Goal: Transaction & Acquisition: Purchase product/service

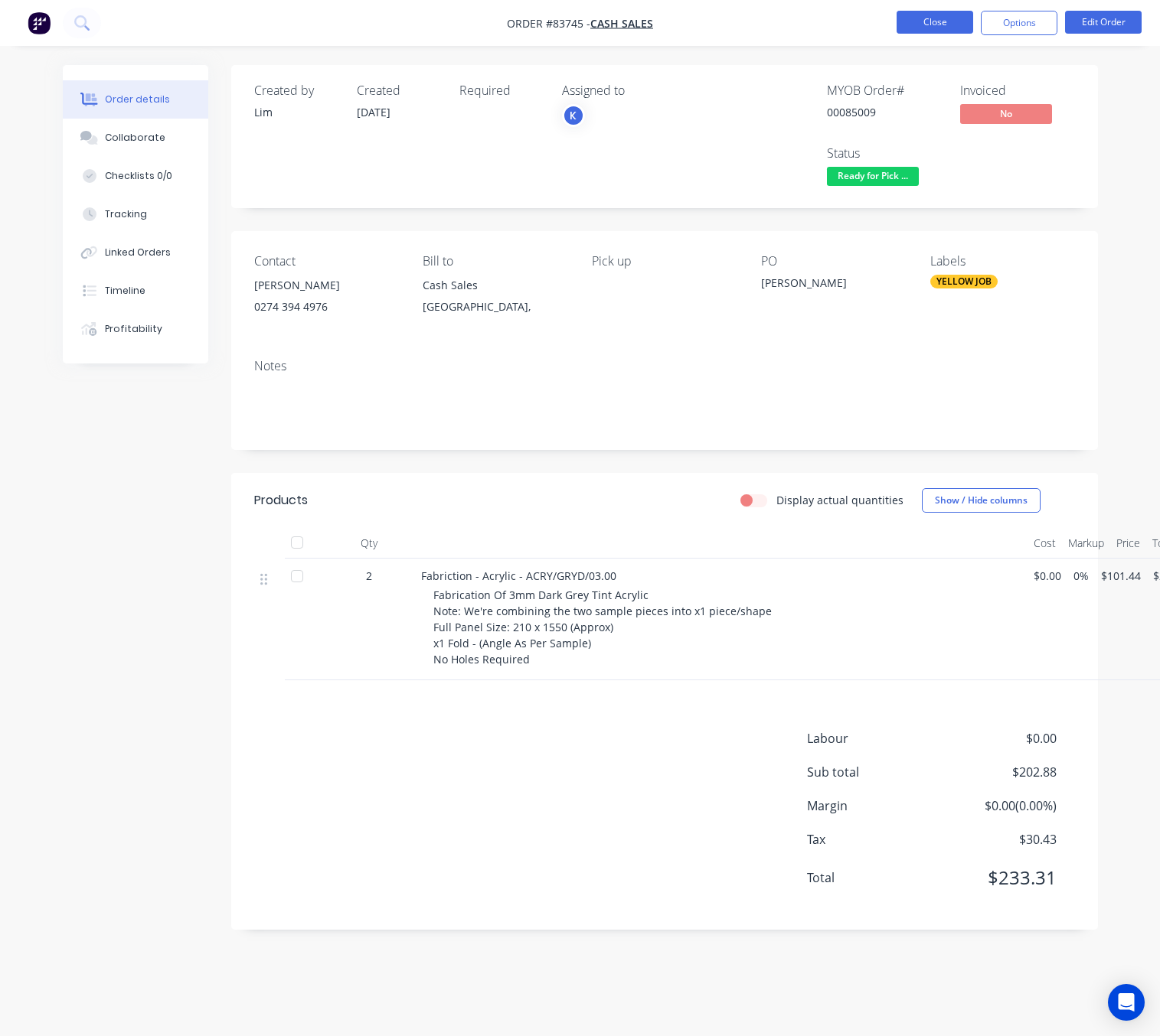
click at [947, 26] on button "Close" at bounding box center [935, 22] width 77 height 23
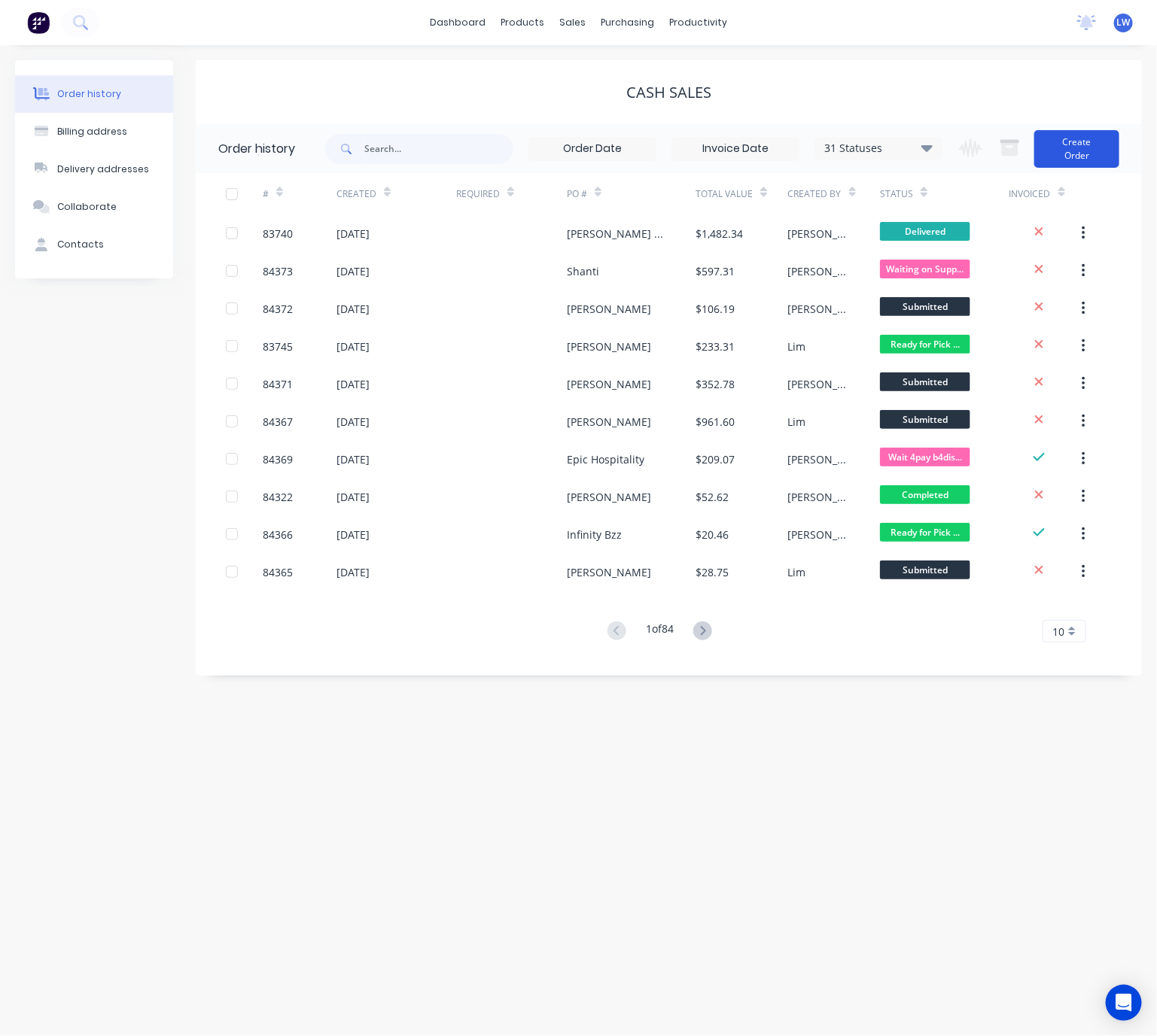
click at [1087, 162] on button "Create Order" at bounding box center [1077, 149] width 85 height 38
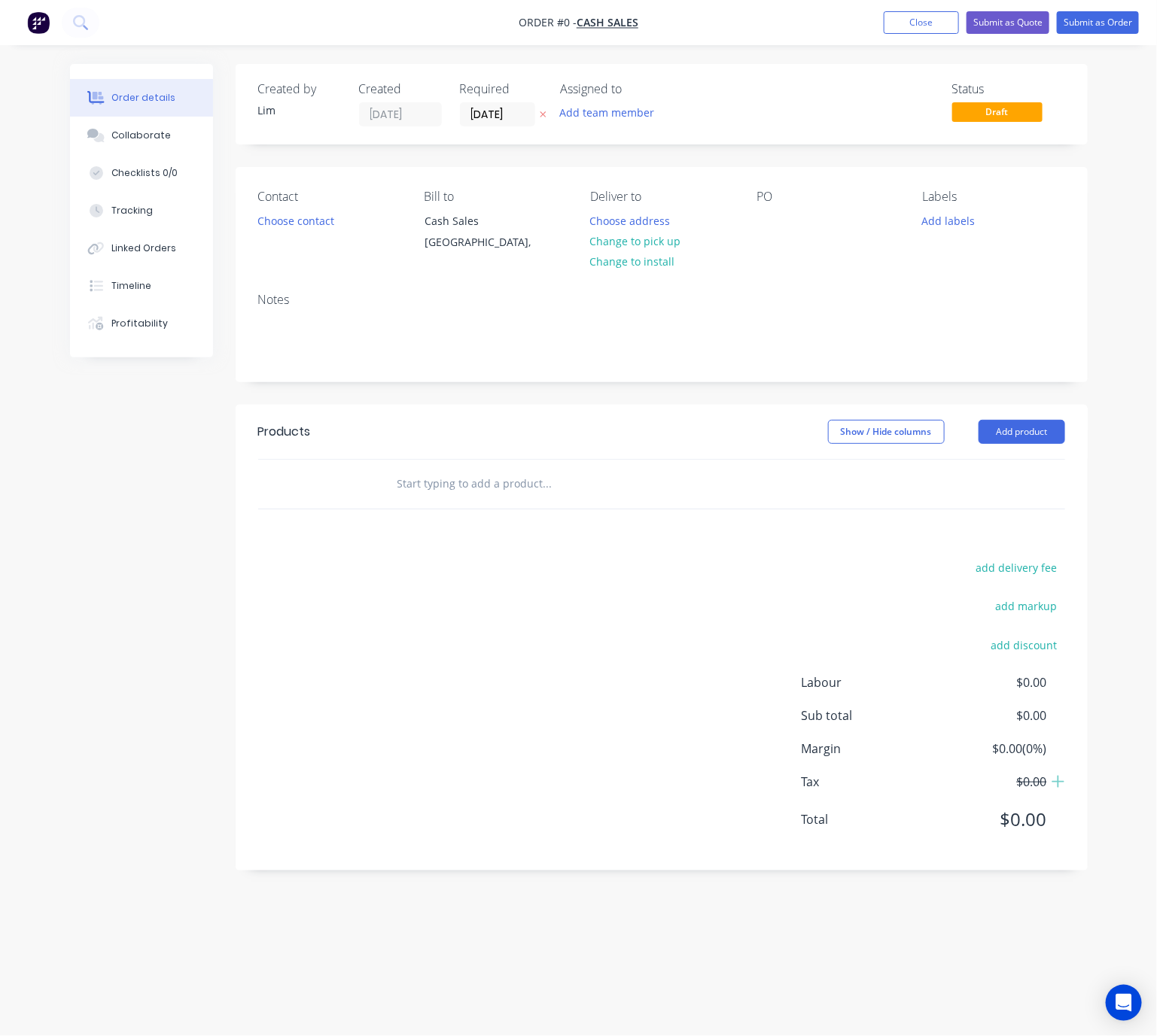
click at [546, 116] on button at bounding box center [543, 114] width 16 height 17
click at [308, 233] on div "Contact Choose contact" at bounding box center [329, 224] width 143 height 69
click at [308, 230] on button "Choose contact" at bounding box center [295, 221] width 92 height 21
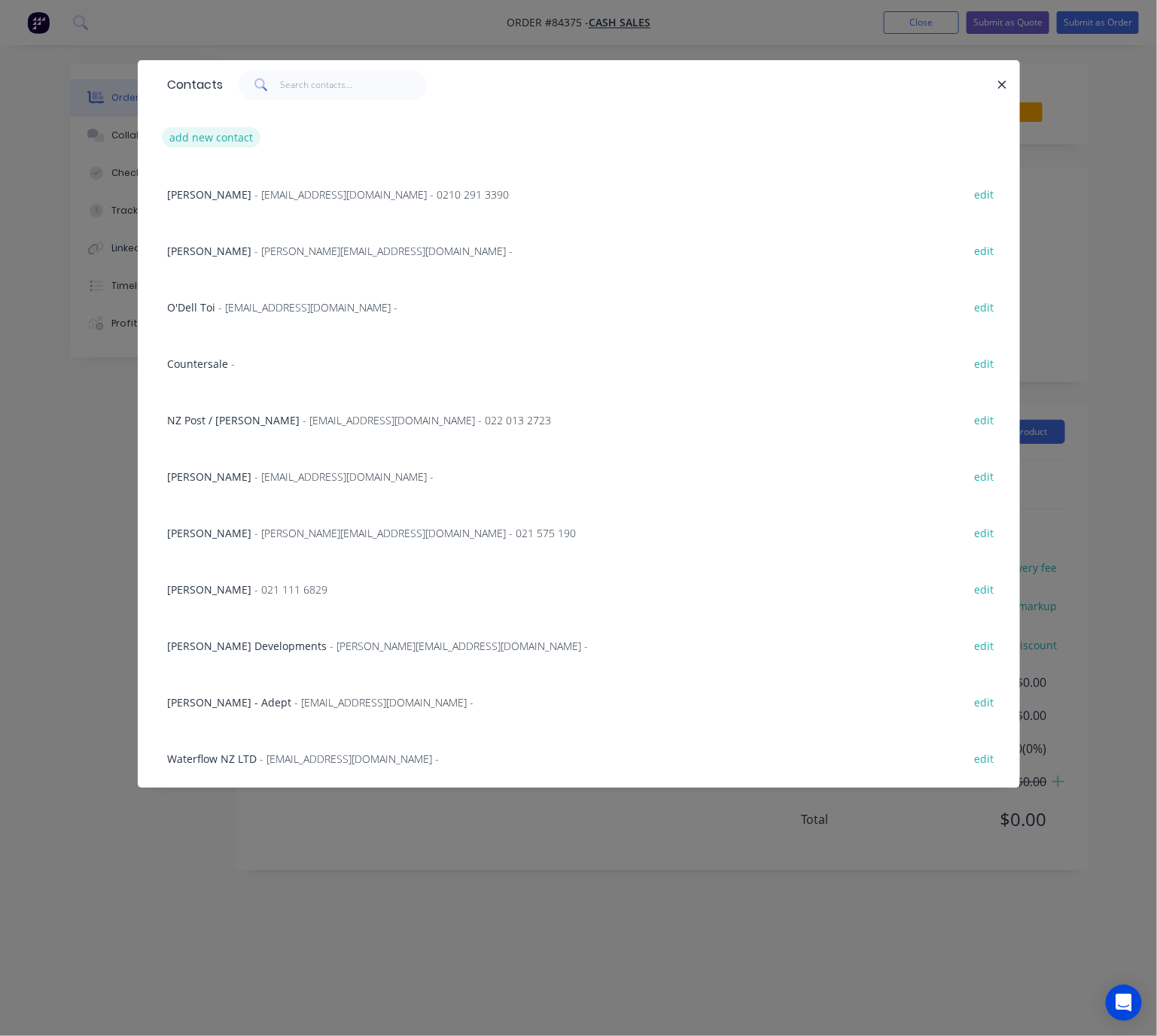
click at [237, 133] on button "add new contact" at bounding box center [211, 138] width 99 height 21
select select "NZ"
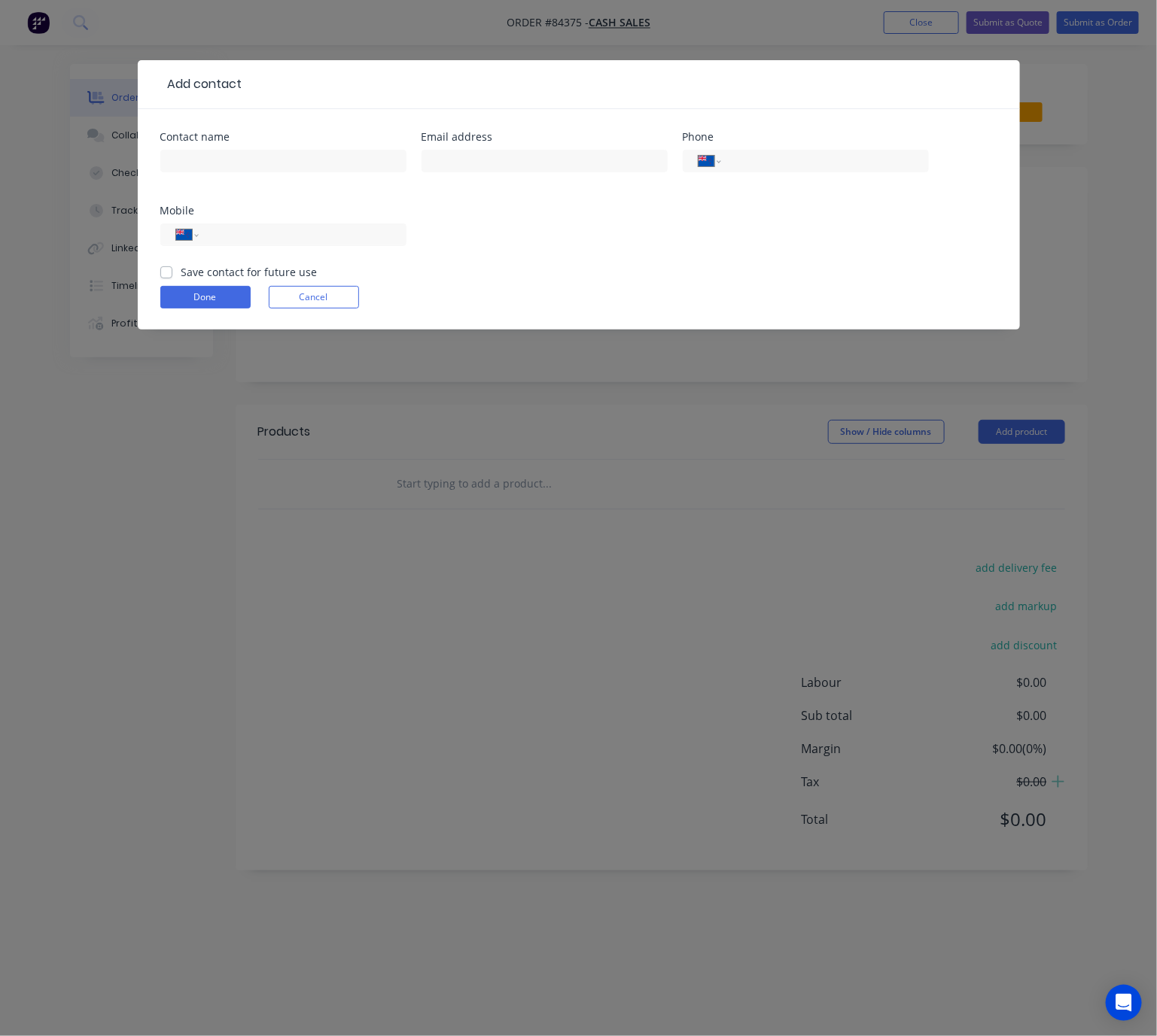
click at [254, 147] on div at bounding box center [283, 168] width 246 height 44
click at [262, 157] on input "text" at bounding box center [283, 161] width 246 height 23
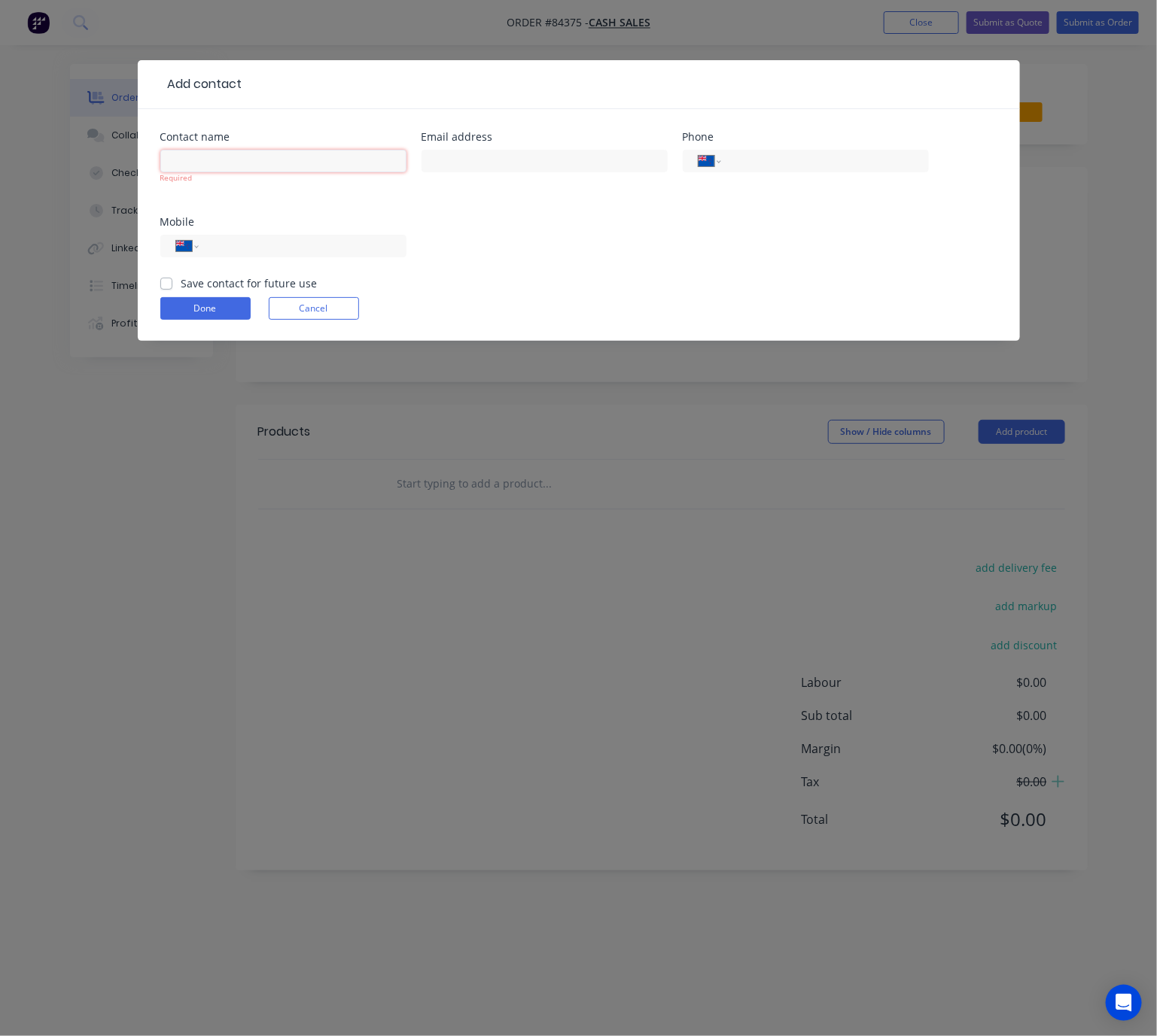
click at [233, 165] on input "text" at bounding box center [283, 161] width 246 height 23
paste input "Murray Higgs <mjhiggs@structurflex.co.nz>"
drag, startPoint x: 236, startPoint y: 157, endPoint x: 414, endPoint y: 172, distance: 178.6
click at [414, 172] on div "Contact name Murray Higgs <mjhiggs@structurflex.co.nz> Required Email address P…" at bounding box center [578, 204] width 837 height 143
type input "[PERSON_NAME]"
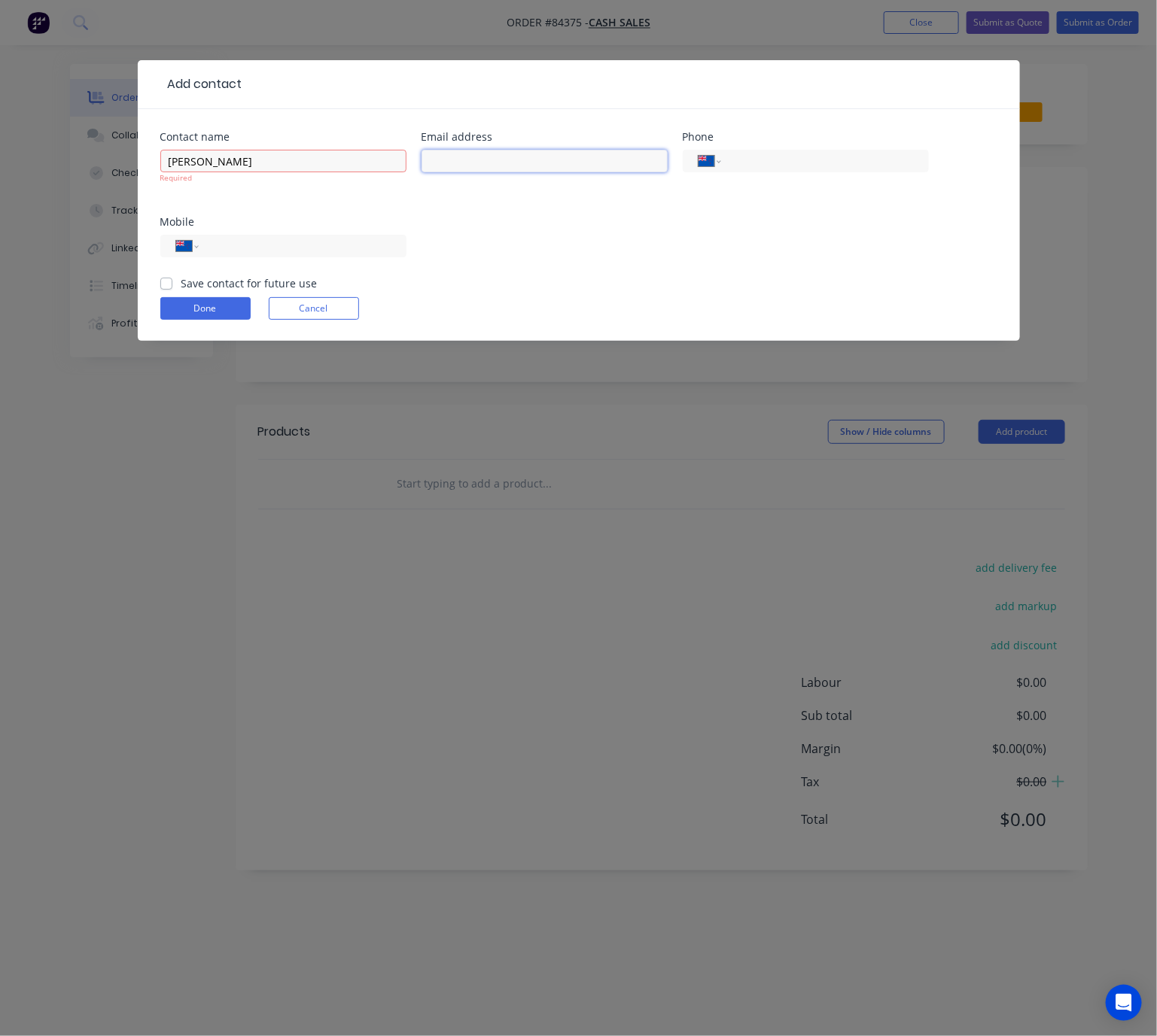
click at [496, 167] on input "text" at bounding box center [545, 161] width 246 height 23
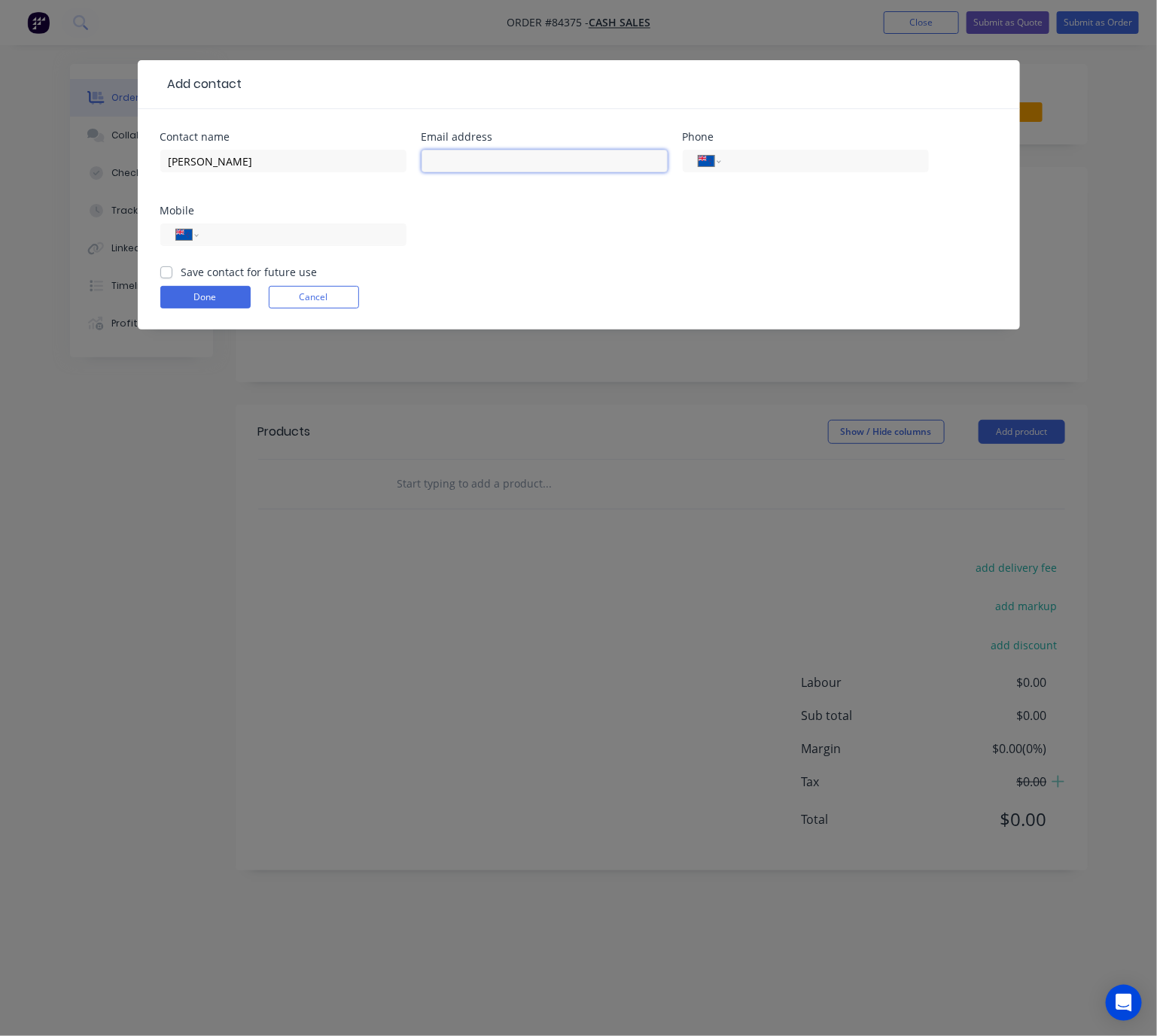
paste input "<mjhiggs@structurflex.co.nz>"
drag, startPoint x: 434, startPoint y: 160, endPoint x: 404, endPoint y: 159, distance: 30.0
click at [404, 159] on div "Contact name Murray Higgs Email address <mjhiggs@structurflex.co.nz> Phone Inte…" at bounding box center [578, 198] width 837 height 132
click at [587, 162] on input "mjhiggs@structurflex.co.nz>" at bounding box center [545, 161] width 246 height 23
type input "mjhiggs@structurflex.co.nz"
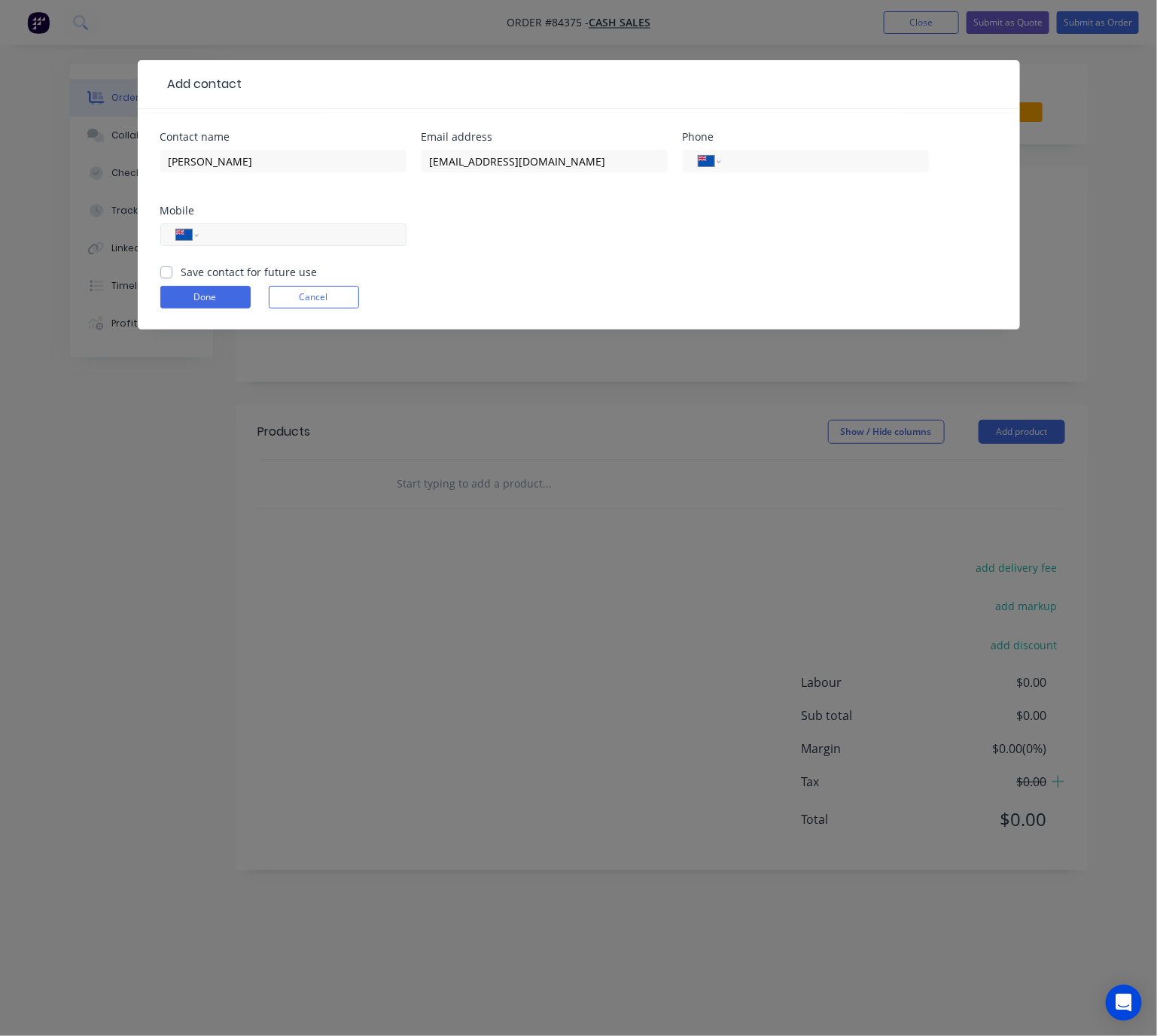
click at [321, 232] on input "tel" at bounding box center [299, 235] width 180 height 17
click at [238, 231] on input "tel" at bounding box center [299, 235] width 180 height 17
paste input "027 270 8236"
type input "027 270 8236"
click at [181, 269] on label "Save contact for future use" at bounding box center [249, 272] width 136 height 16
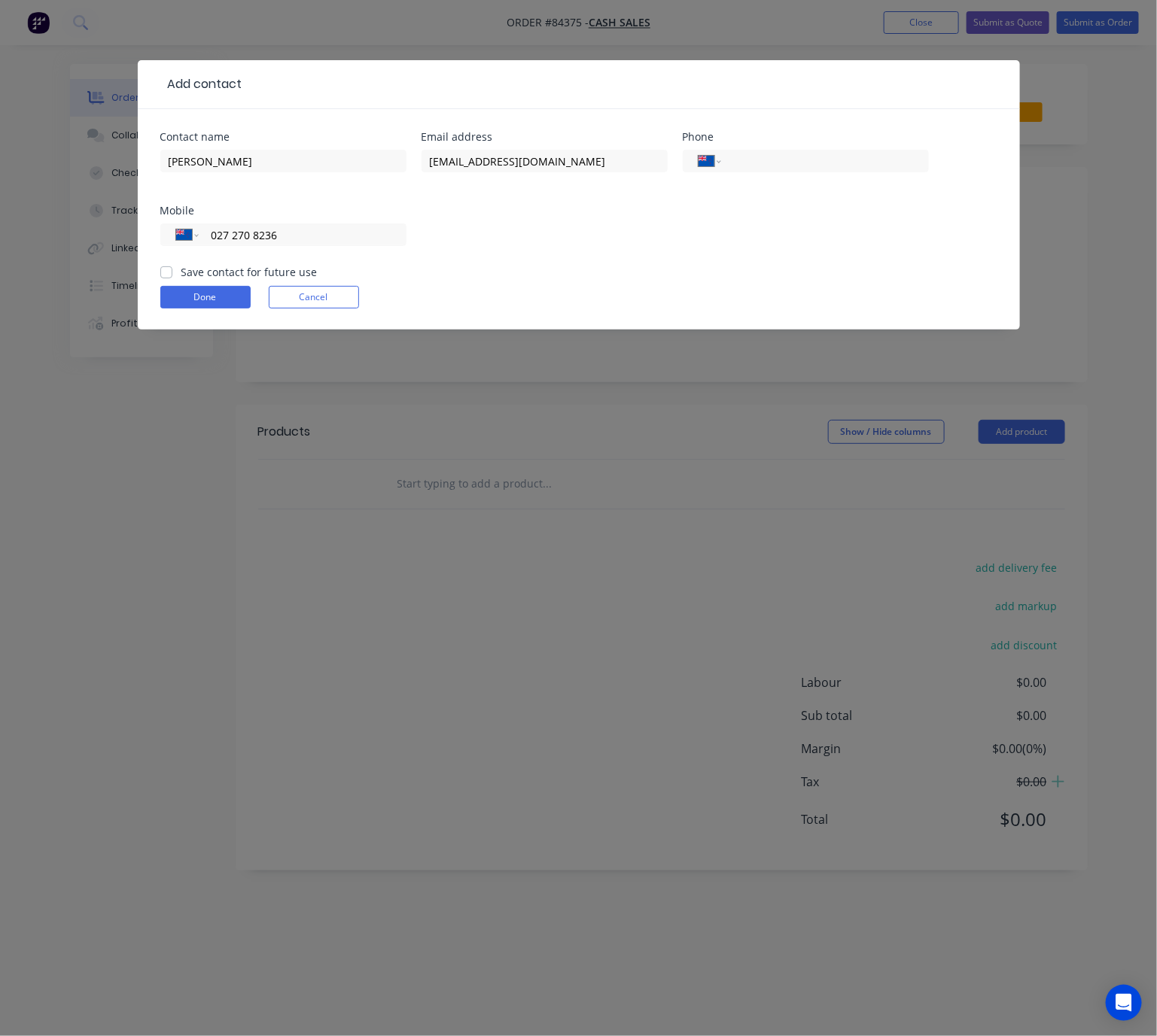
click at [163, 269] on input "Save contact for future use" at bounding box center [166, 271] width 12 height 14
checkbox input "true"
click at [203, 303] on button "Done" at bounding box center [206, 297] width 91 height 23
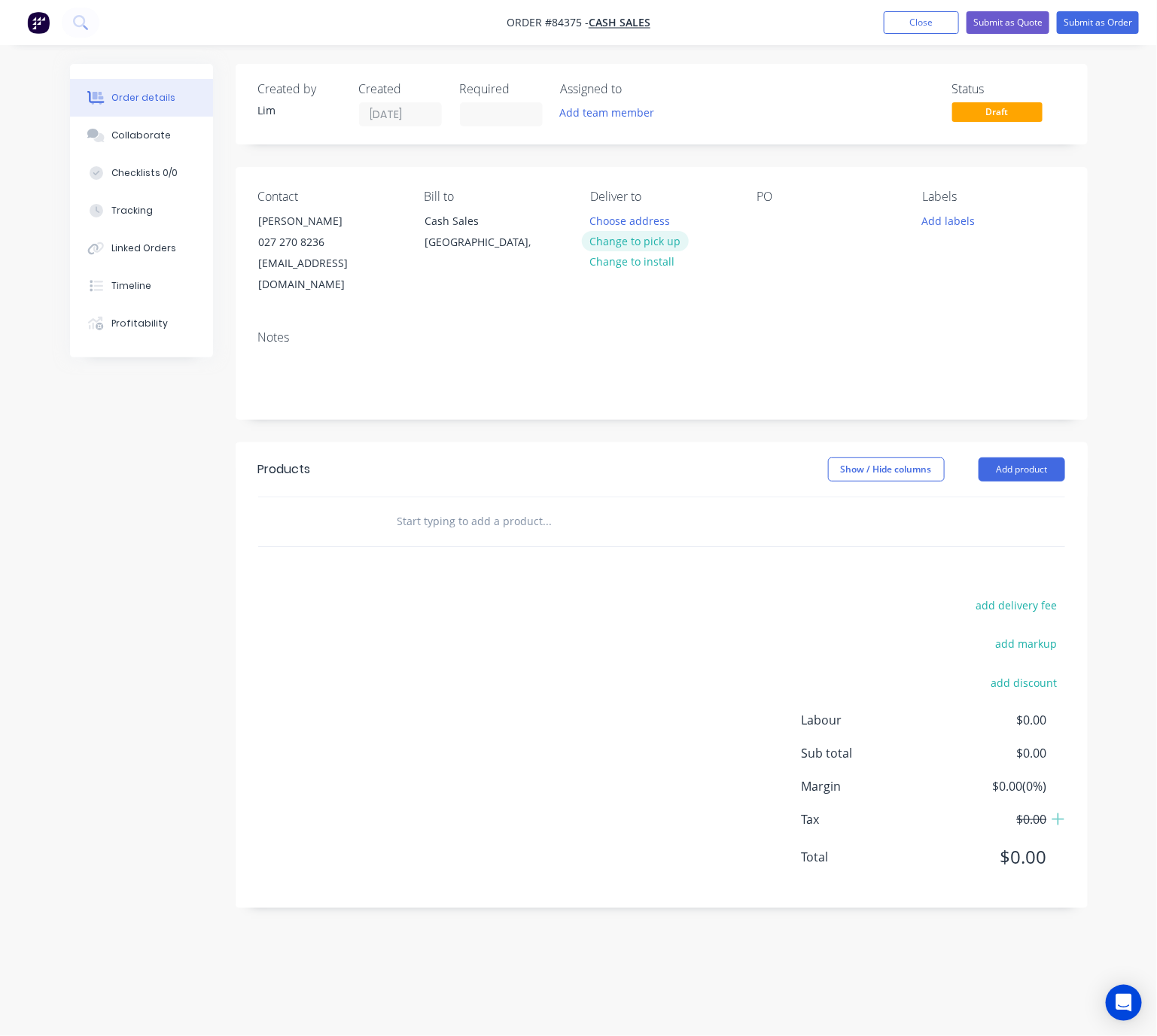
click at [668, 238] on button "Change to pick up" at bounding box center [635, 242] width 107 height 21
drag, startPoint x: 776, startPoint y: 222, endPoint x: 799, endPoint y: 222, distance: 23.0
click at [776, 220] on div at bounding box center [769, 221] width 25 height 22
click at [962, 220] on button "Add labels" at bounding box center [948, 221] width 69 height 21
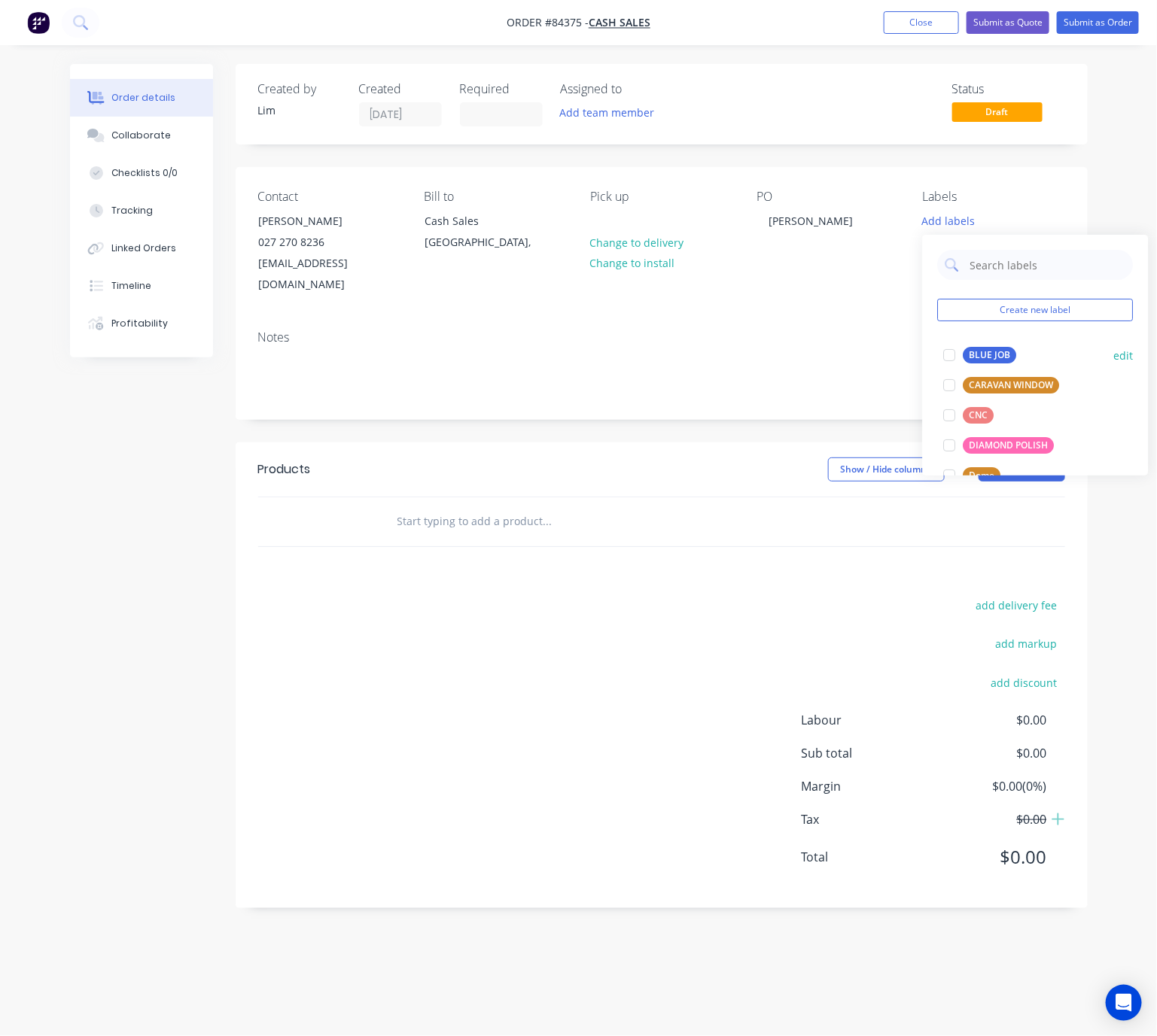
click at [988, 350] on div "BLUE JOB" at bounding box center [990, 356] width 54 height 17
click at [664, 443] on header "Products Show / Hide columns Add product" at bounding box center [662, 469] width 852 height 54
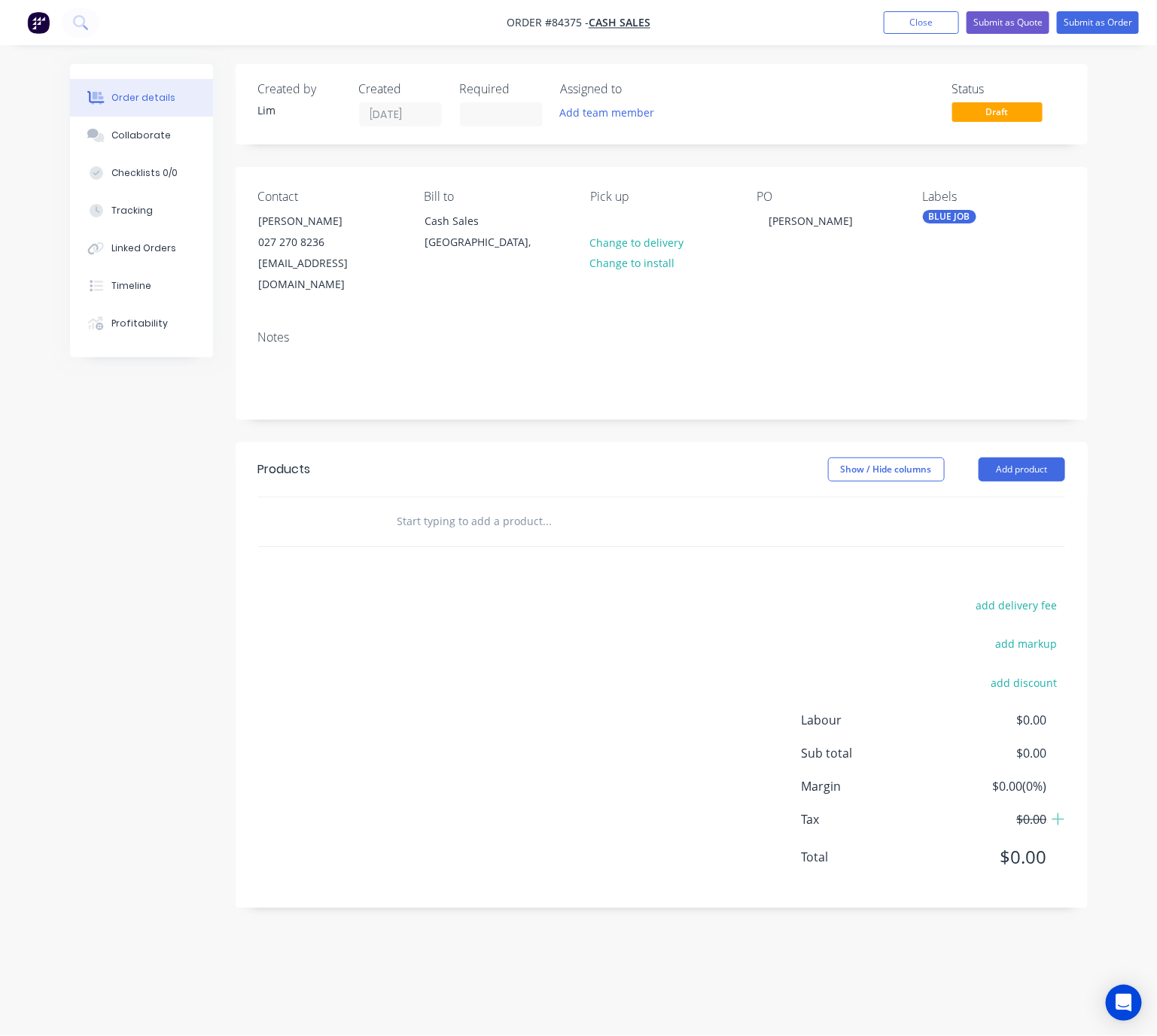
click at [441, 507] on input "text" at bounding box center [546, 522] width 301 height 30
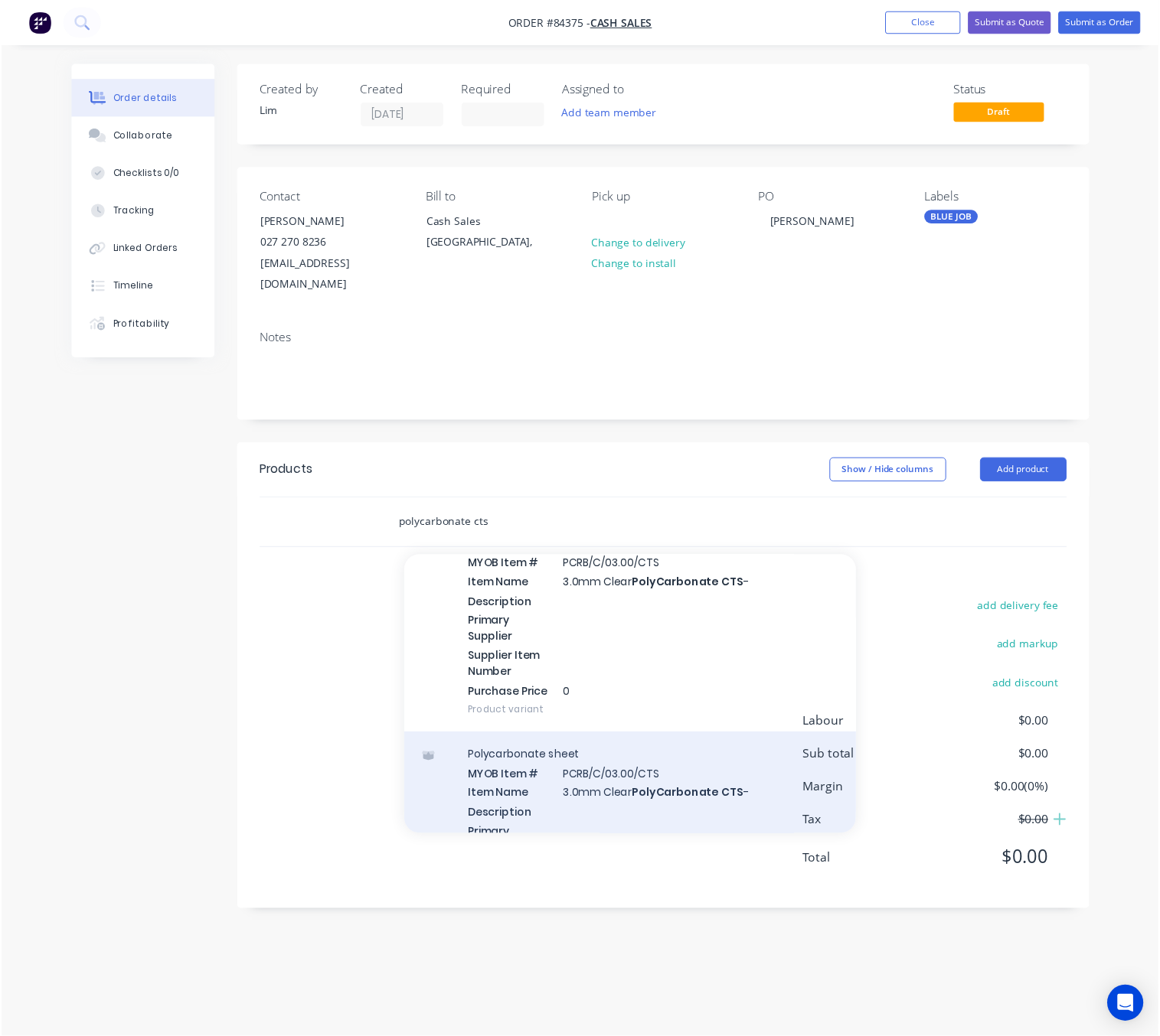
scroll to position [689, 0]
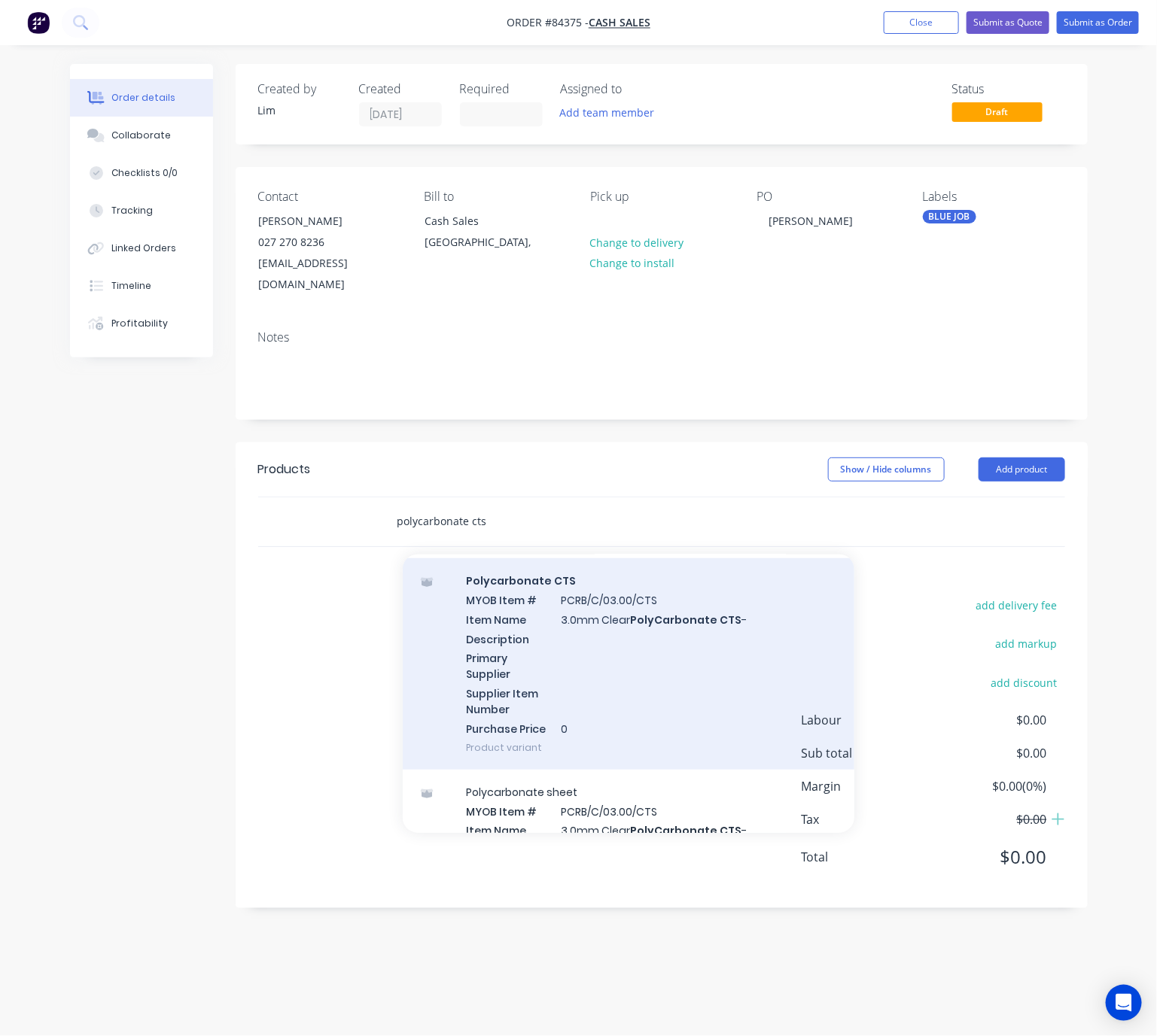
type input "polycarbonate cts"
click at [676, 664] on div "Polycarbonate CTS MYOB Item # PCRB/C/03.00/CTS Item Name 3.0mm Clear PolyCarbon…" at bounding box center [629, 664] width 452 height 211
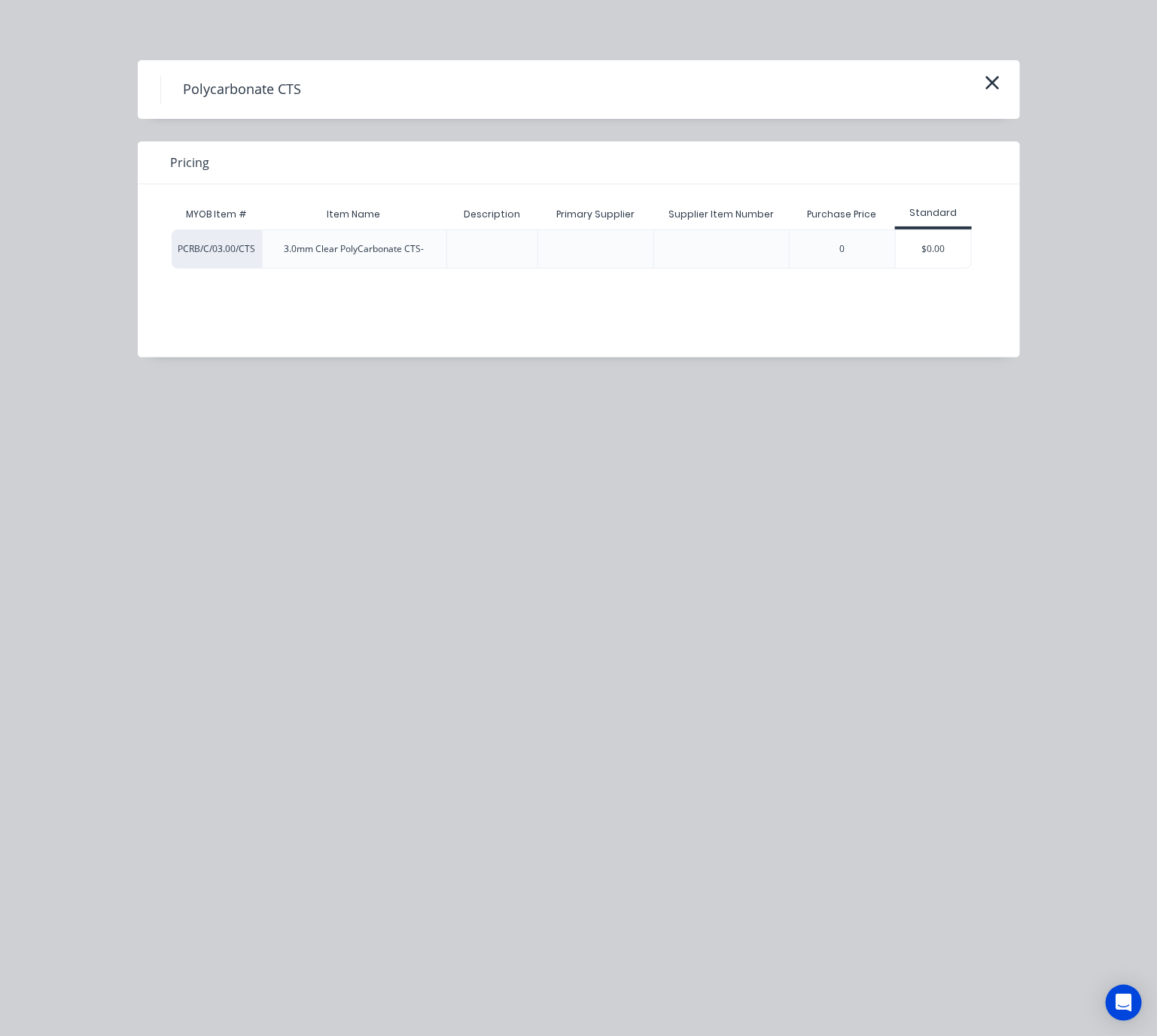
click at [945, 248] on div "$0.00" at bounding box center [933, 249] width 75 height 38
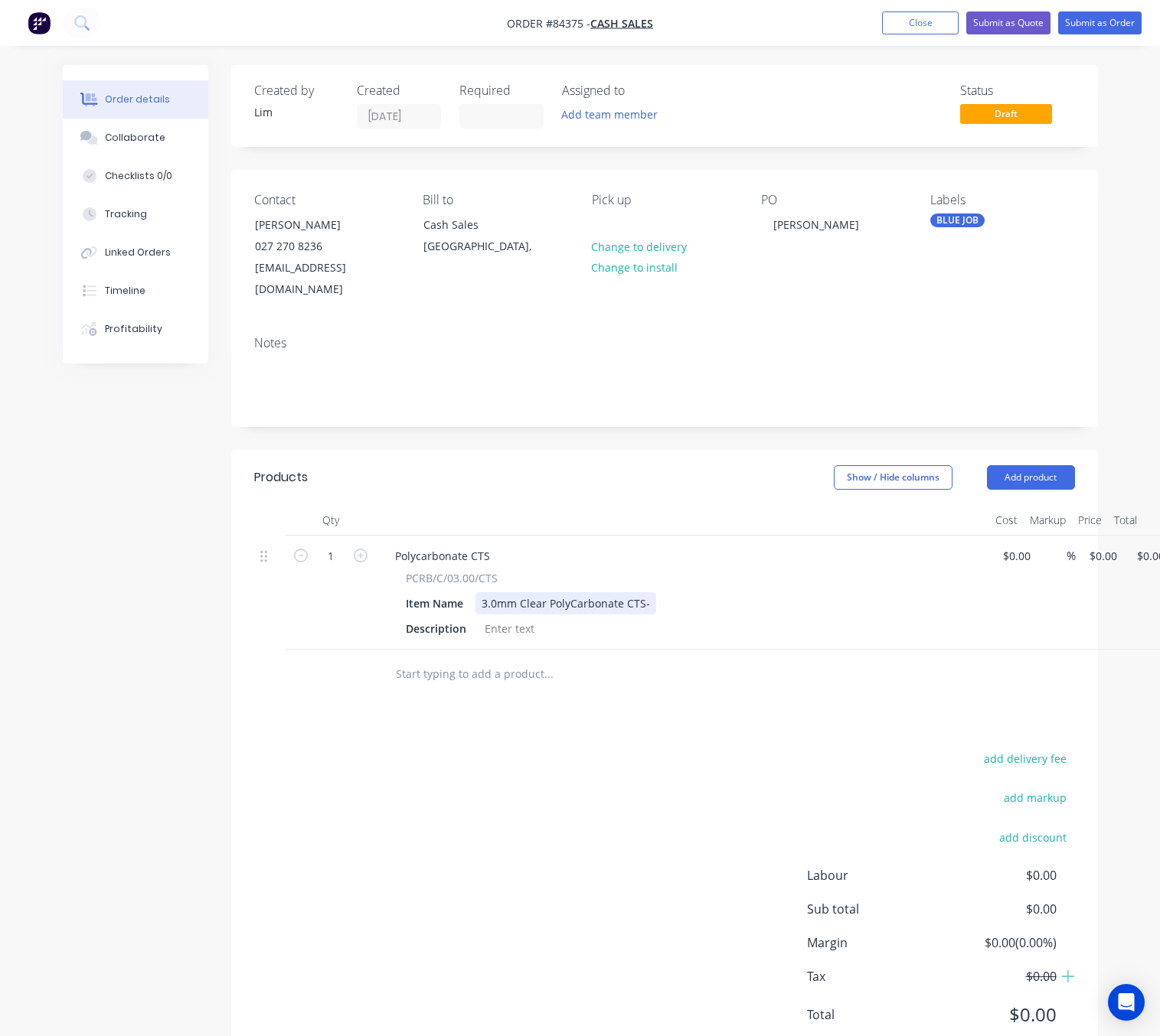
click at [641, 592] on div "3.0mm Clear PolyCarbonate CTS-" at bounding box center [565, 602] width 180 height 22
click at [623, 592] on div "3.0mm Clear PolyCarbonate CTS -" at bounding box center [566, 602] width 183 height 22
click at [646, 592] on div "3.0mm Clear PolyCarbonate CTS -" at bounding box center [566, 602] width 183 height 22
click at [650, 592] on div "3.0mm Clear PolyCarbonate CTS -" at bounding box center [566, 602] width 183 height 22
click at [524, 618] on div at bounding box center [509, 628] width 62 height 22
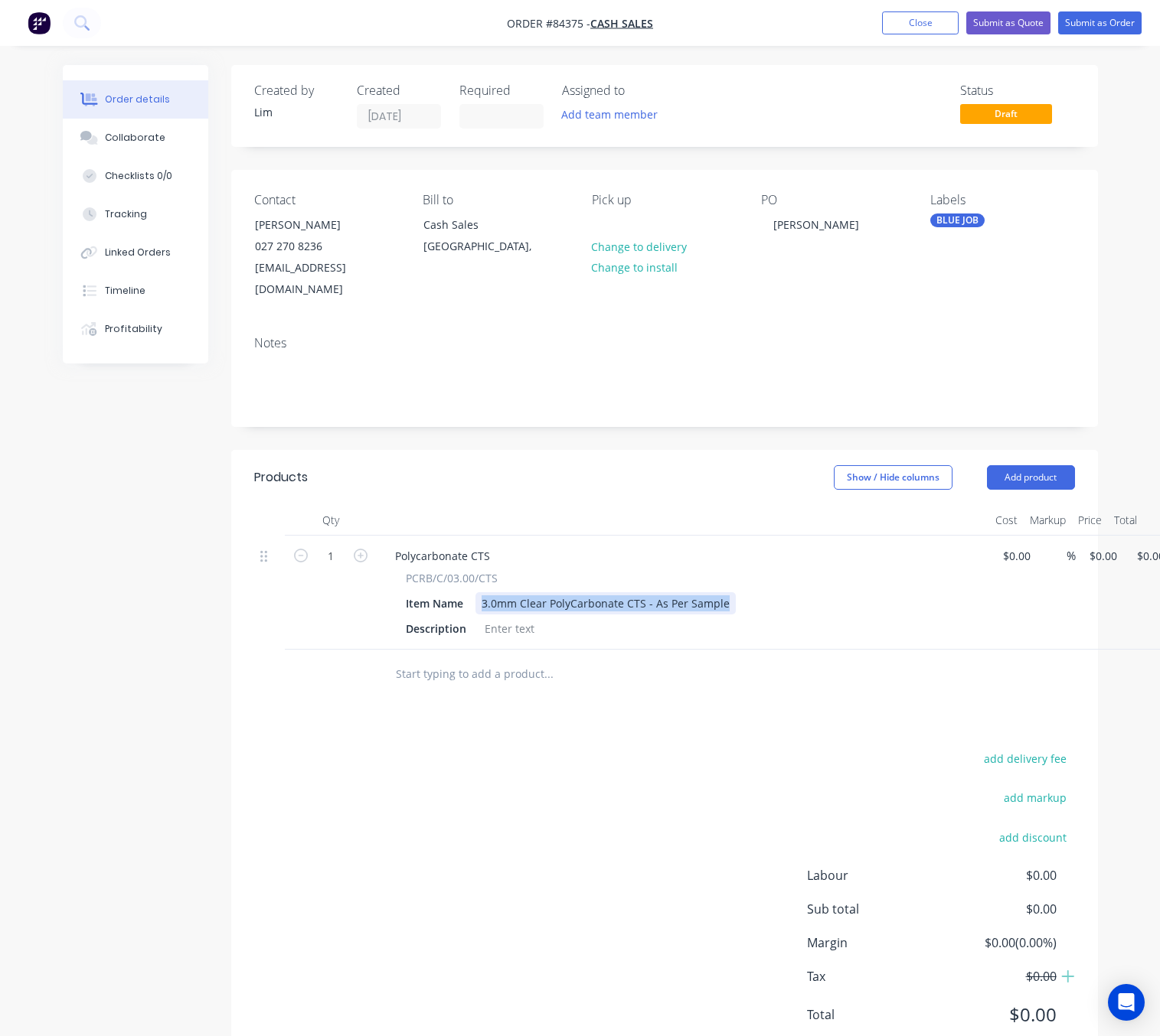
drag, startPoint x: 481, startPoint y: 581, endPoint x: 940, endPoint y: 585, distance: 459.0
click at [953, 592] on div "Item Name 3.0mm Clear PolyCarbonate CTS - As Per Sample" at bounding box center [679, 602] width 560 height 22
copy div "3.0mm Clear PolyCarbonate CTS - As Per Sample"
click at [517, 618] on div at bounding box center [509, 628] width 62 height 22
paste div
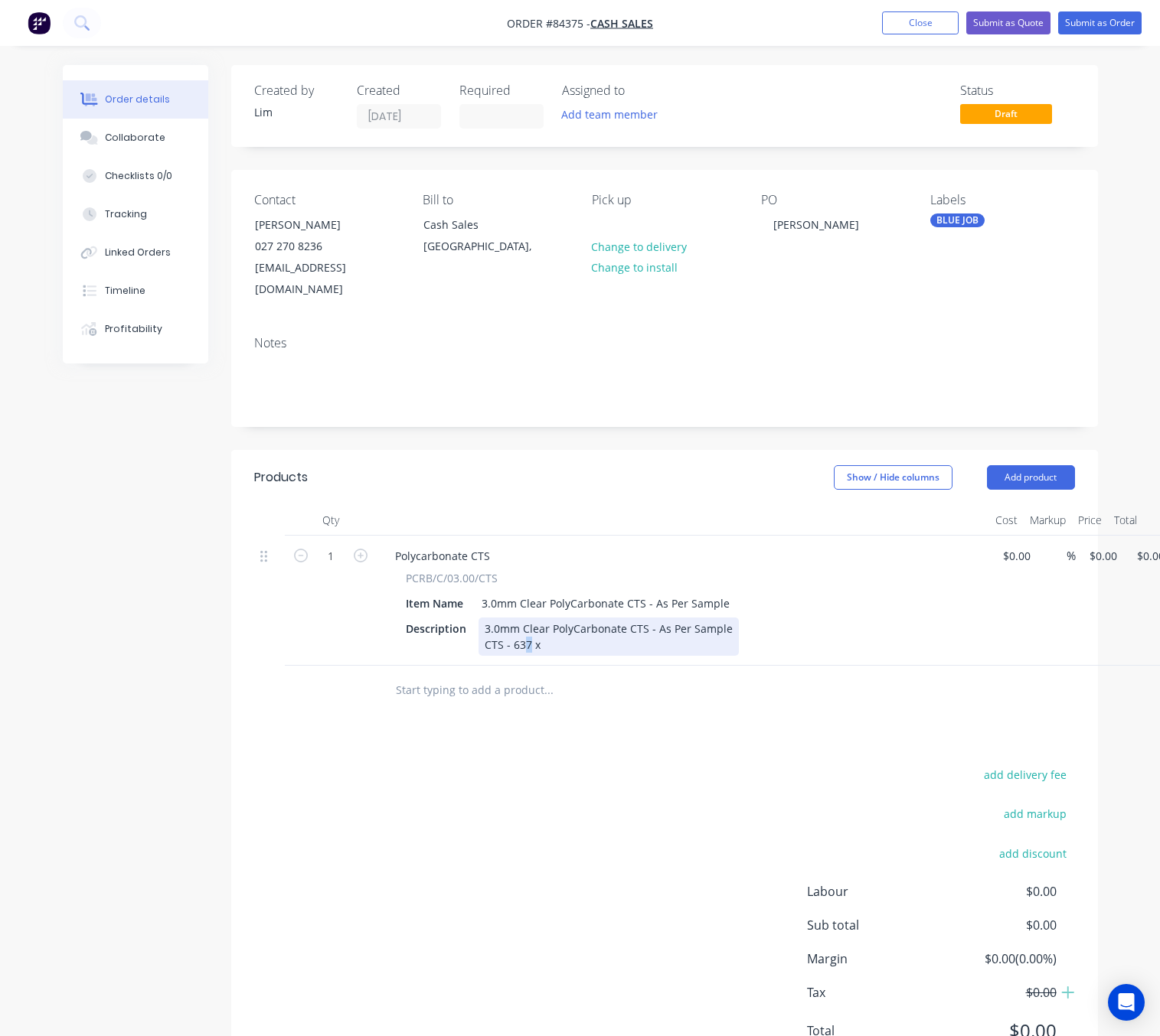
click at [524, 623] on div "3.0mm Clear PolyCarbonate CTS - As Per Sample CTS - 637 x" at bounding box center [608, 637] width 260 height 38
click at [551, 621] on div "3.0mm Clear PolyCarbonate CTS - As Per Sample CTS - 637 x" at bounding box center [608, 637] width 260 height 38
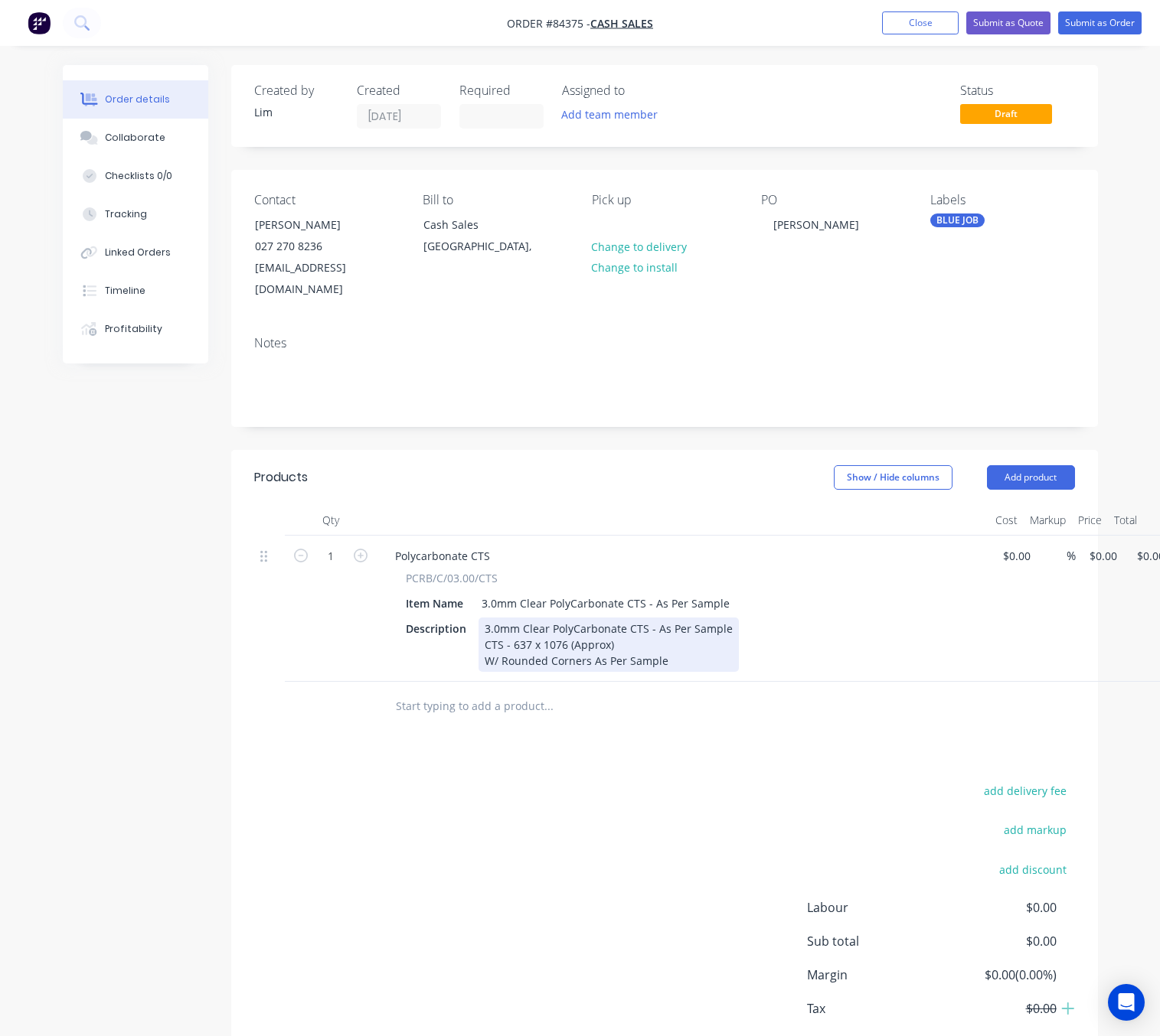
click at [497, 637] on div "3.0mm Clear PolyCarbonate CTS - As Per Sample CTS - 637 x 1076 (Approx) W/ Roun…" at bounding box center [608, 645] width 260 height 55
click at [682, 624] on div "3.0mm Clear PolyCarbonate CTS - As Per Sample CTS - 637 x 1076 (Approx) W/Round…" at bounding box center [608, 645] width 260 height 55
click at [685, 638] on div "3.0mm Clear PolyCarbonate CTS - As Per Sample CTS - 637 x 1076 (Approx) W/Round…" at bounding box center [608, 645] width 260 height 55
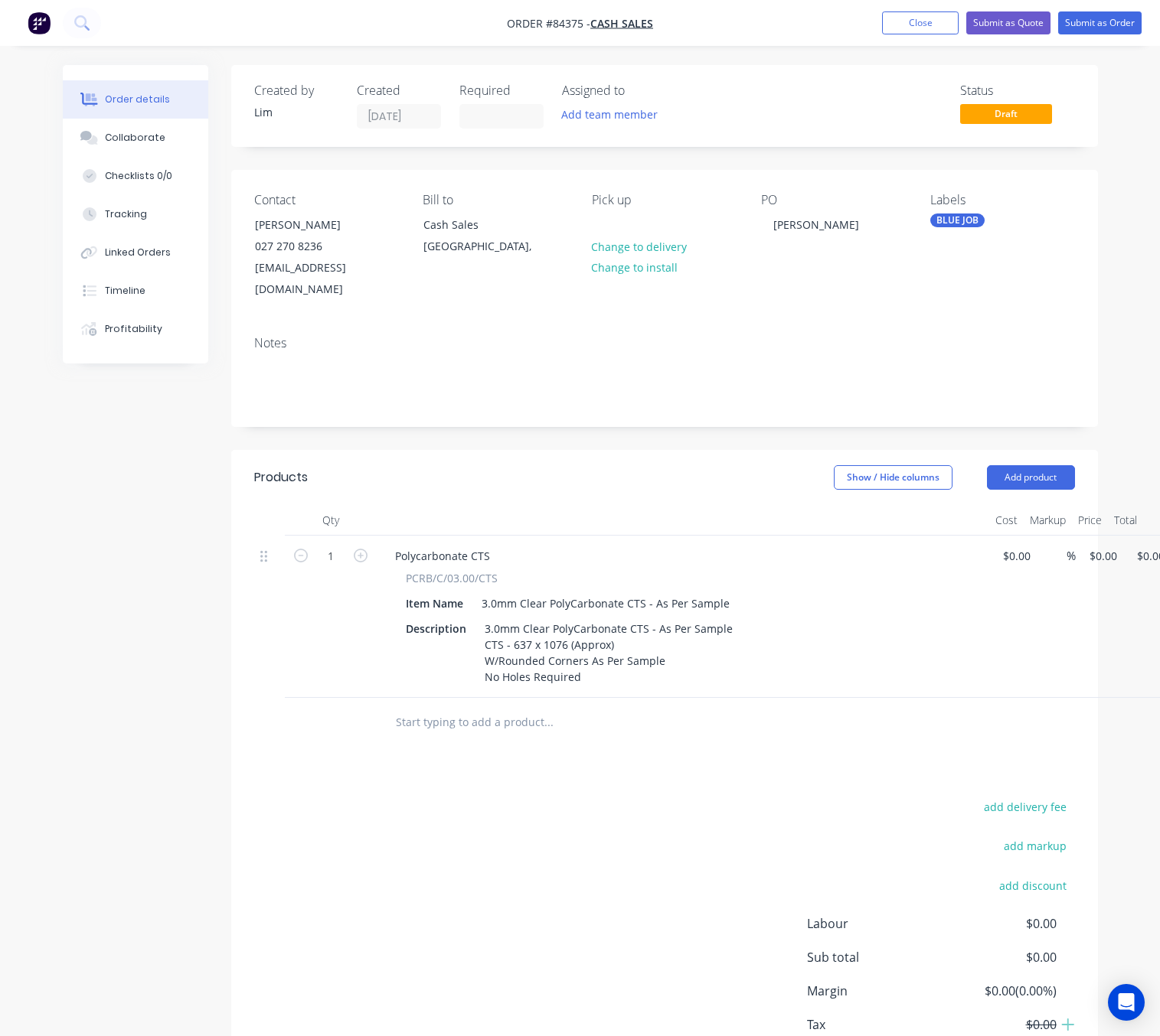
click at [656, 813] on div "add delivery fee add markup add discount Labour $0.00 Sub total $0.00 Margin $0…" at bounding box center [664, 944] width 820 height 295
click at [1075, 538] on div "1 Polycarbonate CTS PCRB/C/03.00/CTS Item Name 3.0mm Clear PolyCarbonate CTS - …" at bounding box center [664, 616] width 820 height 162
type input "$94.14"
click at [555, 835] on div "add delivery fee add markup add discount Labour $0.00 Sub total $0.00 Margin $0…" at bounding box center [664, 944] width 820 height 295
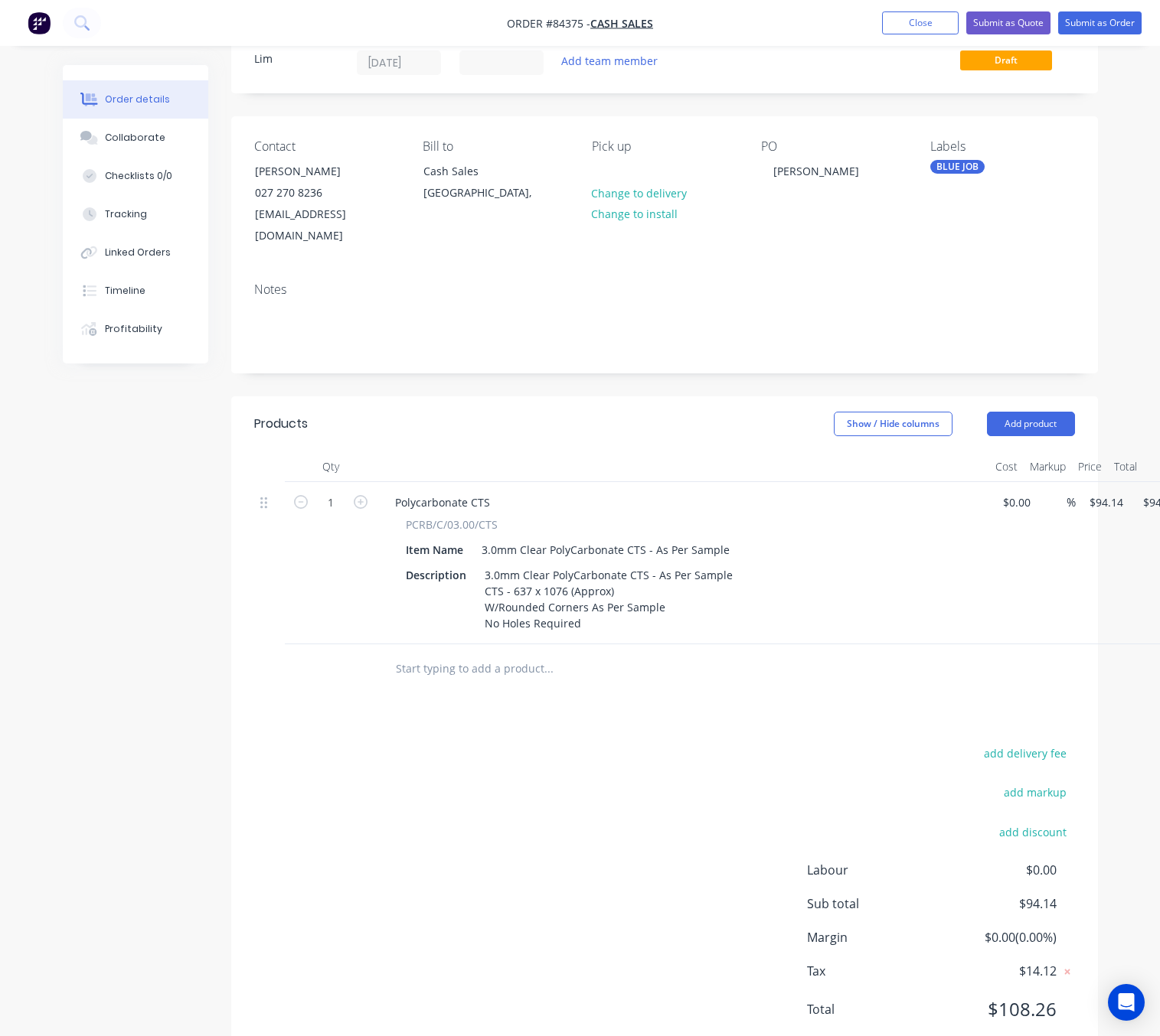
scroll to position [82, 0]
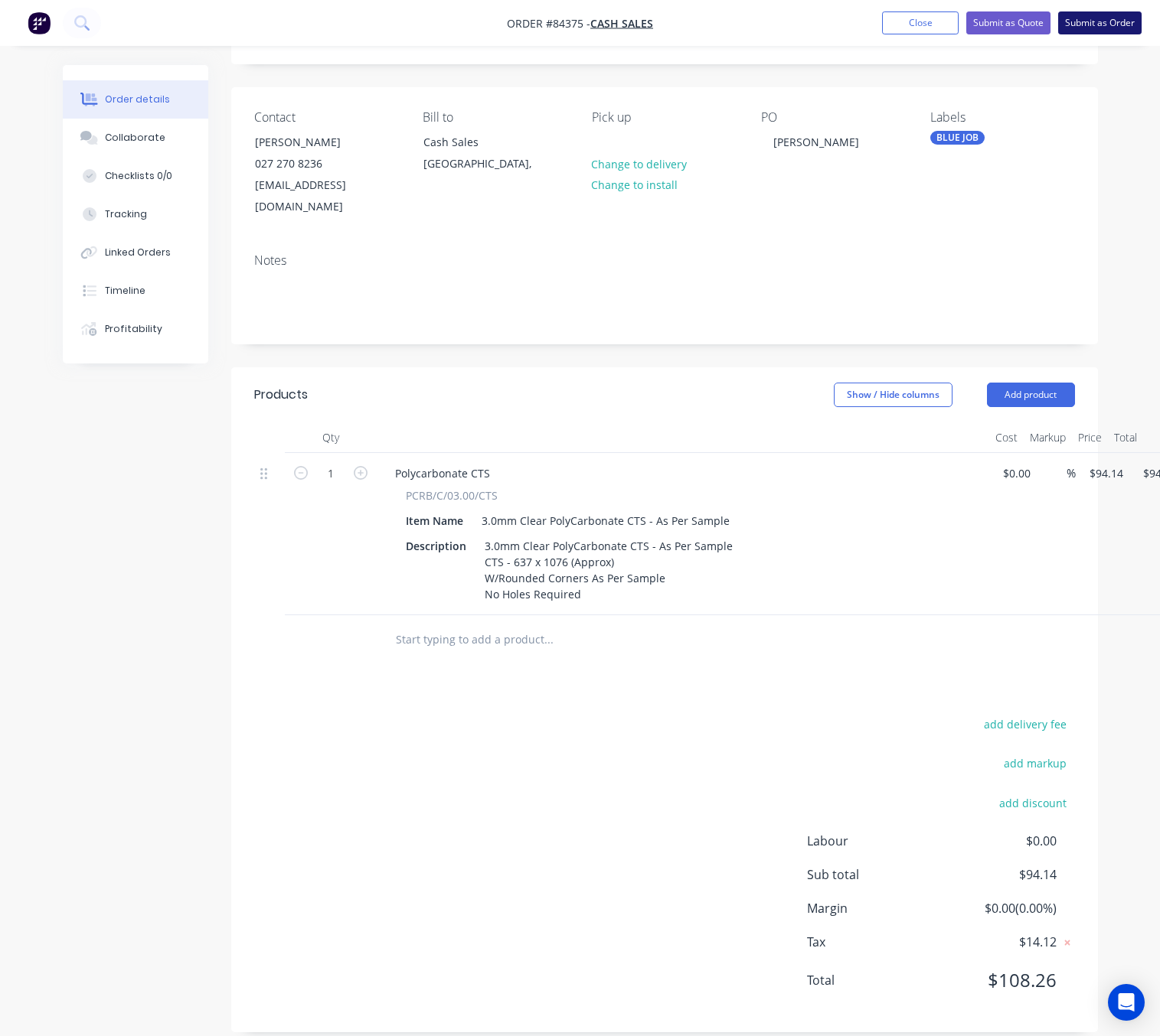
click at [1116, 21] on button "Submit as Order" at bounding box center [1099, 23] width 83 height 23
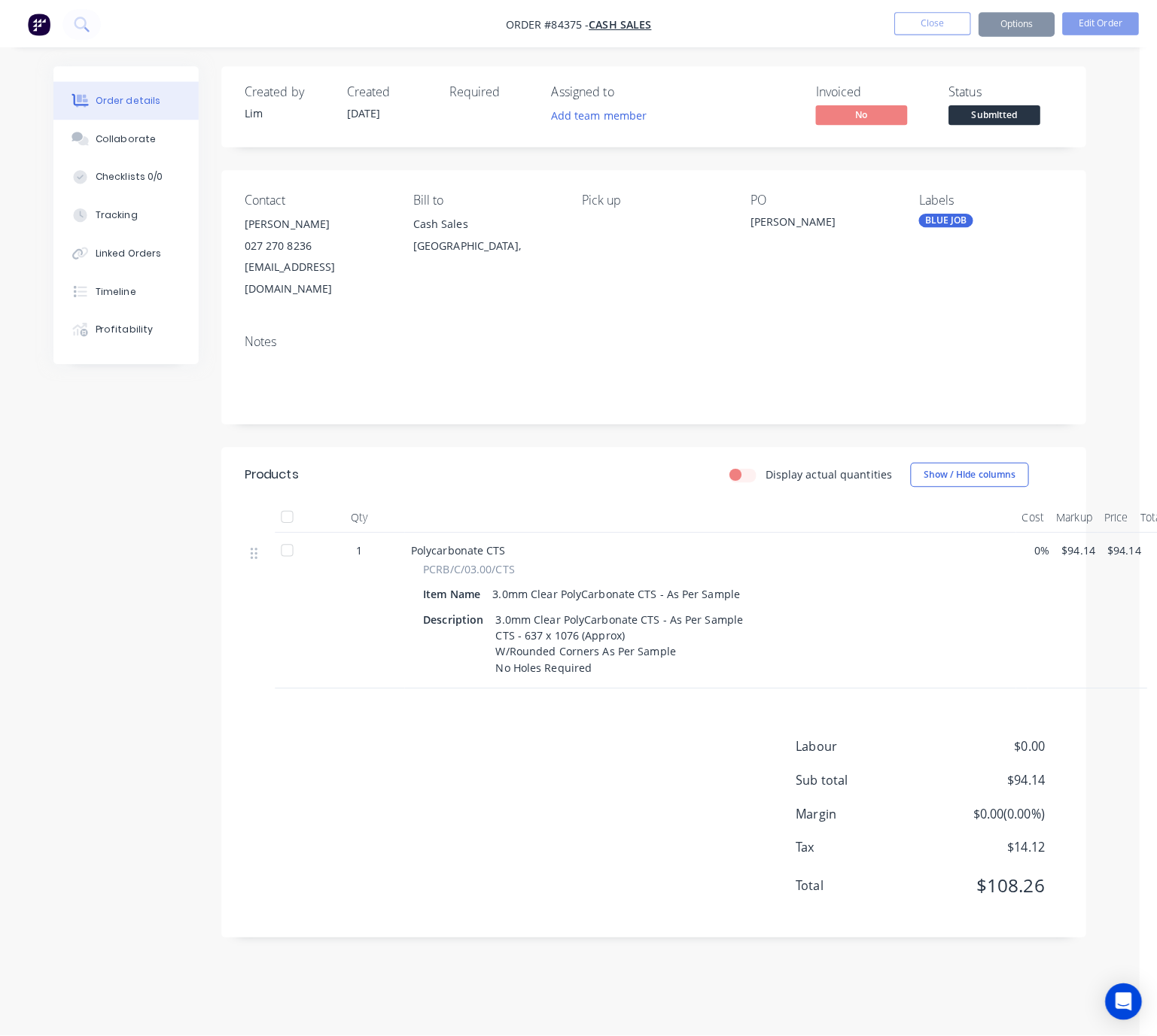
scroll to position [0, 0]
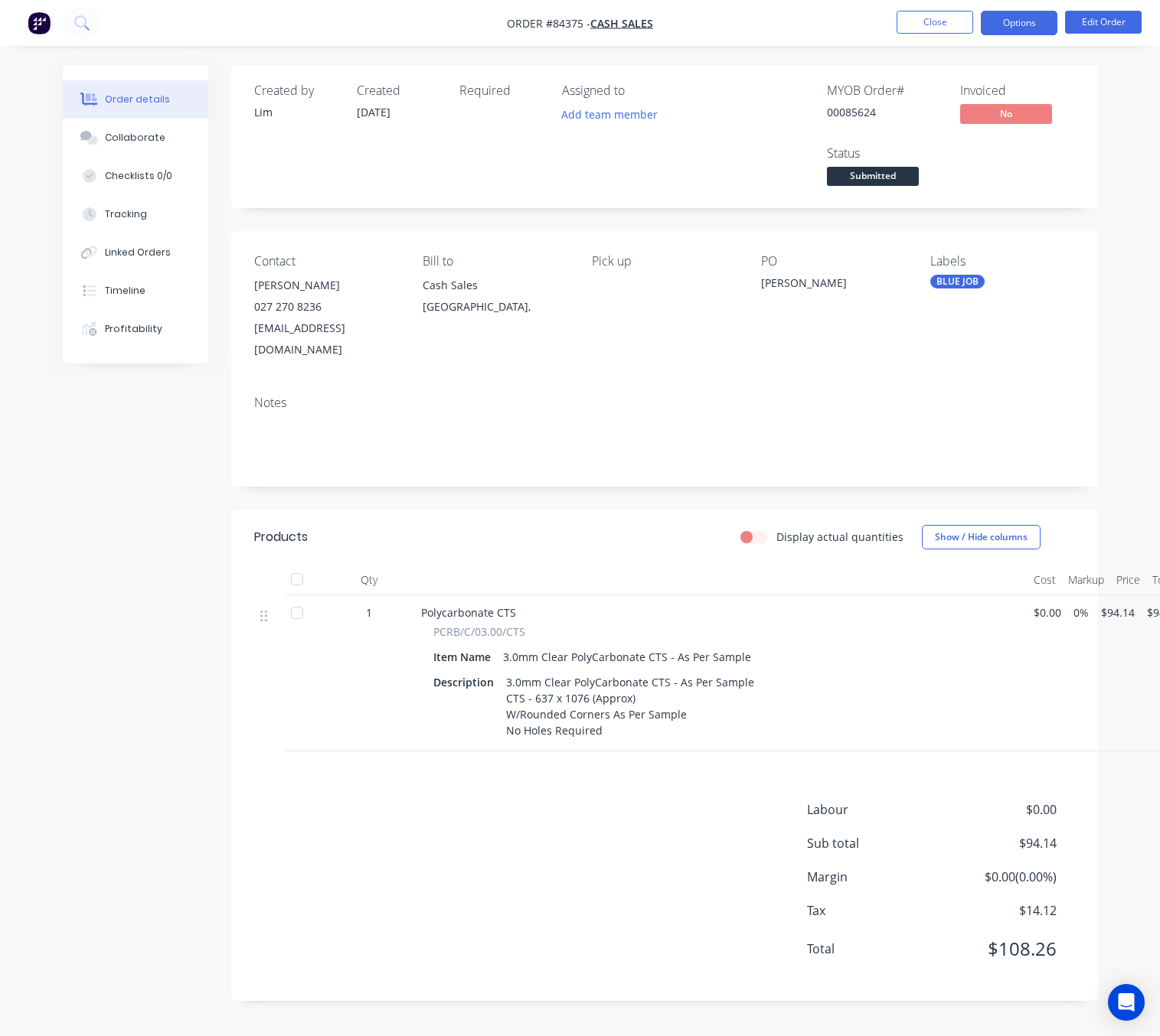
click at [1015, 21] on button "Options" at bounding box center [1019, 23] width 77 height 25
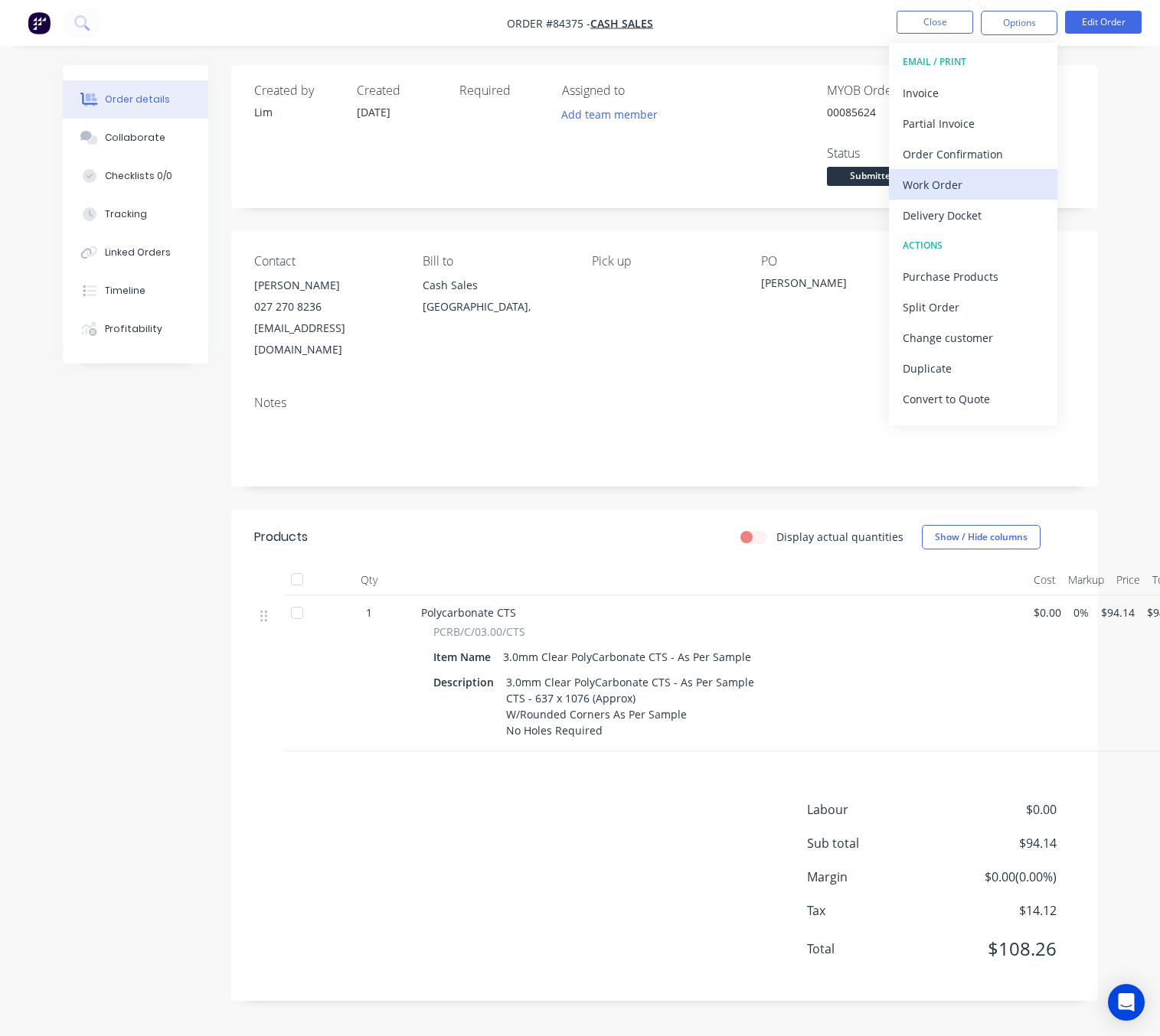
click at [969, 181] on div "Work Order" at bounding box center [973, 184] width 141 height 22
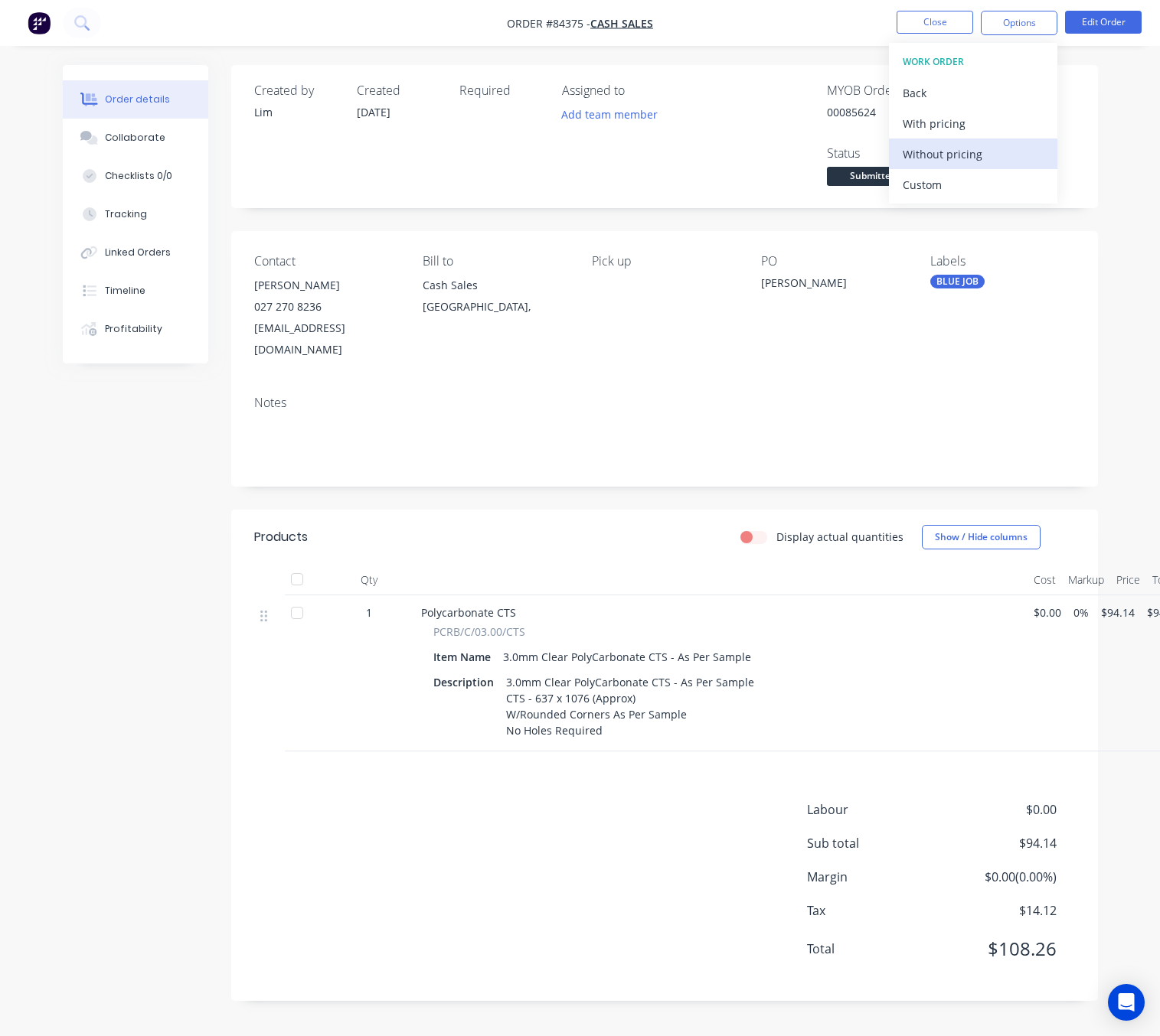
click at [970, 153] on div "Without pricing" at bounding box center [973, 153] width 141 height 22
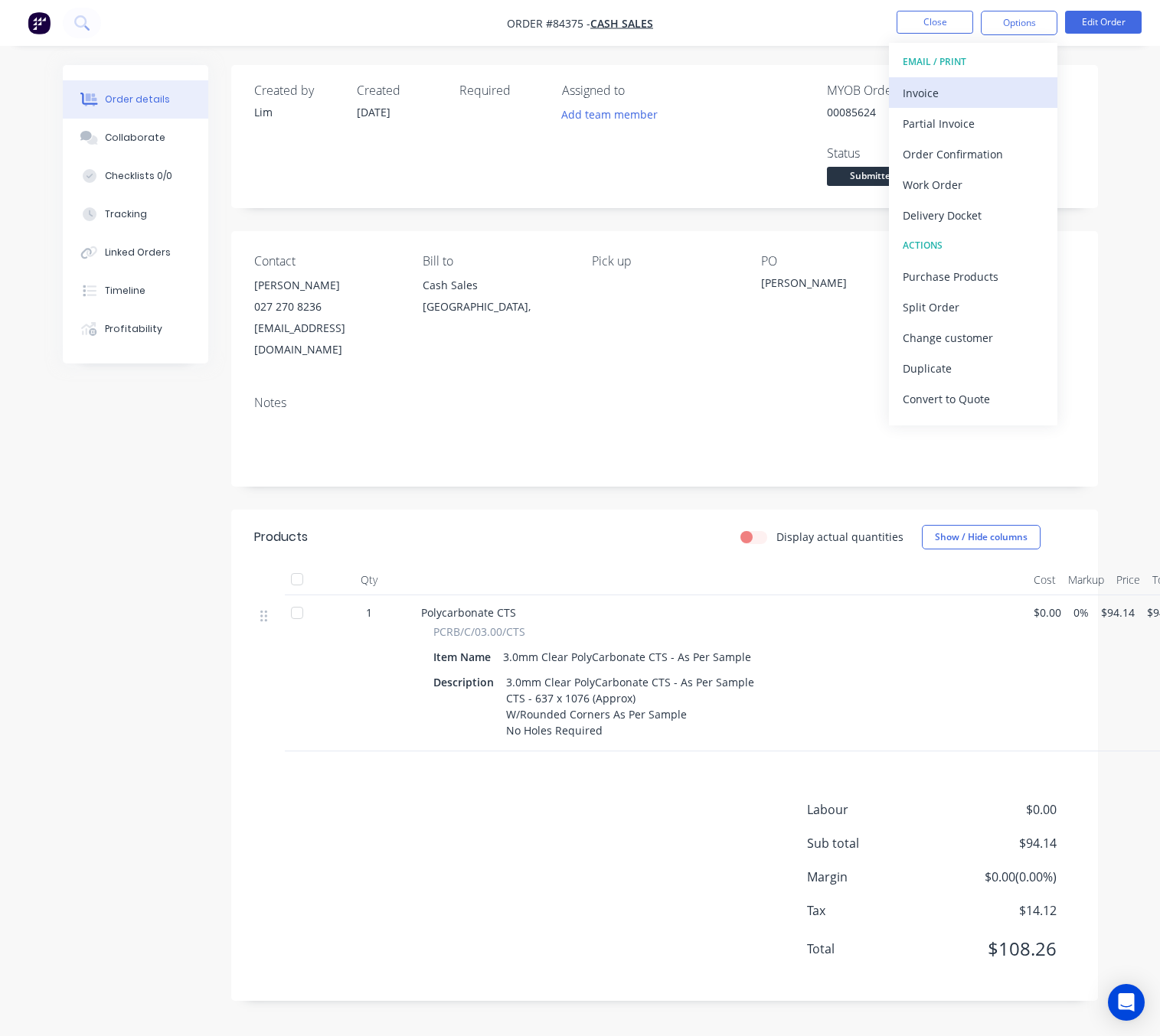
click at [963, 87] on div "Invoice" at bounding box center [973, 92] width 141 height 22
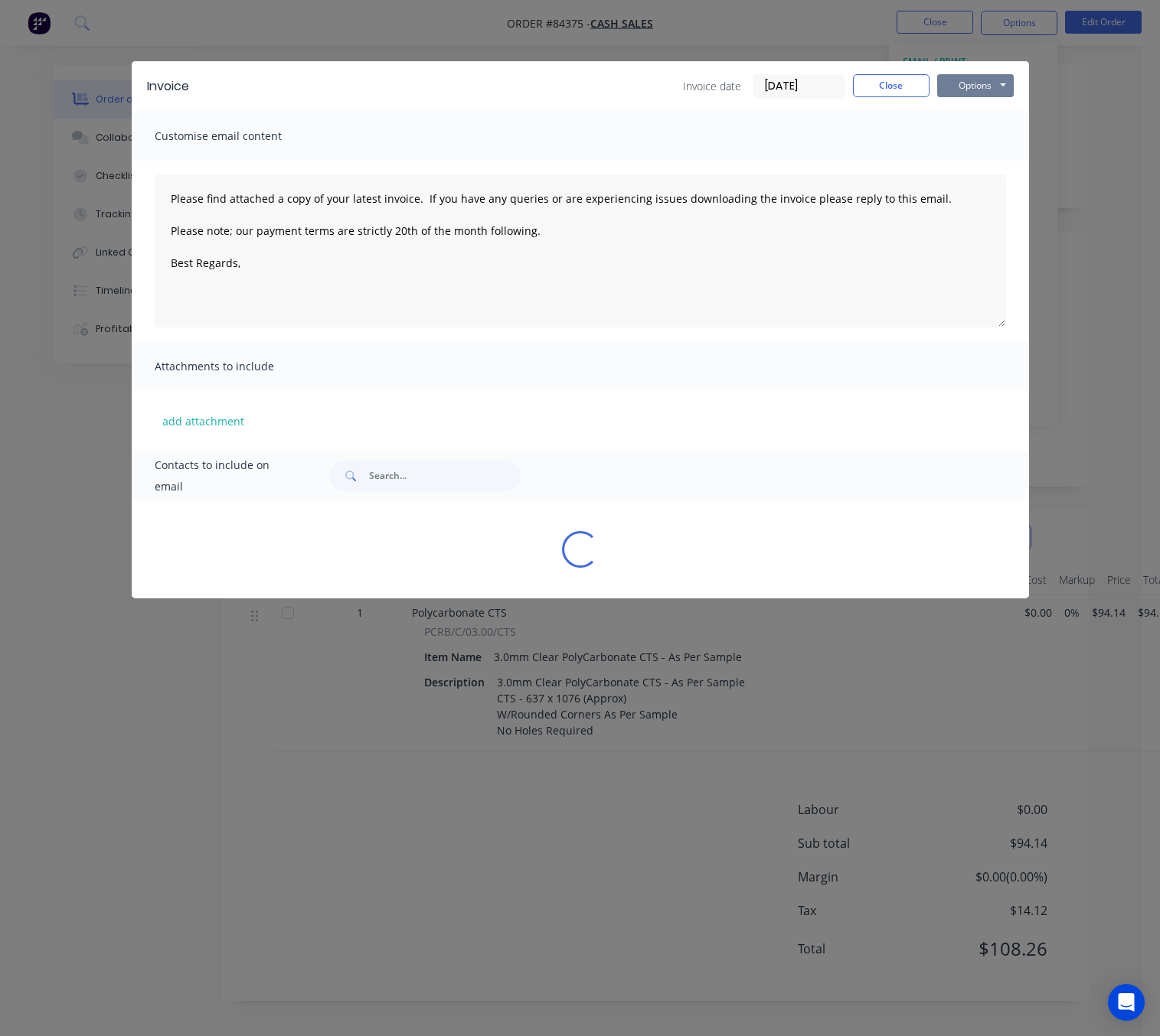
click at [974, 87] on button "Options" at bounding box center [975, 85] width 77 height 23
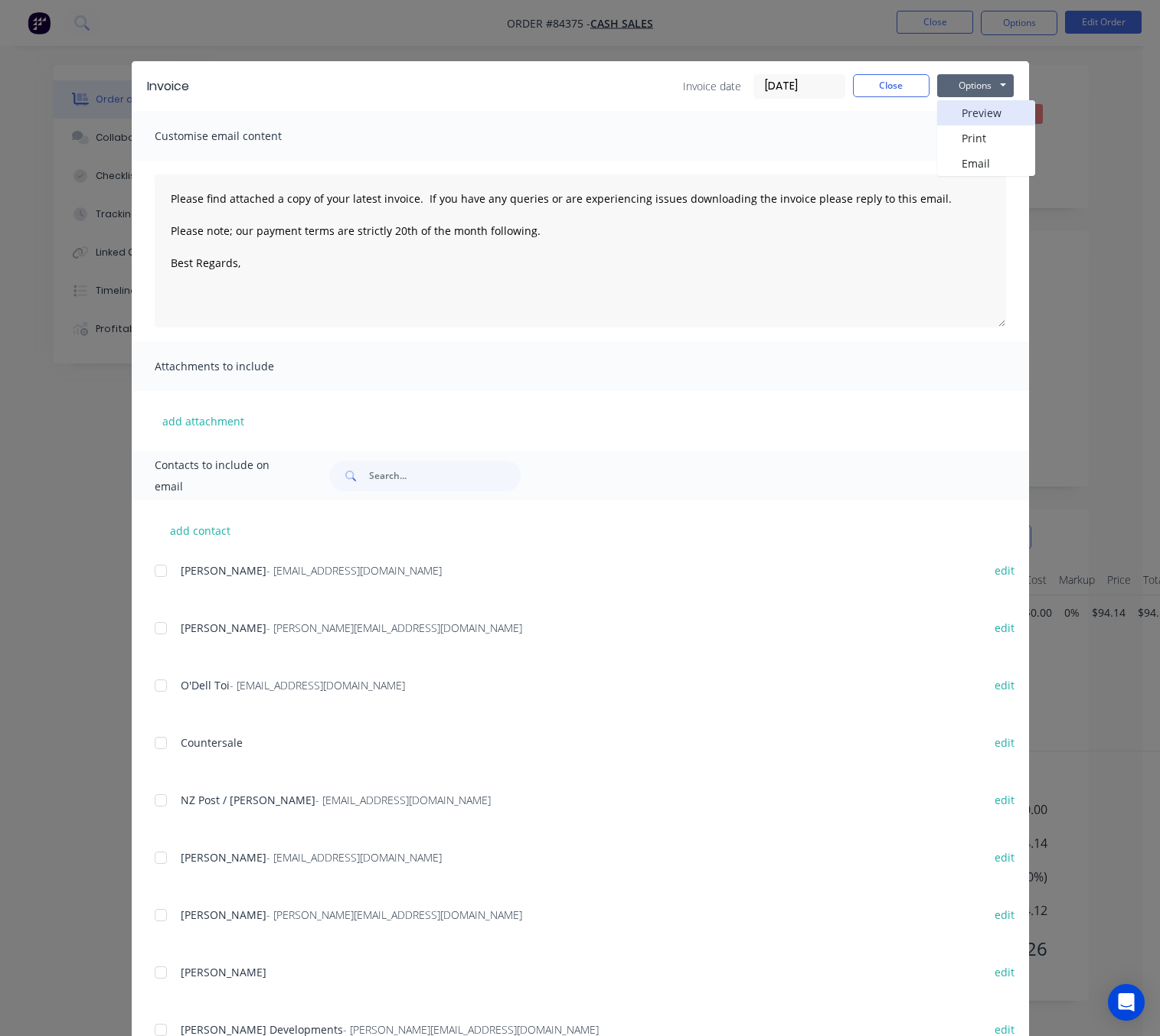
click at [983, 119] on button "Preview" at bounding box center [985, 113] width 98 height 25
click at [895, 94] on button "Close" at bounding box center [891, 85] width 77 height 23
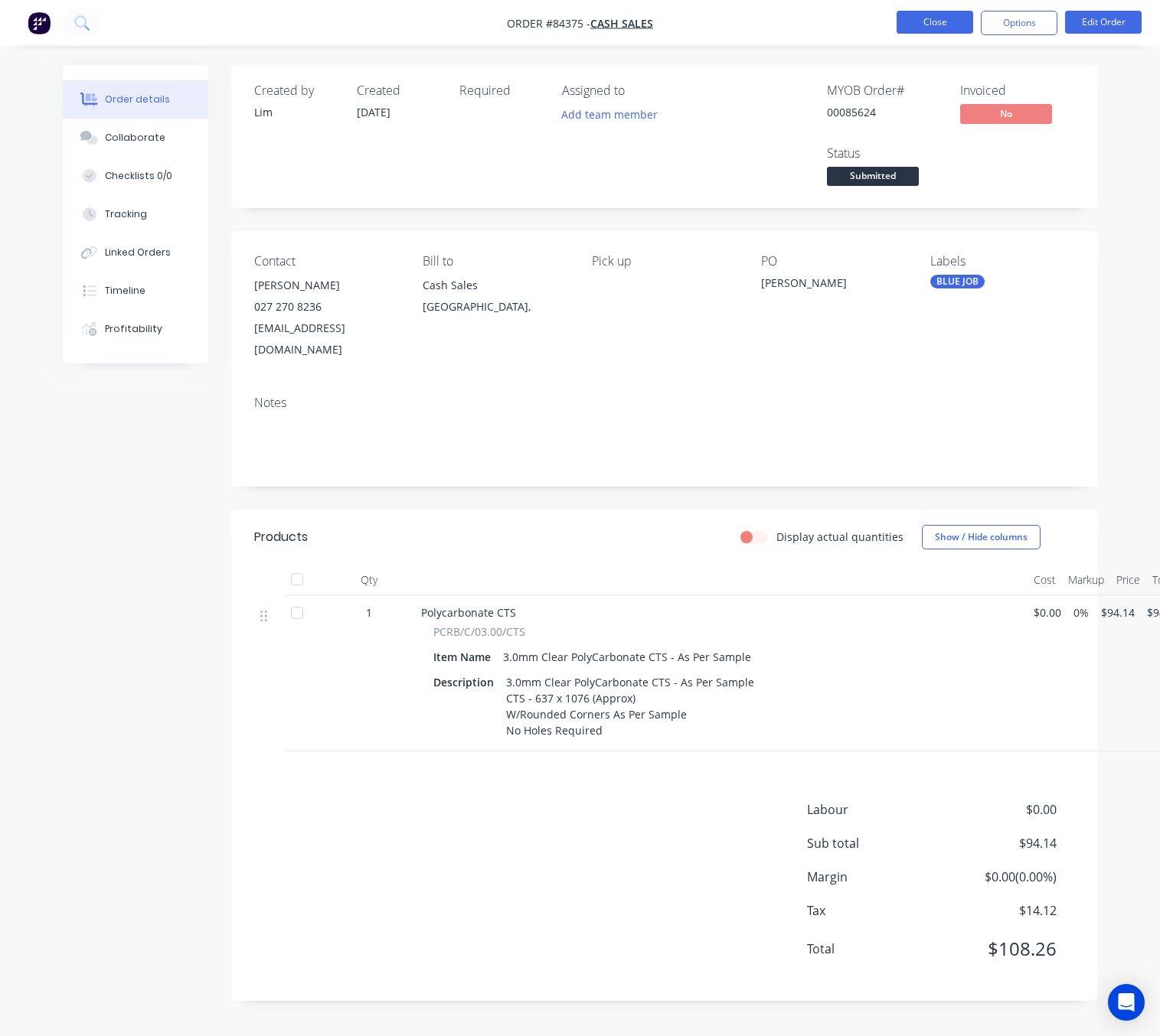
click at [923, 13] on button "Close" at bounding box center [935, 22] width 77 height 23
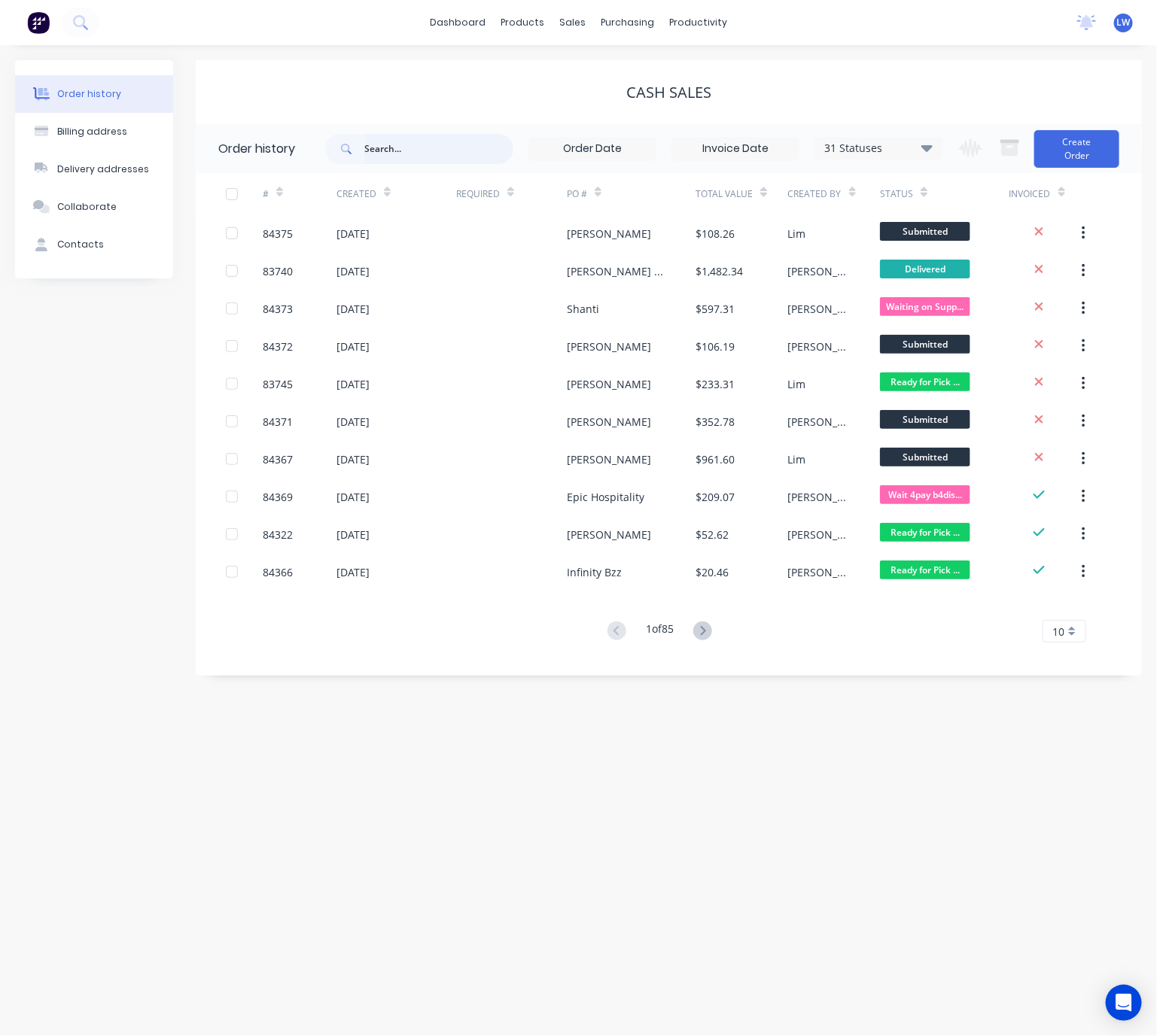
click at [423, 161] on input "text" at bounding box center [439, 149] width 149 height 30
type input "83997"
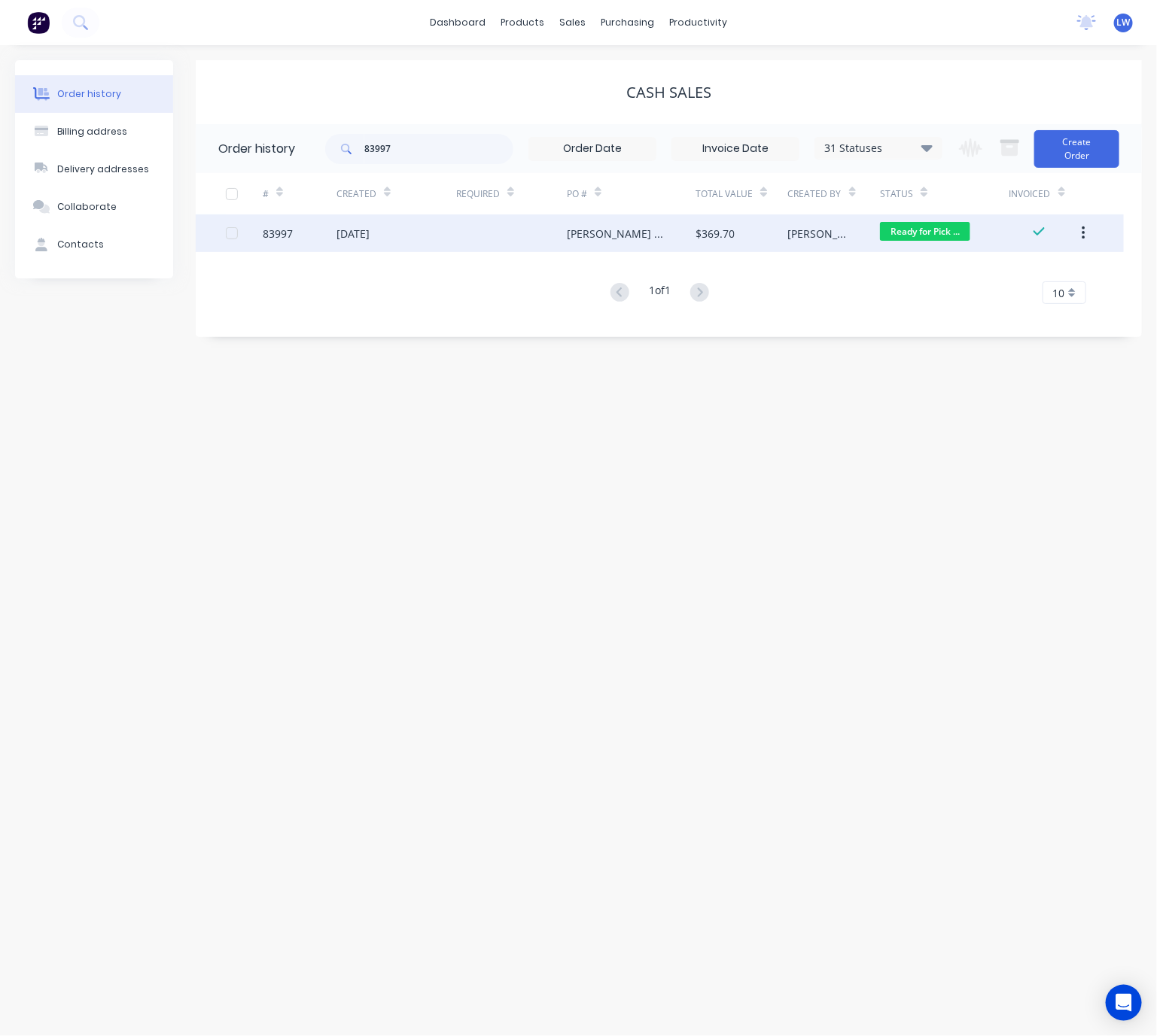
click at [690, 247] on div "Campbell Phillips" at bounding box center [631, 233] width 128 height 38
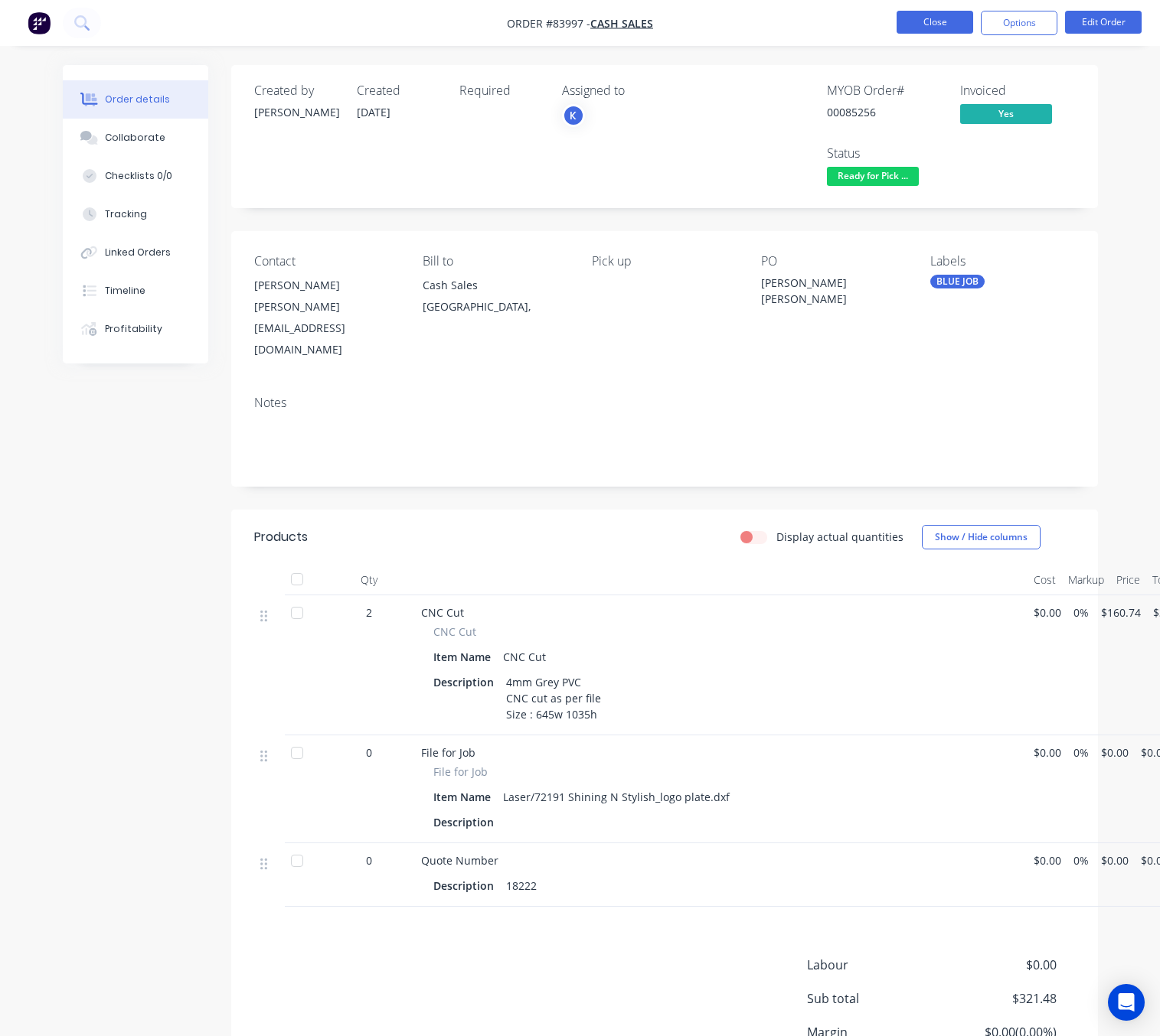
click at [929, 13] on button "Close" at bounding box center [935, 22] width 77 height 23
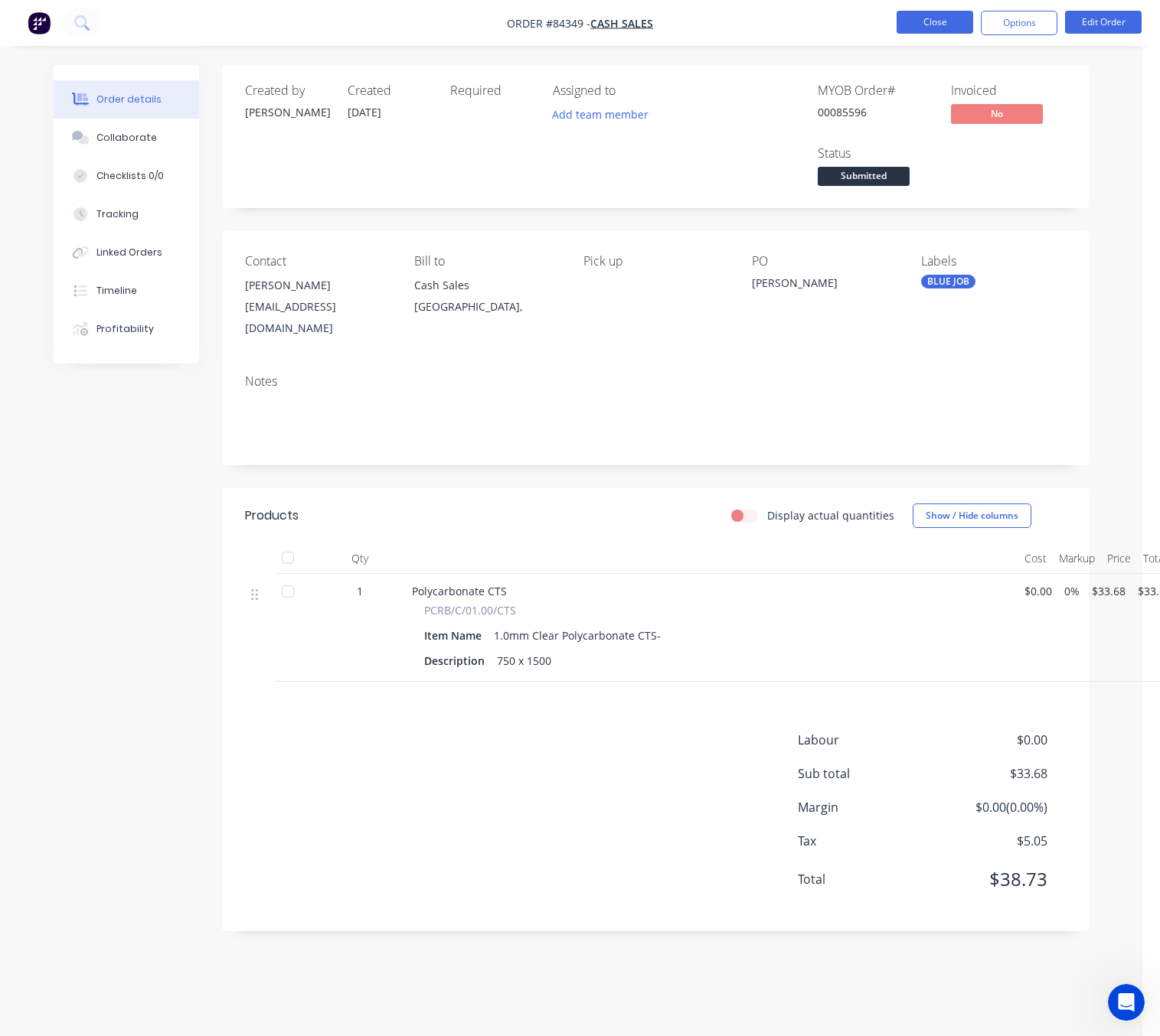
click at [936, 16] on button "Close" at bounding box center [935, 22] width 77 height 23
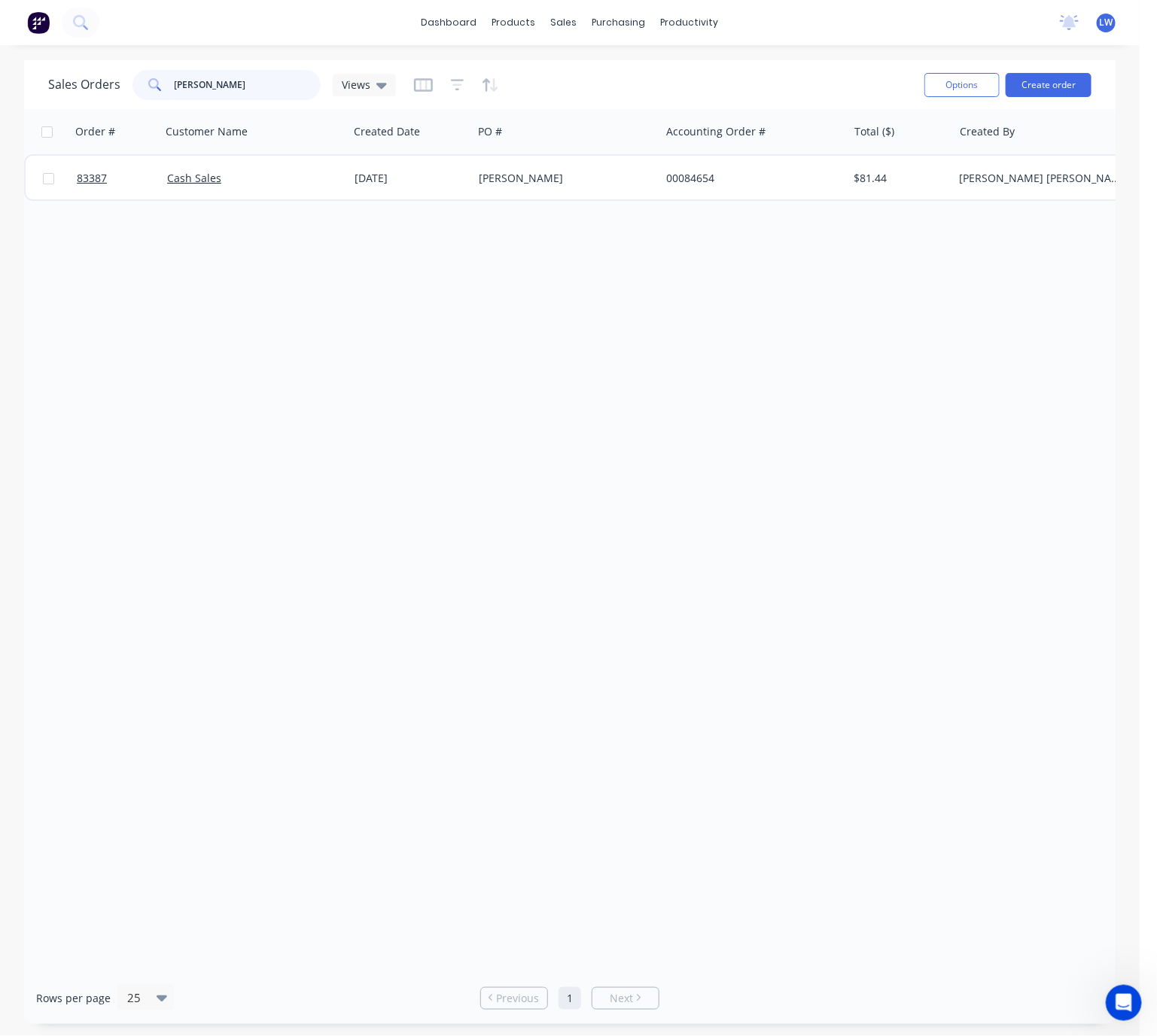
drag, startPoint x: 231, startPoint y: 82, endPoint x: 110, endPoint y: 84, distance: 121.0
click at [110, 84] on div "Sales Orders geoff Views" at bounding box center [222, 85] width 348 height 30
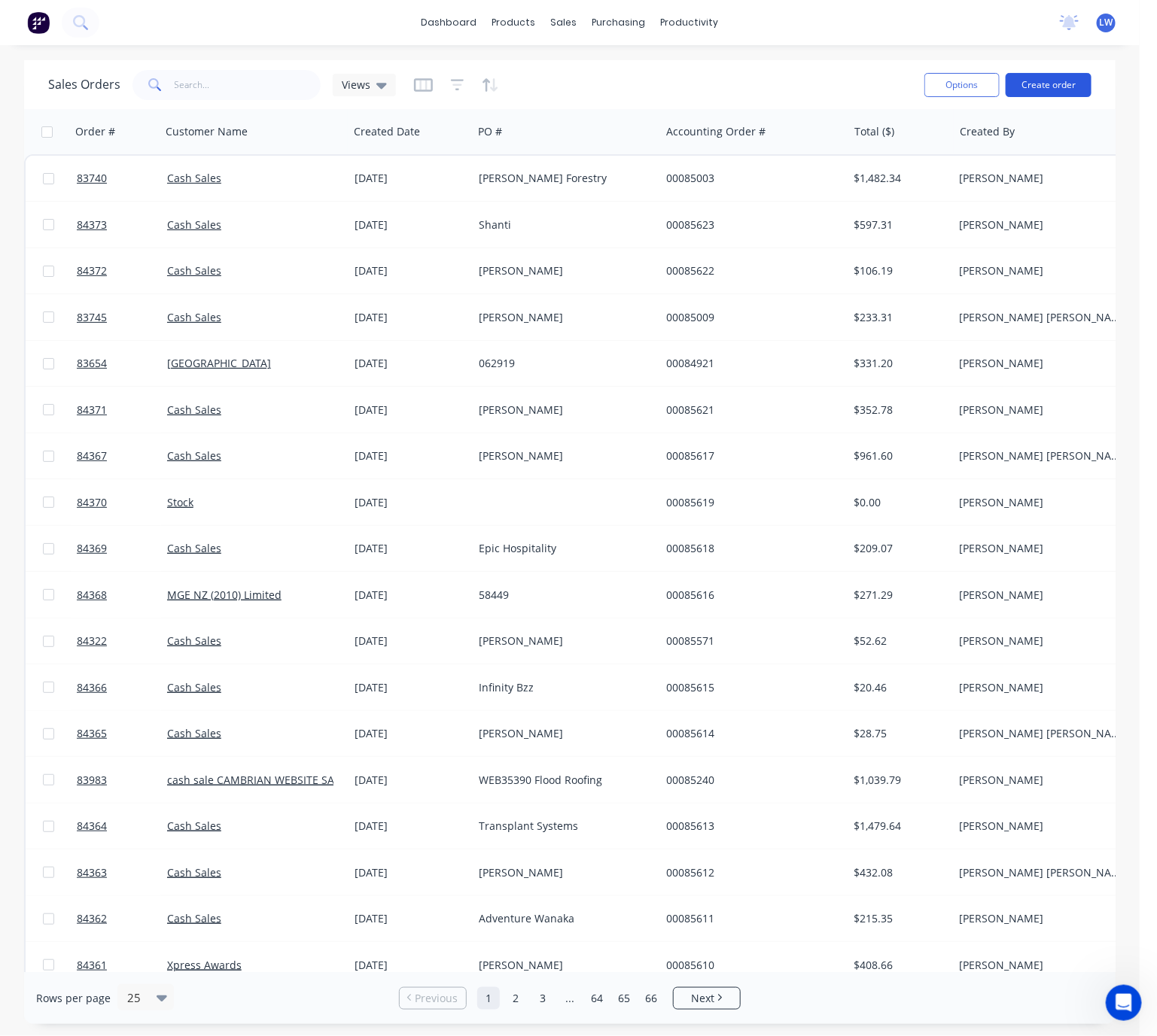
click at [1042, 92] on button "Create order" at bounding box center [1048, 85] width 86 height 25
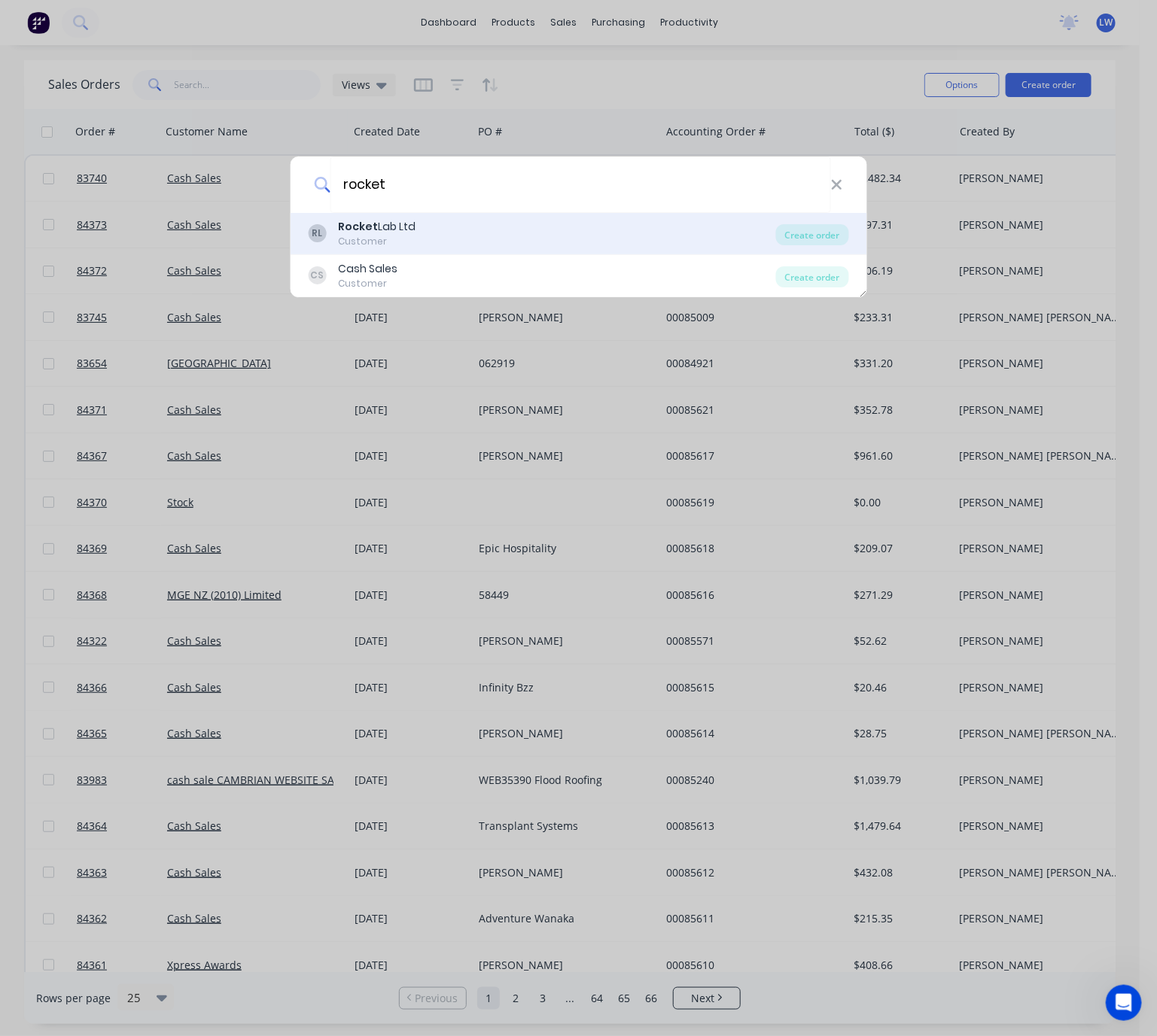
type input "rocket"
click at [490, 231] on div "RL Rocket Lab Ltd Customer" at bounding box center [542, 233] width 468 height 29
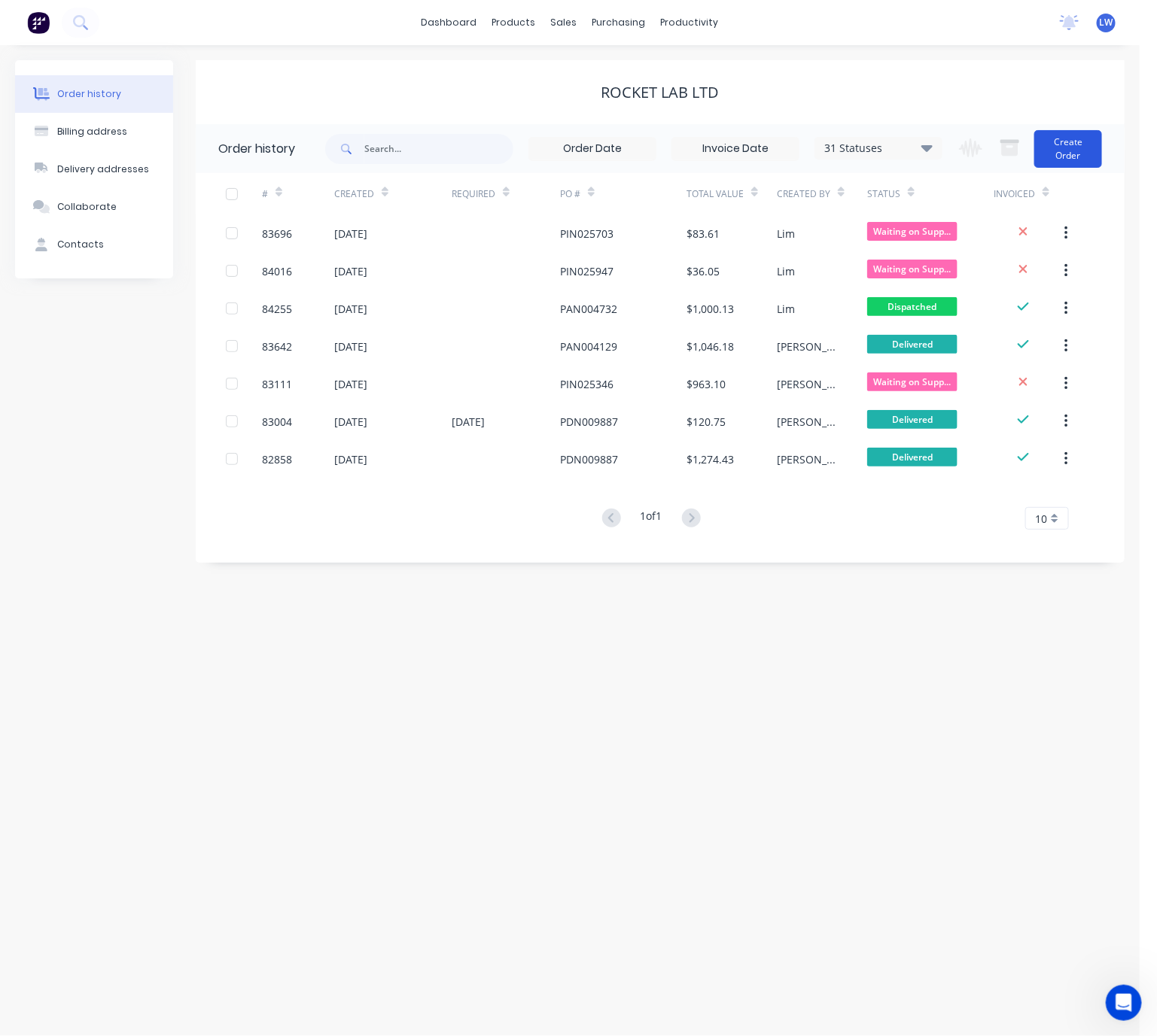
click at [1055, 151] on button "Create Order" at bounding box center [1068, 149] width 68 height 38
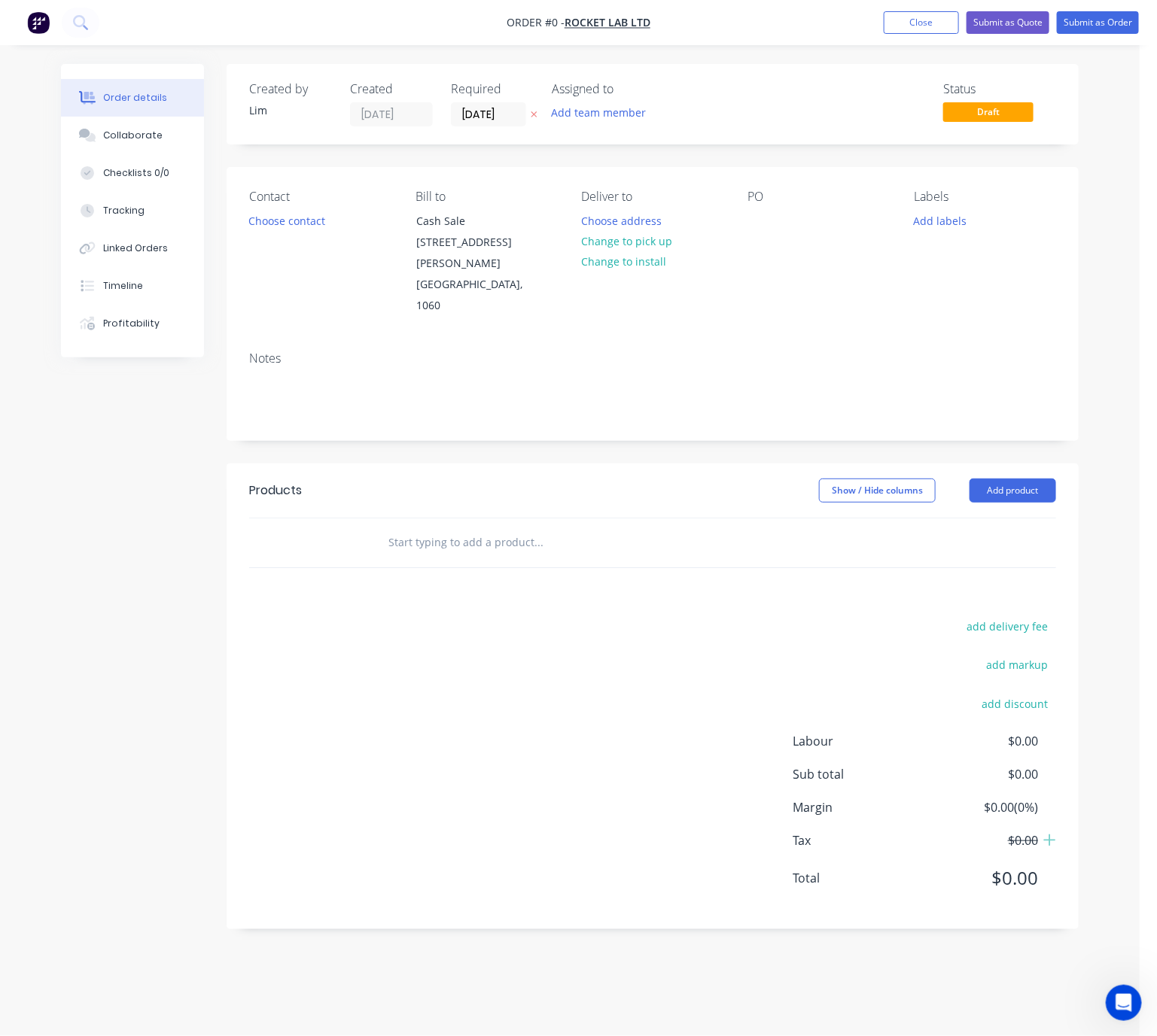
click at [535, 113] on icon at bounding box center [534, 115] width 6 height 6
click at [303, 226] on button "Choose contact" at bounding box center [287, 221] width 92 height 21
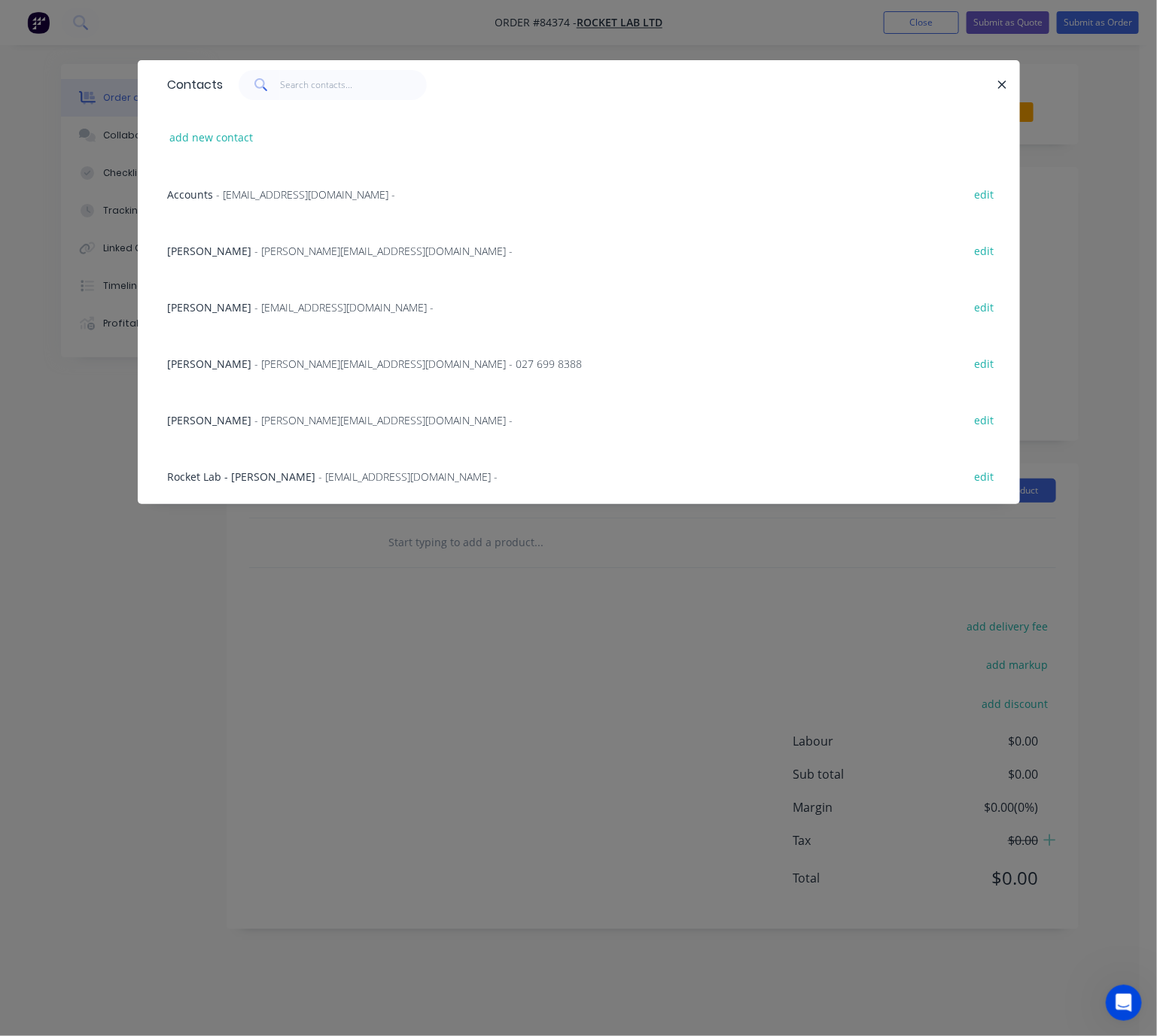
click at [226, 359] on div "Kerry Smith - k.smith@rocketlab.co.nz - 027 699 8388" at bounding box center [376, 363] width 415 height 16
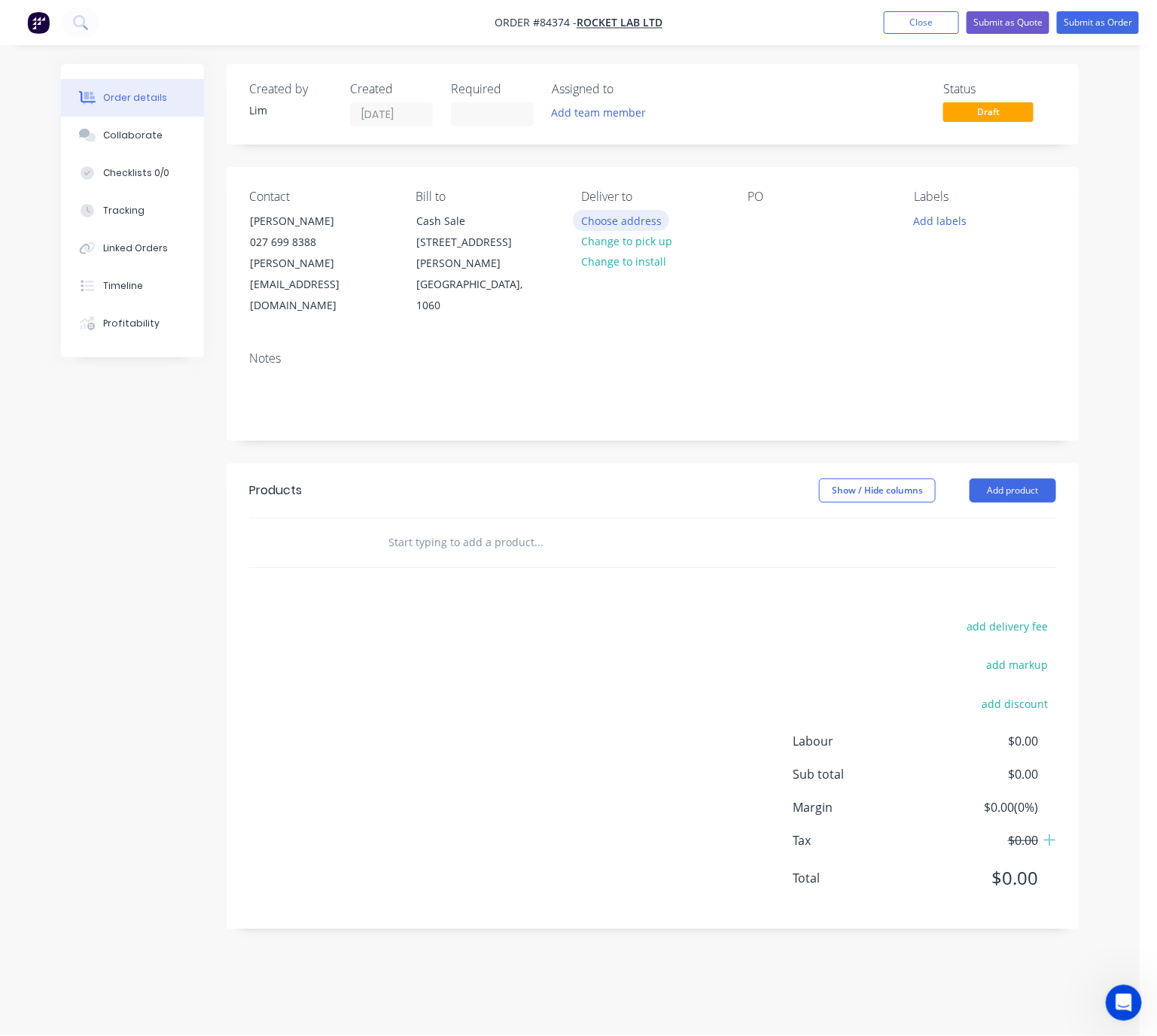
click at [640, 222] on button "Choose address" at bounding box center [621, 221] width 96 height 21
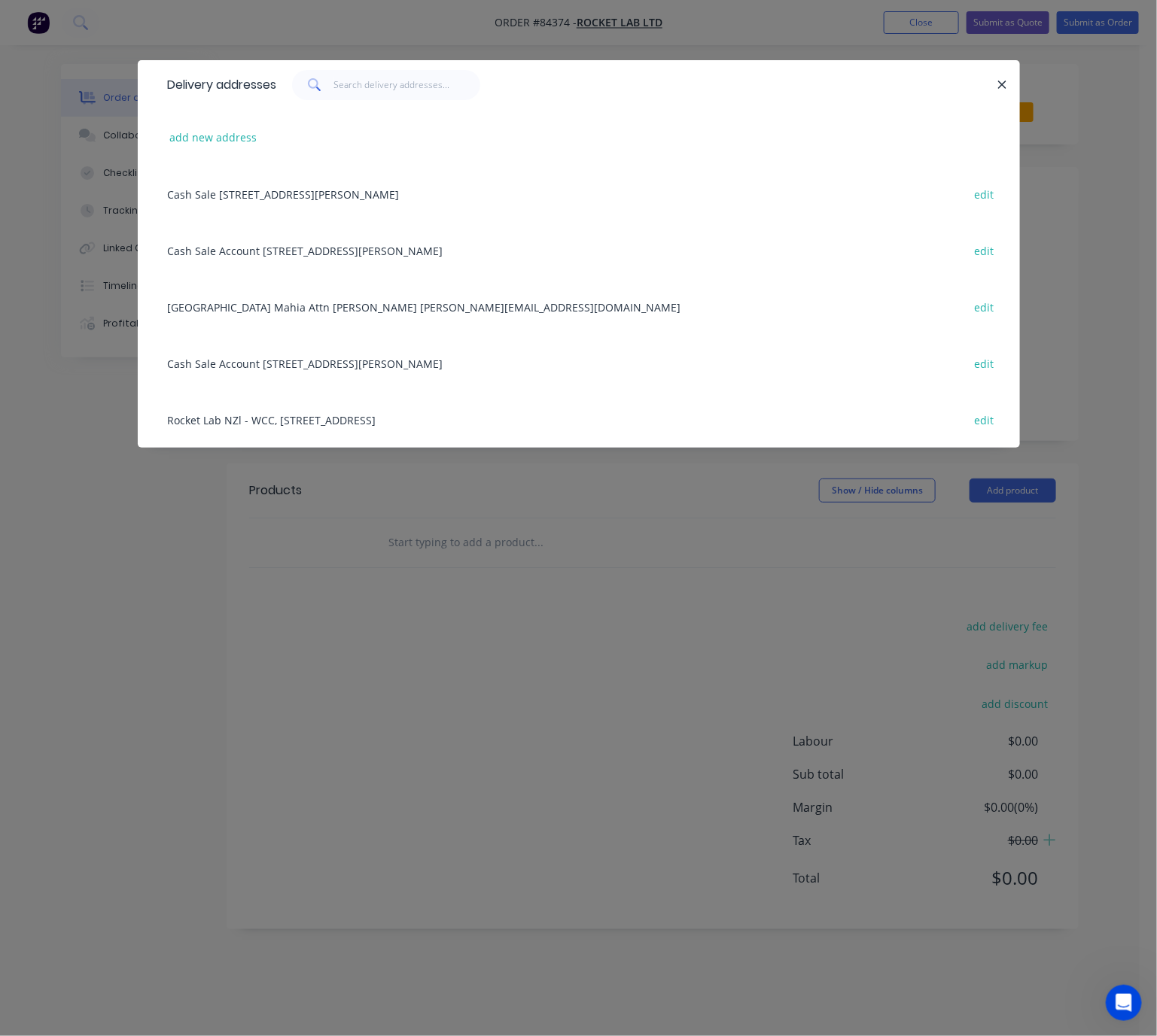
click at [461, 251] on div "Cash Sale Account 25 Levene Place Mt Wellington, Auckland, 1060 edit" at bounding box center [578, 250] width 837 height 57
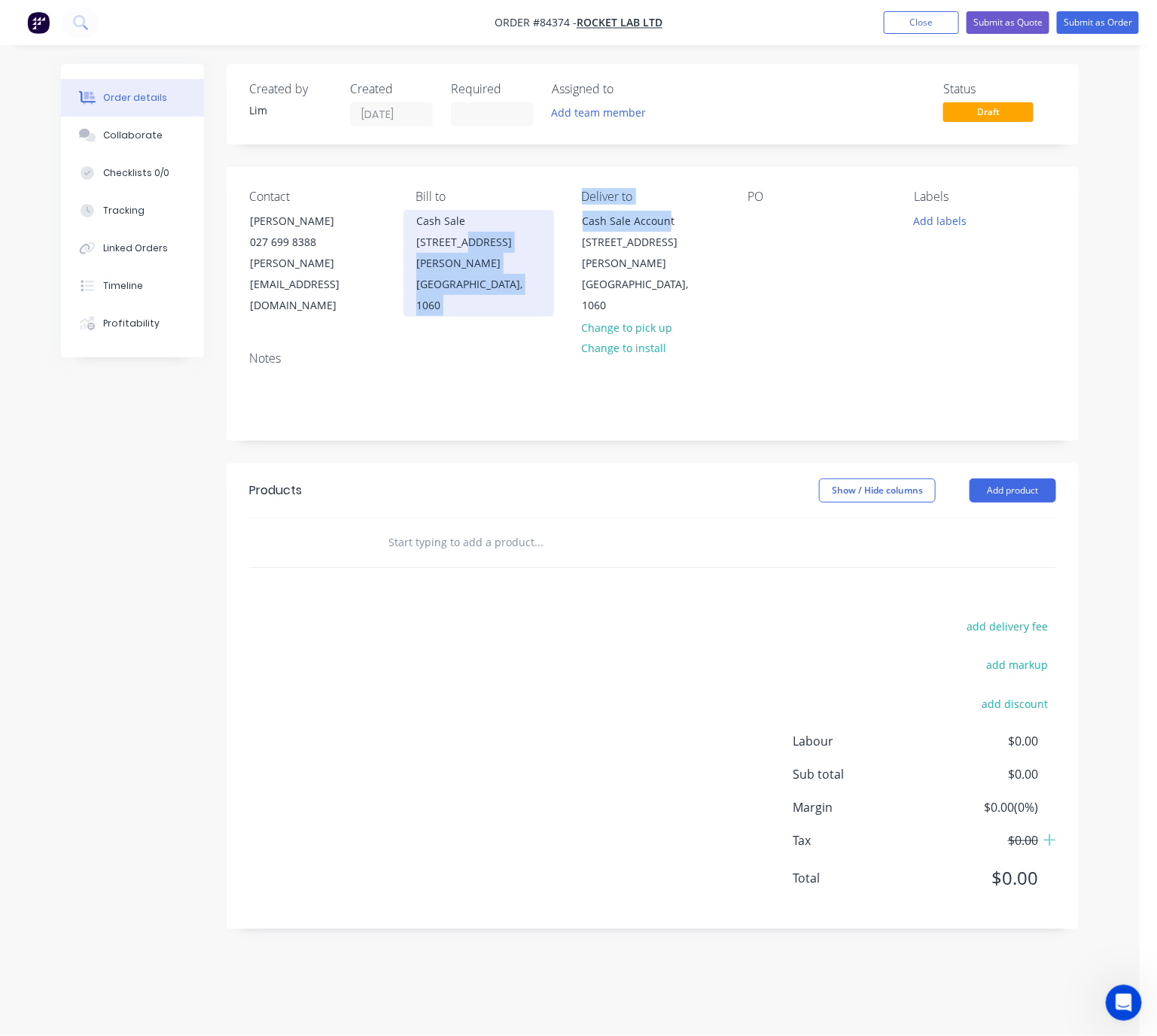
drag, startPoint x: 669, startPoint y: 218, endPoint x: 552, endPoint y: 226, distance: 117.3
click at [552, 226] on div "Contact Kerry Smith 027 699 8388 k.smith@rocketlab.co.nz Bill to Cash Sale Acco…" at bounding box center [652, 253] width 852 height 173
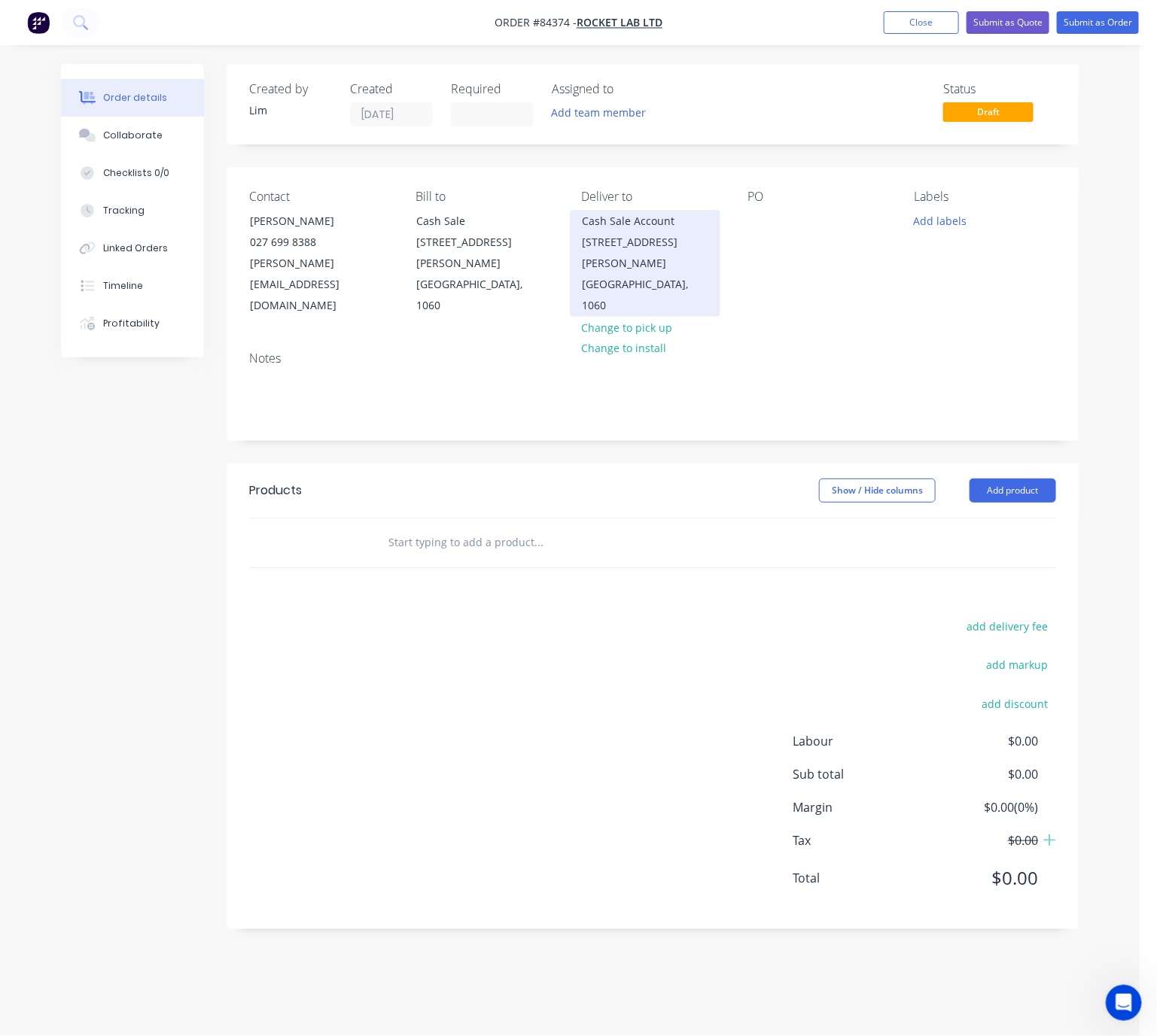
click at [678, 229] on div "Cash Sale Account 25 Levene Place Mt Wellington" at bounding box center [645, 242] width 125 height 63
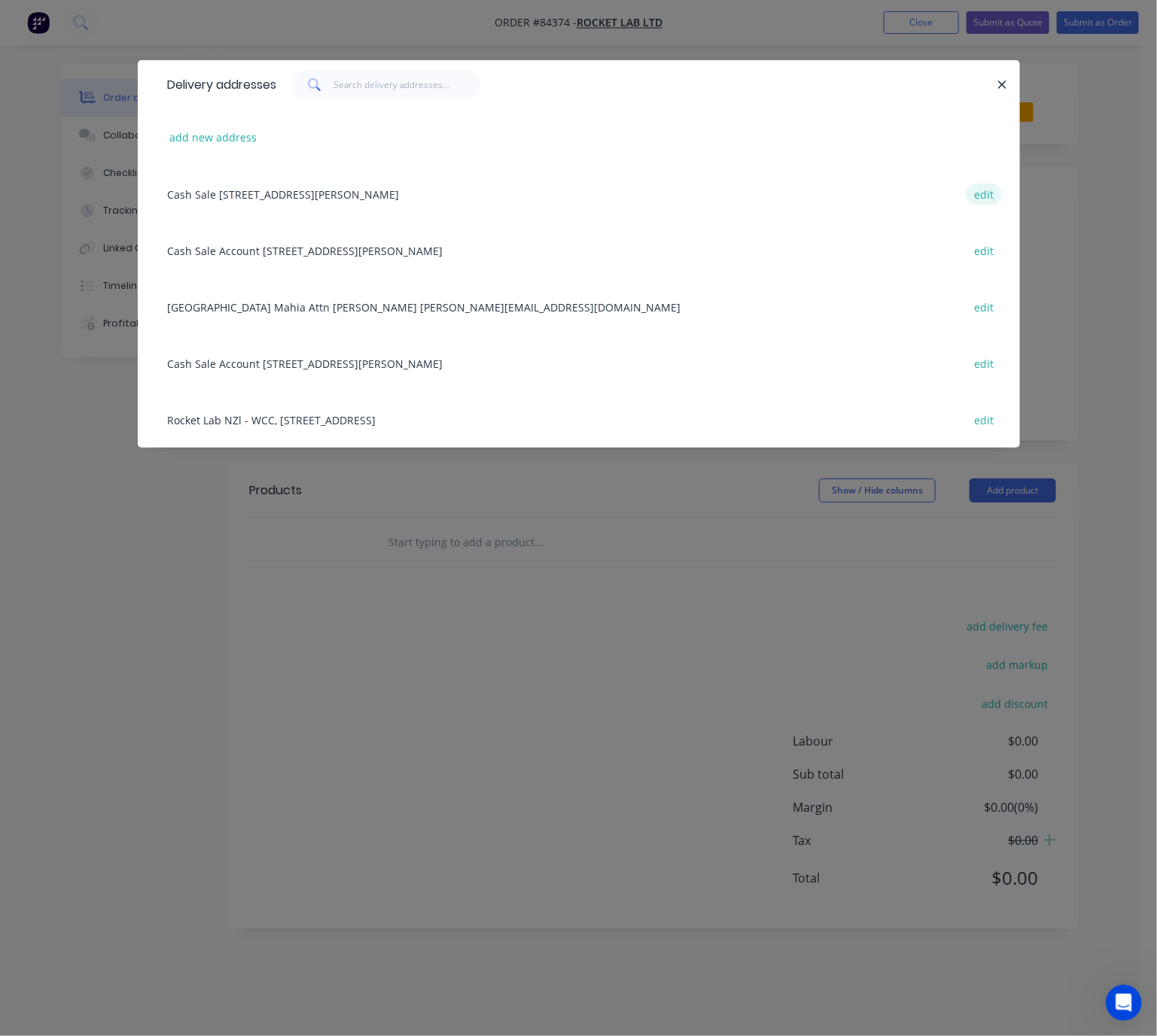
click at [984, 197] on button "edit" at bounding box center [983, 194] width 35 height 21
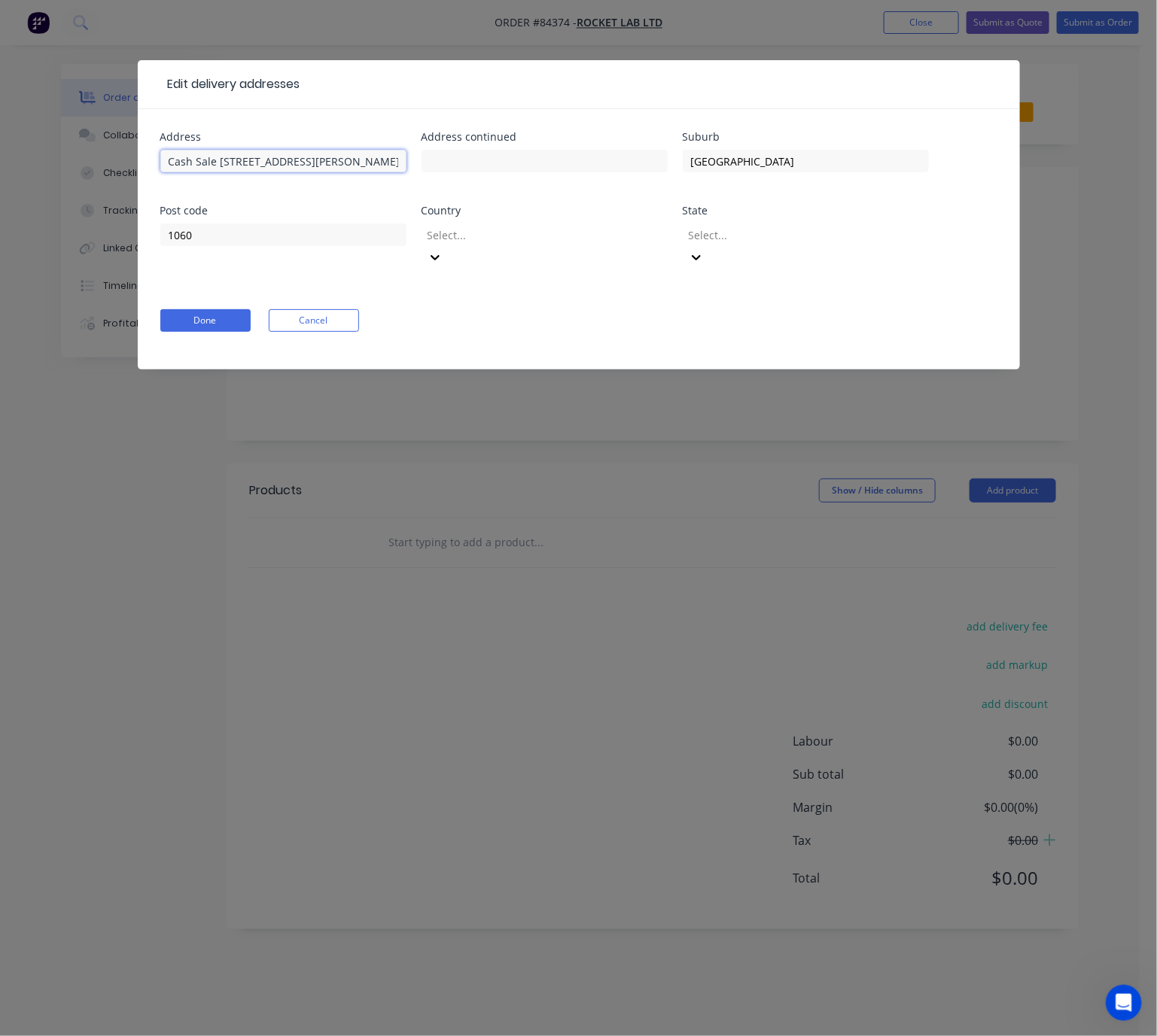
drag, startPoint x: 258, startPoint y: 162, endPoint x: 165, endPoint y: 167, distance: 93.1
click at [165, 167] on input "Cash Sale Account25 Levene PlaceMt Wellington" at bounding box center [283, 161] width 246 height 23
drag, startPoint x: 317, startPoint y: 159, endPoint x: 258, endPoint y: 159, distance: 59.0
click at [249, 159] on input "25 Levene PlaceMt Wellington" at bounding box center [283, 161] width 246 height 23
type input "25 Levene Place"
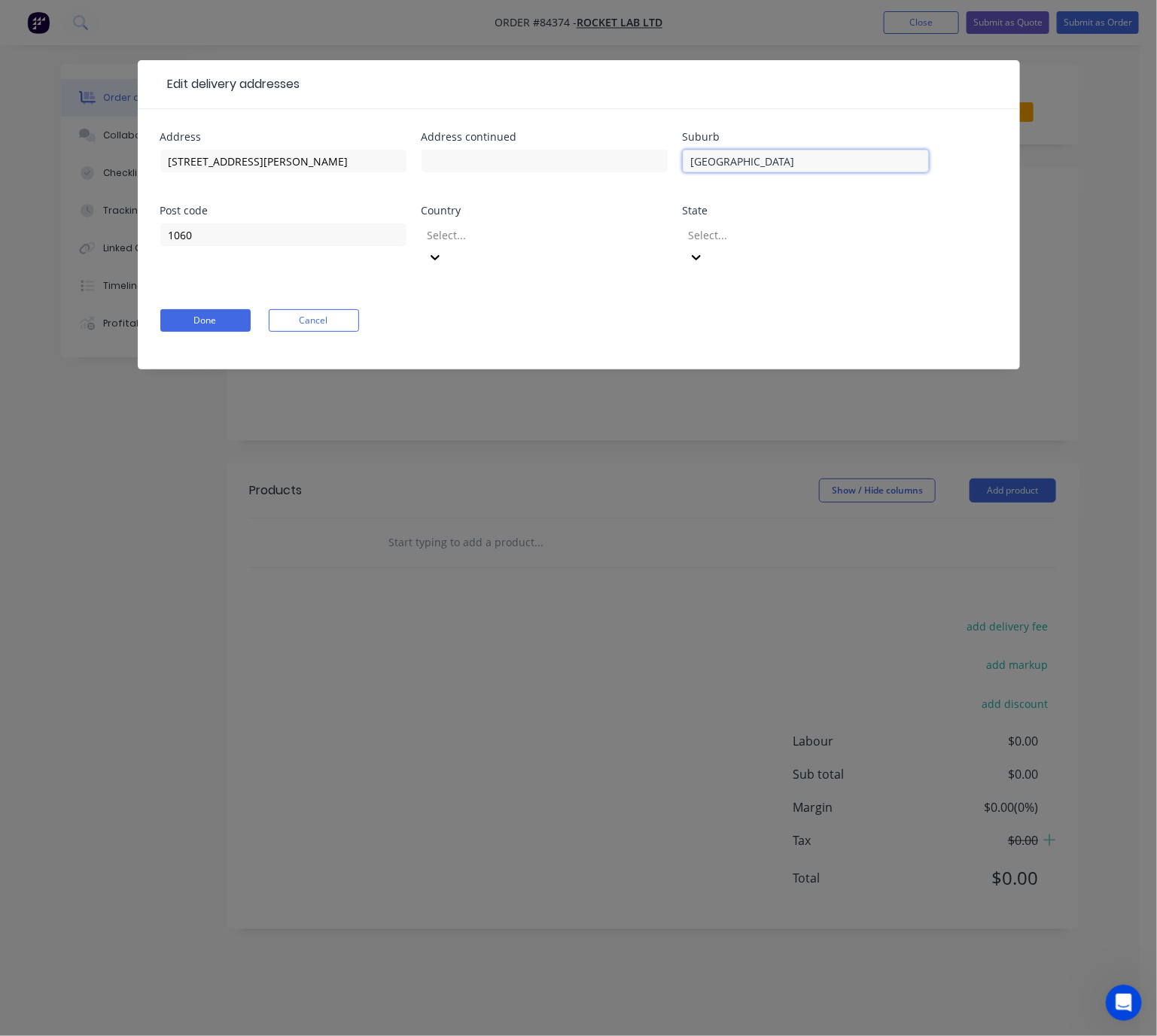
click at [804, 162] on input "Auckland" at bounding box center [806, 161] width 246 height 23
paste input "Mt Wellington"
drag, startPoint x: 746, startPoint y: 157, endPoint x: 646, endPoint y: 173, distance: 101.3
click at [646, 172] on div "Address 25 Levene Place Address continued Suburb Auckland - Mt Wellington Post …" at bounding box center [578, 209] width 837 height 155
type input "Mt Wellington"
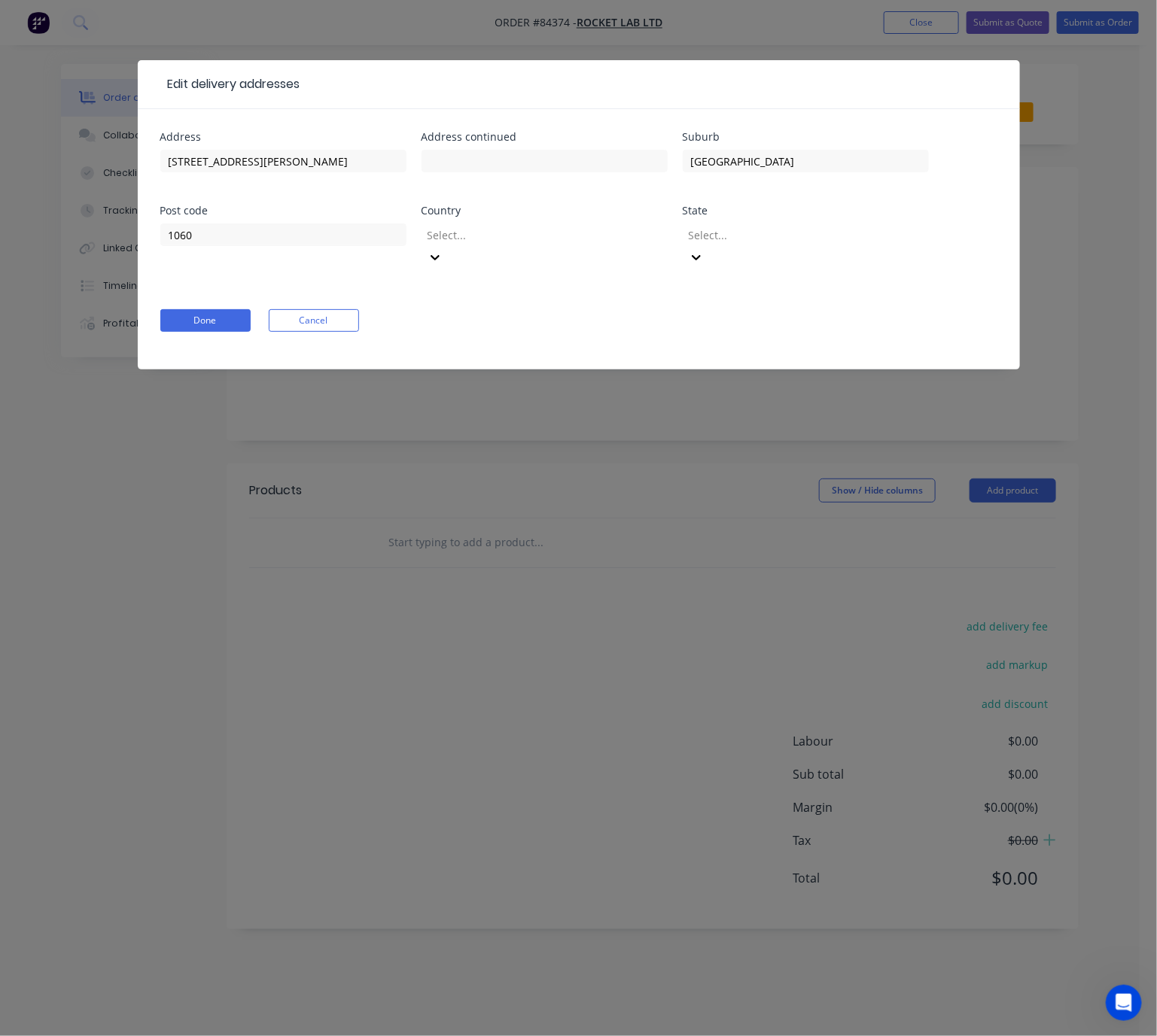
click at [553, 229] on div at bounding box center [535, 235] width 217 height 19
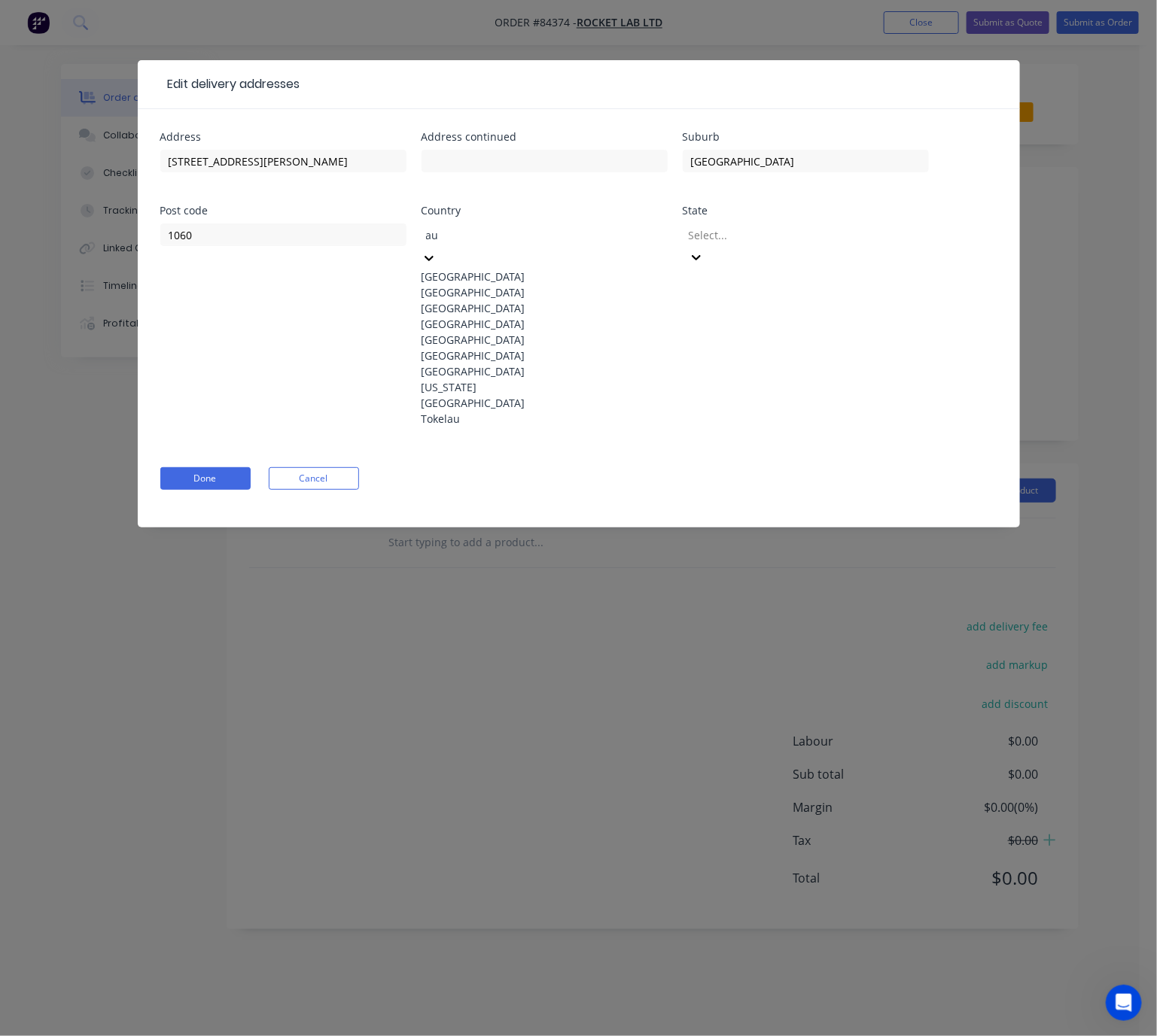
type input "auc"
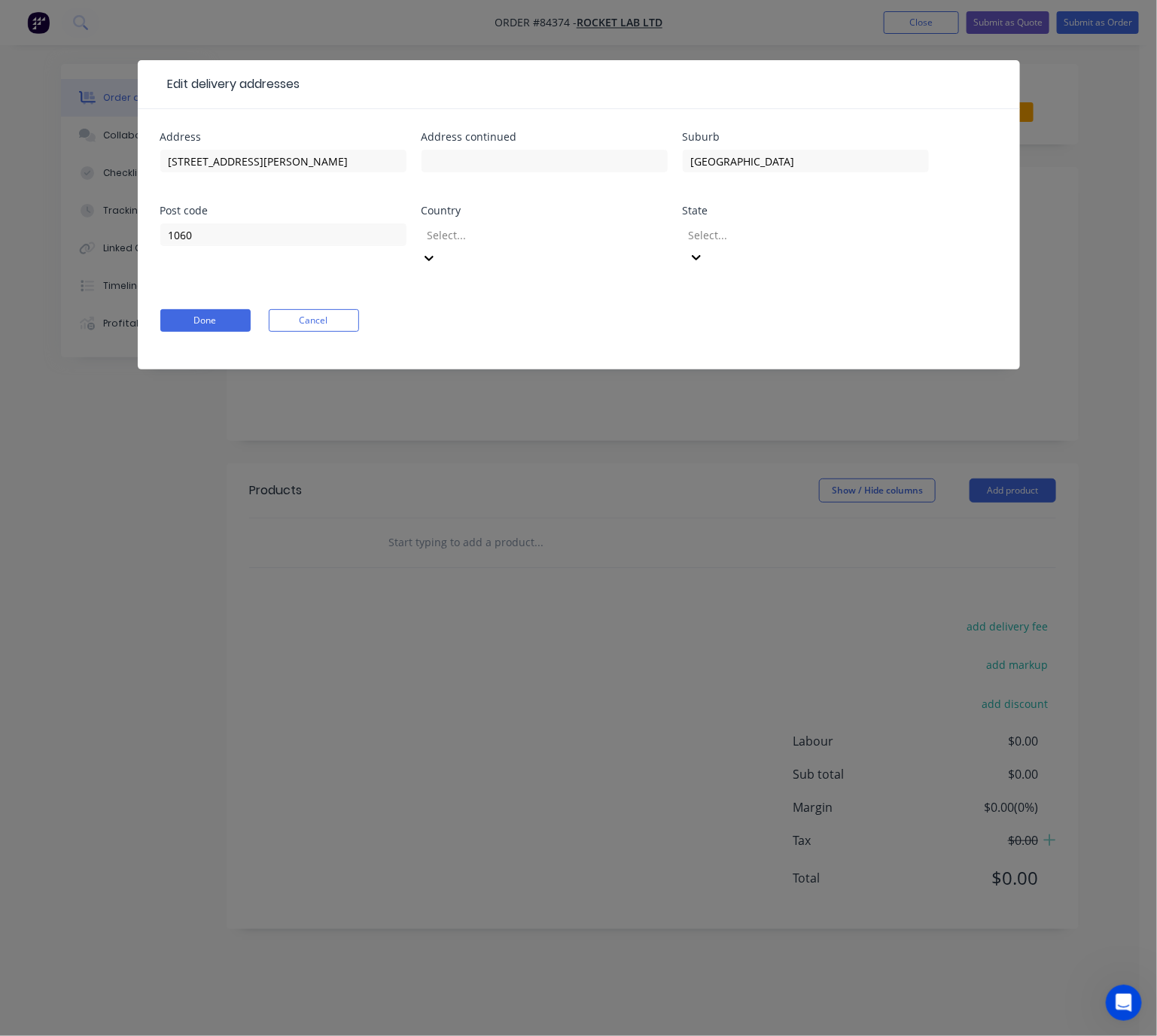
drag, startPoint x: 531, startPoint y: 226, endPoint x: 428, endPoint y: 236, distance: 103.5
click at [429, 233] on div "Select..." at bounding box center [534, 235] width 226 height 23
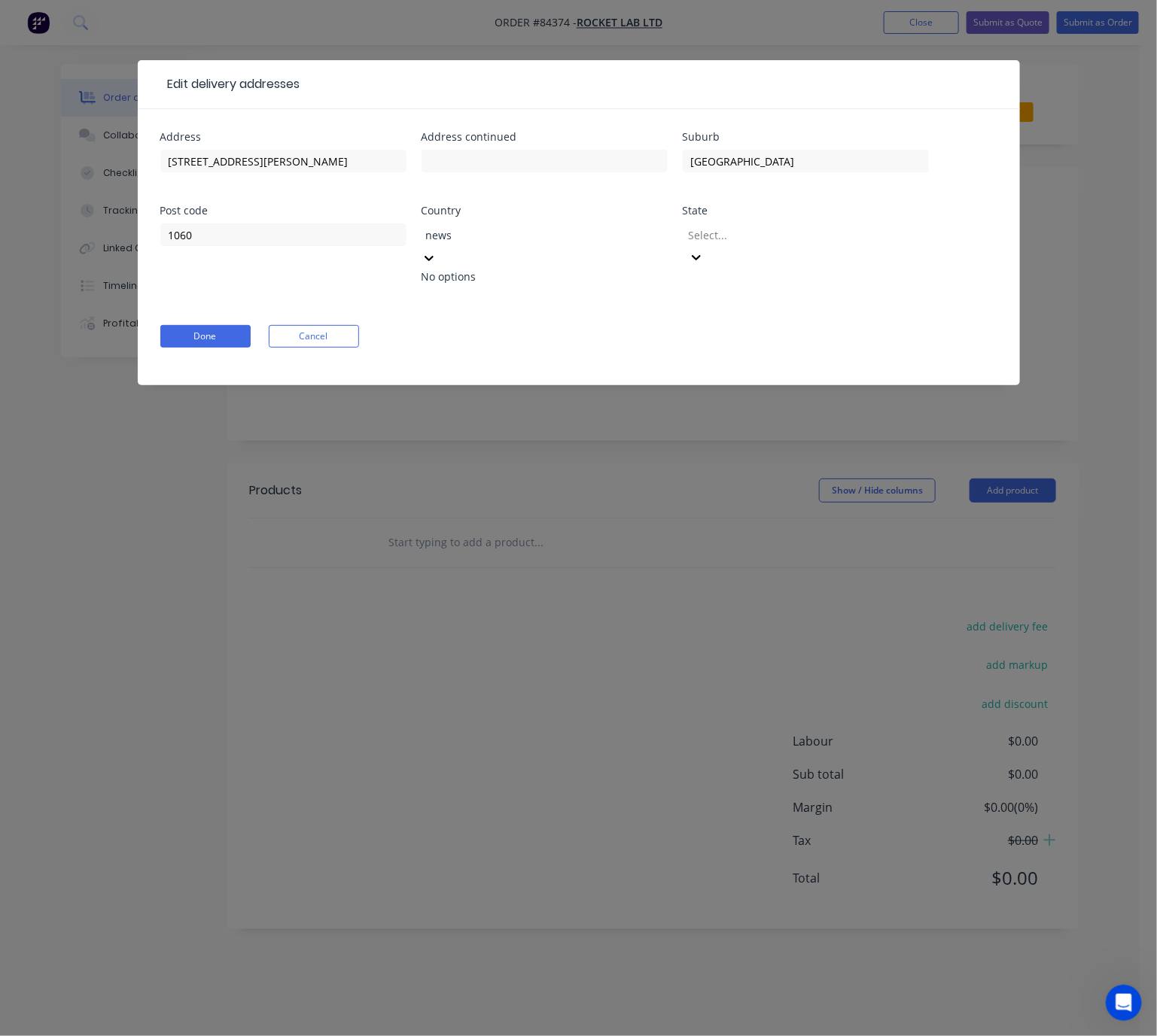
type input "new"
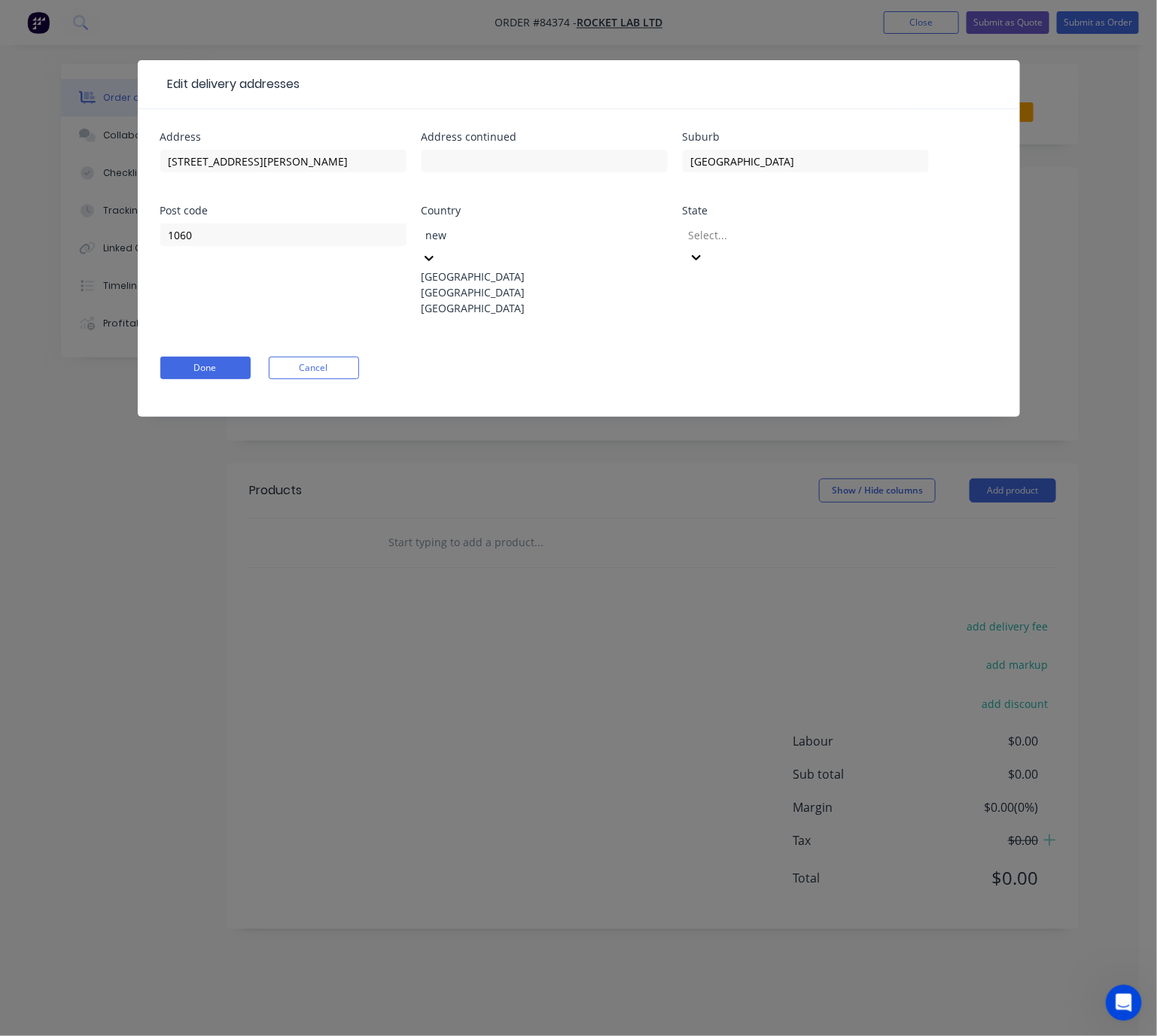
click at [549, 290] on div "[GEOGRAPHIC_DATA]" at bounding box center [545, 292] width 246 height 16
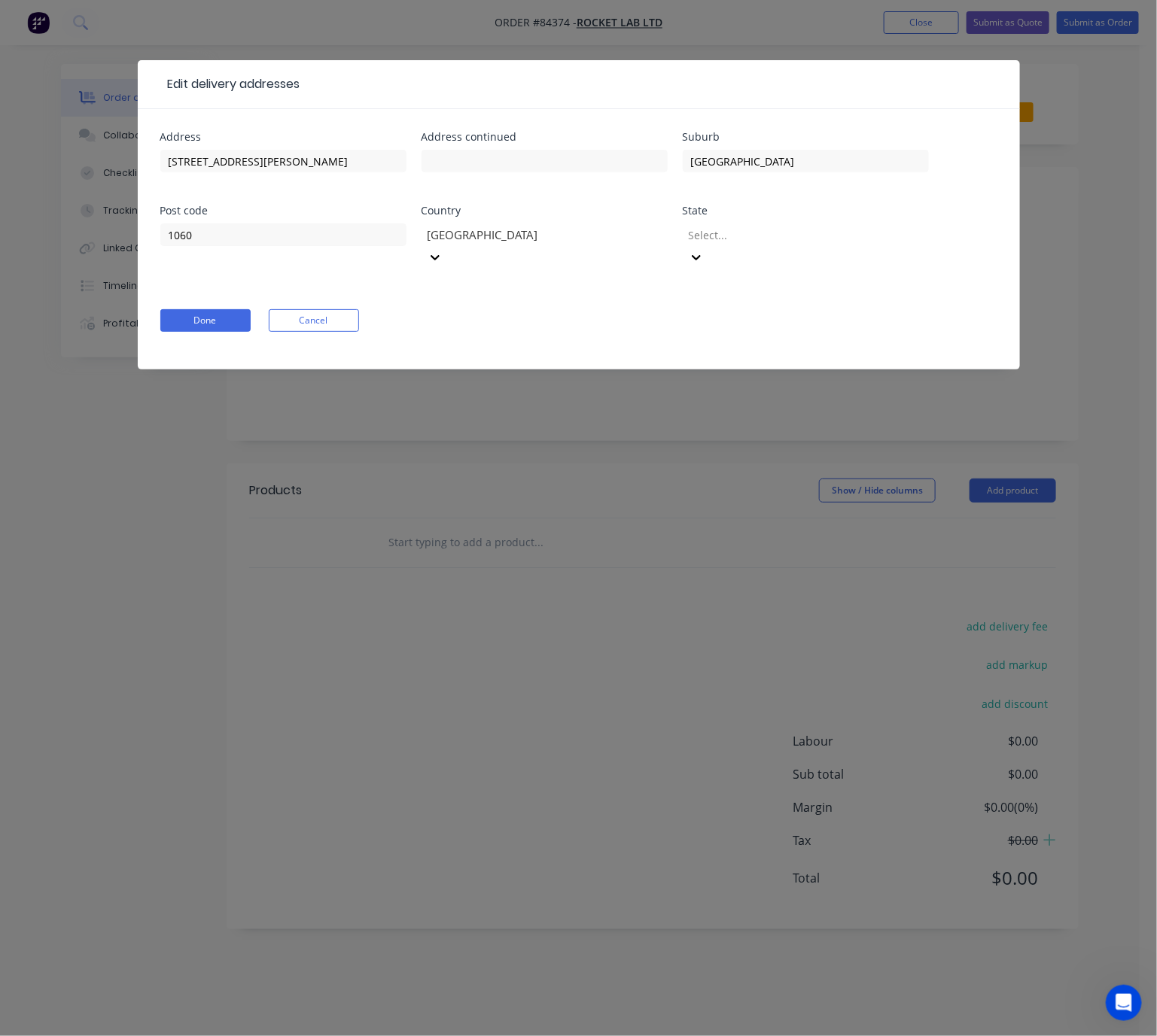
click at [705, 237] on div at bounding box center [796, 235] width 217 height 19
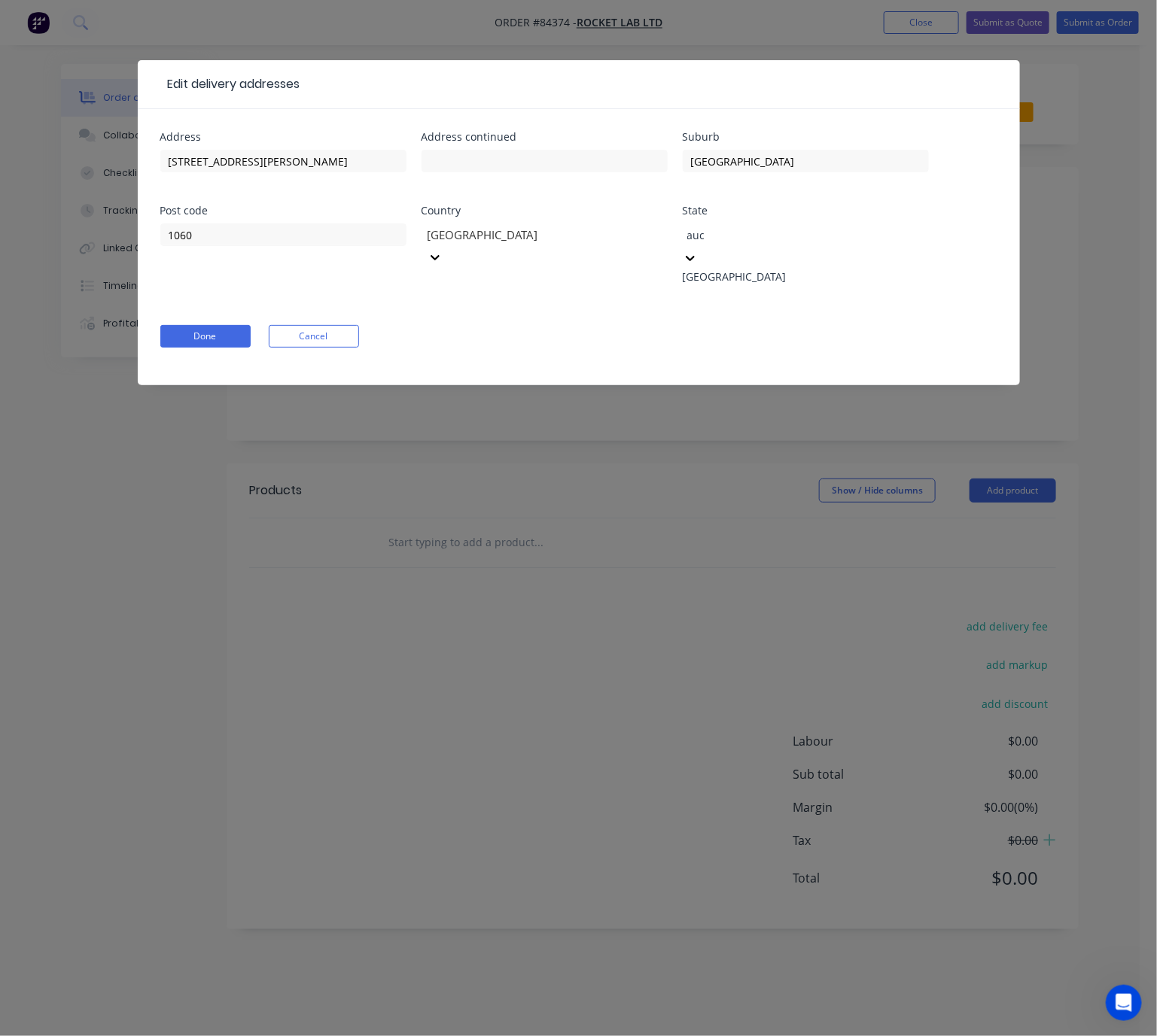
type input "auck"
drag, startPoint x: 708, startPoint y: 267, endPoint x: 608, endPoint y: 288, distance: 102.2
click at [709, 269] on div "Auckland" at bounding box center [806, 276] width 246 height 16
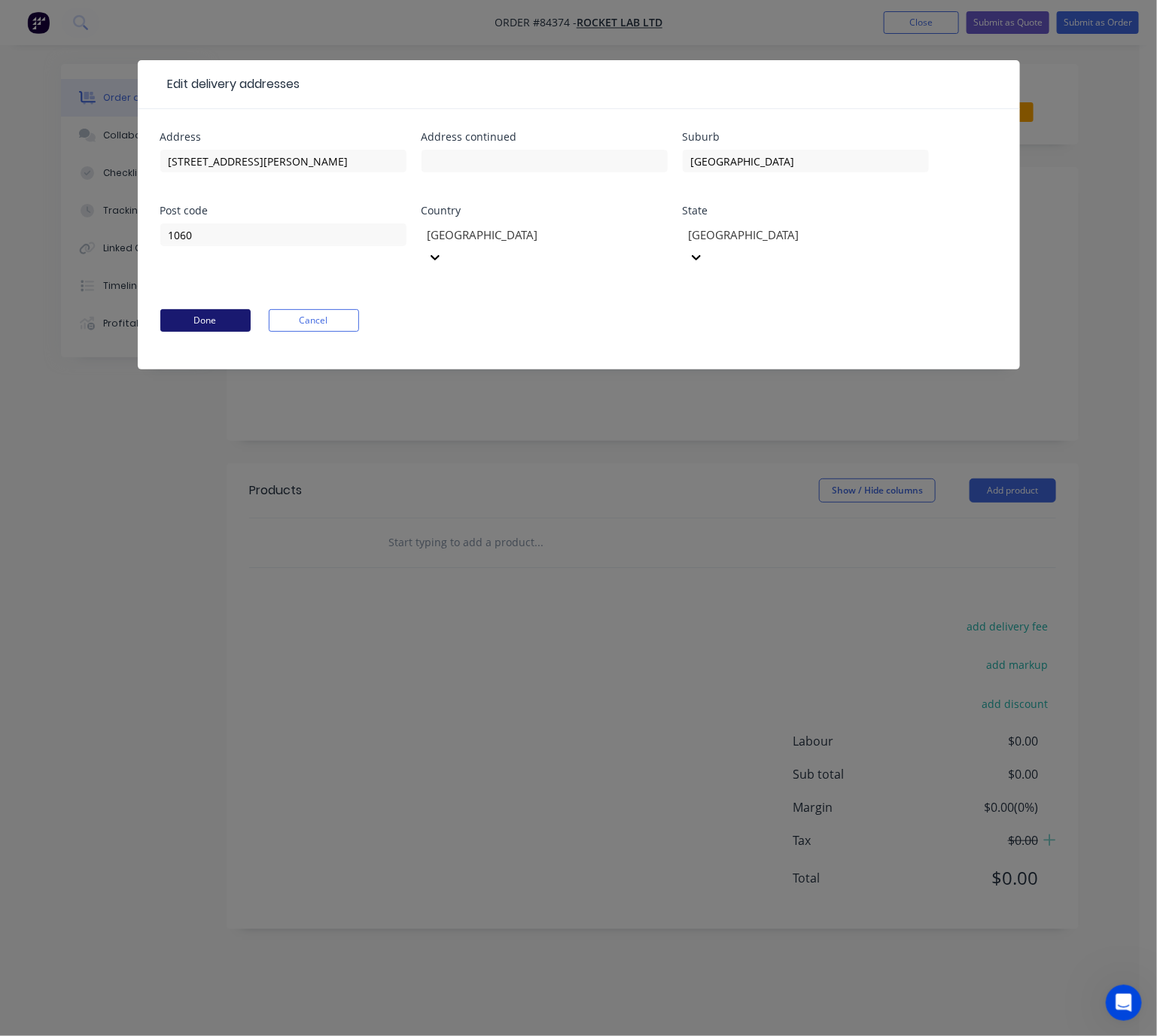
click at [224, 309] on button "Done" at bounding box center [206, 321] width 91 height 23
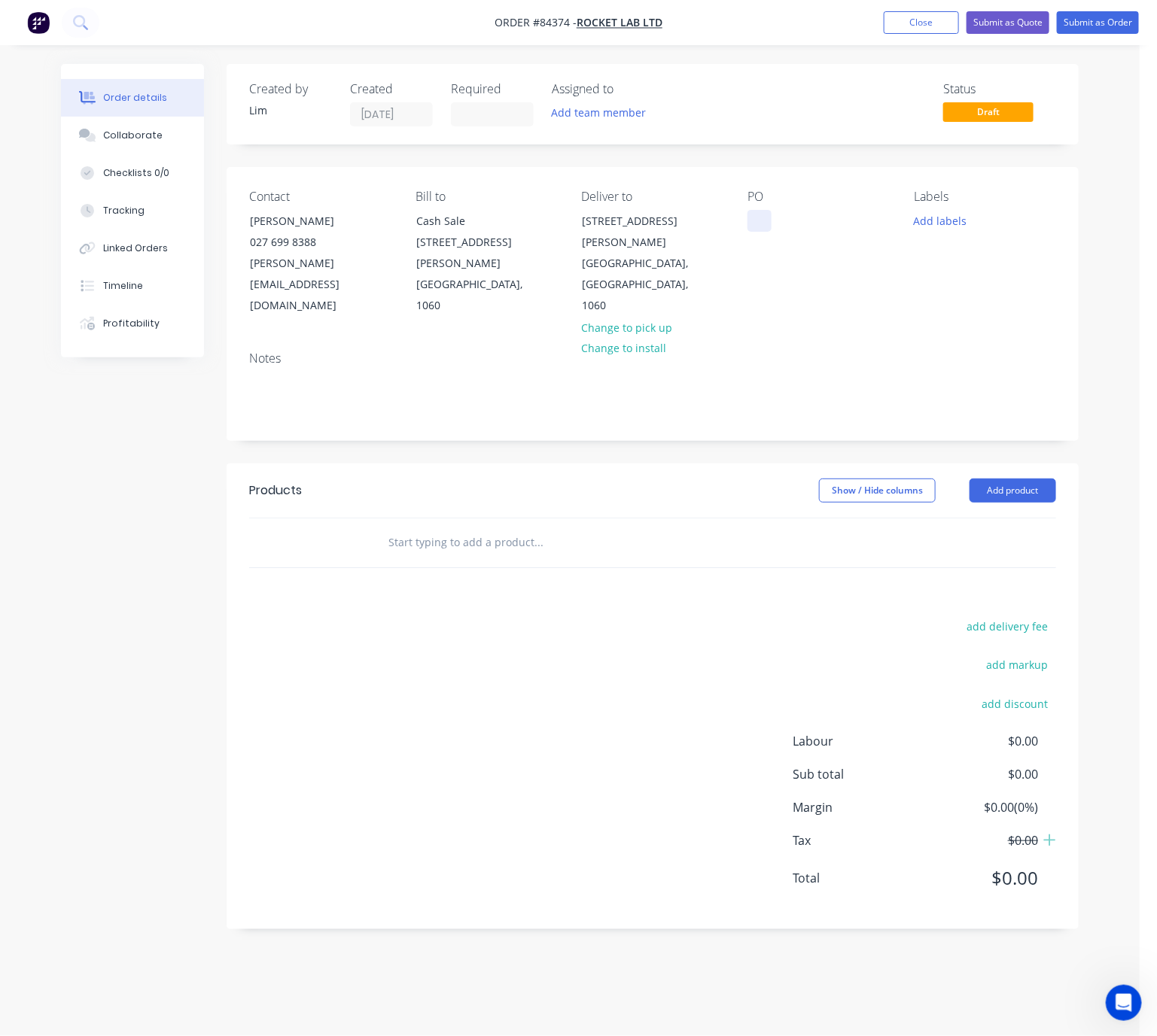
click at [750, 220] on div at bounding box center [760, 221] width 25 height 22
click at [780, 225] on div "RL -" at bounding box center [768, 221] width 42 height 22
click at [940, 228] on button "Add labels" at bounding box center [940, 221] width 69 height 21
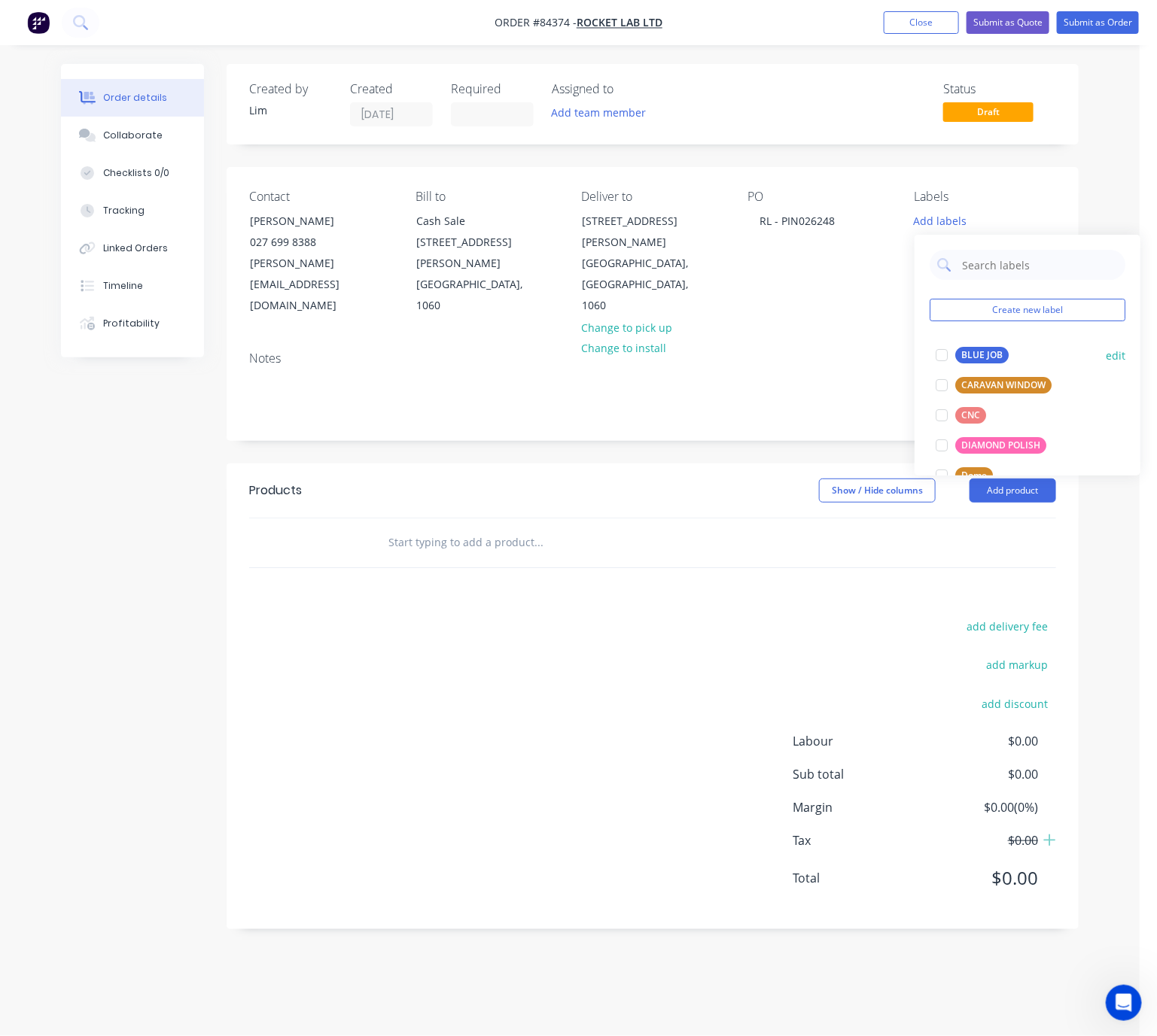
click at [988, 357] on div "BLUE JOB" at bounding box center [981, 356] width 54 height 17
click at [546, 649] on div "add delivery fee add markup add discount Labour $0.00 Sub total $0.00 Margin $0…" at bounding box center [652, 761] width 807 height 291
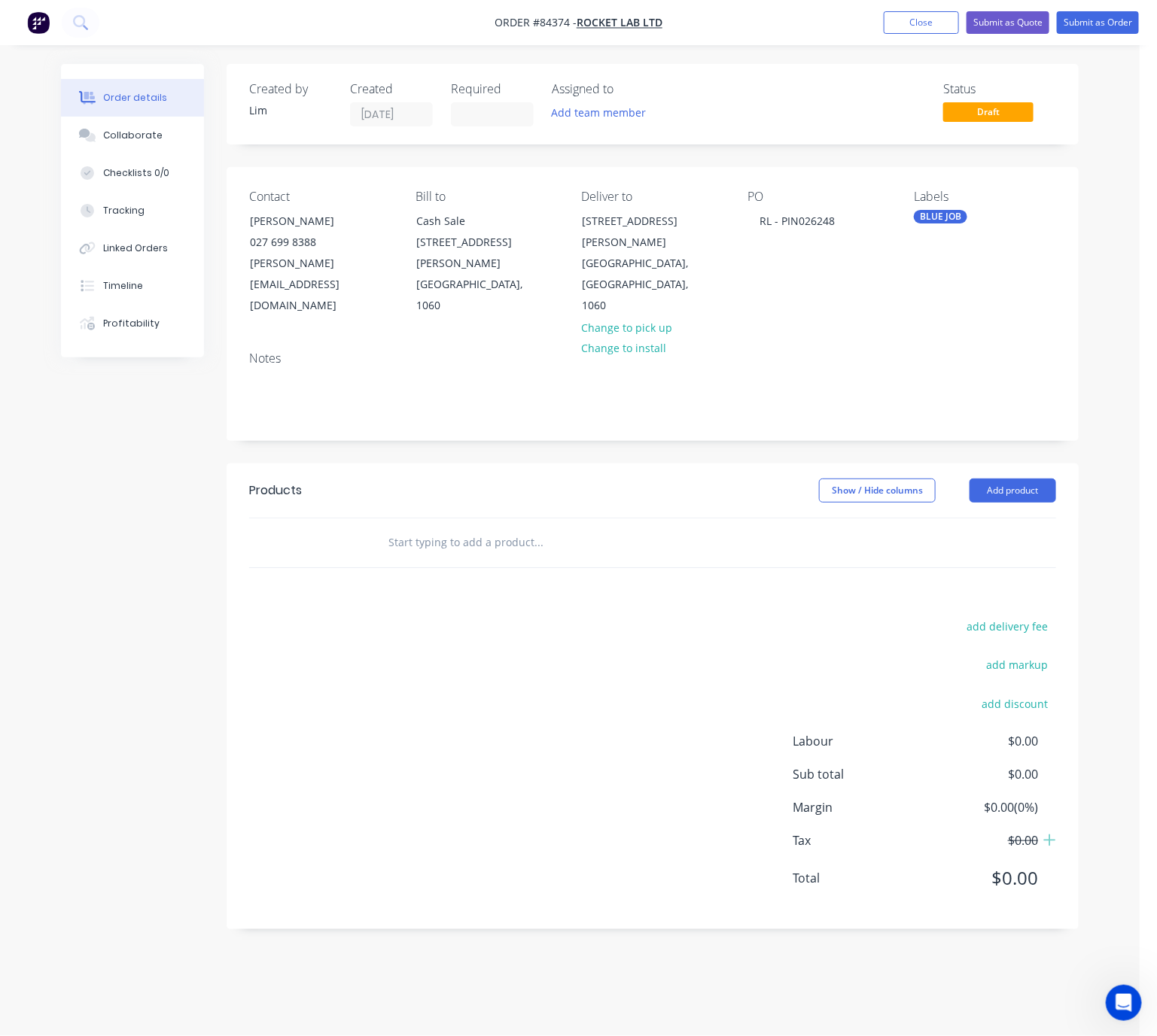
click at [488, 567] on div at bounding box center [652, 567] width 807 height 1
click at [471, 527] on input "text" at bounding box center [538, 543] width 301 height 30
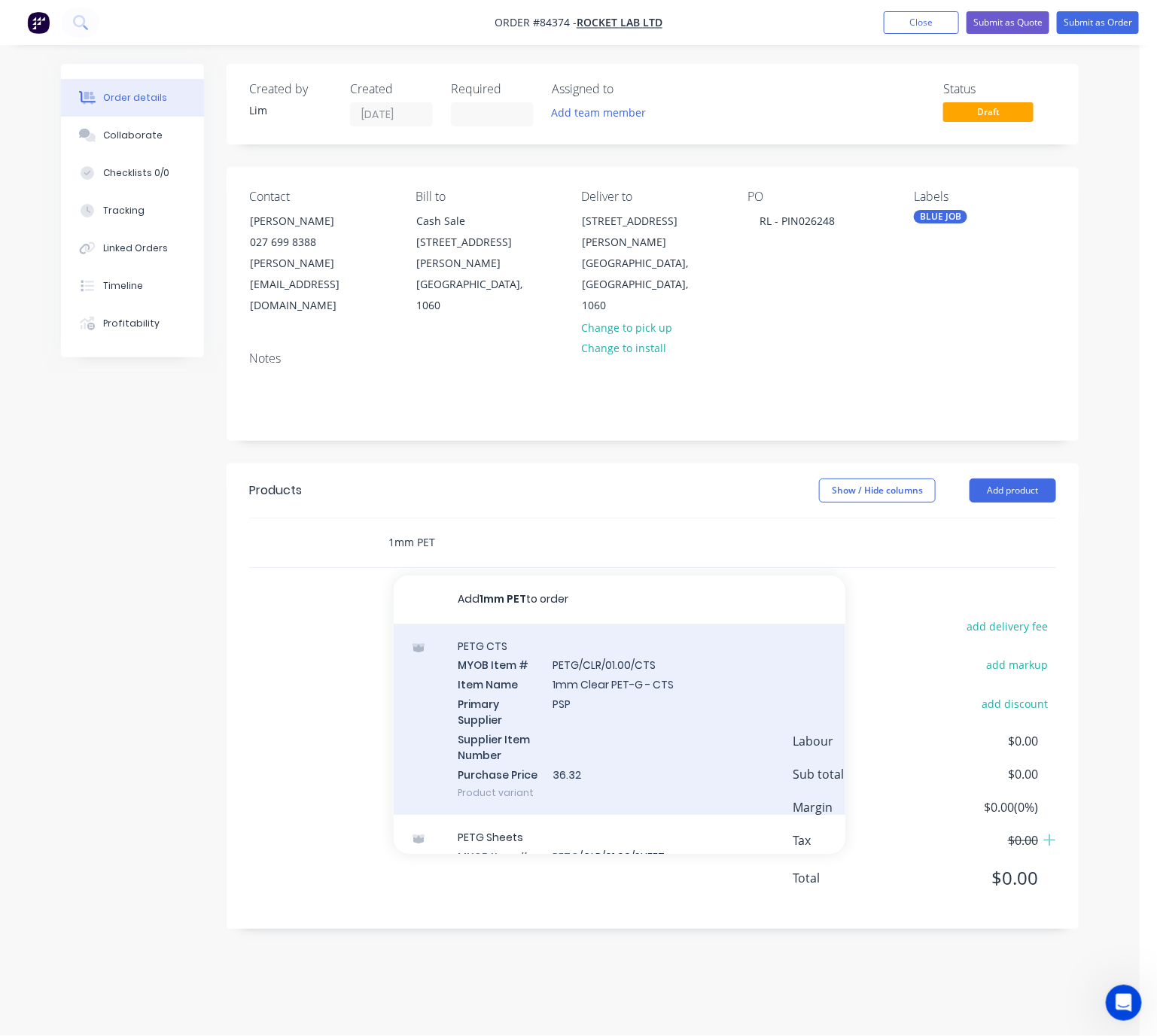
type input "1mm PET"
click at [687, 698] on div "PETG CTS MYOB Item # PETG/CLR/01.00/CTS Item Name 1mm Clear PET-G - CTS Primary…" at bounding box center [619, 719] width 452 height 192
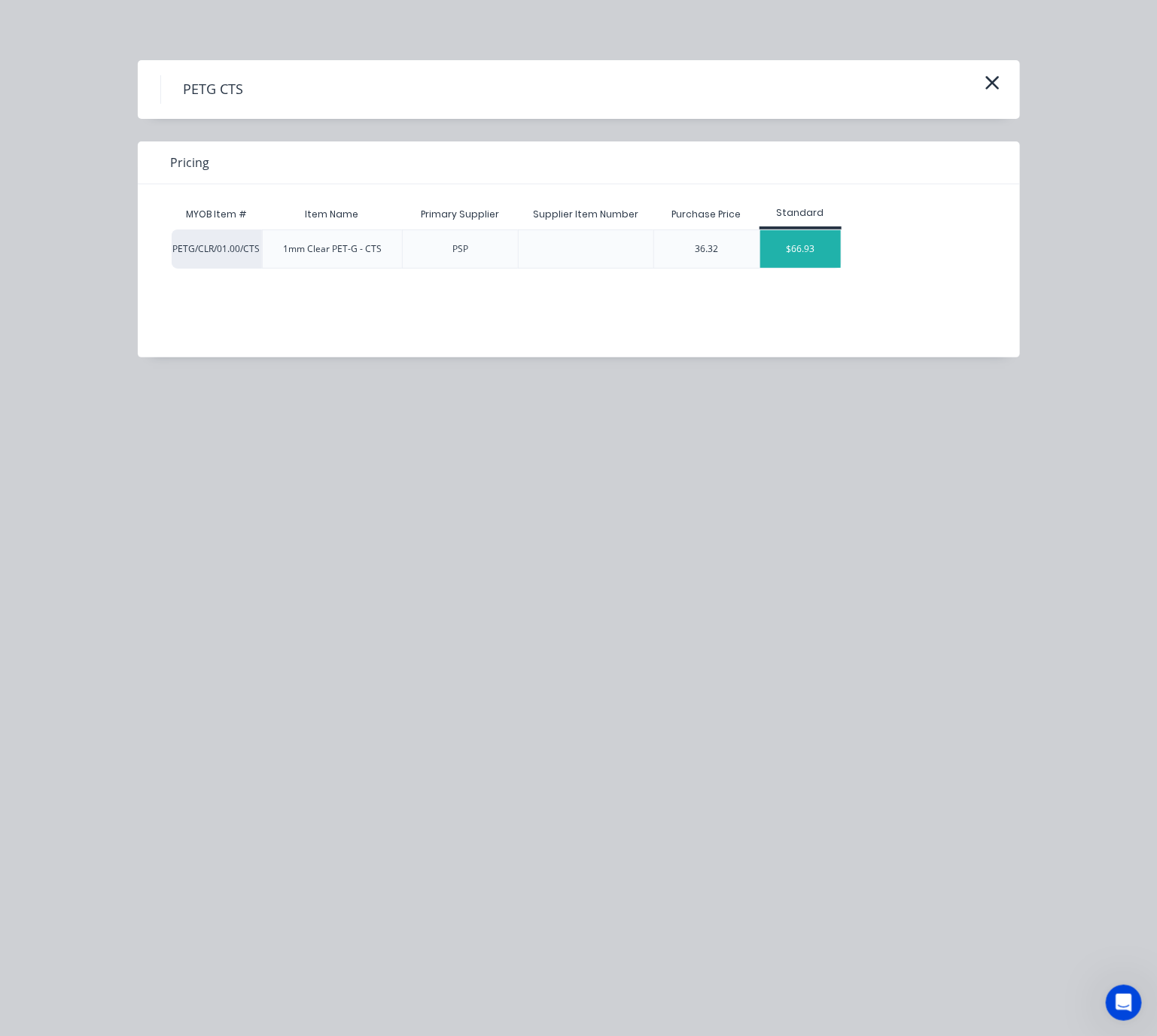
click at [802, 238] on div "$66.93" at bounding box center [800, 249] width 80 height 38
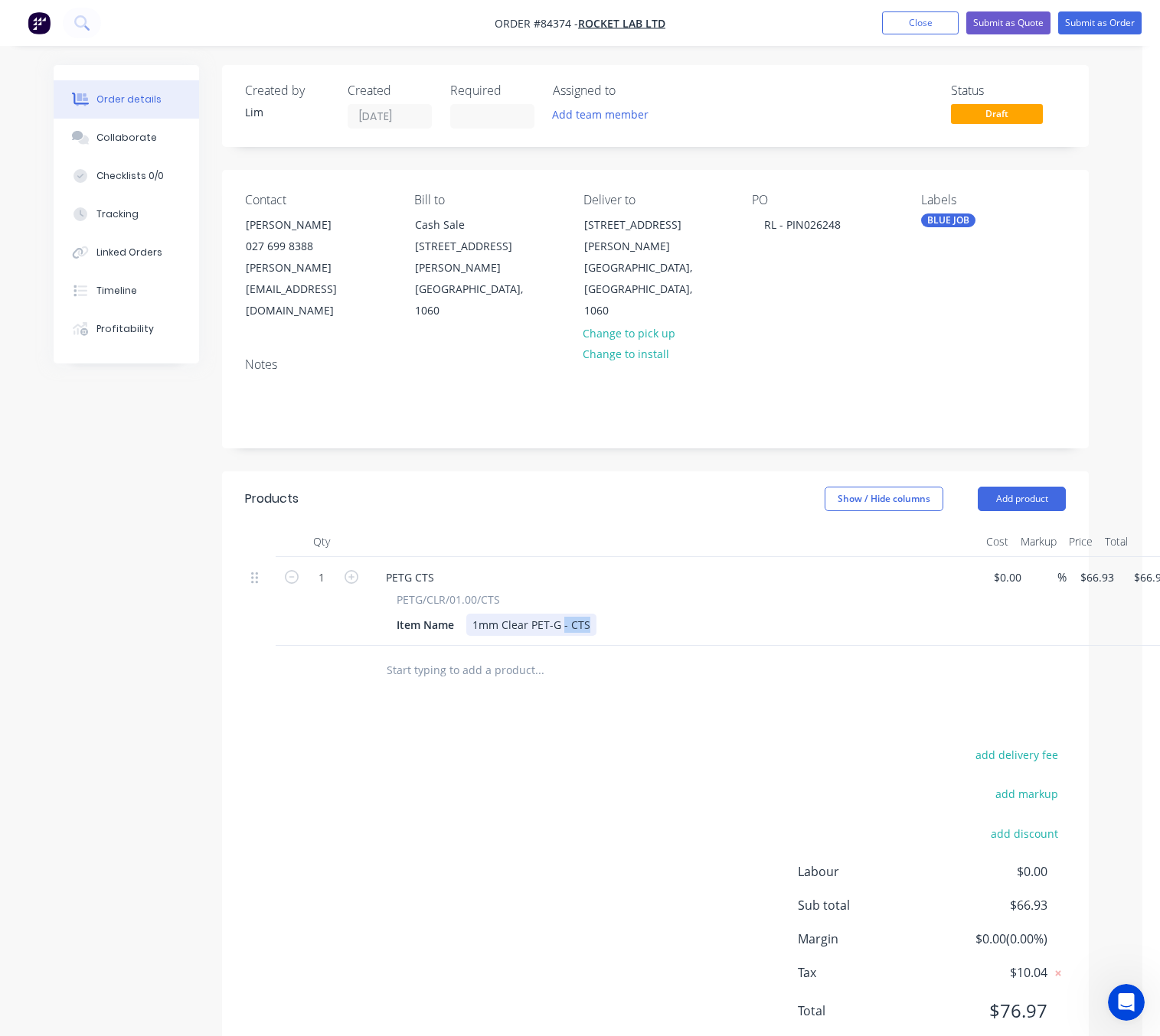
drag, startPoint x: 585, startPoint y: 601, endPoint x: 561, endPoint y: 600, distance: 24.0
click at [561, 614] on div "1mm Clear PET-G - CTS" at bounding box center [532, 624] width 130 height 22
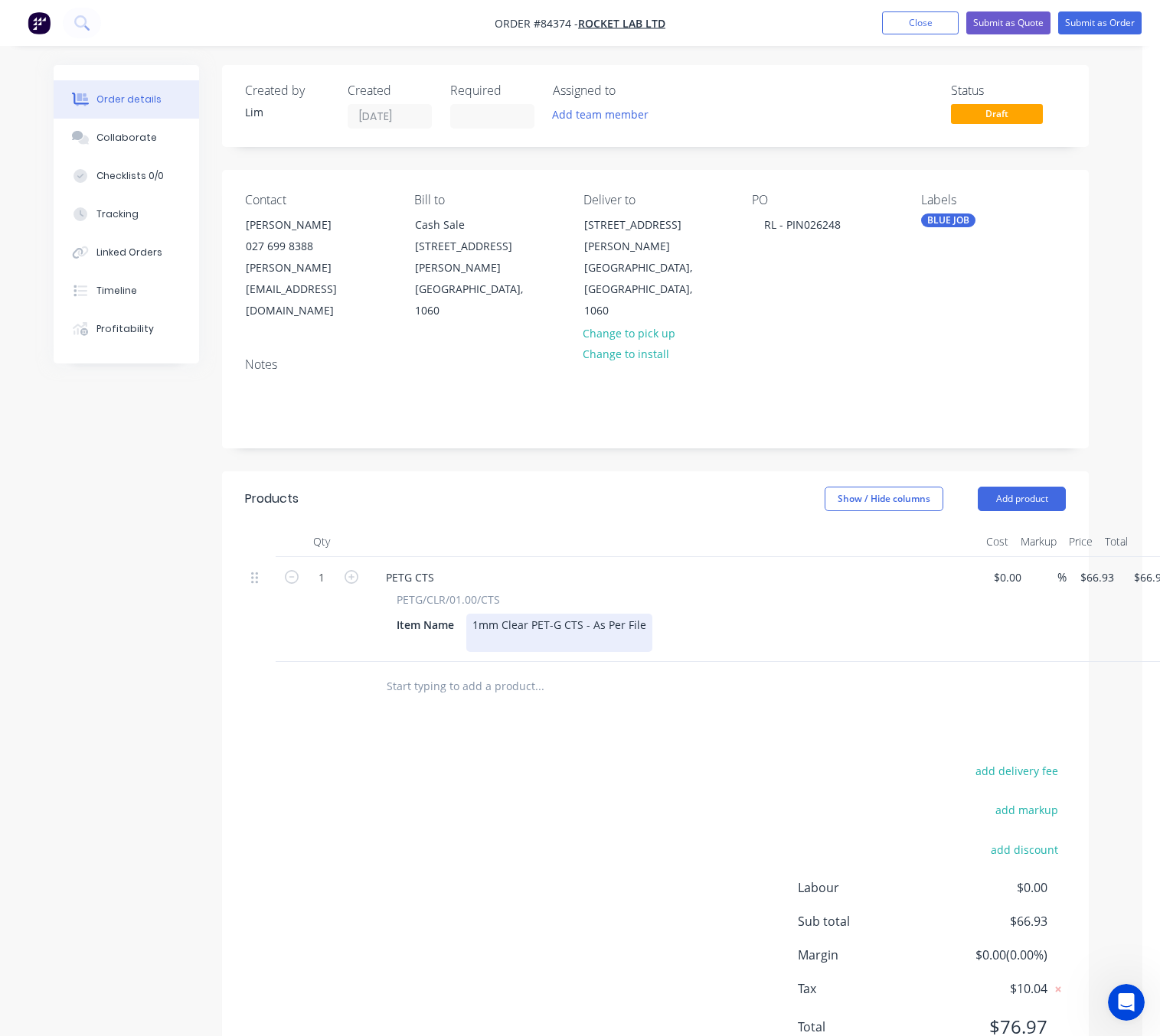
click at [586, 630] on div "1mm Clear PET-G CTS - As Per File" at bounding box center [559, 633] width 186 height 38
click at [636, 619] on div "1mm Clear PET-G CTS - As Per File LaserSharedHolder/Rocket Lab/" at bounding box center [559, 633] width 186 height 38
click at [674, 623] on div "1mm Clear PET-G CTS - As Per File LaserSharedHolder/Rocket Lab/Q16956/" at bounding box center [575, 633] width 217 height 38
click at [715, 623] on div "1mm Clear PET-G CTS - As Per File LaserSharedHolder/Rocket Lab/Q16956/1091096.c…" at bounding box center [605, 633] width 279 height 38
click at [691, 728] on div "Products Show / Hide columns Add product Qty Cost Markup Price Total 1 PETG CTS…" at bounding box center [654, 774] width 866 height 607
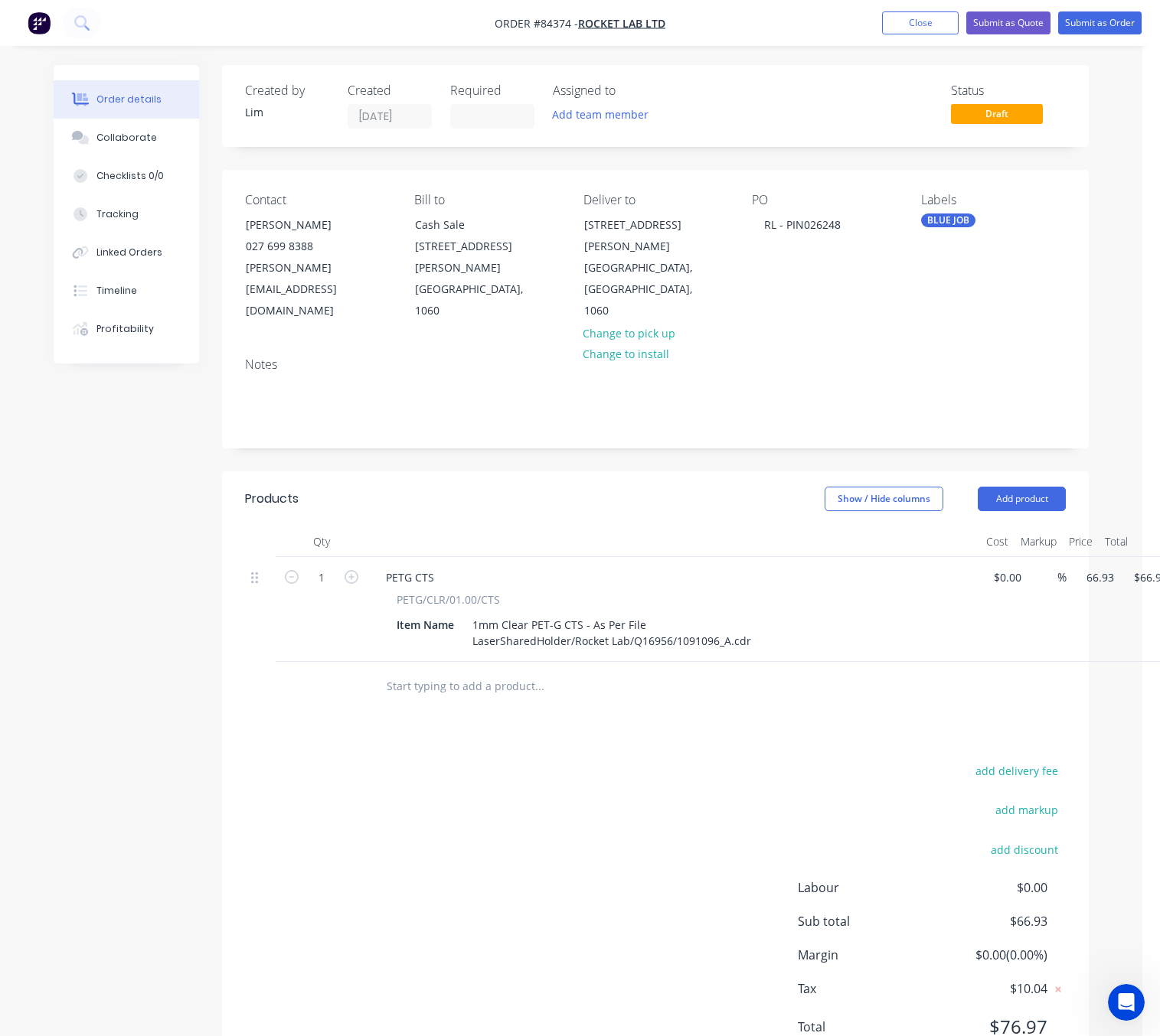
drag, startPoint x: 1096, startPoint y: 560, endPoint x: 1109, endPoint y: 570, distance: 16.4
click at [1096, 566] on input "66.93" at bounding box center [1099, 577] width 41 height 22
type input "$1.29"
click at [619, 819] on div "add delivery fee add markup add discount Labour $0.00 Sub total $66.93 Margin $…" at bounding box center [654, 908] width 820 height 295
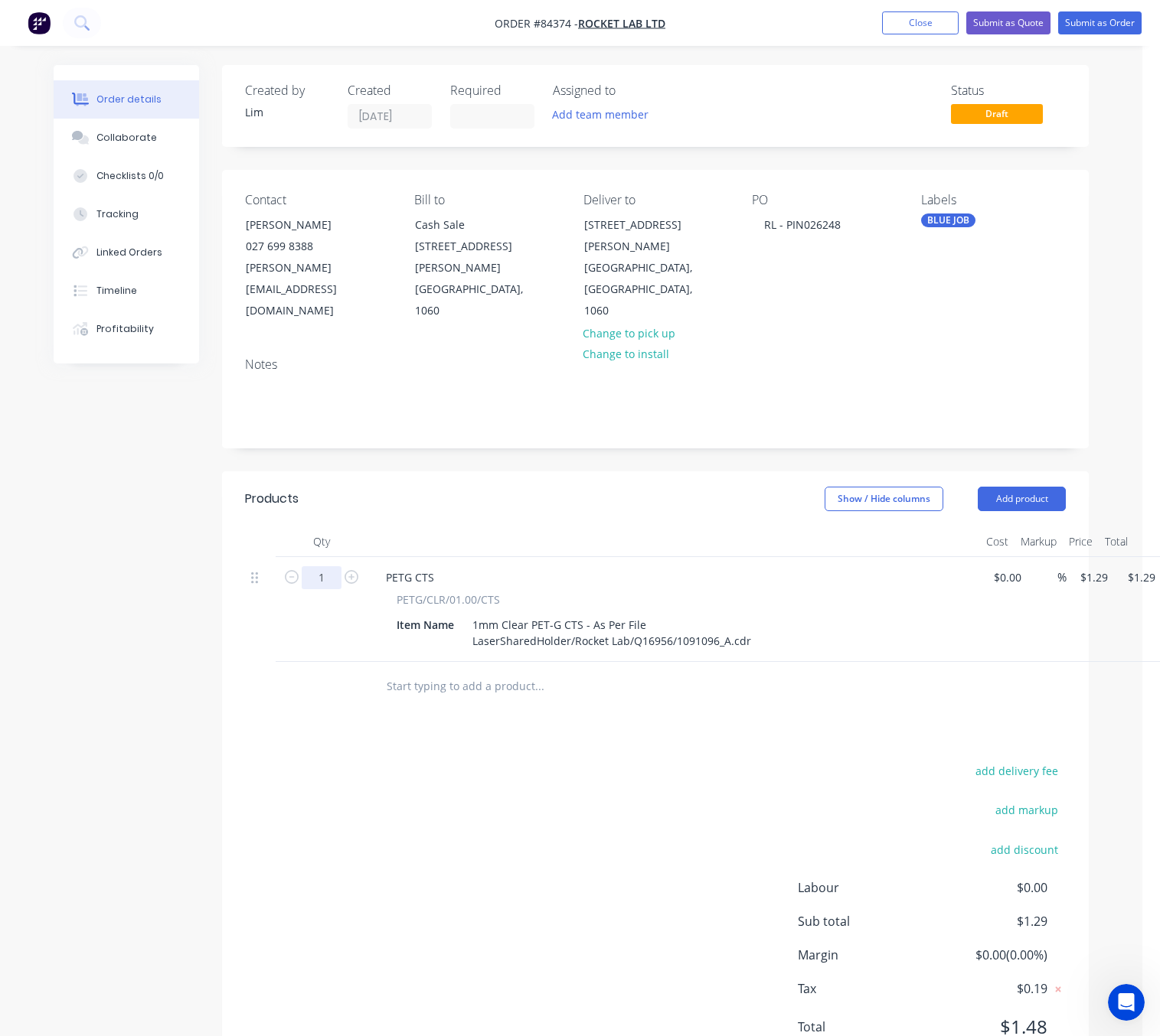
click at [329, 566] on input "1" at bounding box center [320, 577] width 39 height 23
type input "400"
type input "$516.00"
click at [512, 804] on div "add delivery fee add markup add discount Labour $0.00 Sub total $1.29 Margin $0…" at bounding box center [654, 908] width 820 height 295
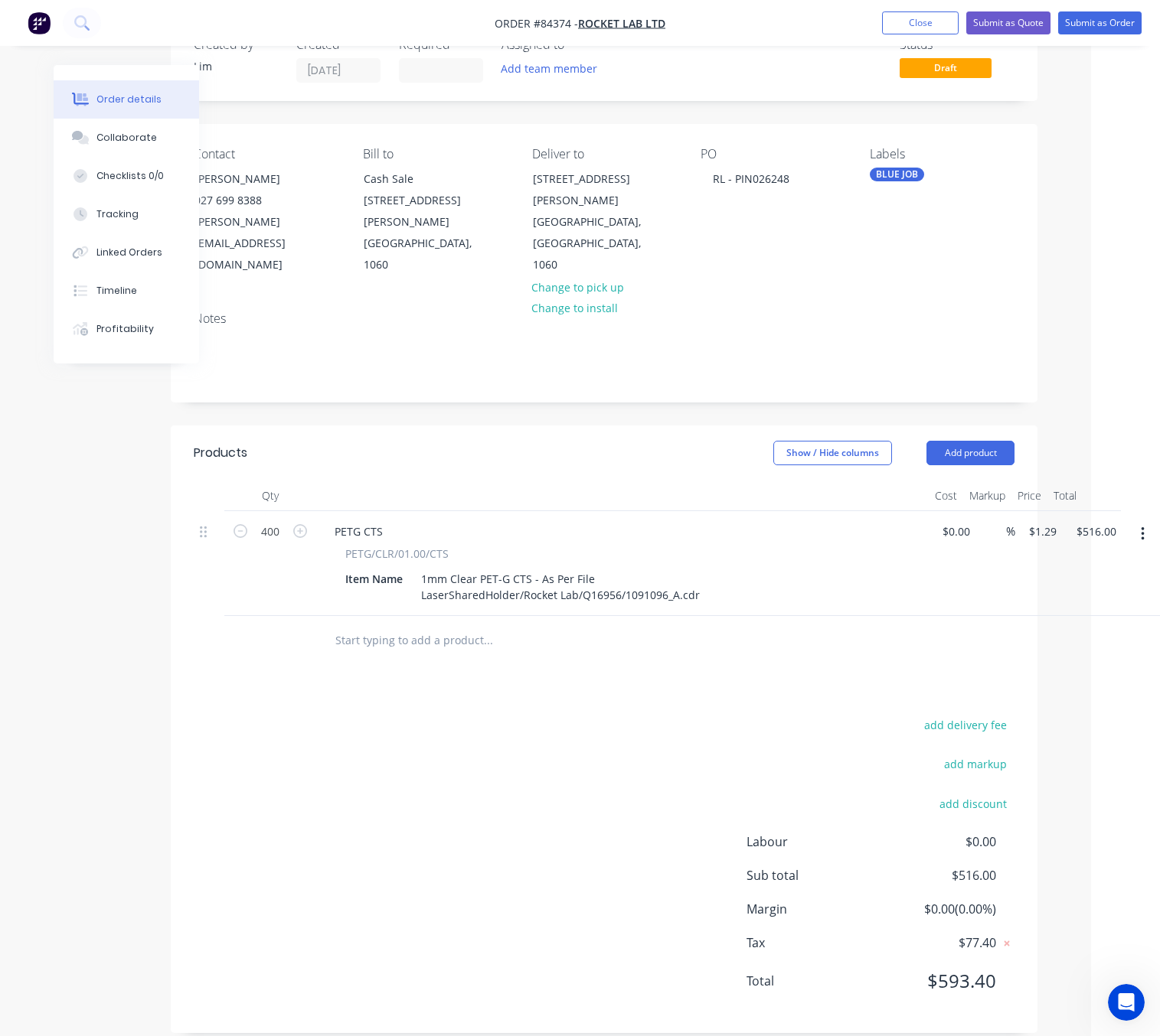
scroll to position [0, 51]
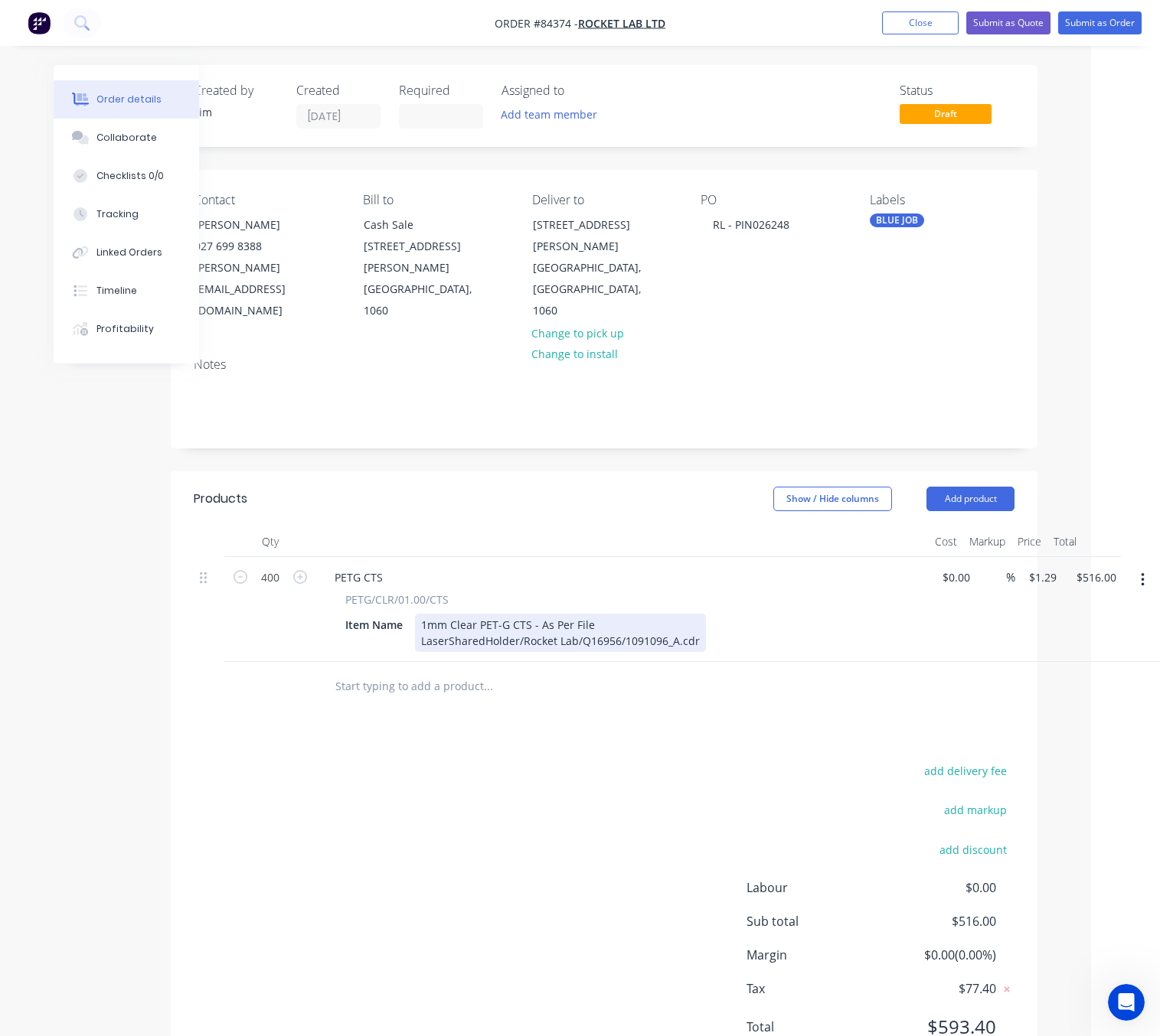
click at [697, 623] on div "1mm Clear PET-G CTS - As Per File LaserSharedHolder/Rocket Lab/Q16956/1091096_A…" at bounding box center [559, 633] width 291 height 38
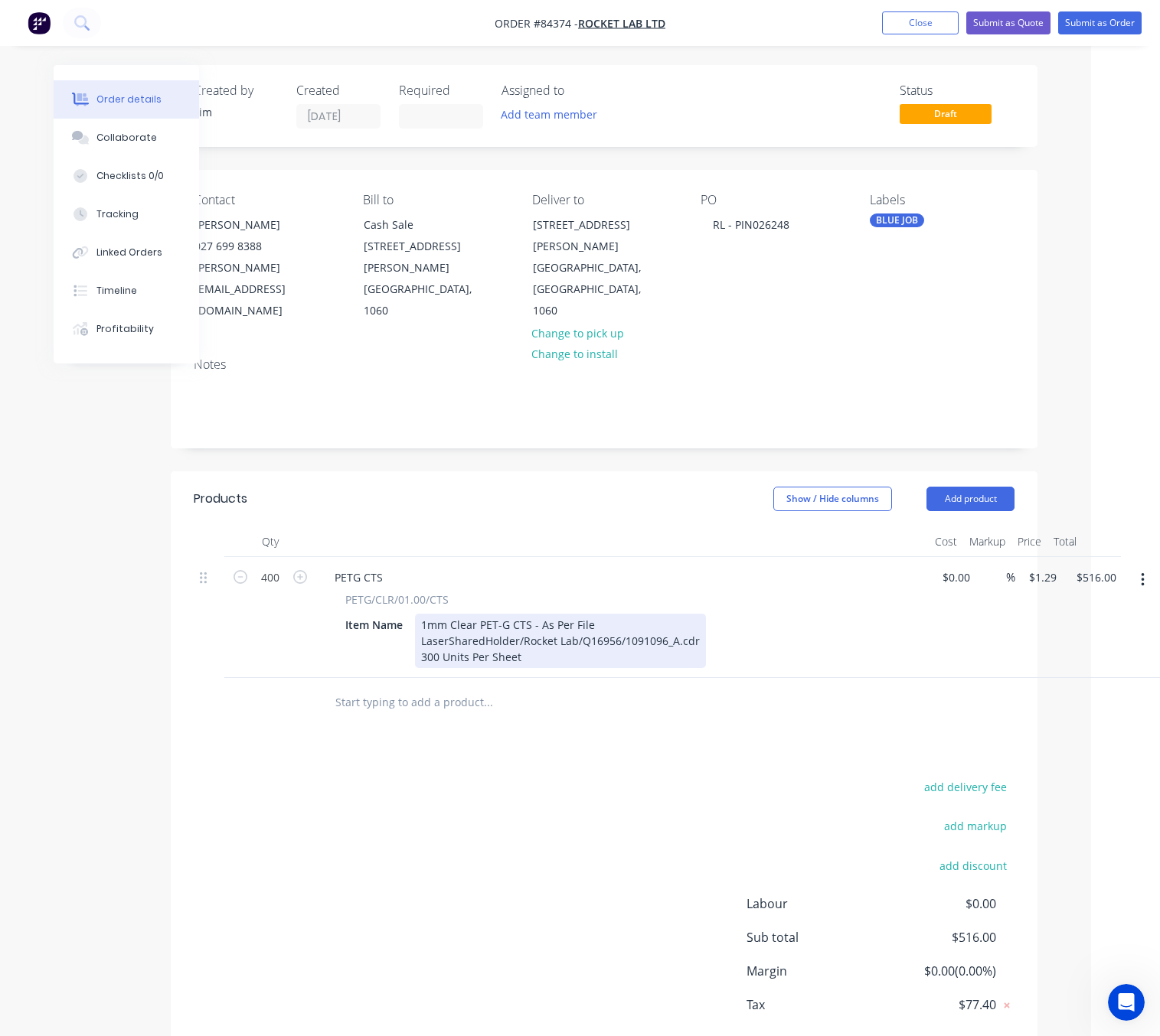
click at [422, 631] on div "1mm Clear PET-G CTS - As Per File LaserSharedHolder/Rocket Lab/Q16956/1091096_A…" at bounding box center [559, 641] width 291 height 55
click at [439, 638] on div "1mm Clear PET-G CTS - As Per File LaserSharedHolder/Rocket Lab/Q16956/1091096_A…" at bounding box center [559, 641] width 291 height 55
drag, startPoint x: 496, startPoint y: 634, endPoint x: 597, endPoint y: 650, distance: 102.3
click at [497, 634] on div "1mm Clear PET-G CTS - As Per File LaserSharedHolder/Rocket Lab/Q16956/1091096_A…" at bounding box center [559, 641] width 291 height 55
click at [668, 777] on div "add delivery fee add markup add discount Labour $0.00 Sub total $516.00 Margin …" at bounding box center [604, 925] width 820 height 295
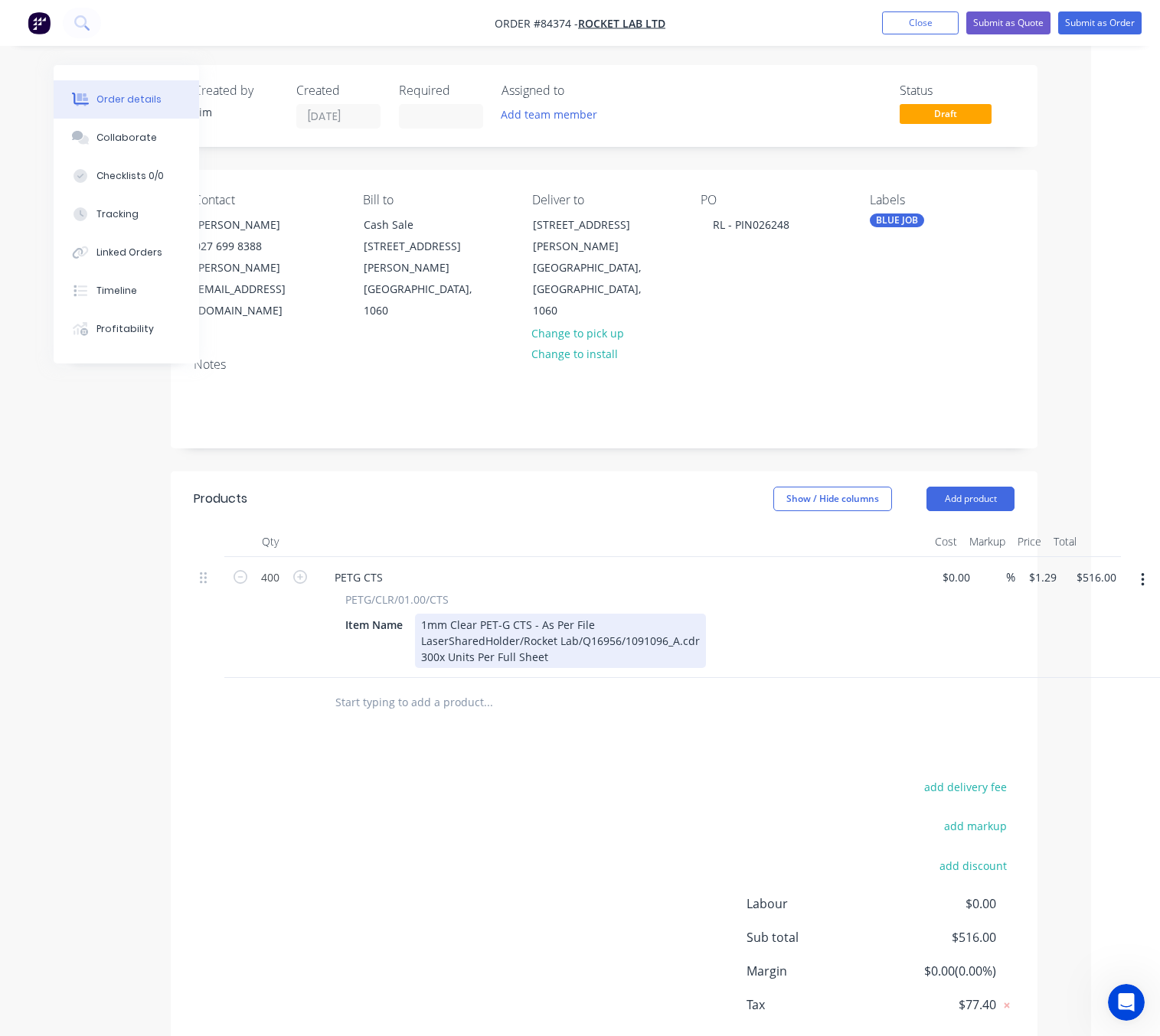
click at [555, 641] on div "1mm Clear PET-G CTS - As Per File LaserSharedHolder/Rocket Lab/Q16956/1091096_A…" at bounding box center [559, 641] width 291 height 55
click at [634, 830] on div "add delivery fee add markup add discount Labour $0.00 Sub total $516.00 Margin …" at bounding box center [604, 925] width 820 height 295
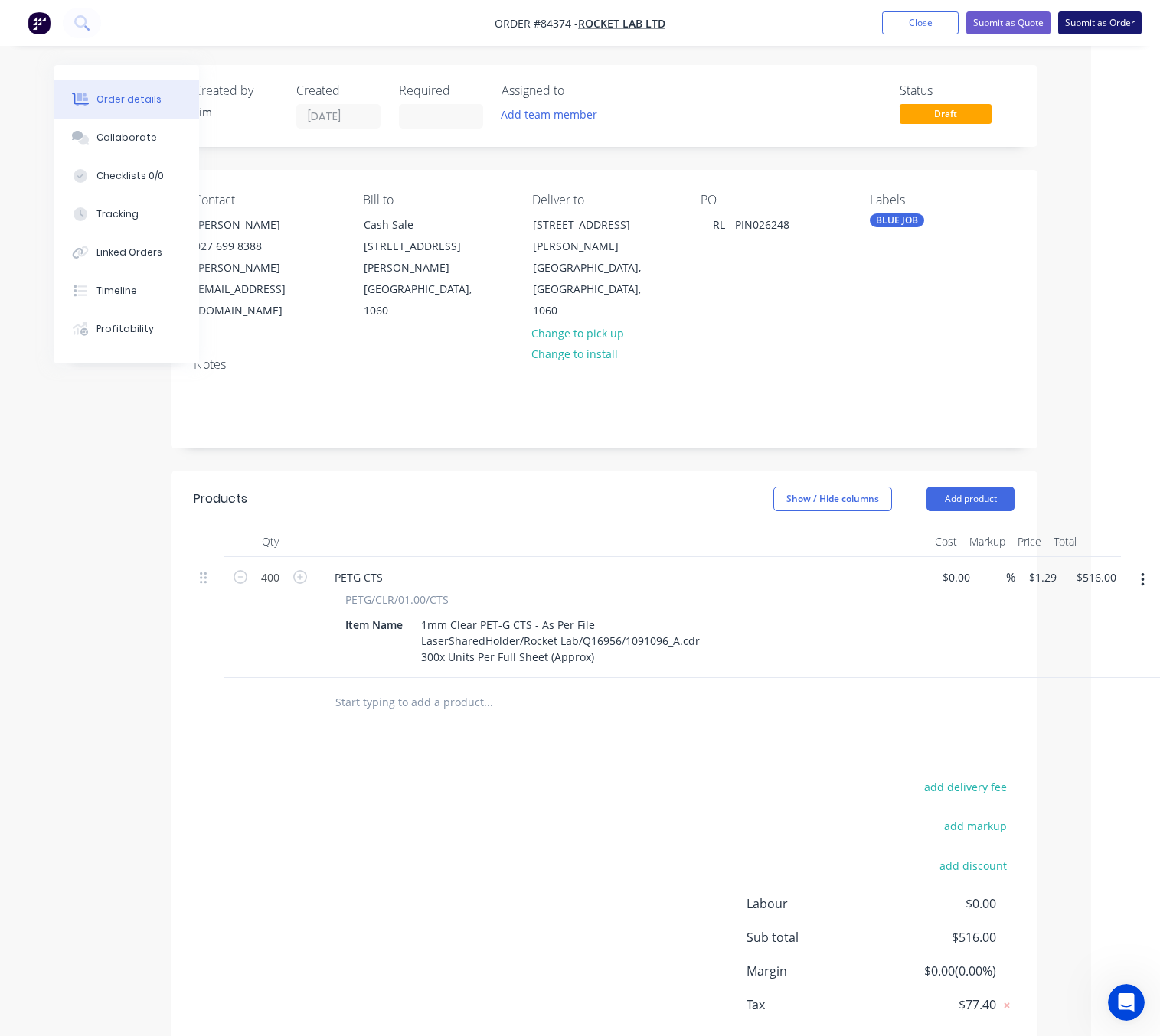
click at [1101, 24] on button "Submit as Order" at bounding box center [1099, 23] width 83 height 23
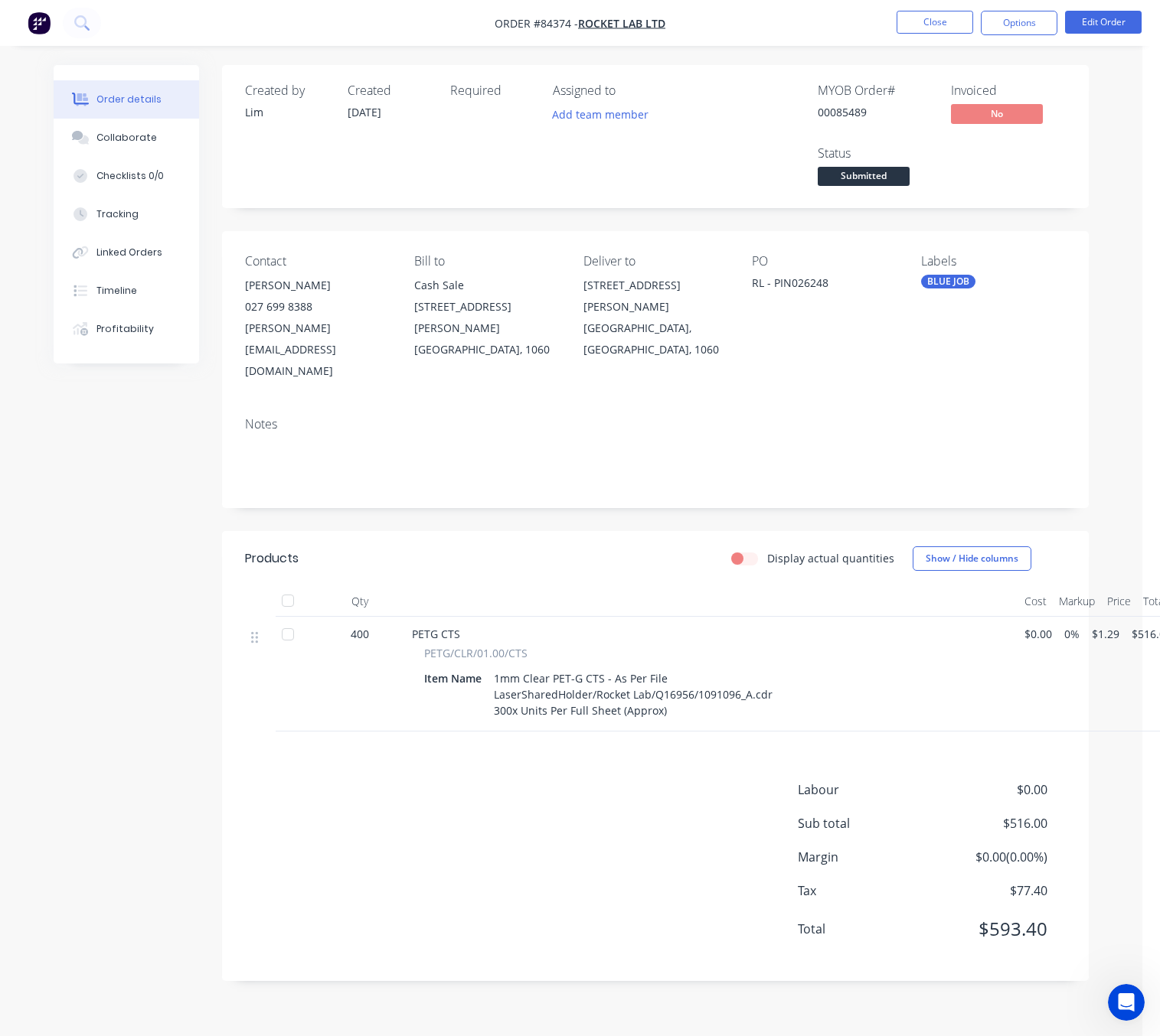
drag, startPoint x: 1038, startPoint y: 21, endPoint x: 1034, endPoint y: 36, distance: 15.5
click at [1038, 21] on button "Options" at bounding box center [1019, 23] width 77 height 25
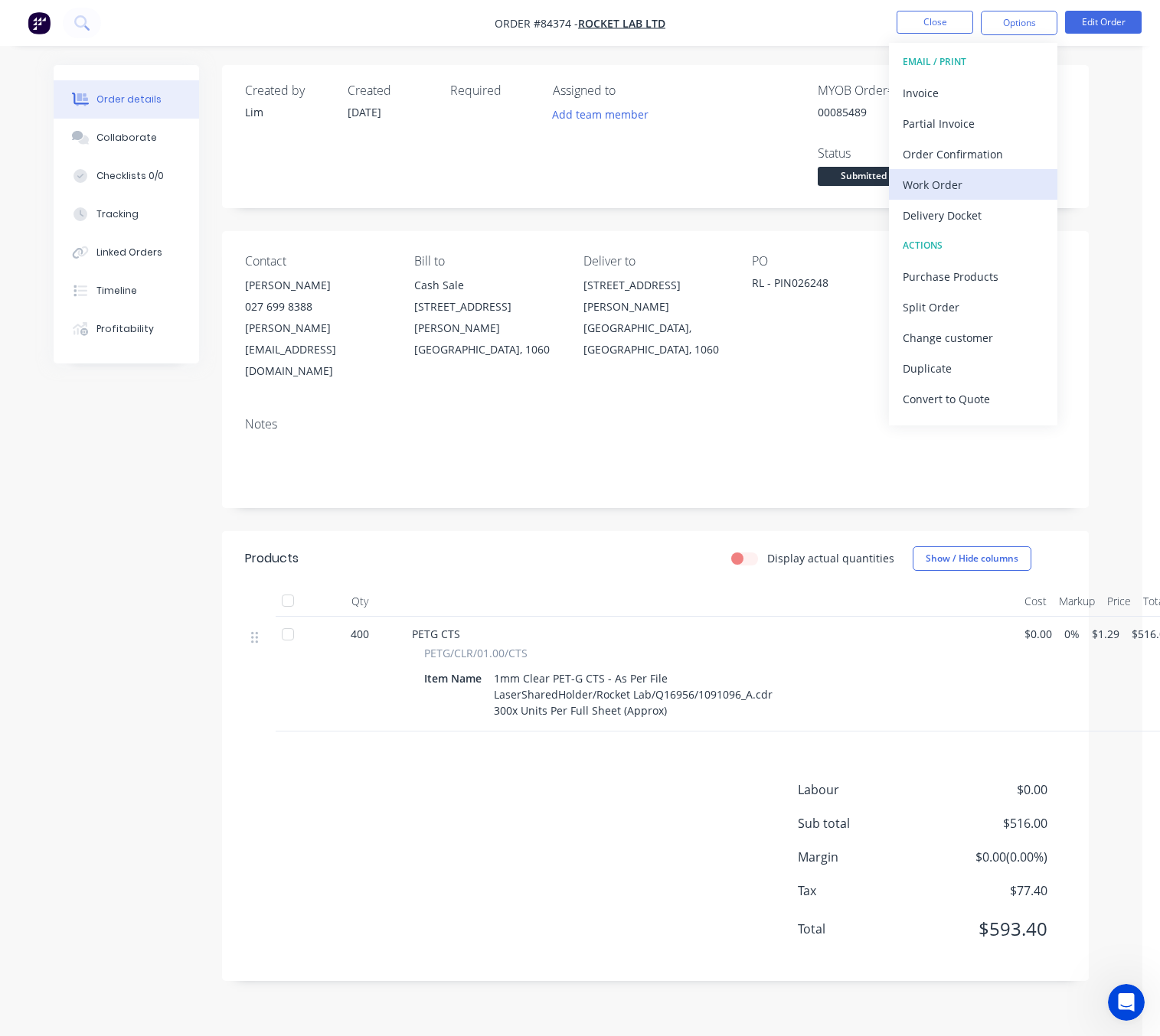
click at [974, 181] on div "Work Order" at bounding box center [973, 184] width 141 height 22
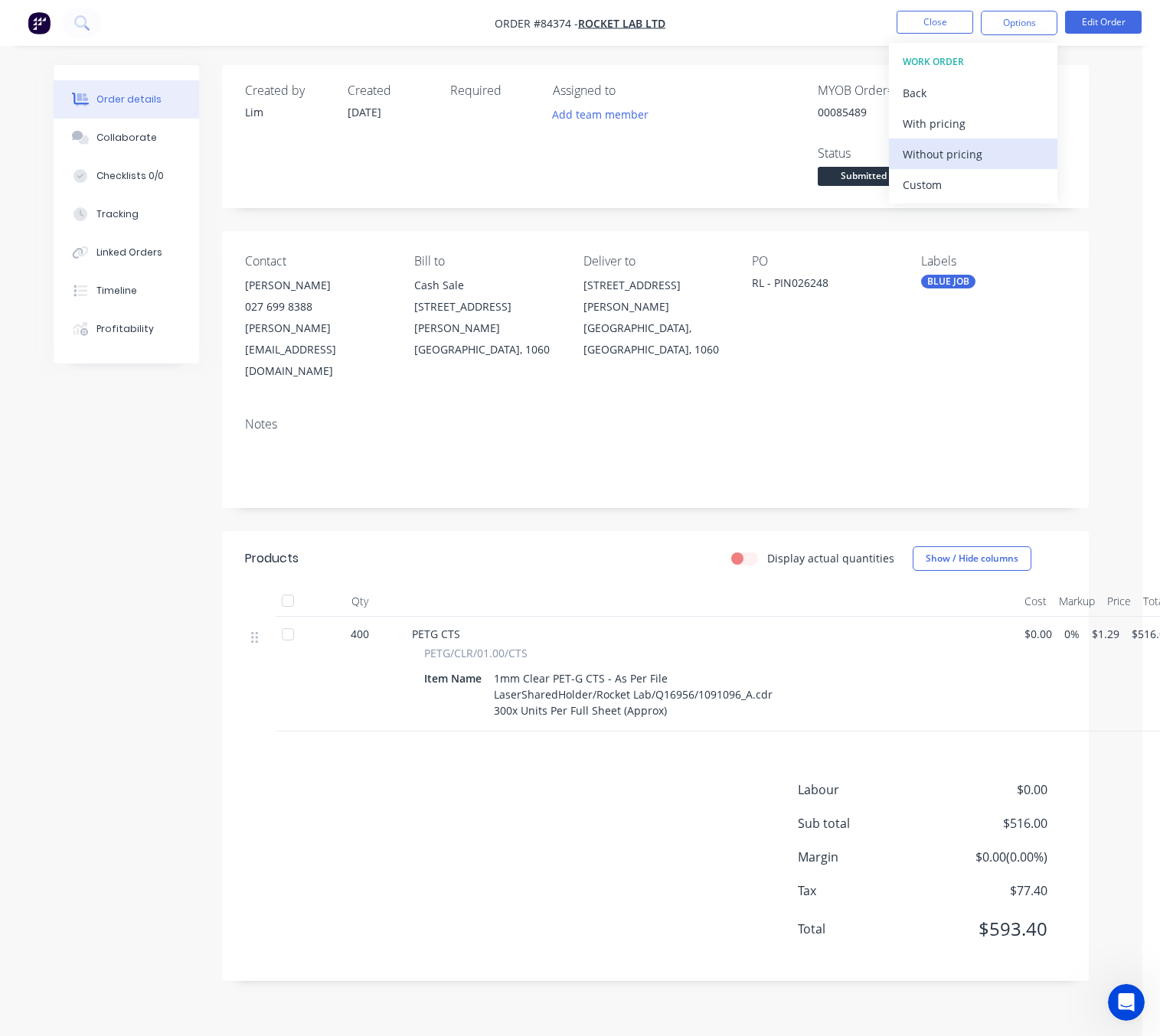
click at [974, 157] on div "Without pricing" at bounding box center [973, 153] width 141 height 22
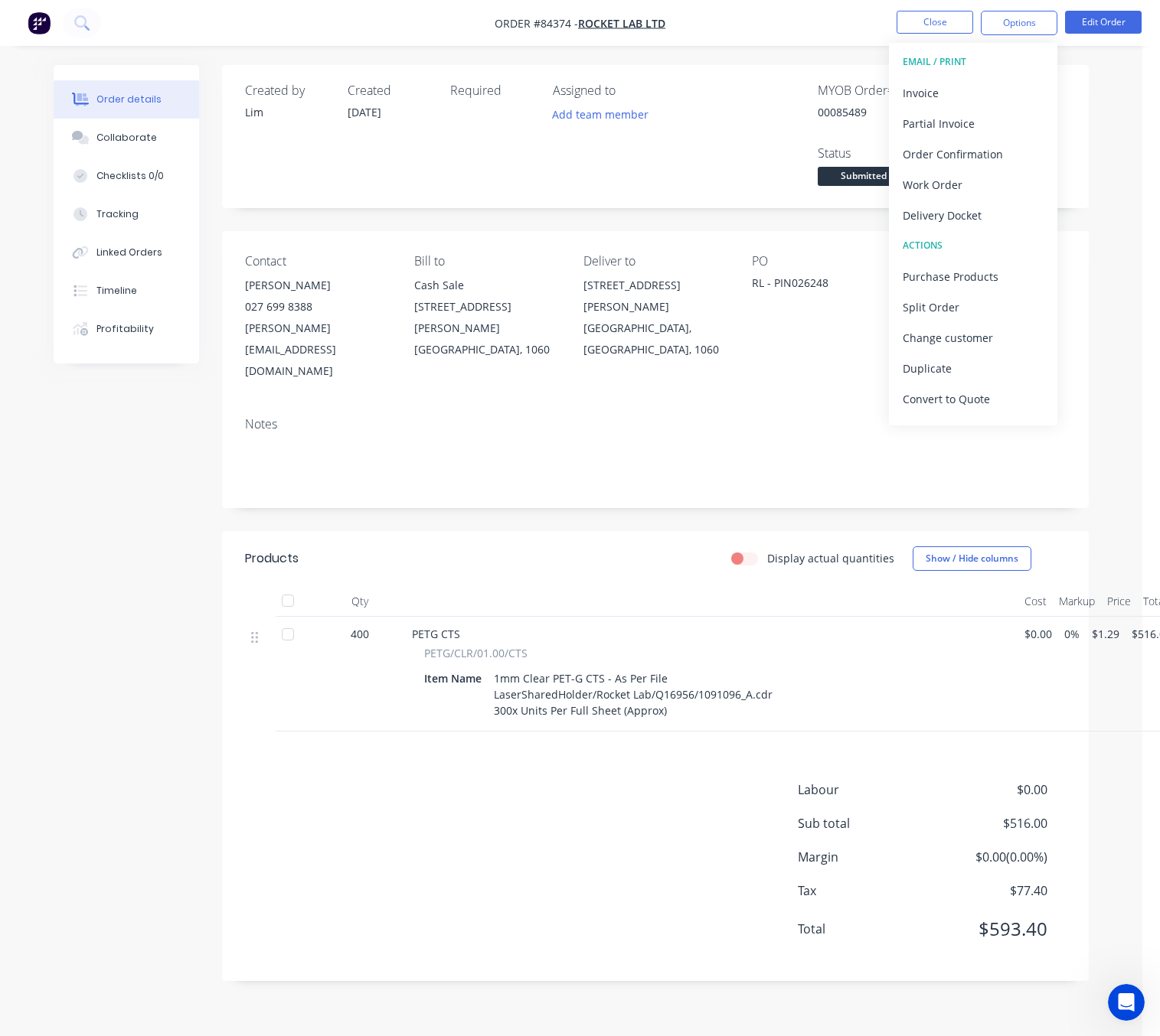
click at [35, 630] on div "Order details Collaborate Checklists 0/0 Tracking Linked Orders Timeline Profit…" at bounding box center [571, 518] width 1142 height 1036
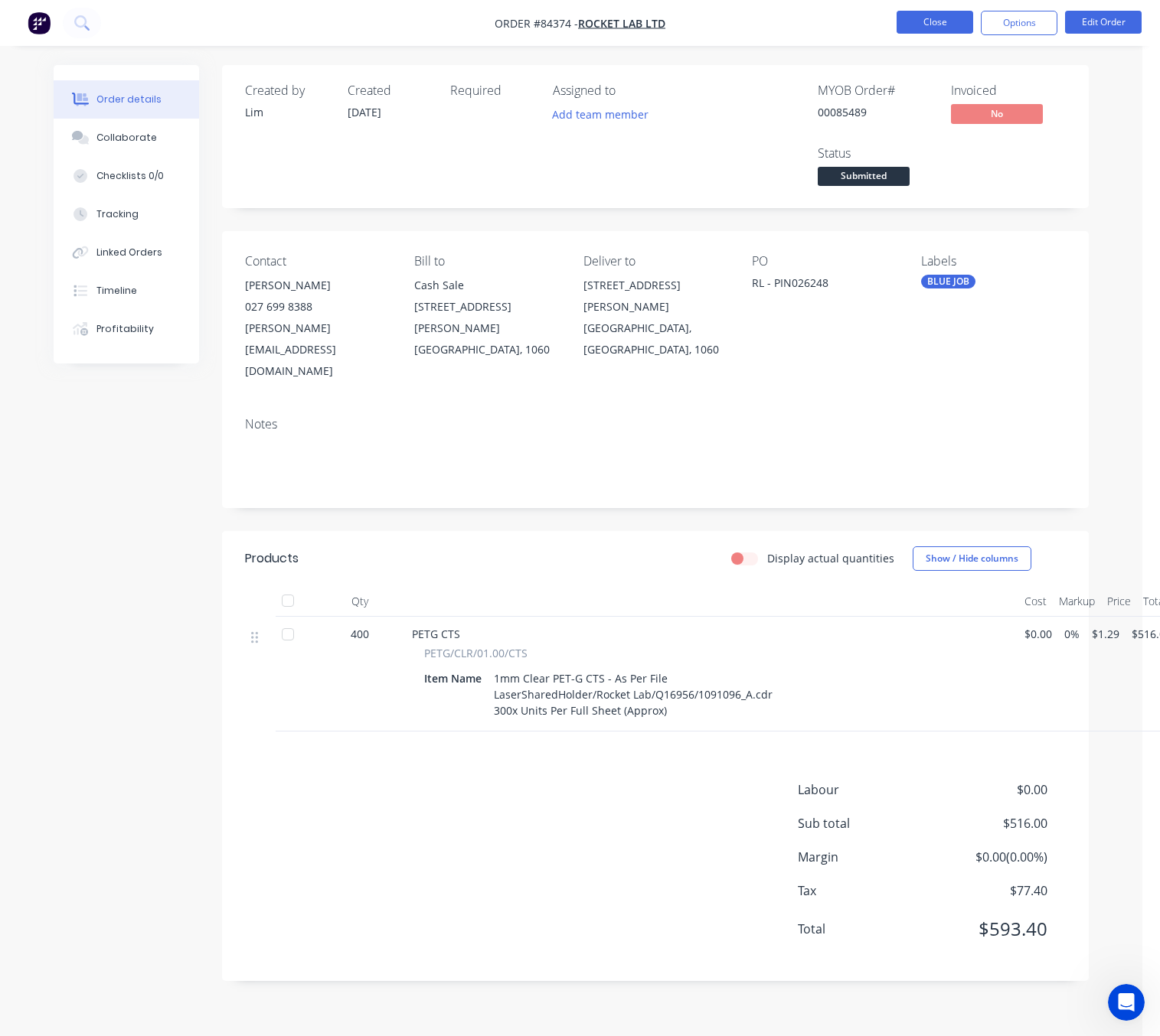
click at [941, 17] on button "Close" at bounding box center [935, 22] width 77 height 23
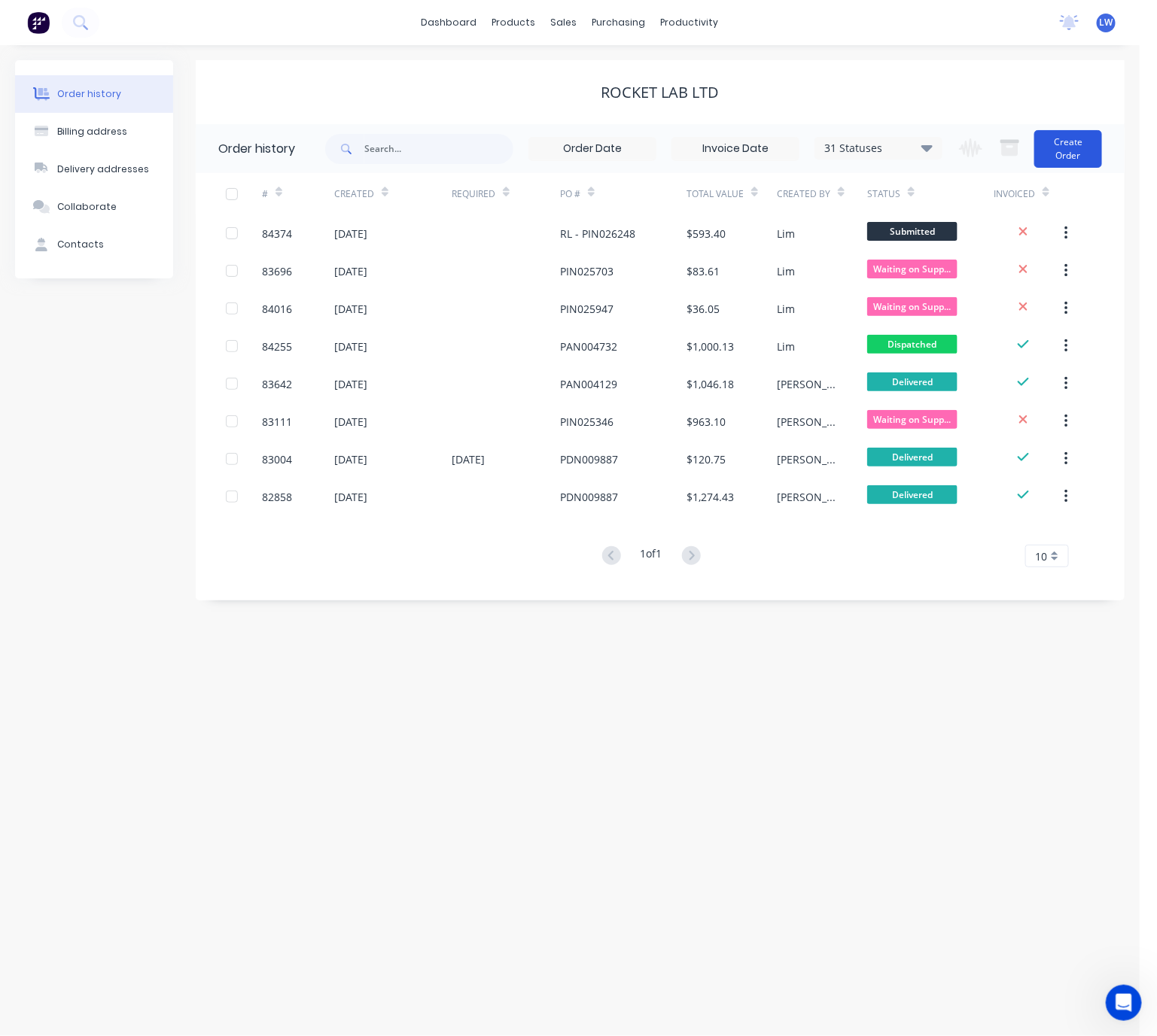
click at [1075, 149] on button "Create Order" at bounding box center [1068, 149] width 68 height 38
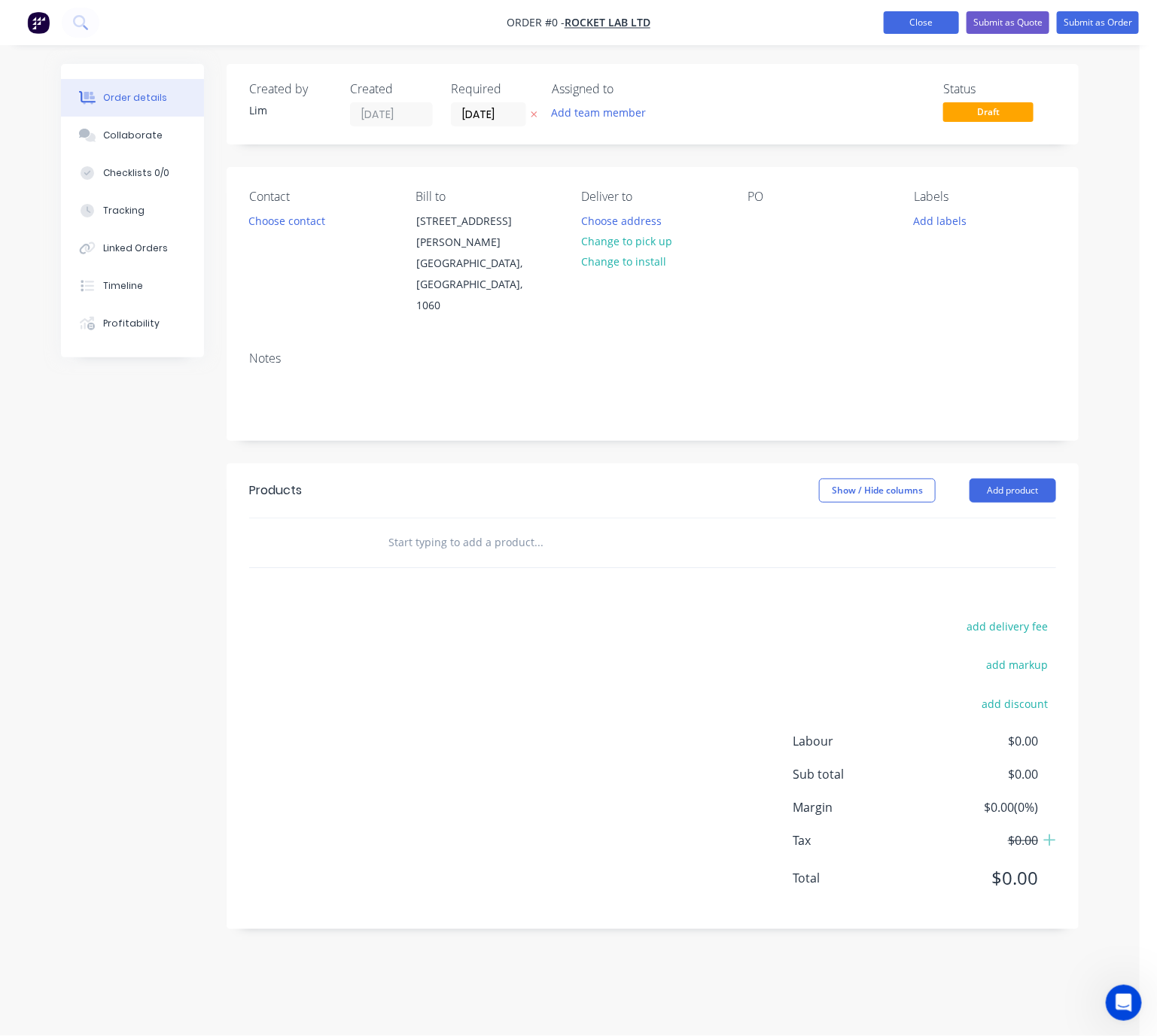
click at [931, 25] on button "Close" at bounding box center [922, 23] width 75 height 23
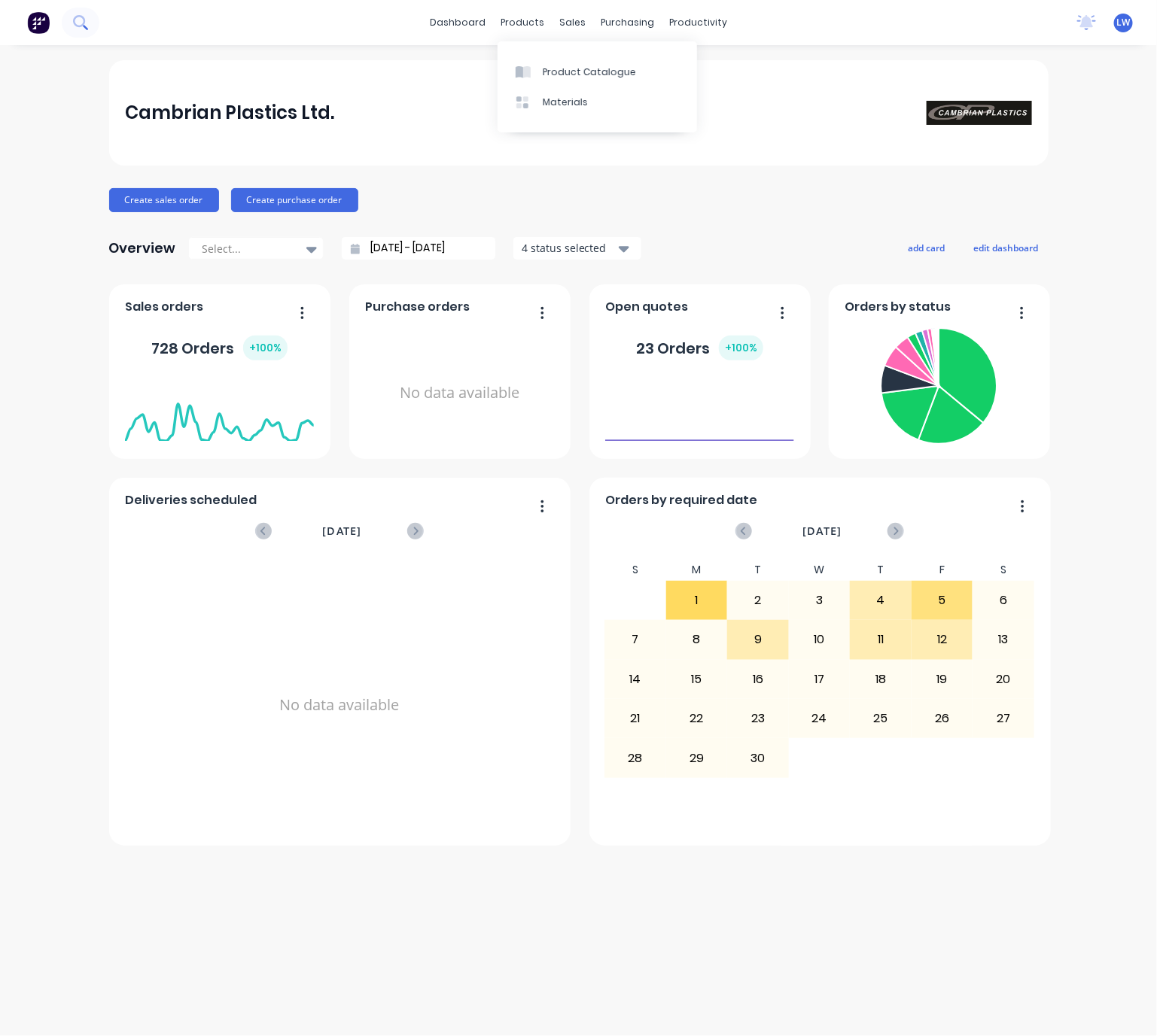
click at [86, 21] on icon at bounding box center [79, 22] width 14 height 14
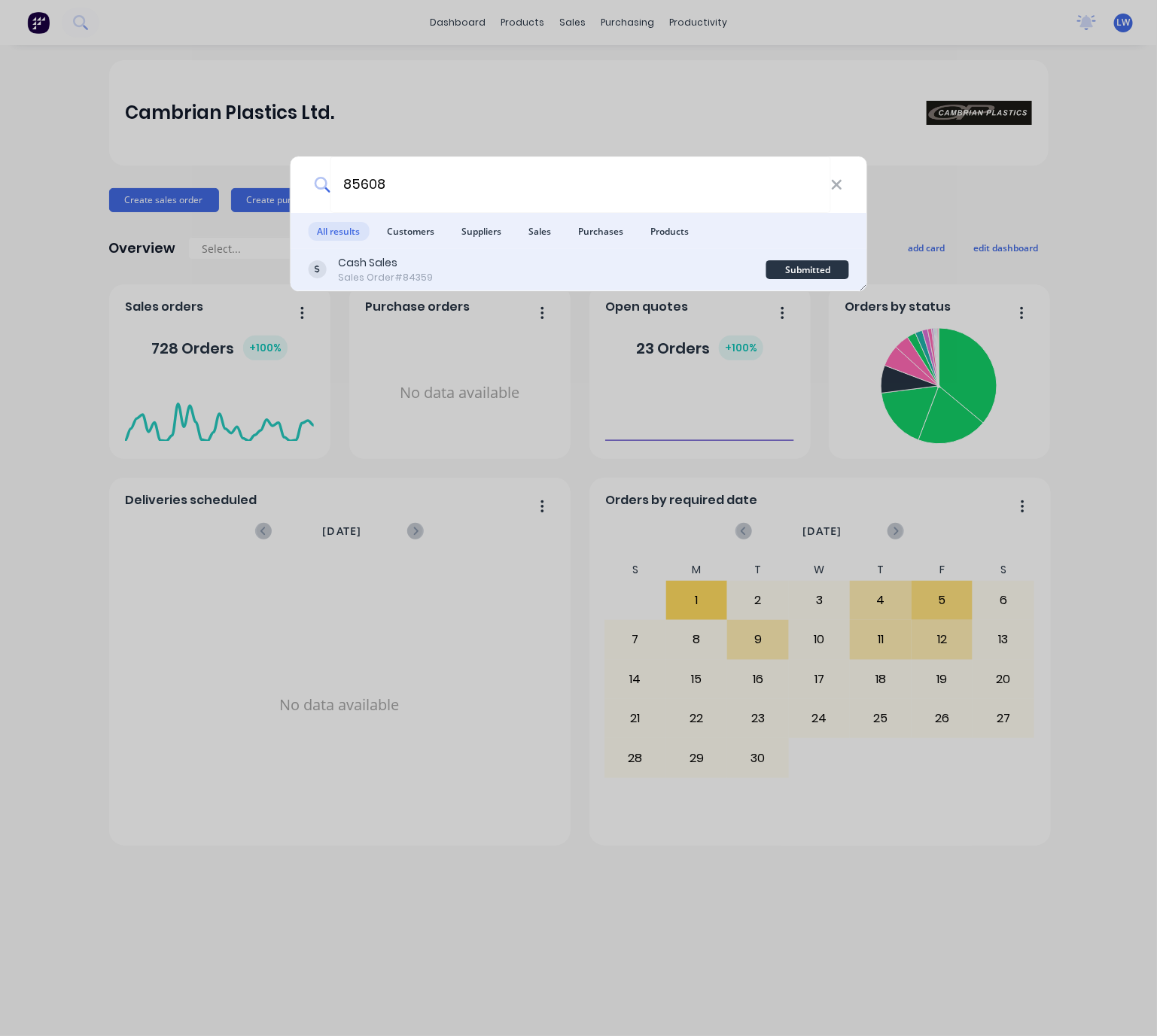
type input "85608"
click at [502, 249] on div "Cash Sales Sales Order #84359 Submitted" at bounding box center [578, 270] width 578 height 42
click at [540, 260] on div "Cash Sales Sales Order #84359" at bounding box center [537, 269] width 459 height 29
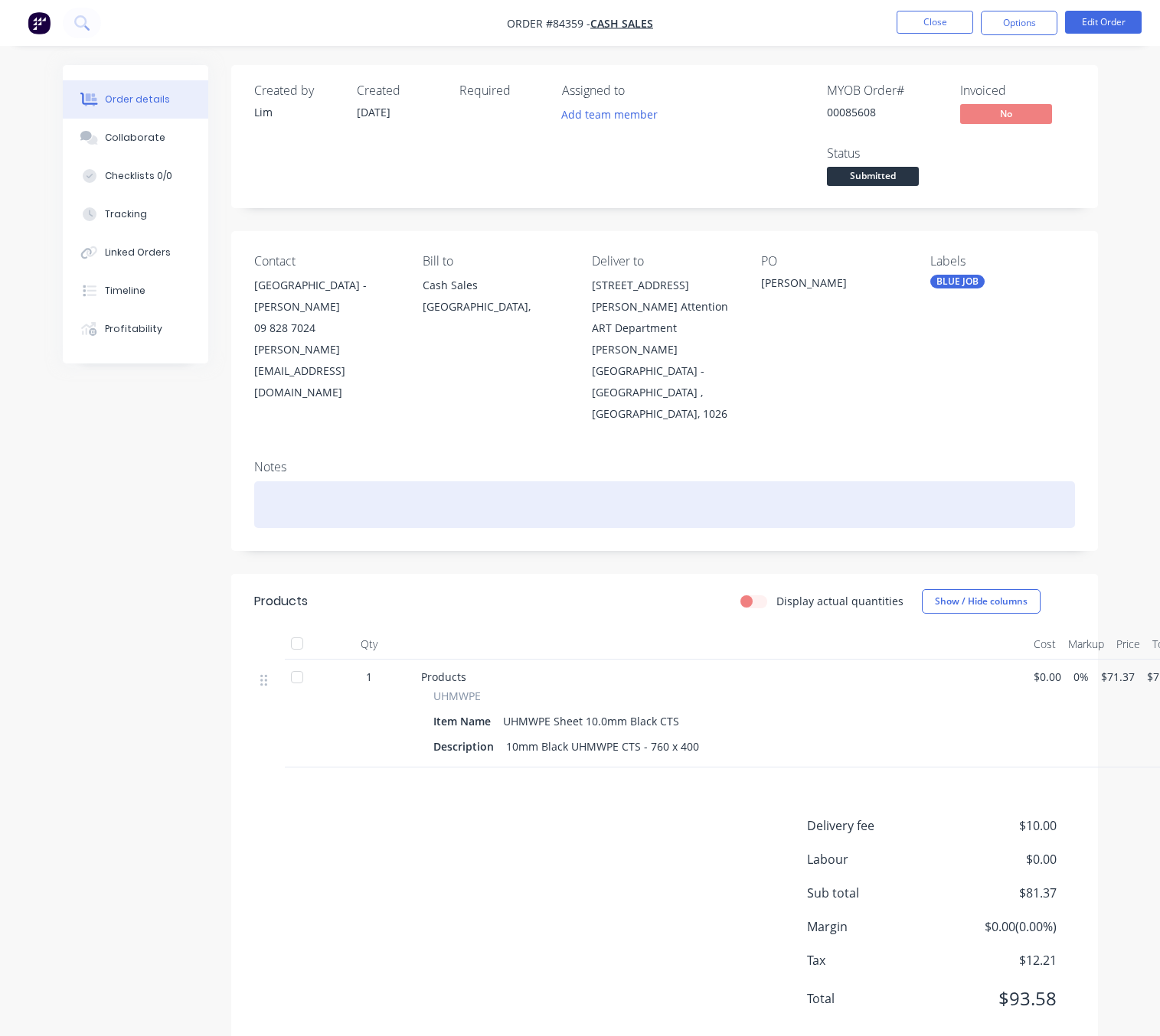
click at [357, 482] on div at bounding box center [664, 505] width 820 height 47
paste div
click at [273, 482] on div "will be paid next week [DATE] (not [DATE])" at bounding box center [664, 505] width 820 height 47
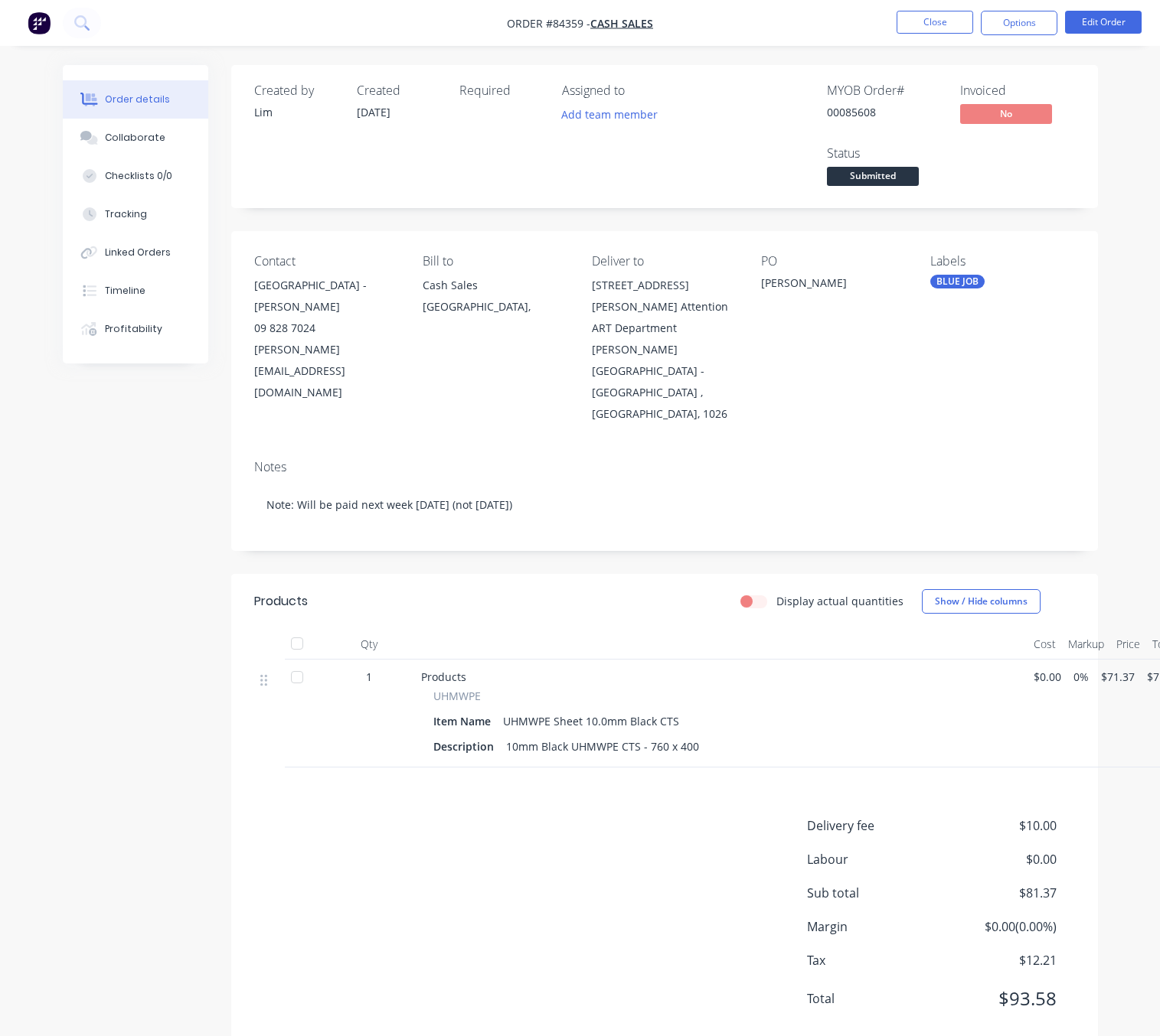
click at [889, 170] on span "Submitted" at bounding box center [873, 177] width 92 height 19
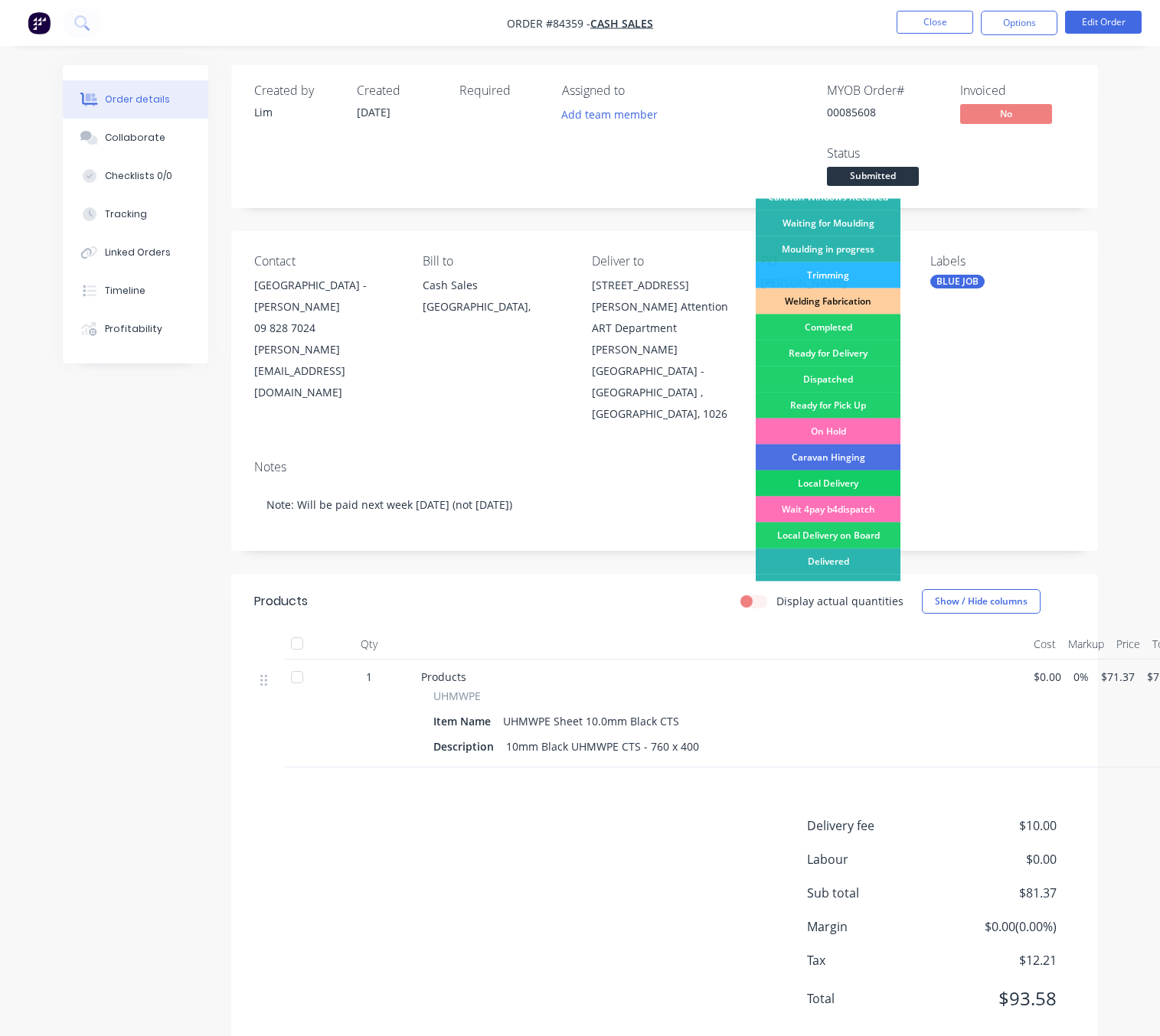
scroll to position [267, 0]
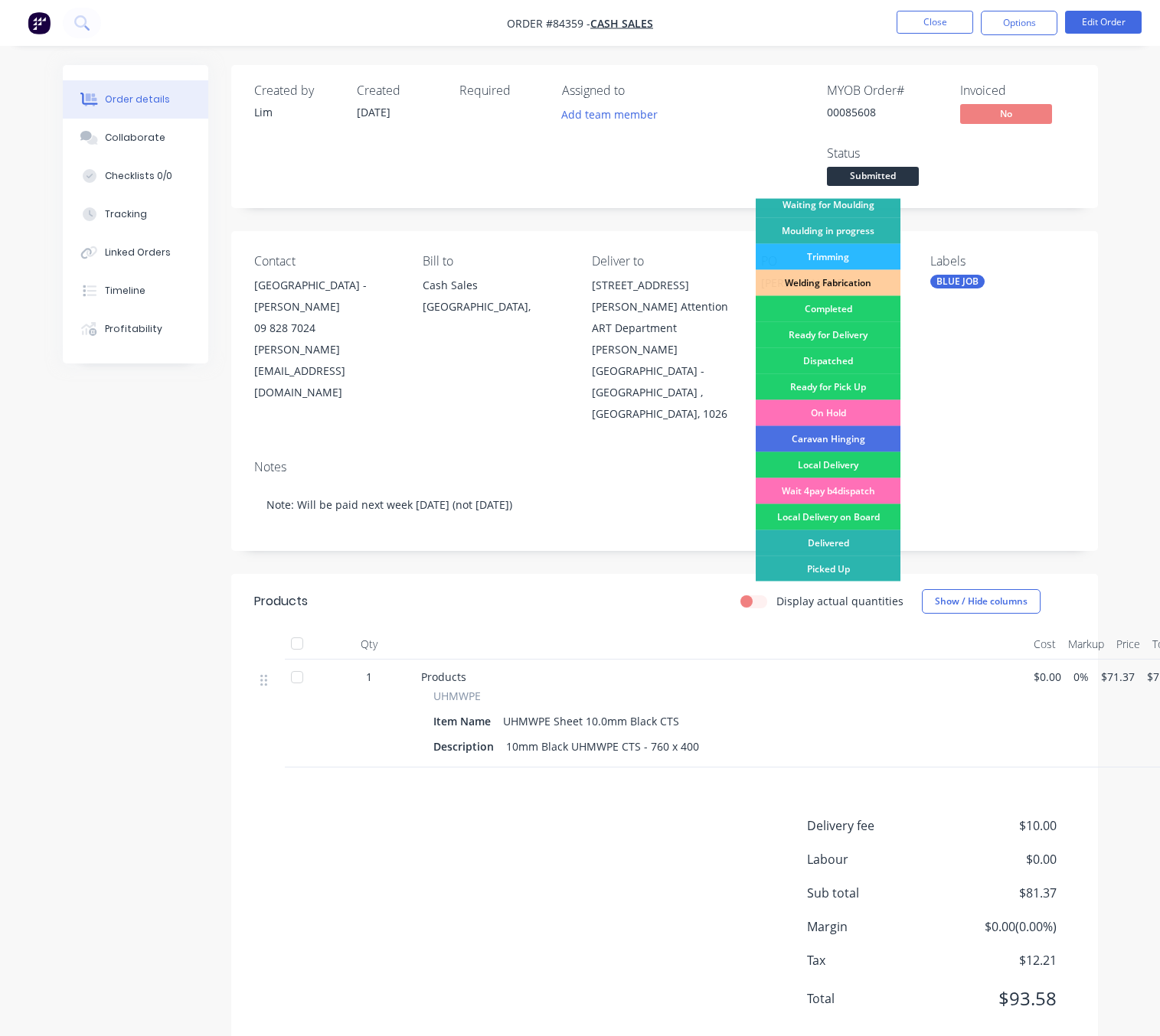
click at [77, 567] on div "Created by [PERSON_NAME] Created [DATE] Required Assigned to Add team member MY…" at bounding box center [580, 569] width 1035 height 1008
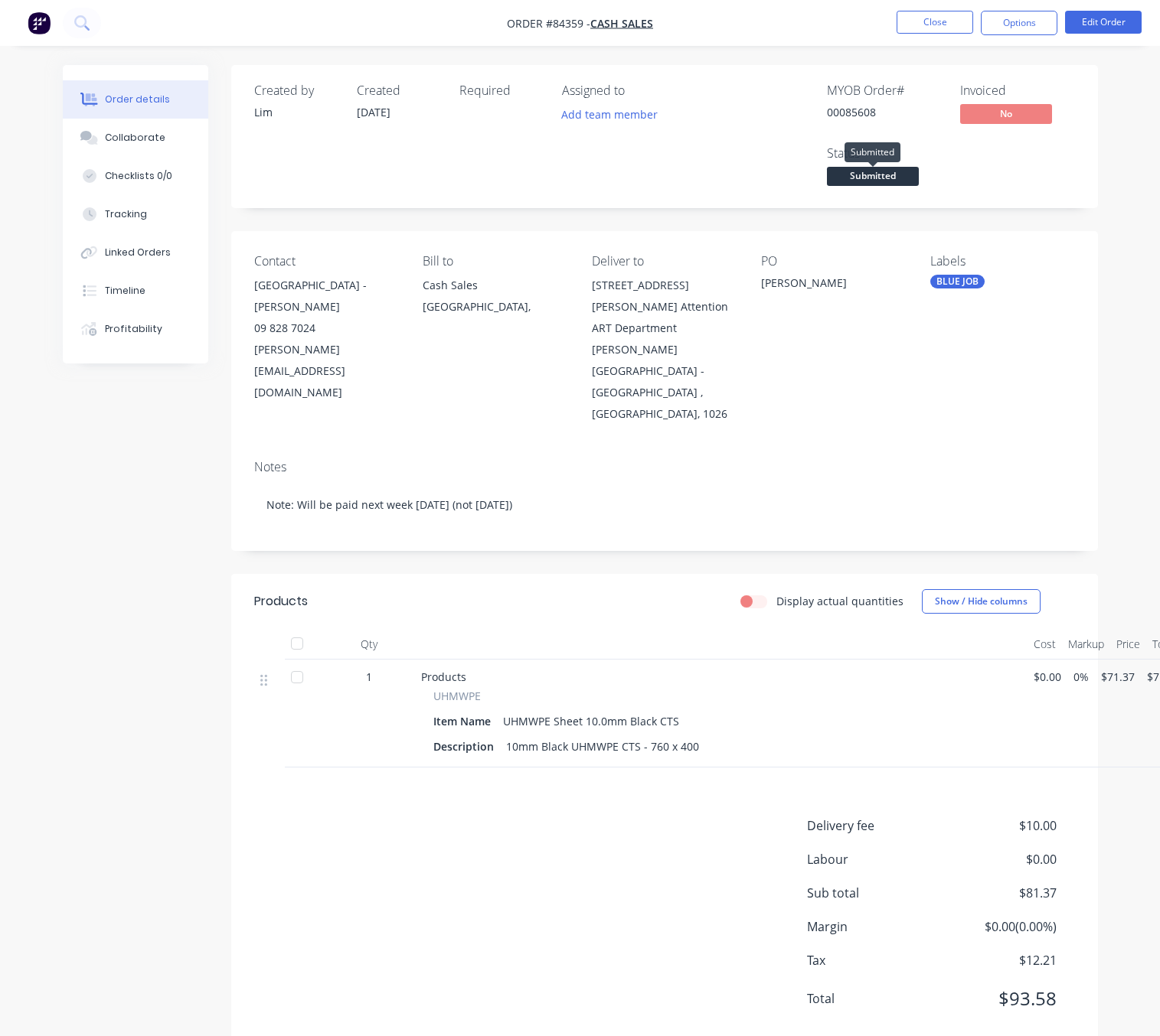
click at [889, 175] on span "Submitted" at bounding box center [873, 177] width 92 height 19
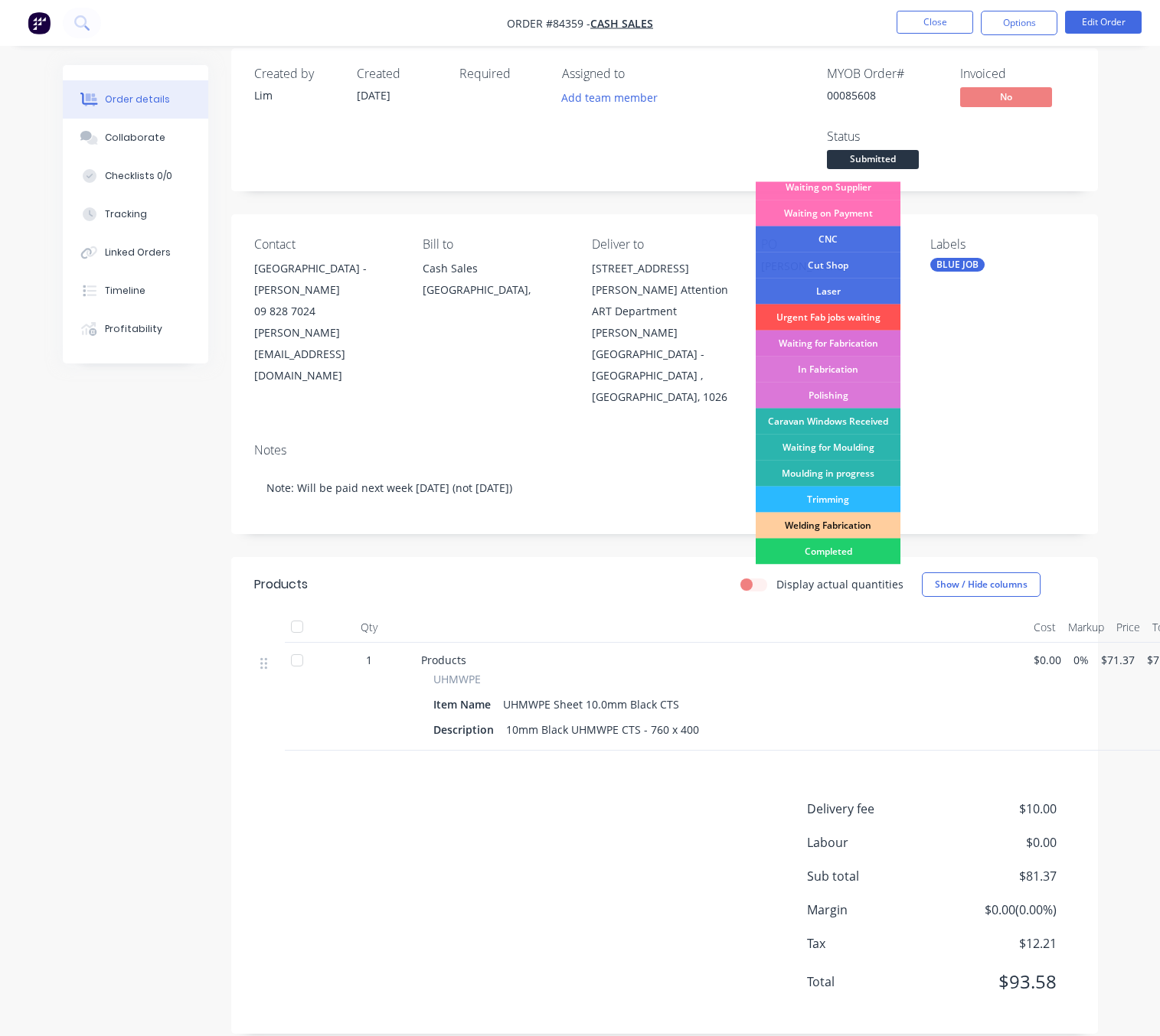
scroll to position [0, 0]
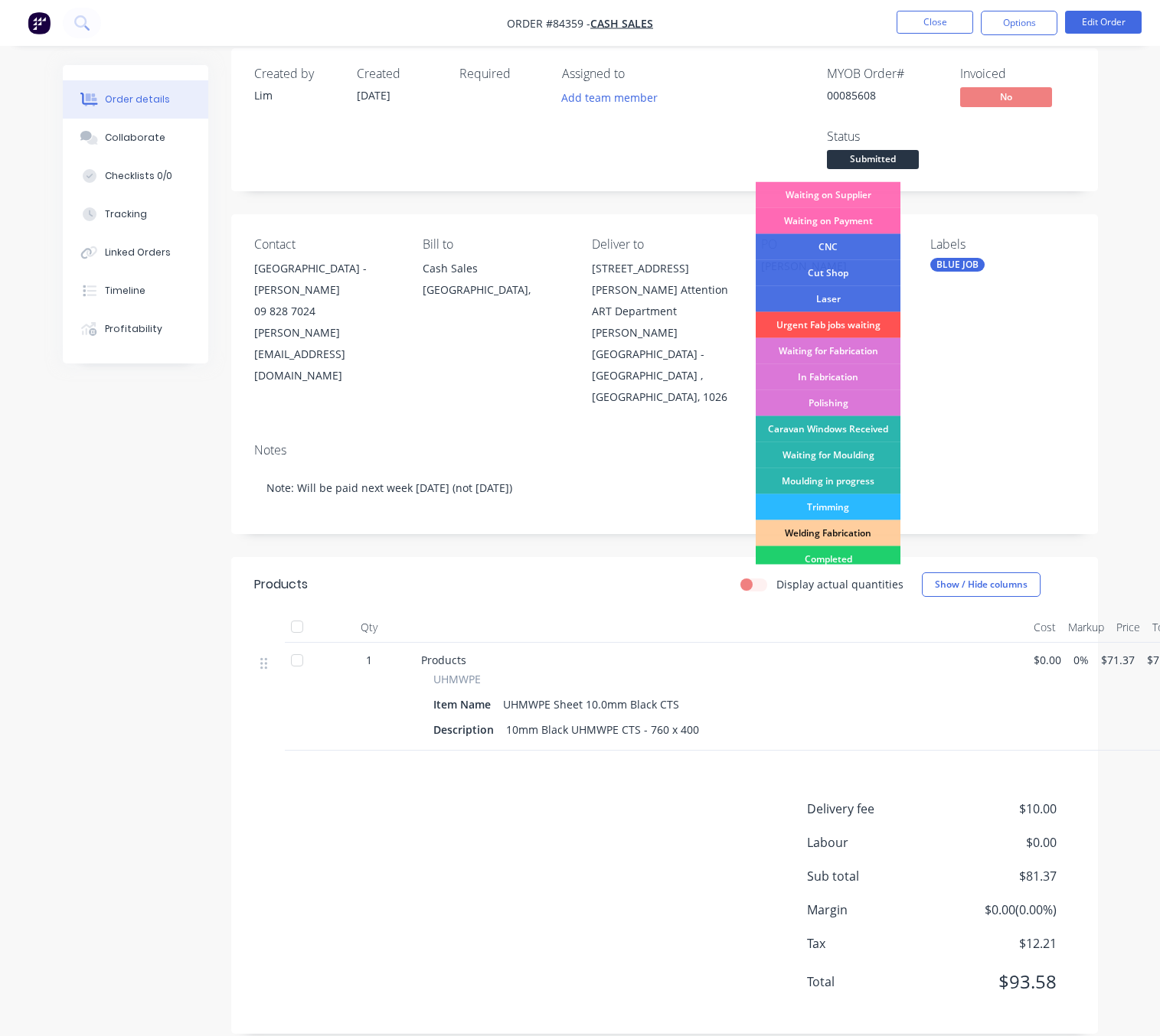
click at [861, 225] on div "Waiting on Payment" at bounding box center [827, 221] width 145 height 26
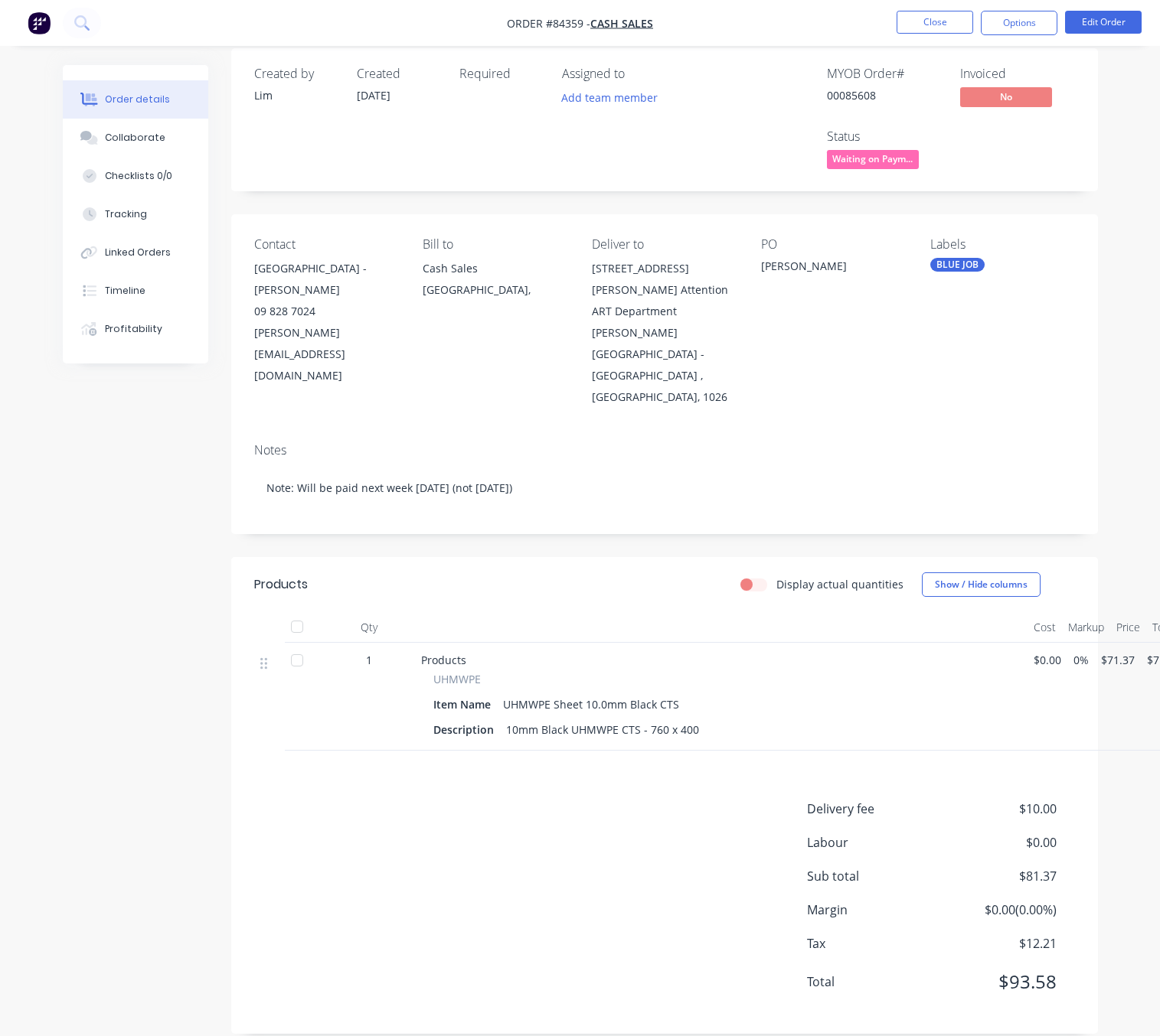
click at [142, 531] on div "Created by [PERSON_NAME] Created [DATE] Required Assigned to Add team member MY…" at bounding box center [580, 552] width 1035 height 1008
click at [930, 23] on button "Close" at bounding box center [935, 22] width 77 height 23
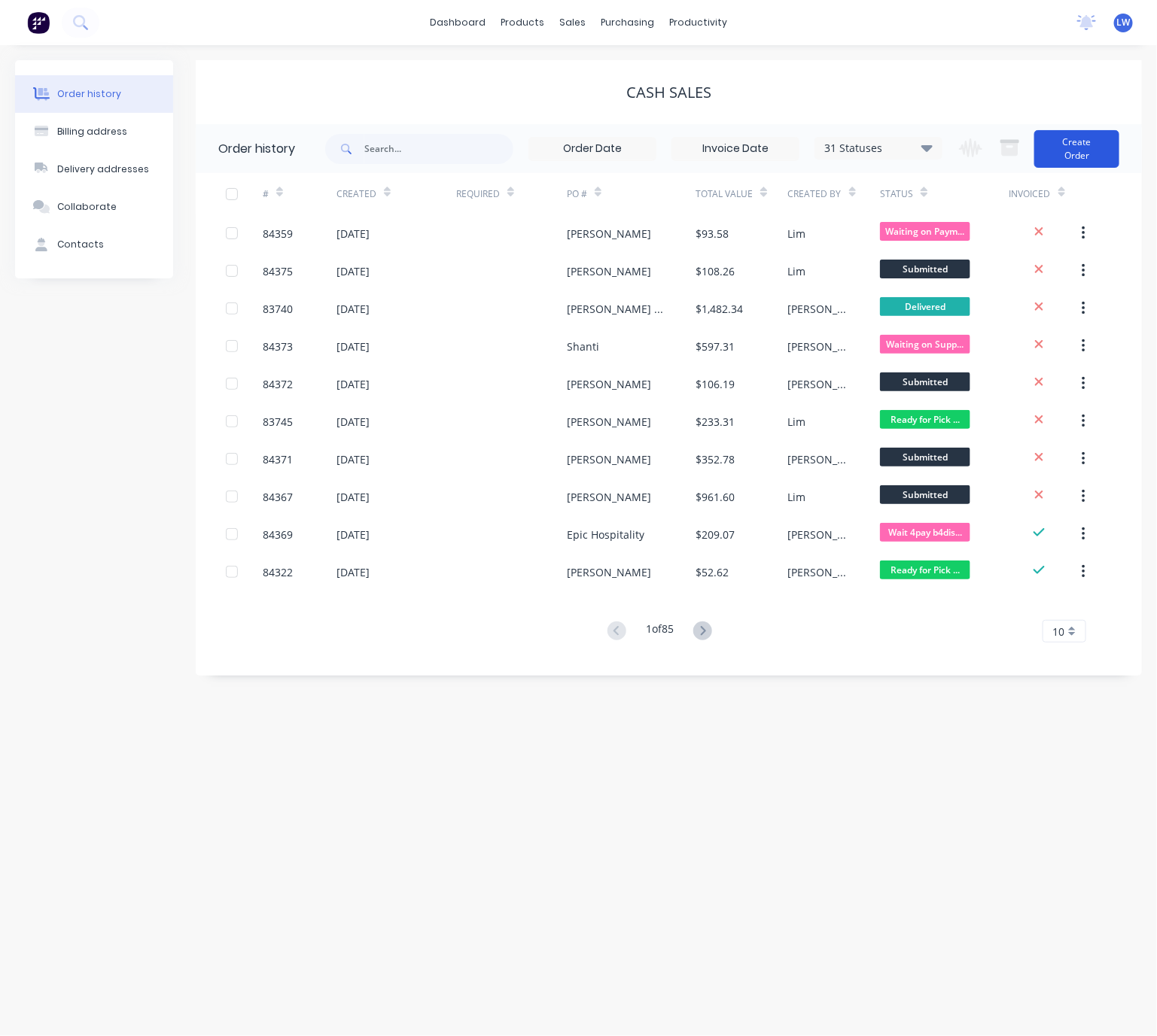
click at [1094, 165] on button "Create Order" at bounding box center [1077, 149] width 85 height 38
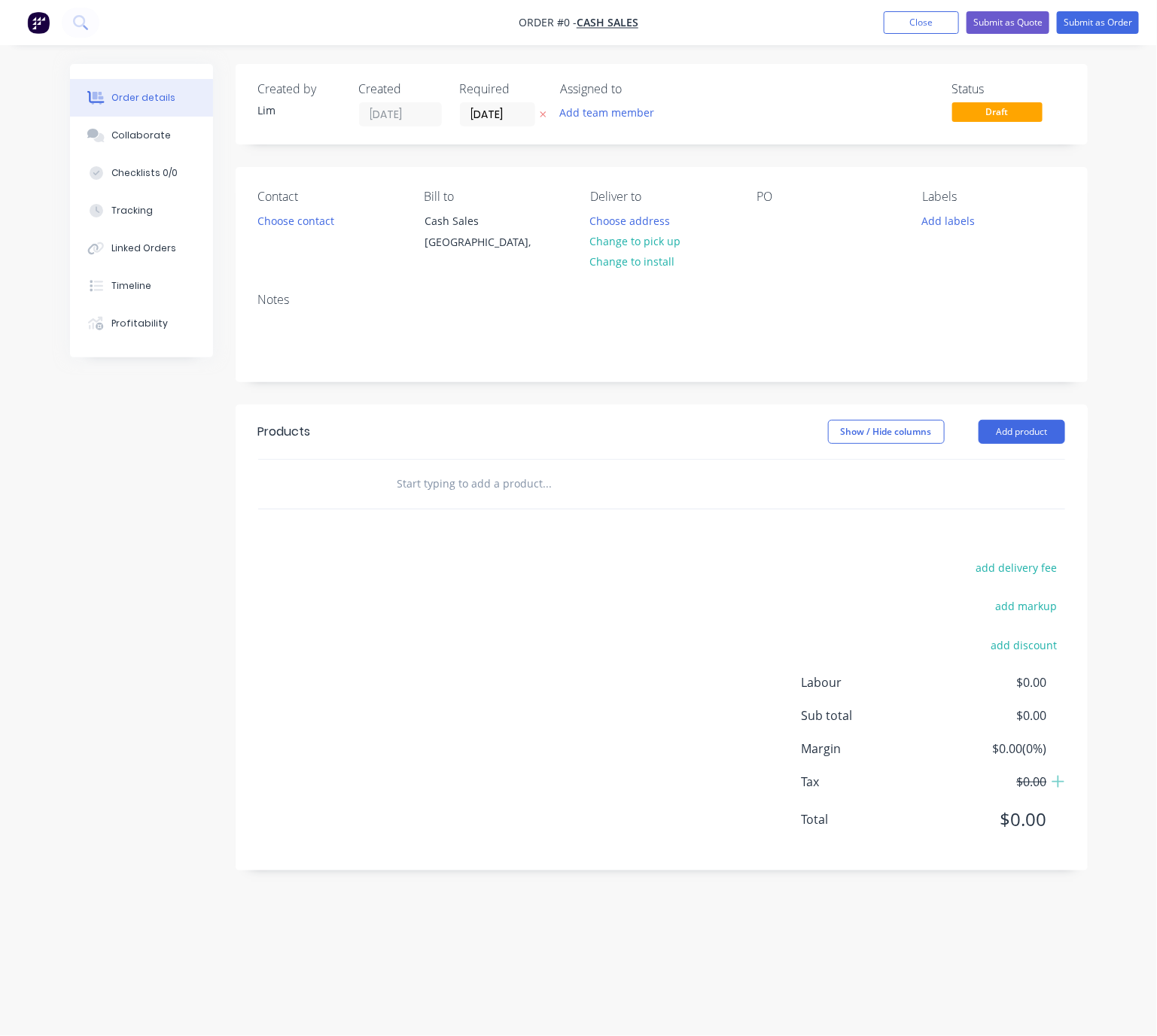
click at [546, 113] on button at bounding box center [543, 114] width 16 height 17
click at [528, 478] on input "text" at bounding box center [546, 484] width 301 height 30
type input "3"
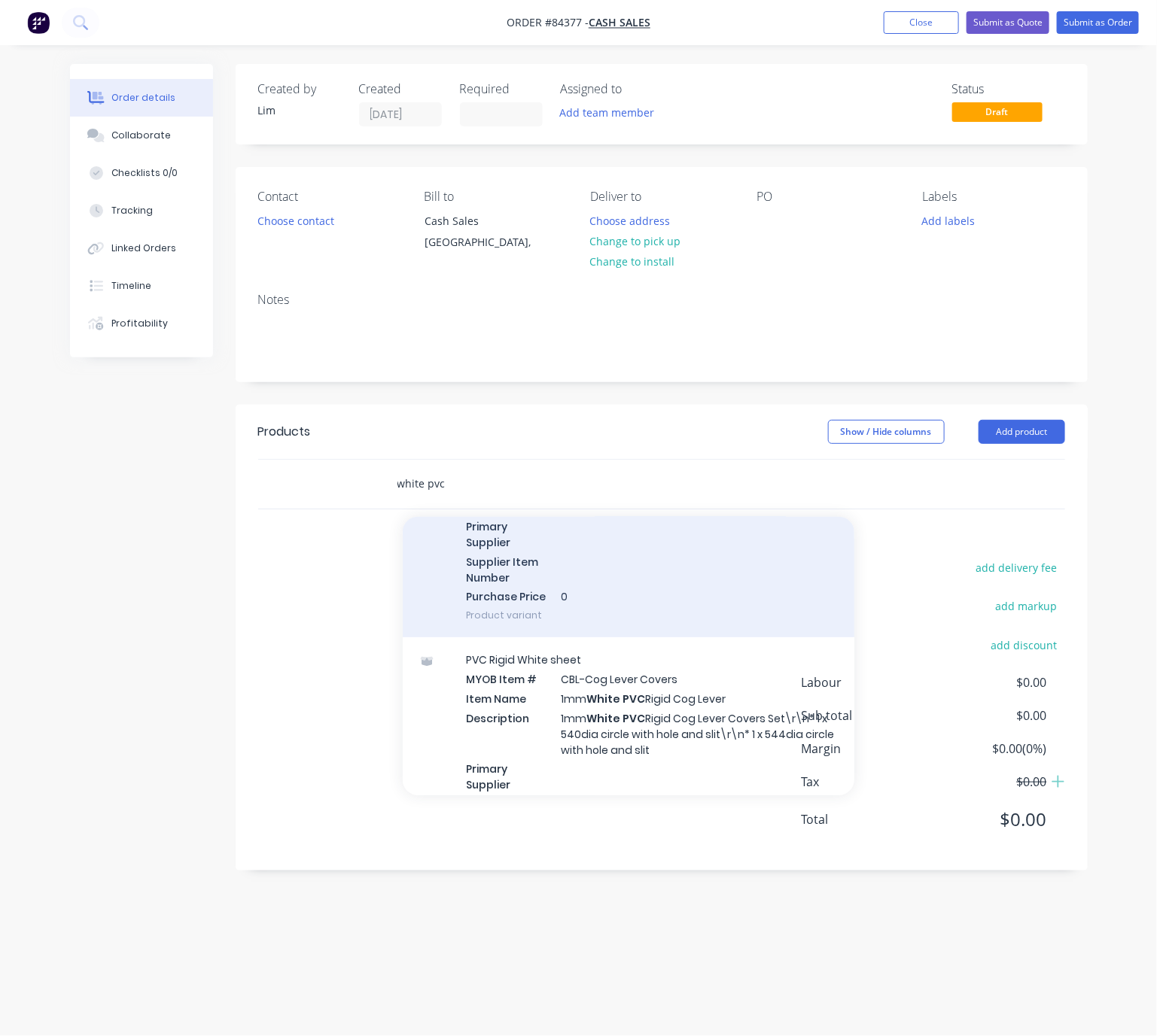
scroll to position [226, 0]
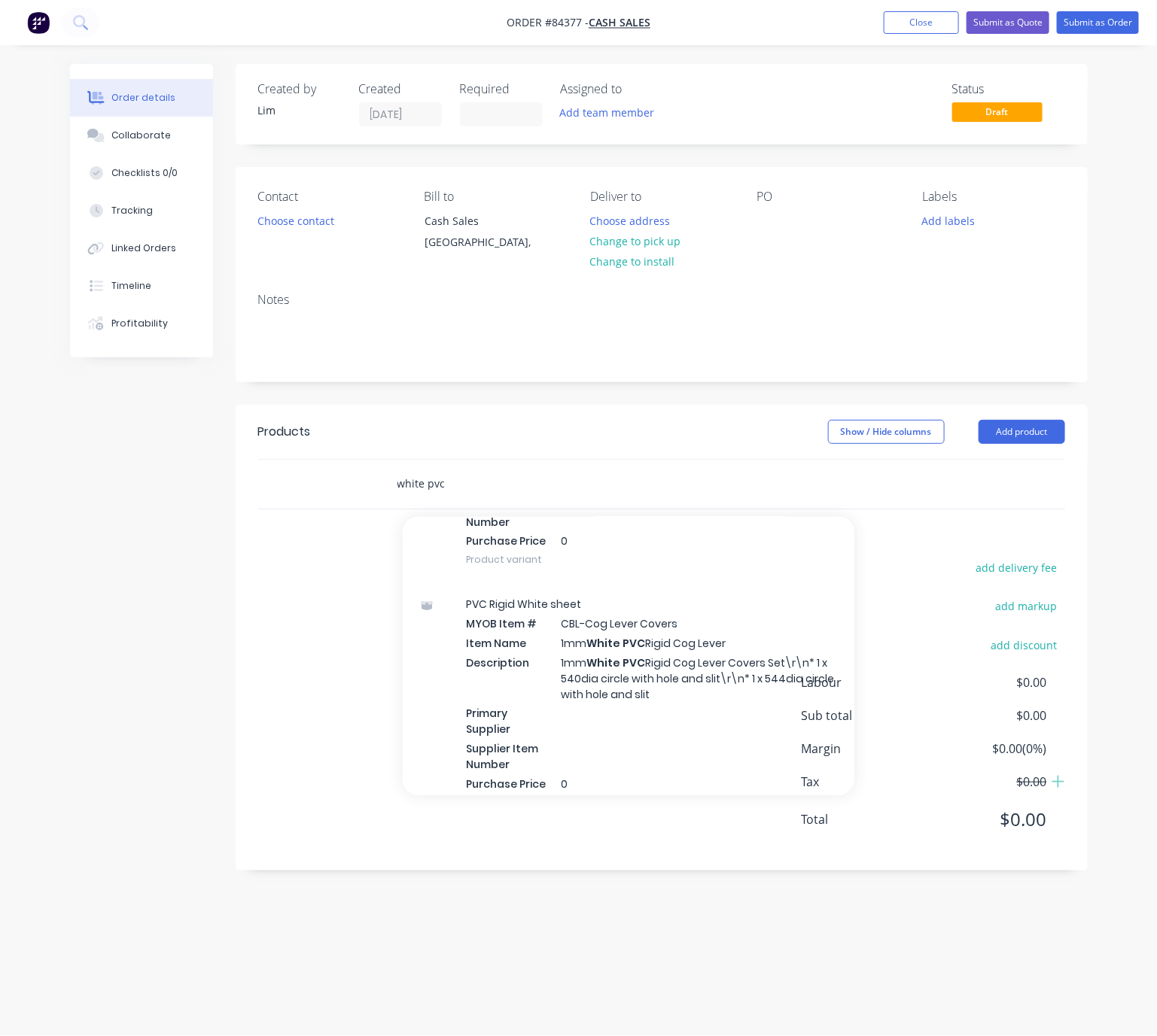
drag, startPoint x: 445, startPoint y: 482, endPoint x: 345, endPoint y: 484, distance: 100.0
click at [348, 484] on div "white pvc Add white pvc to order PVC Rigid White sheet MYOB Item # ABB/C6782 In…" at bounding box center [662, 484] width 807 height 49
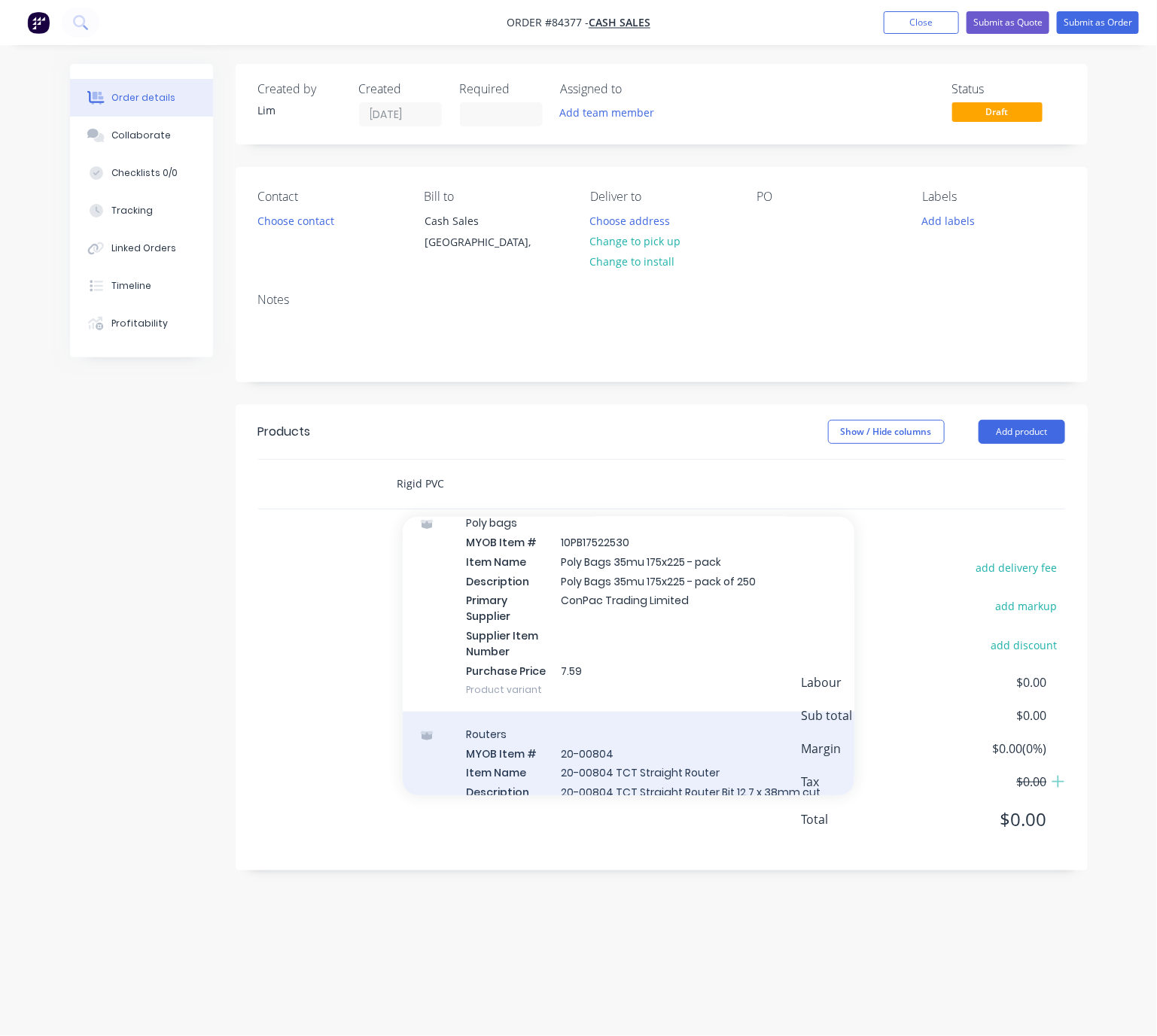
scroll to position [791, 0]
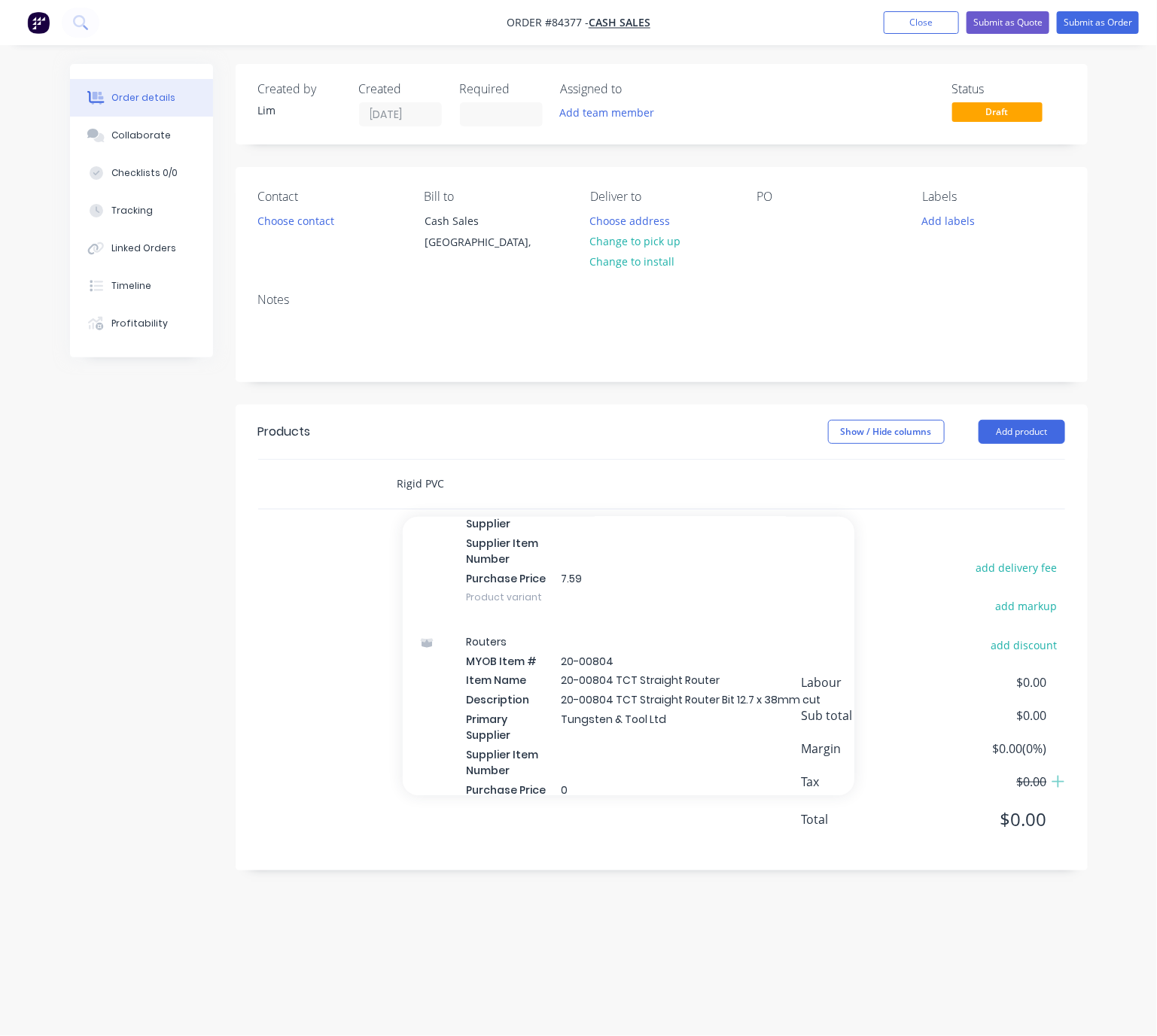
drag, startPoint x: 443, startPoint y: 486, endPoint x: 366, endPoint y: 484, distance: 77.0
click at [375, 479] on div "Rigid PVC Add Rigid PVC to order Polycarbonate Tube MYOB Item # 101070100 Item …" at bounding box center [662, 484] width 807 height 49
click at [515, 495] on input "PVC Rigid" at bounding box center [546, 484] width 301 height 30
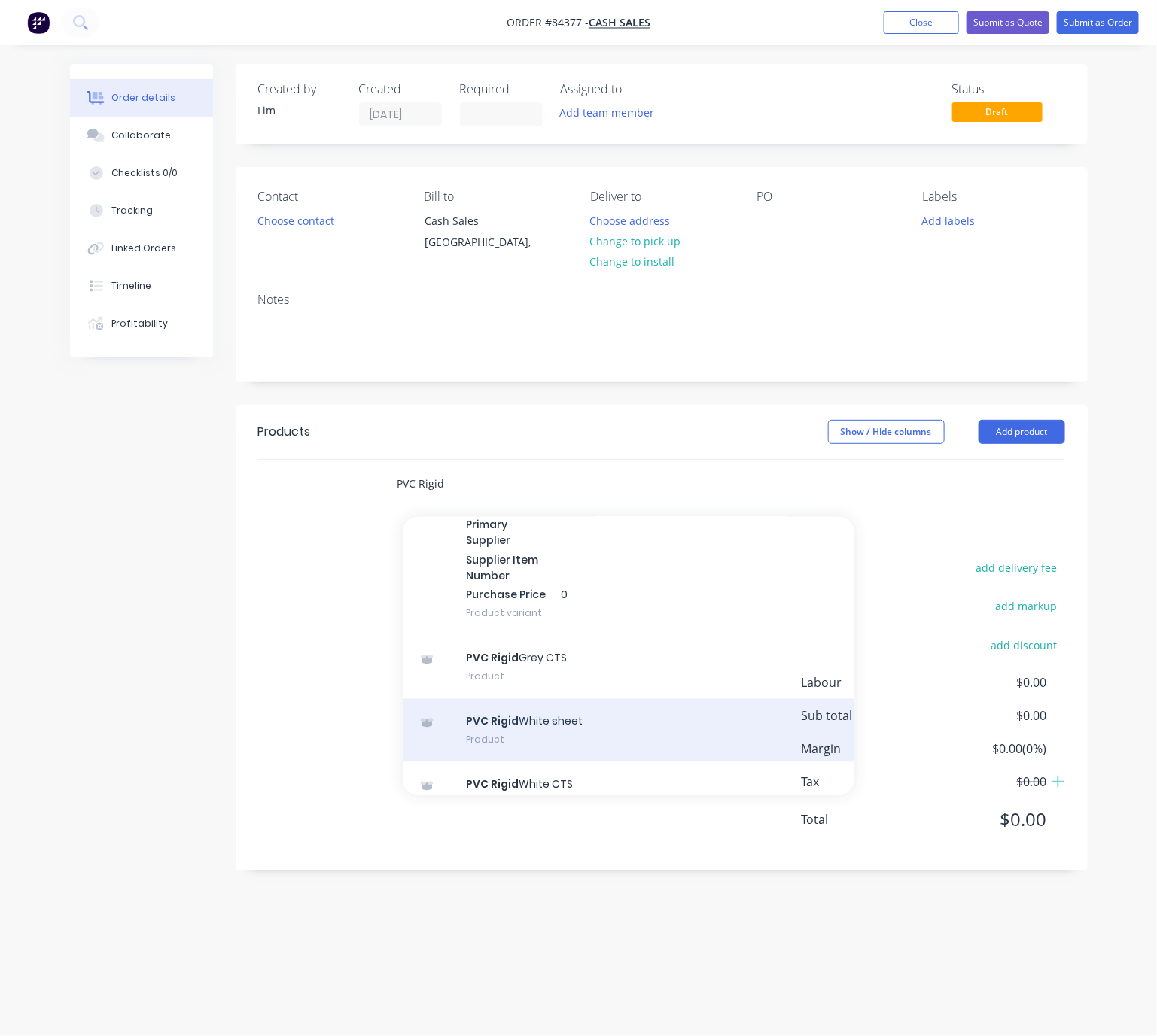
scroll to position [15310, 0]
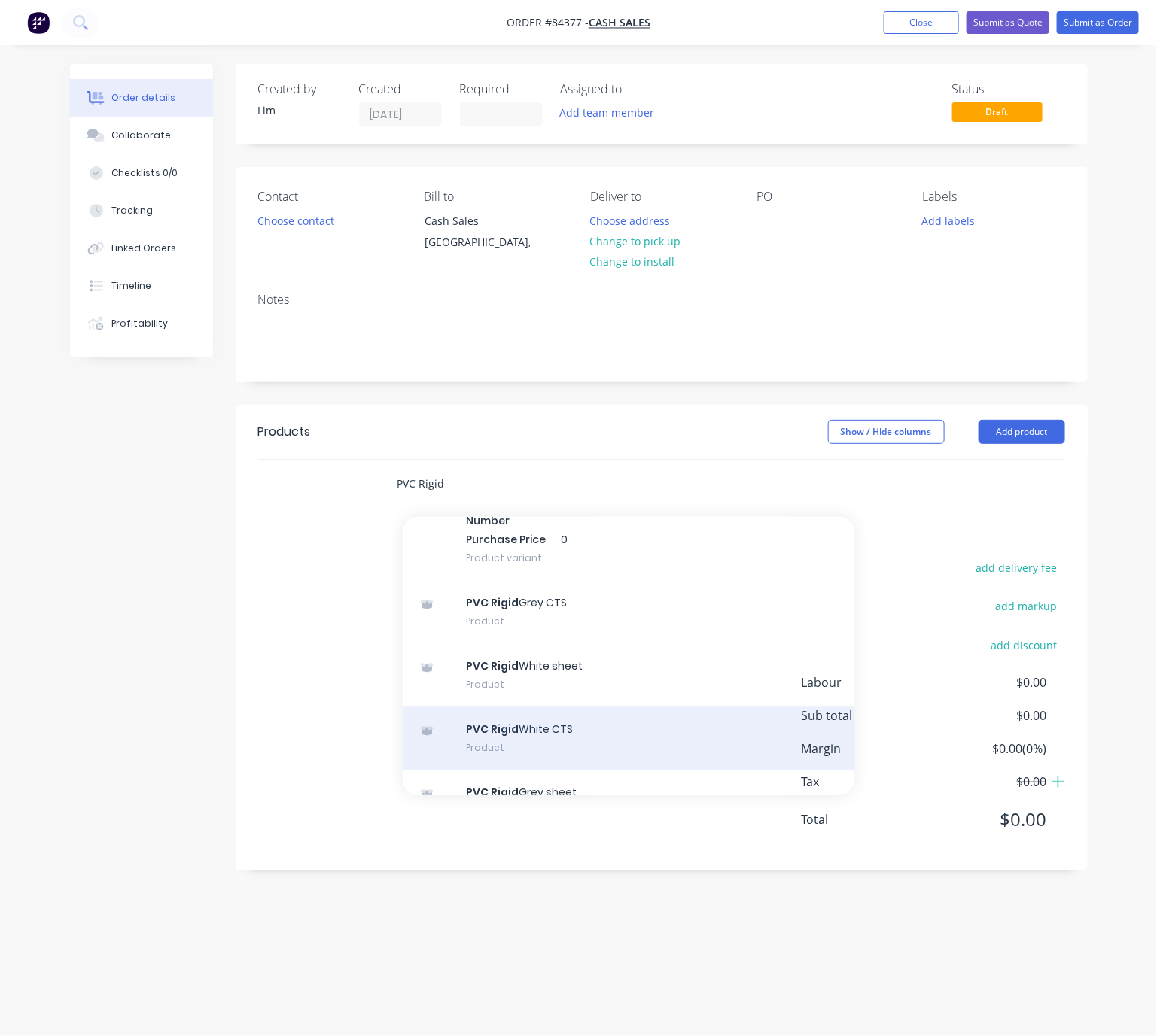
type input "PVC Rigid"
click at [624, 709] on div "PVC Rigid White CTS Product" at bounding box center [629, 739] width 452 height 63
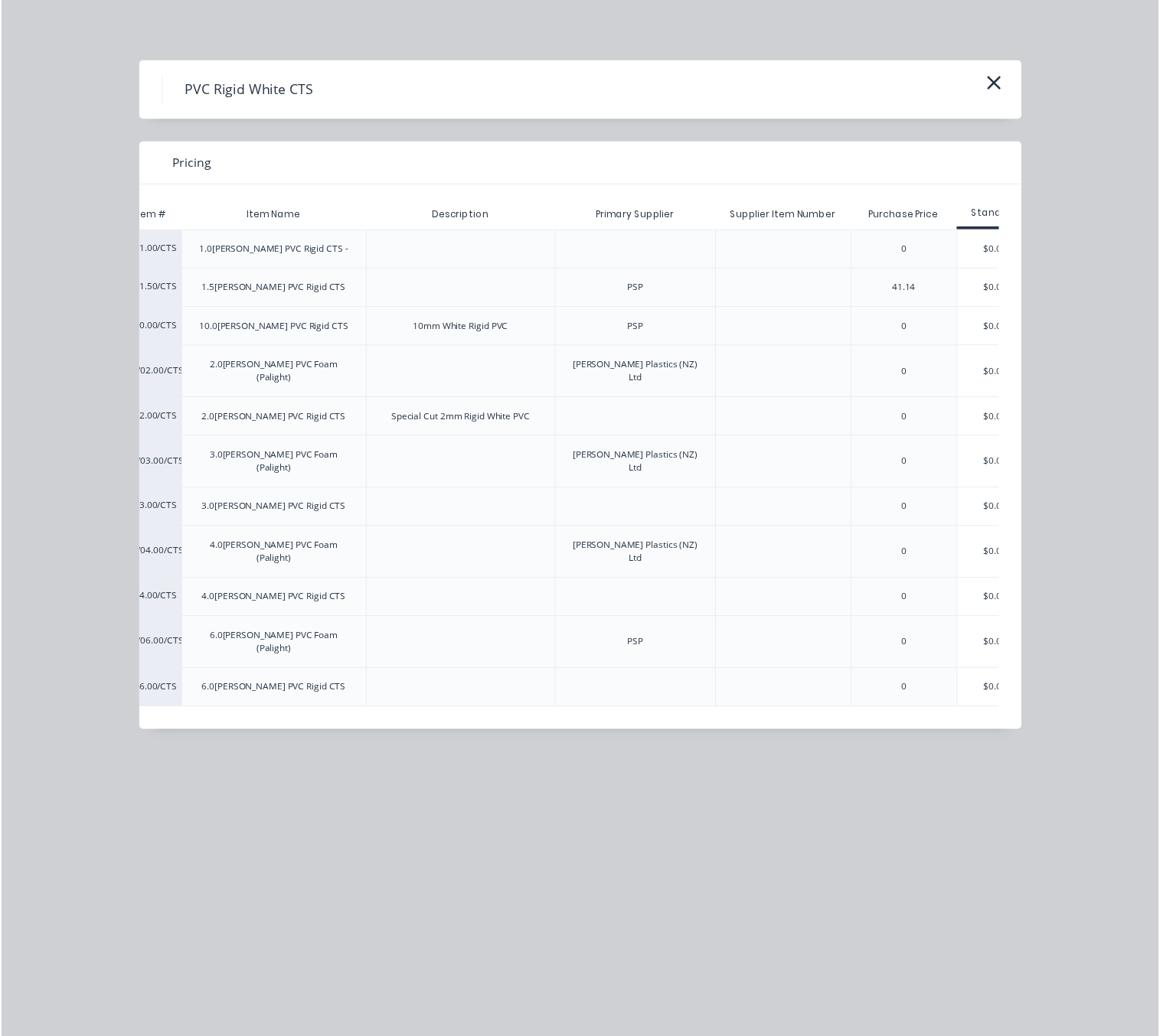
scroll to position [0, 118]
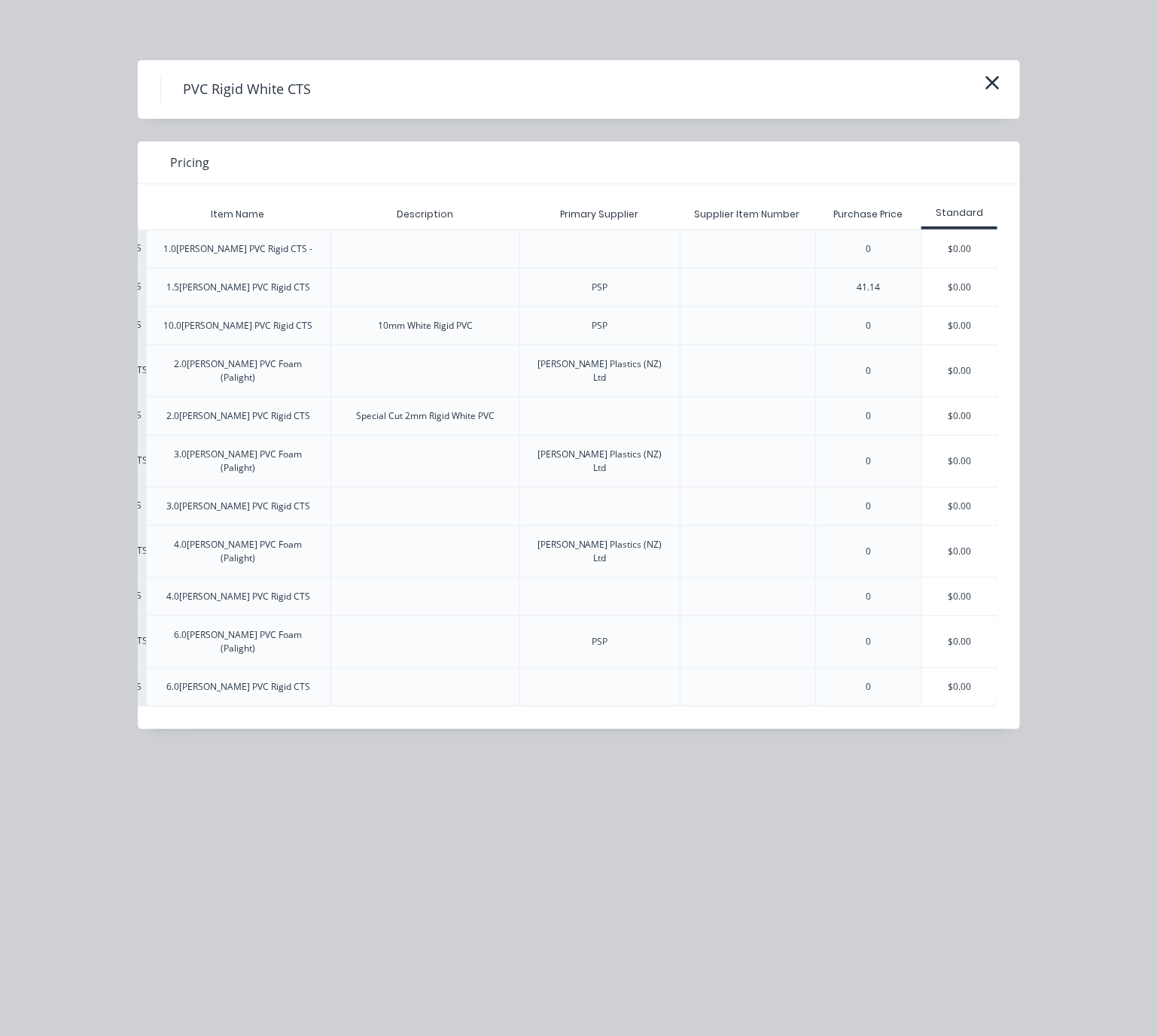
click at [985, 488] on div "$0.00" at bounding box center [960, 507] width 75 height 38
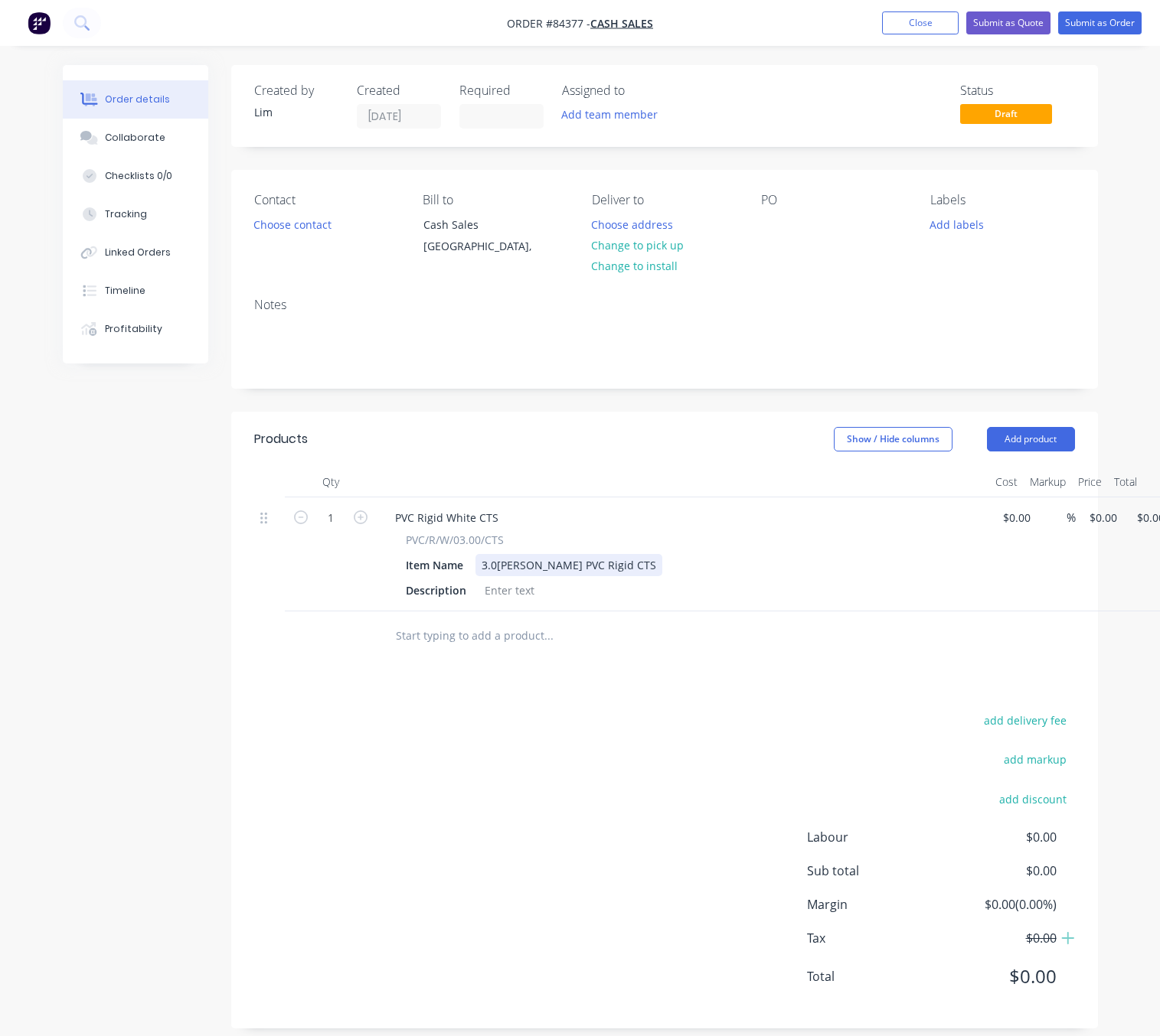
click at [625, 567] on div "3.0mm White PVC Rigid CTS" at bounding box center [568, 565] width 187 height 22
click at [491, 596] on div at bounding box center [509, 590] width 62 height 22
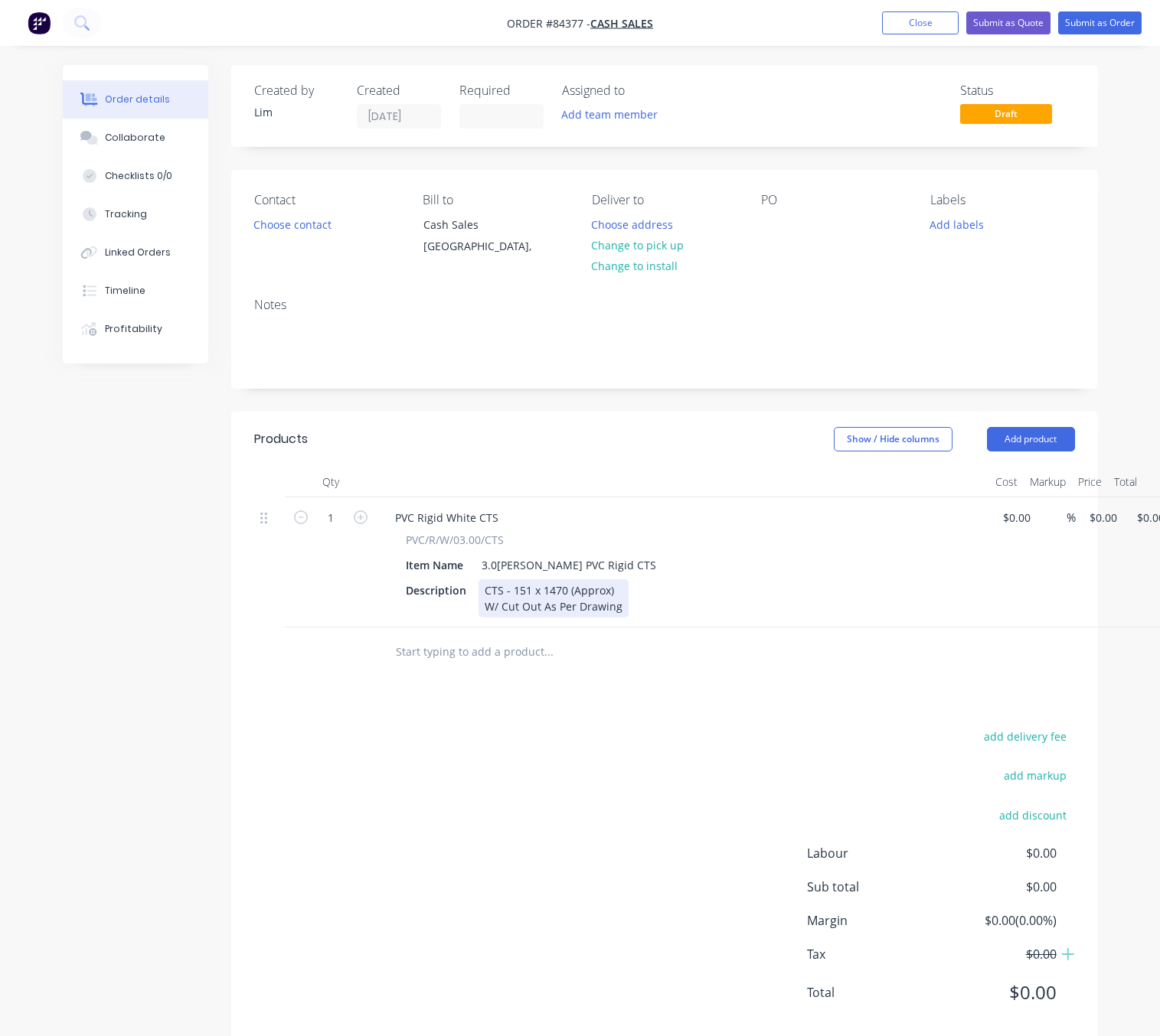
click at [501, 606] on div "CTS - 151 x 1470 (Approx) W/ Cut Out As Per Drawing" at bounding box center [554, 599] width 150 height 38
click at [614, 607] on div "CTS - 151 x 1470 (Approx) W/Cut Out As Per Drawing" at bounding box center [552, 599] width 147 height 38
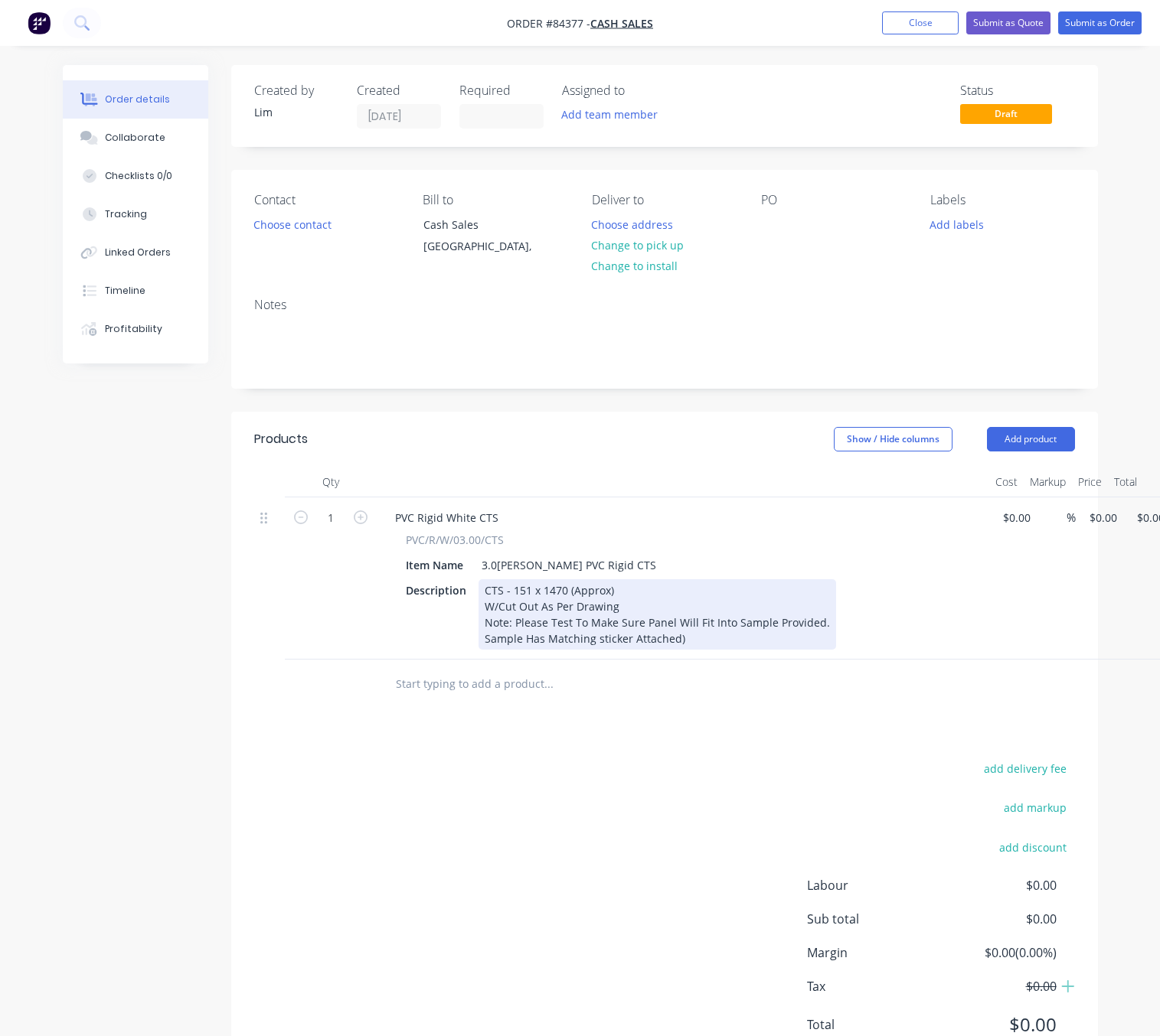
click at [485, 636] on div "CTS - 151 x 1470 (Approx) W/Cut Out As Per Drawing Note: Please Test To Make Su…" at bounding box center [657, 614] width 358 height 70
click at [733, 639] on div "CTS - 151 x 1470 (Approx) W/Cut Out As Per Drawing Note: Please Test To Make Su…" at bounding box center [657, 614] width 358 height 70
click at [600, 641] on div "CTS - 151 x 1470 (Approx) W/Cut Out As Per Drawing Note: Please Test To Make Su…" at bounding box center [657, 614] width 358 height 70
click at [740, 641] on div "CTS - 151 x 1470 (Approx) W/Cut Out As Per Drawing Note: Please Test To Make Su…" at bounding box center [657, 614] width 358 height 70
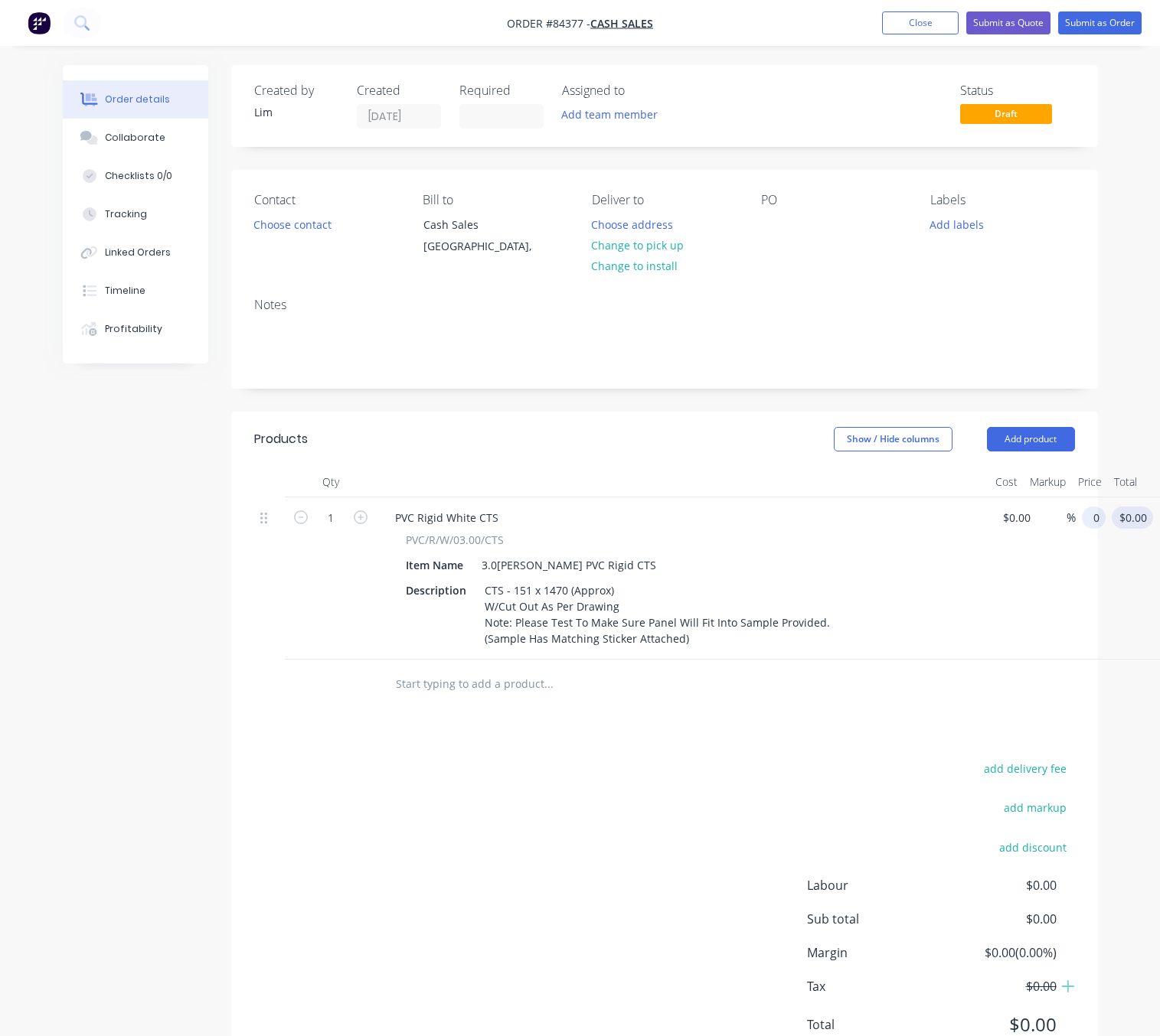
click at [1075, 516] on div "1 PVC Rigid White CTS PVC/R/W/03.00/CTS Item Name 3.0mm White PVC Rigid CTS Des…" at bounding box center [664, 578] width 820 height 162
type input "$54.13"
click at [751, 784] on div "add delivery fee add markup add discount Labour $0.00 Sub total $54.13 Margin $…" at bounding box center [664, 906] width 820 height 295
click at [662, 242] on button "Change to pick up" at bounding box center [637, 246] width 108 height 21
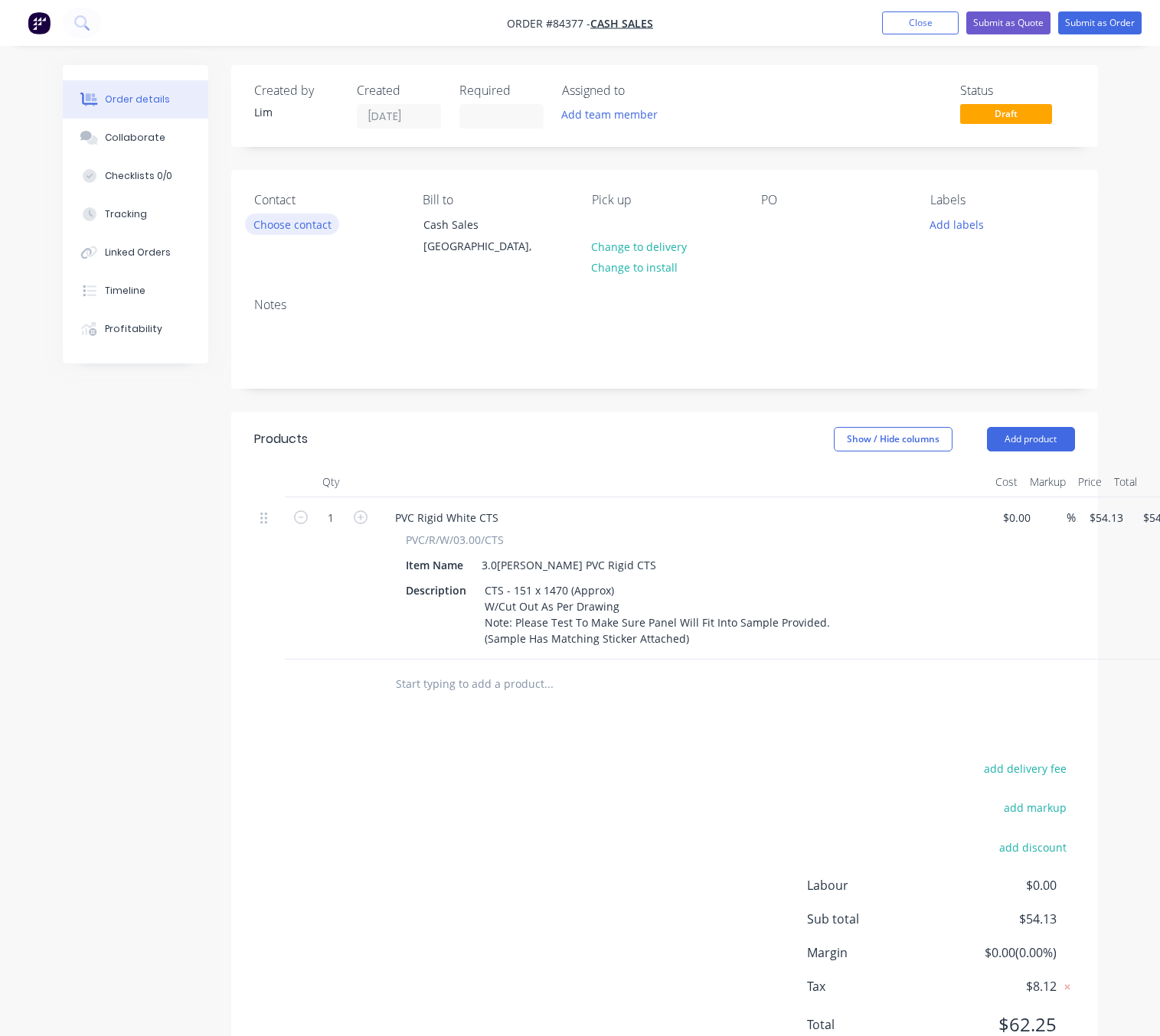
click at [269, 218] on button "Choose contact" at bounding box center [292, 224] width 94 height 21
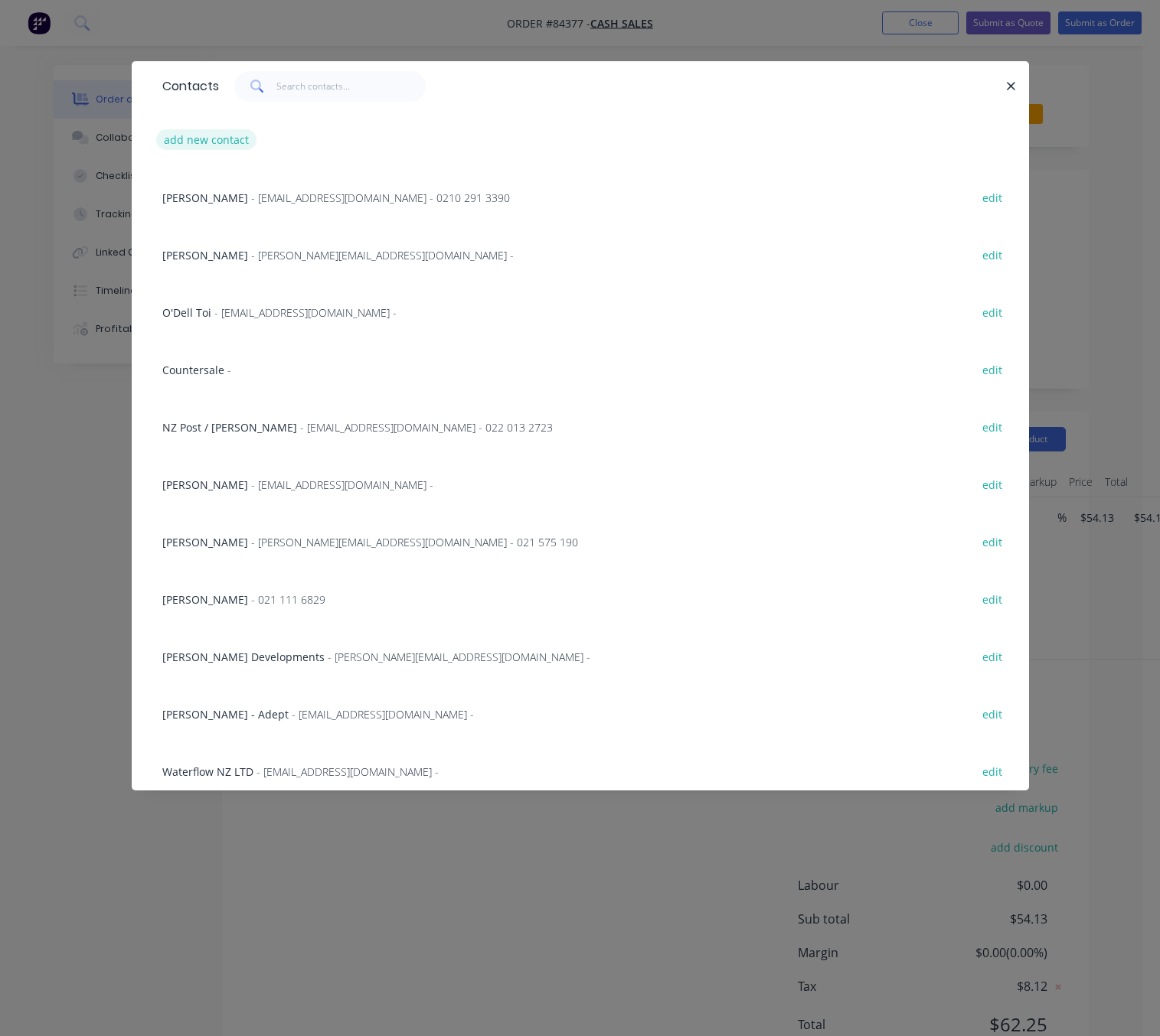
click at [229, 145] on button "add new contact" at bounding box center [206, 140] width 101 height 21
select select "NZ"
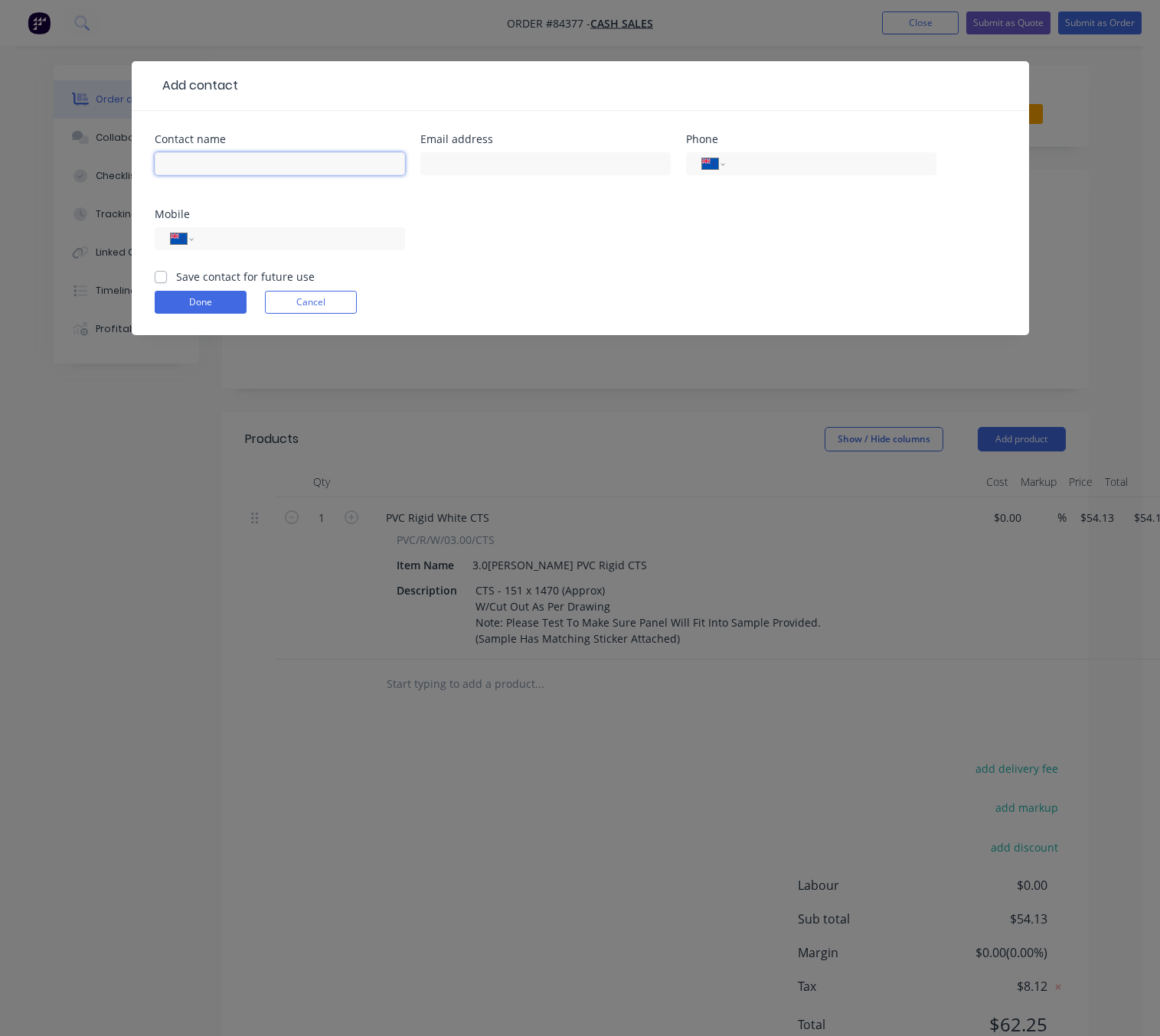
click at [267, 164] on input "text" at bounding box center [279, 164] width 250 height 23
click at [306, 299] on form "Contact name Email address Phone International Afghanistan Åland Islands Albani…" at bounding box center [580, 235] width 851 height 201
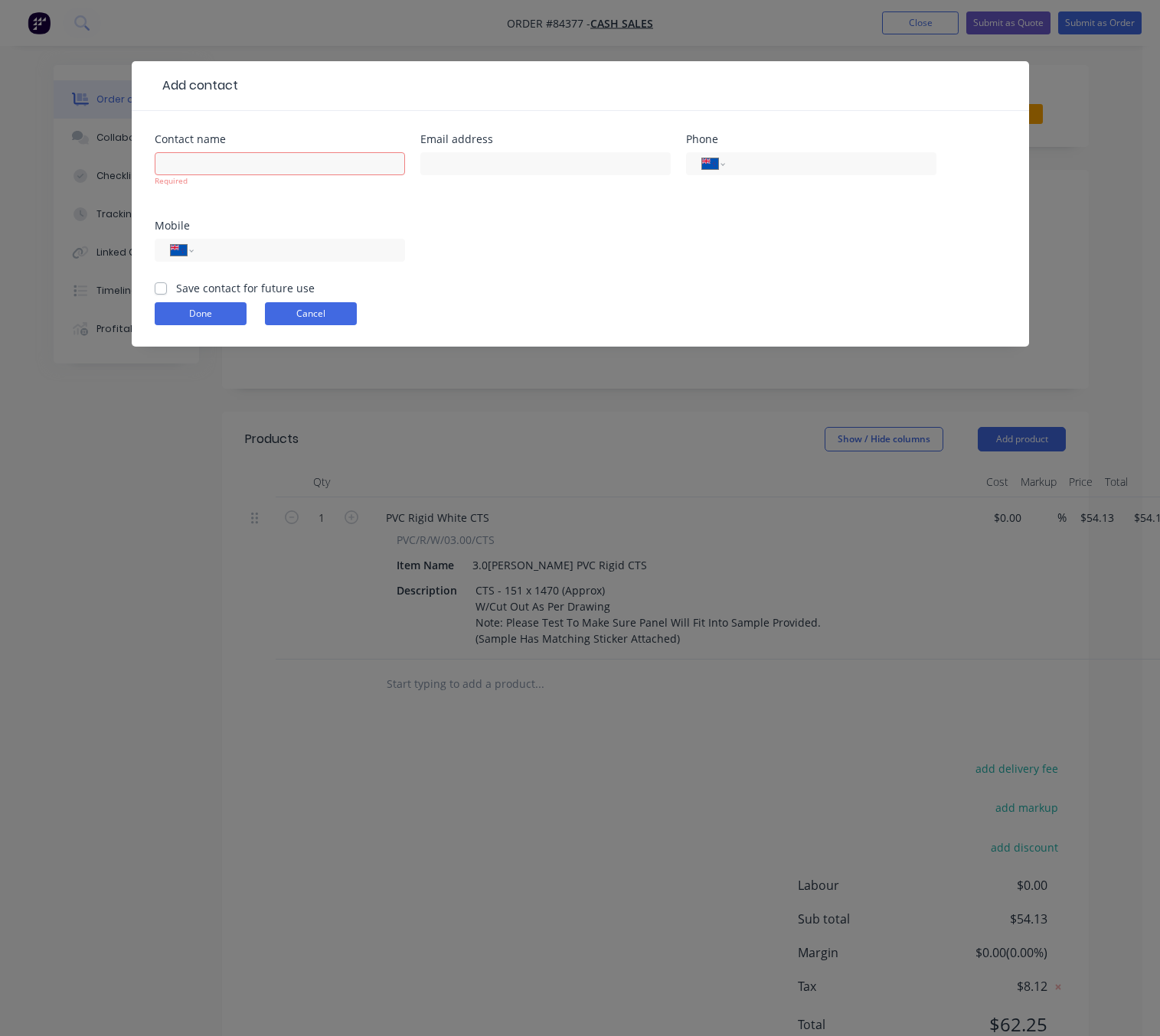
click at [285, 322] on button "Cancel" at bounding box center [311, 314] width 92 height 23
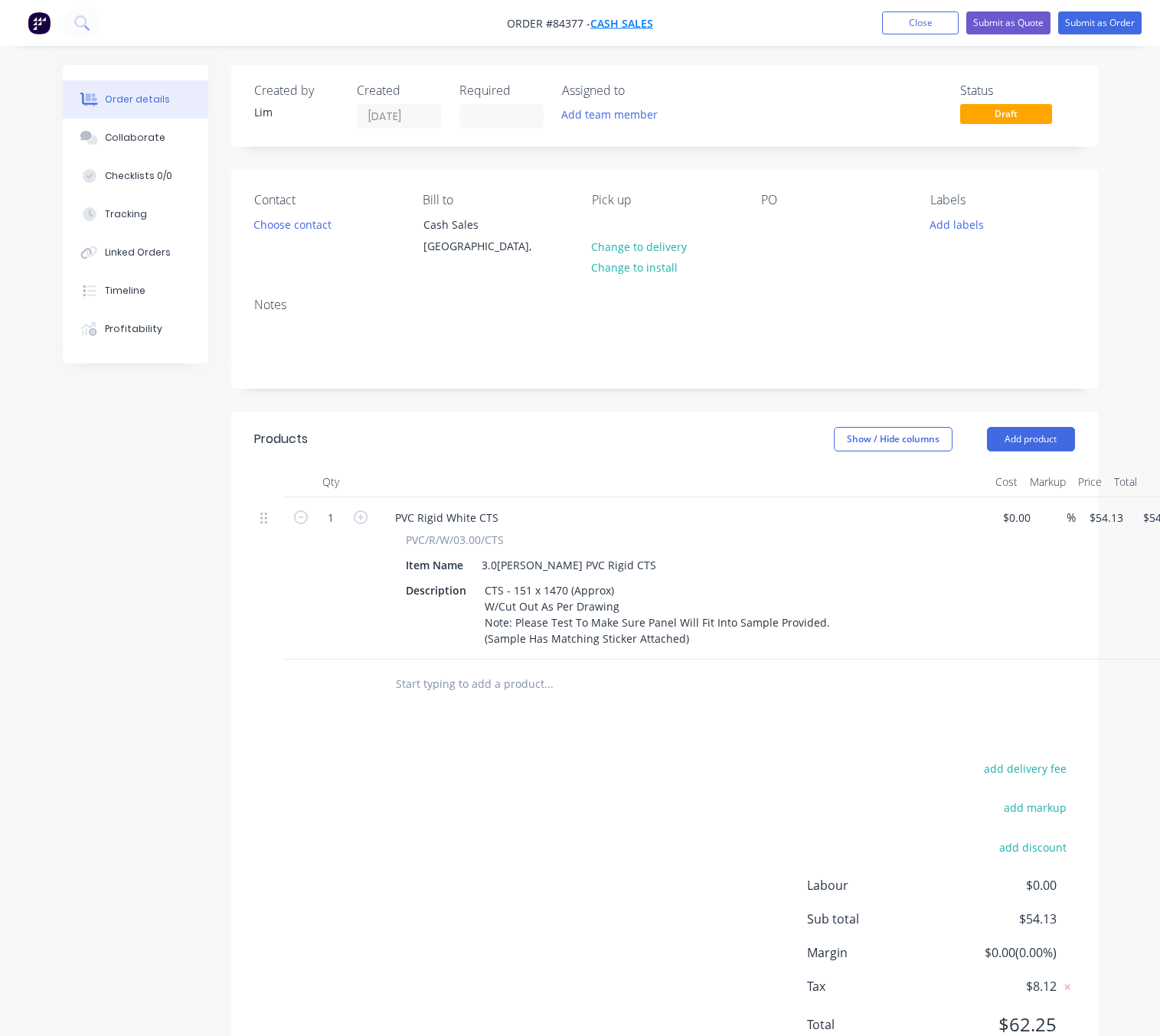
click at [632, 25] on span "Cash Sales" at bounding box center [621, 23] width 62 height 14
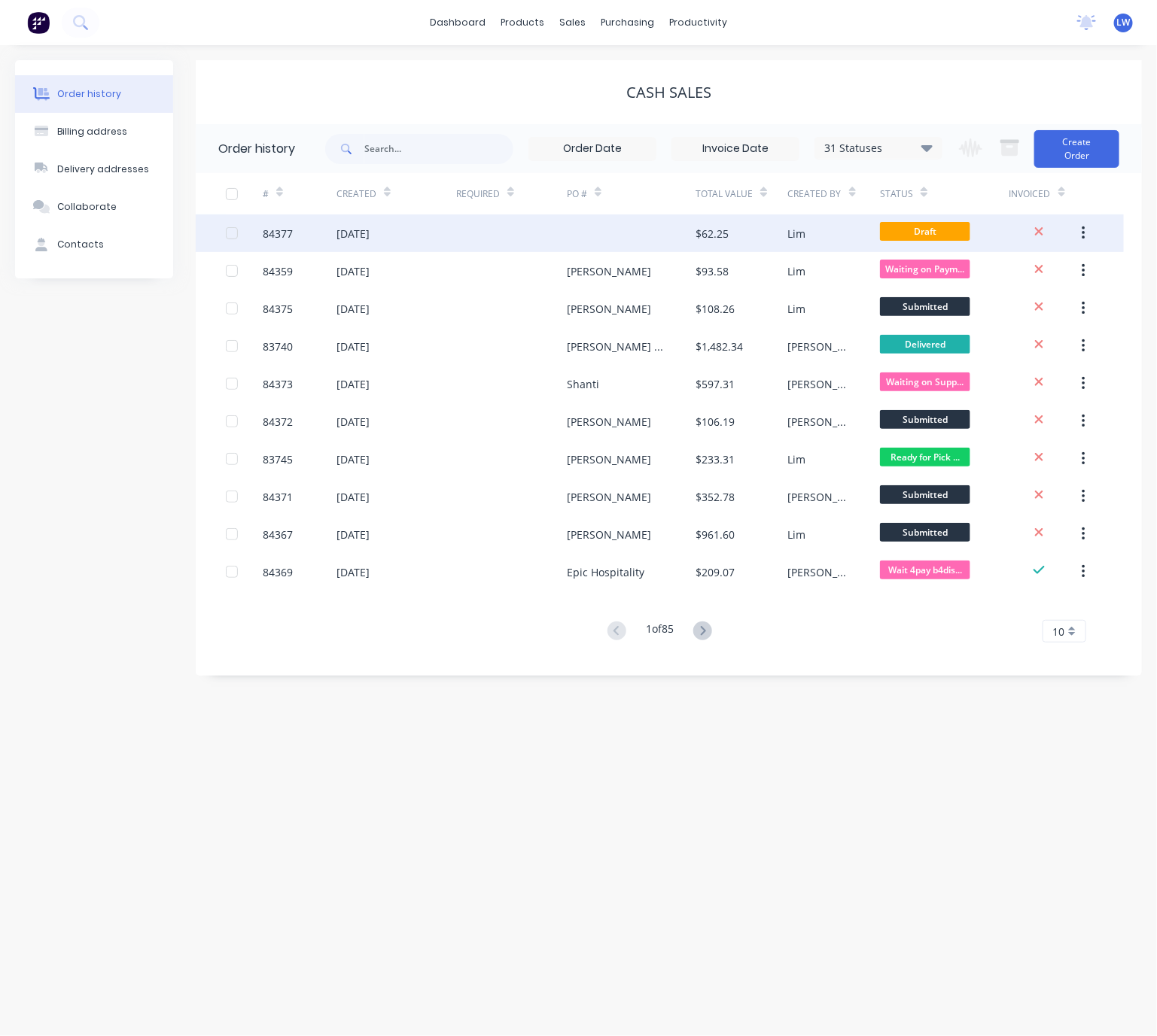
click at [587, 232] on div at bounding box center [631, 233] width 128 height 38
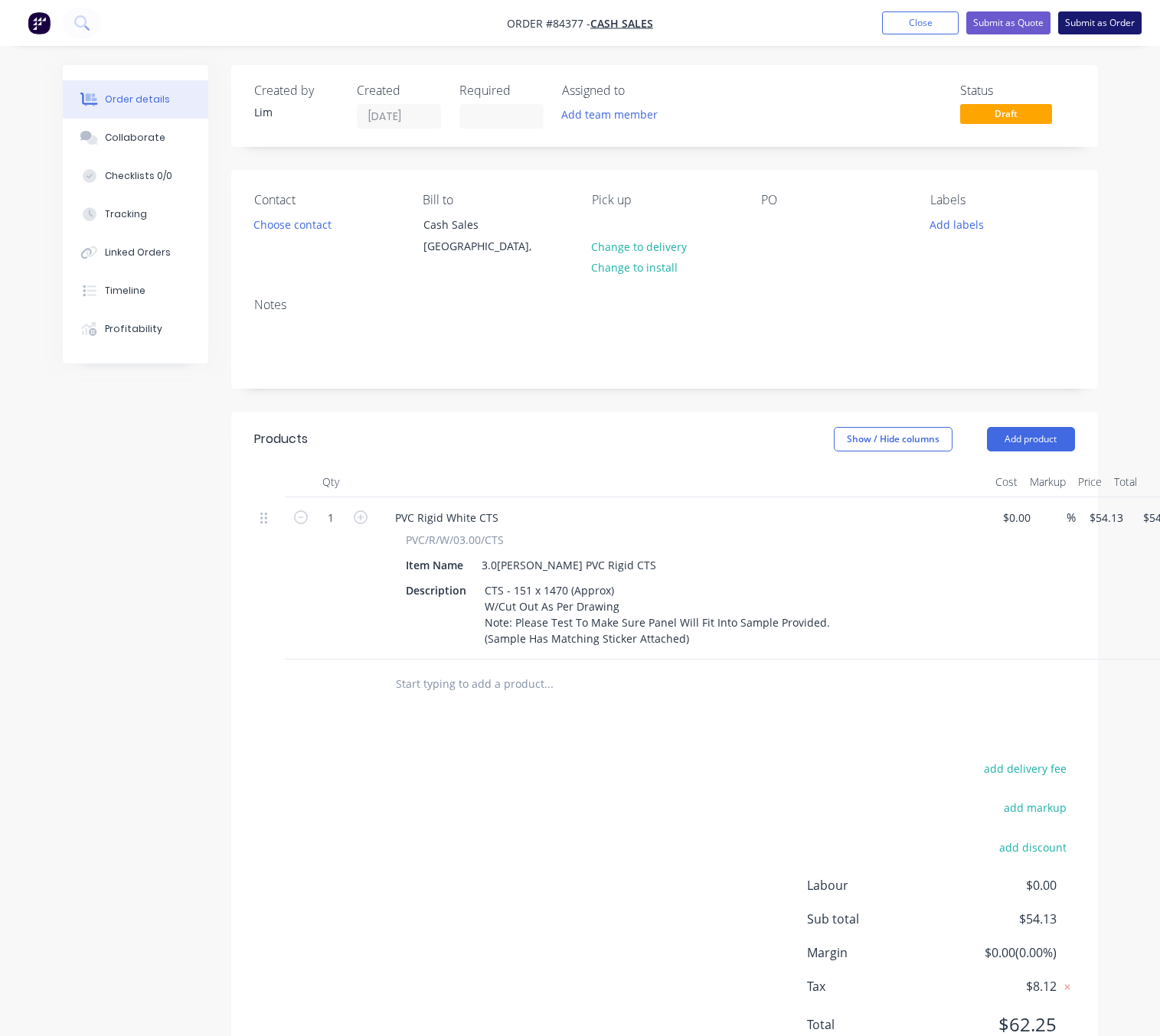
click at [1094, 24] on button "Submit as Order" at bounding box center [1099, 23] width 83 height 23
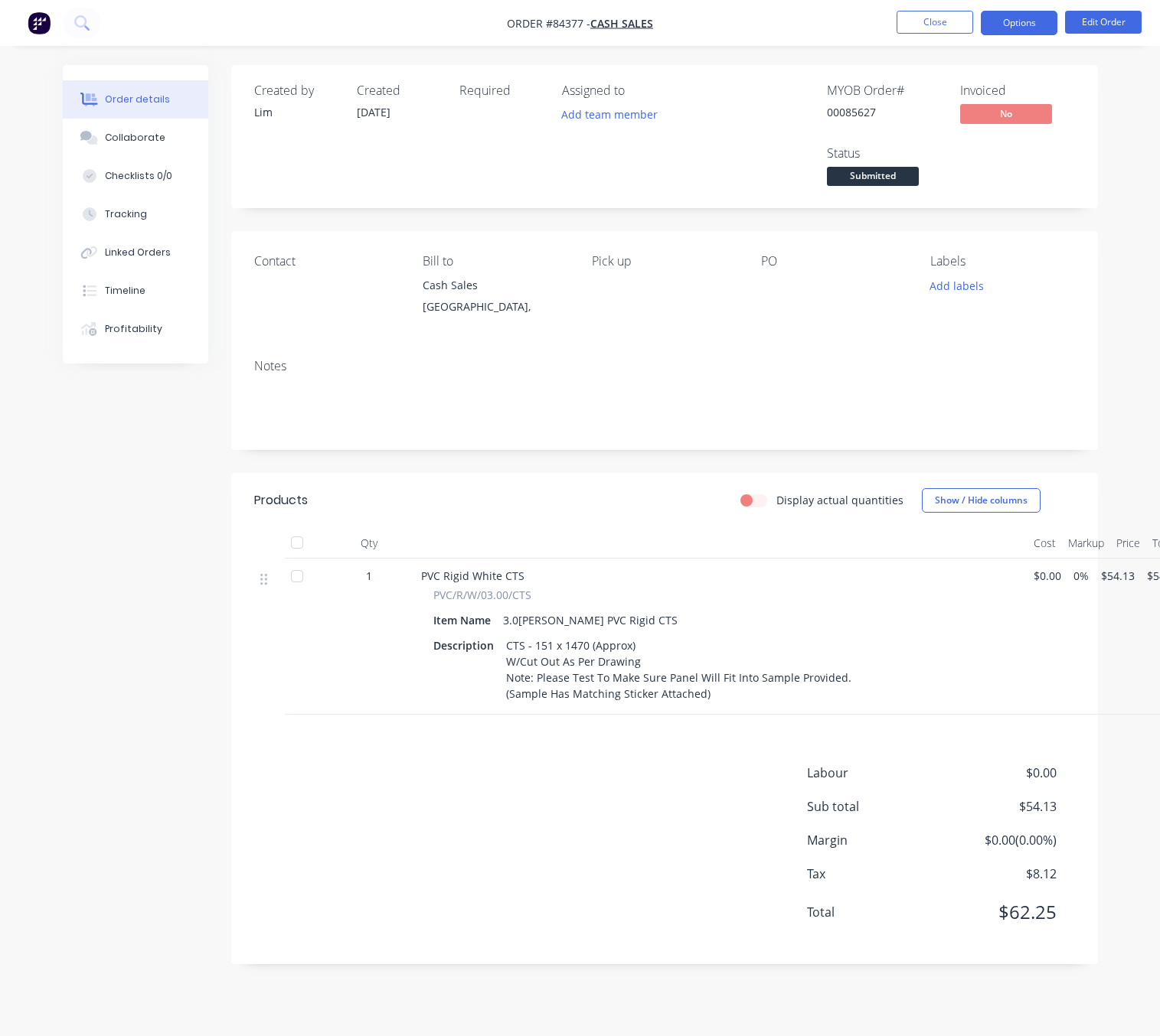
click at [1031, 26] on button "Options" at bounding box center [1019, 23] width 77 height 25
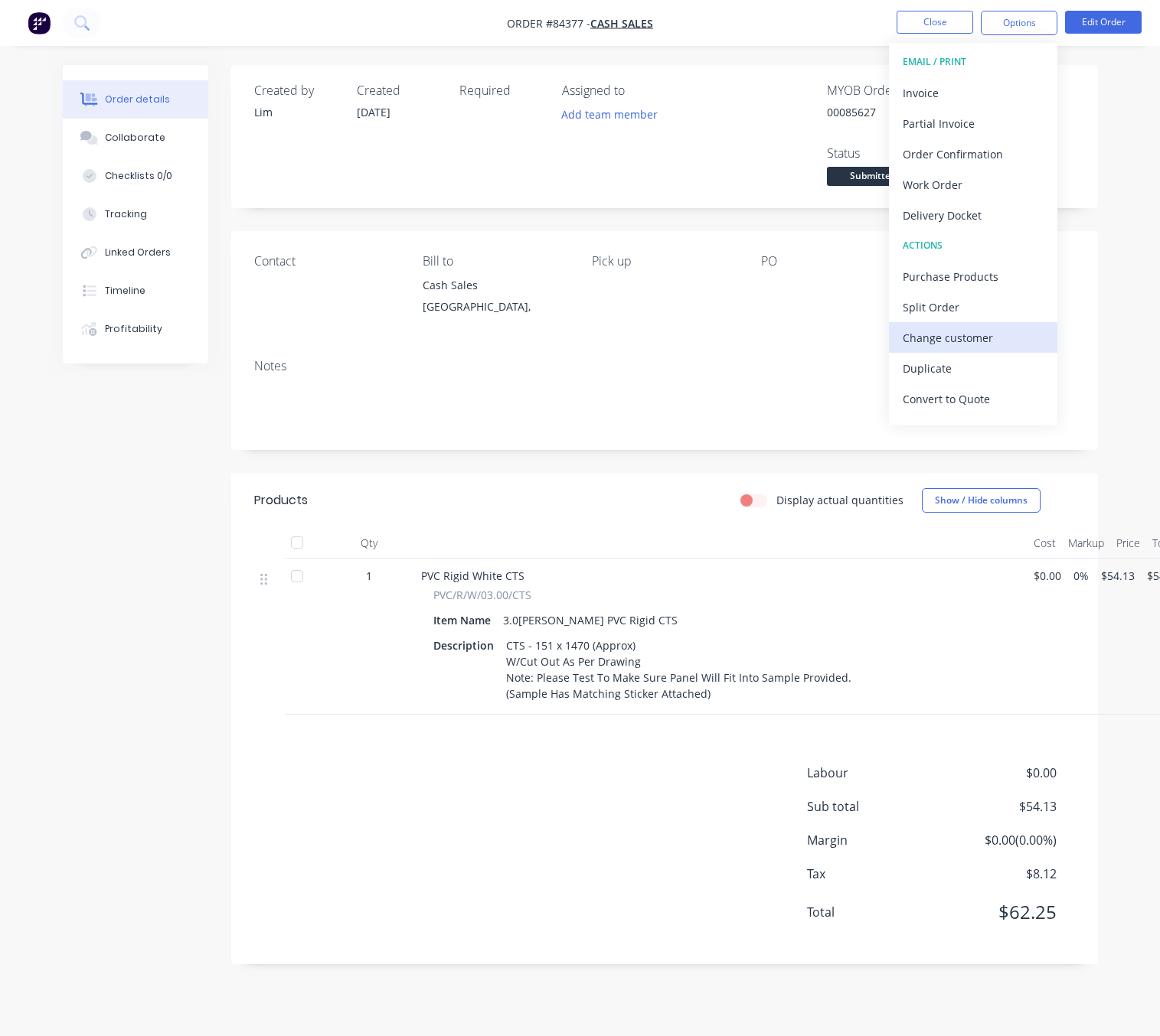
click at [979, 338] on div "Change customer" at bounding box center [973, 338] width 141 height 22
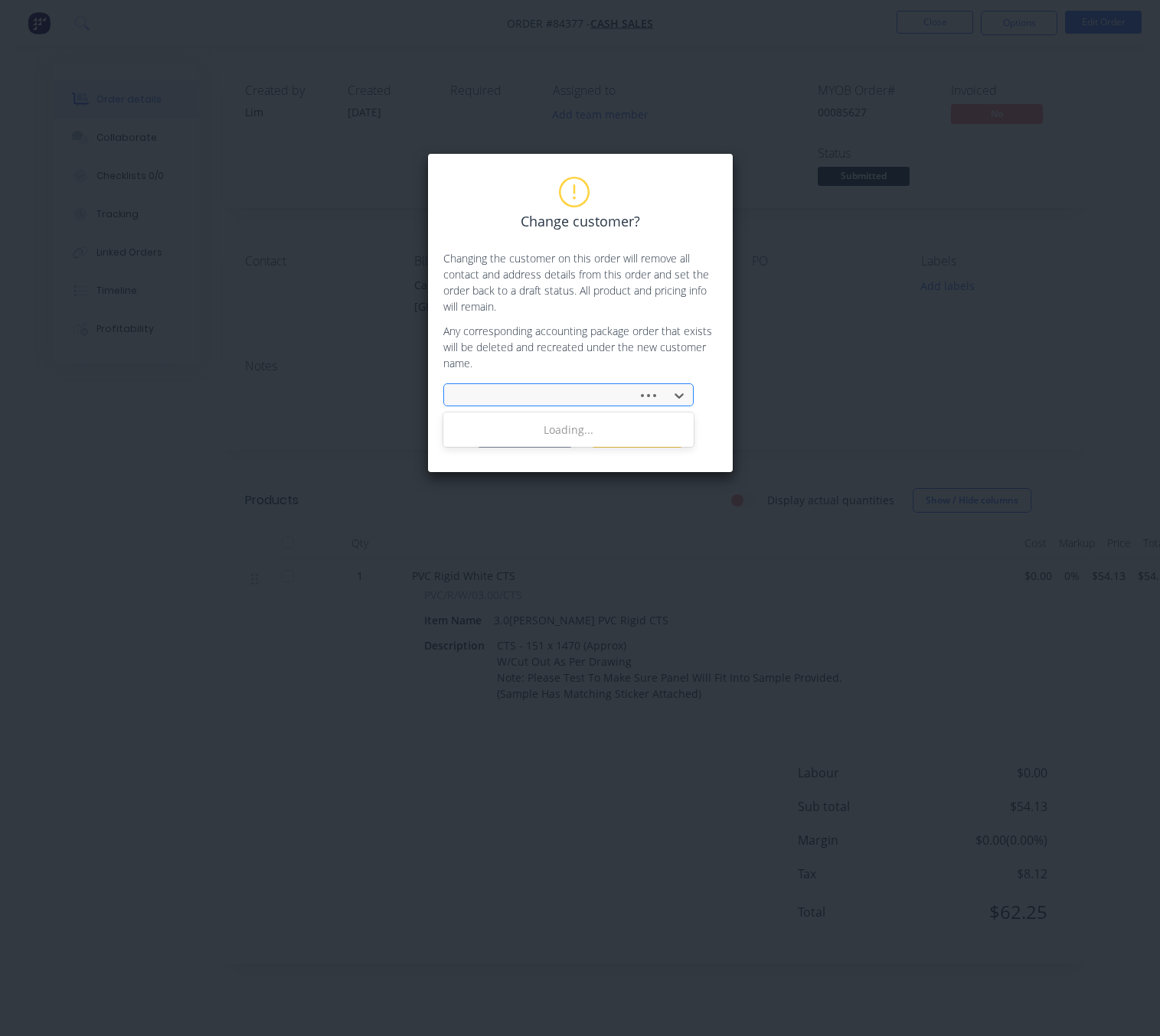
click at [554, 395] on div at bounding box center [542, 396] width 174 height 19
type input "the lighting"
click at [600, 441] on div "The Lighting Workshop Ltd" at bounding box center [568, 430] width 250 height 29
click at [561, 440] on button "Change customer" at bounding box center [525, 436] width 96 height 23
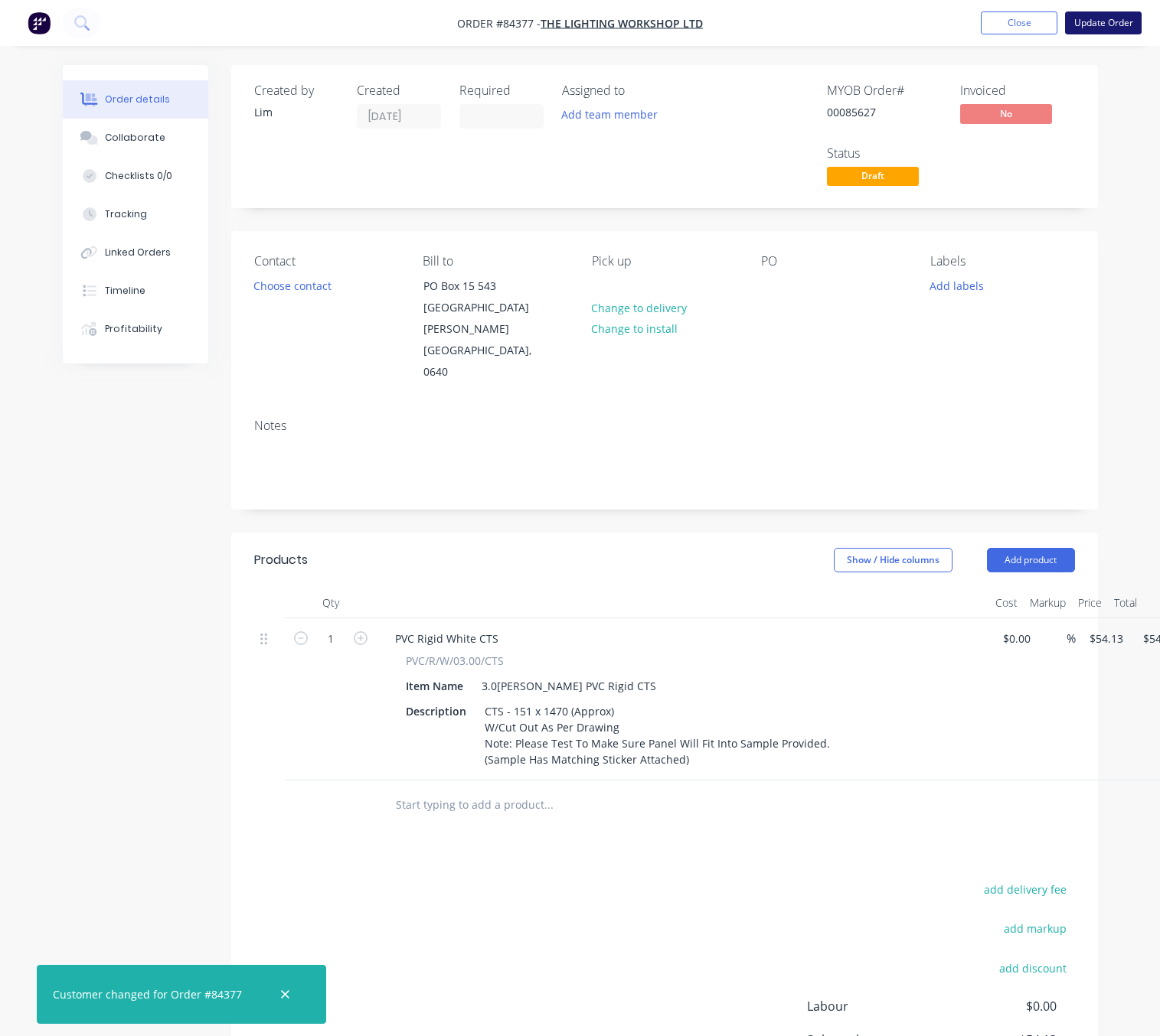
click at [1118, 21] on button "Update Order" at bounding box center [1103, 23] width 77 height 23
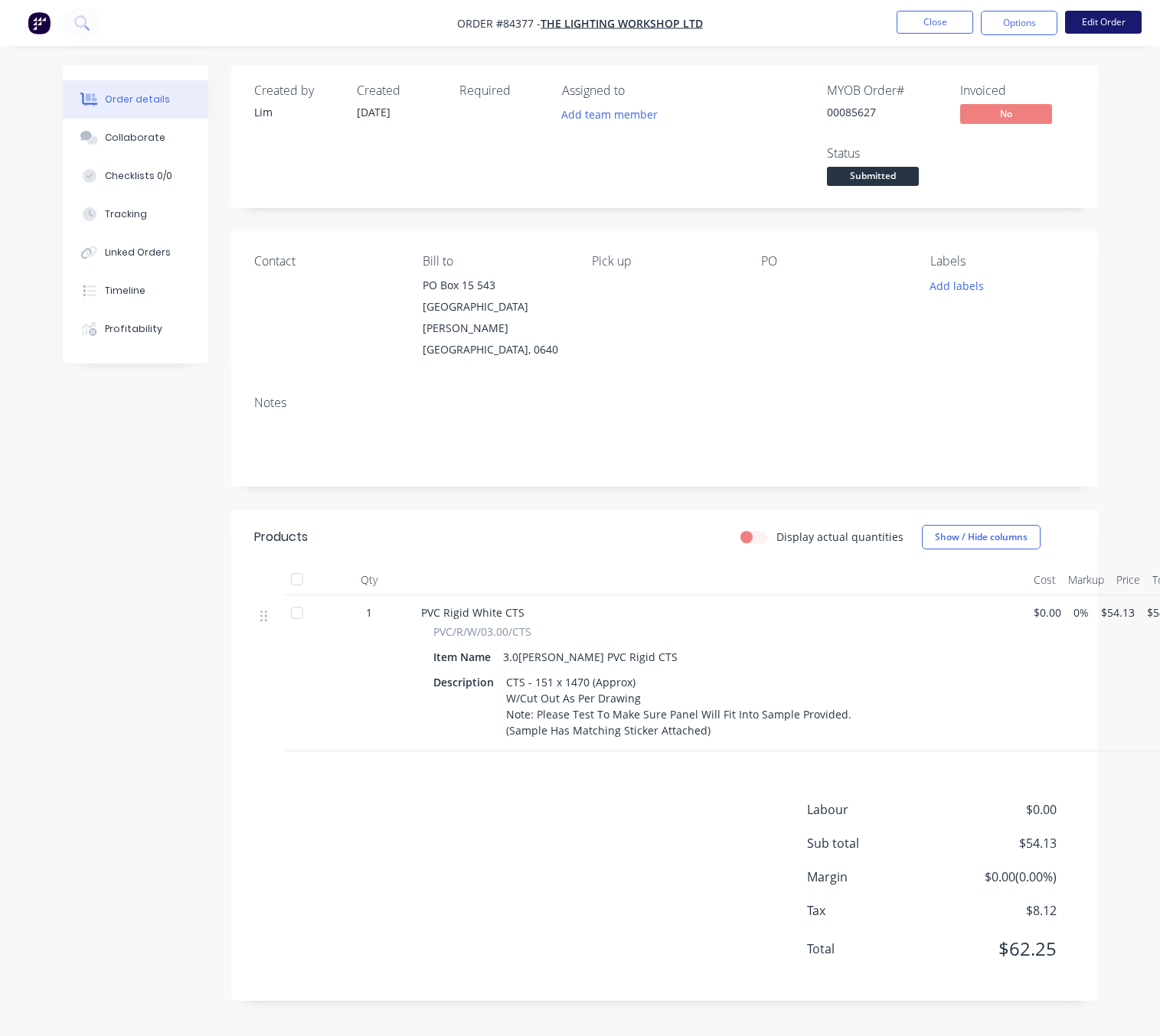
click at [1098, 24] on button "Edit Order" at bounding box center [1103, 22] width 77 height 23
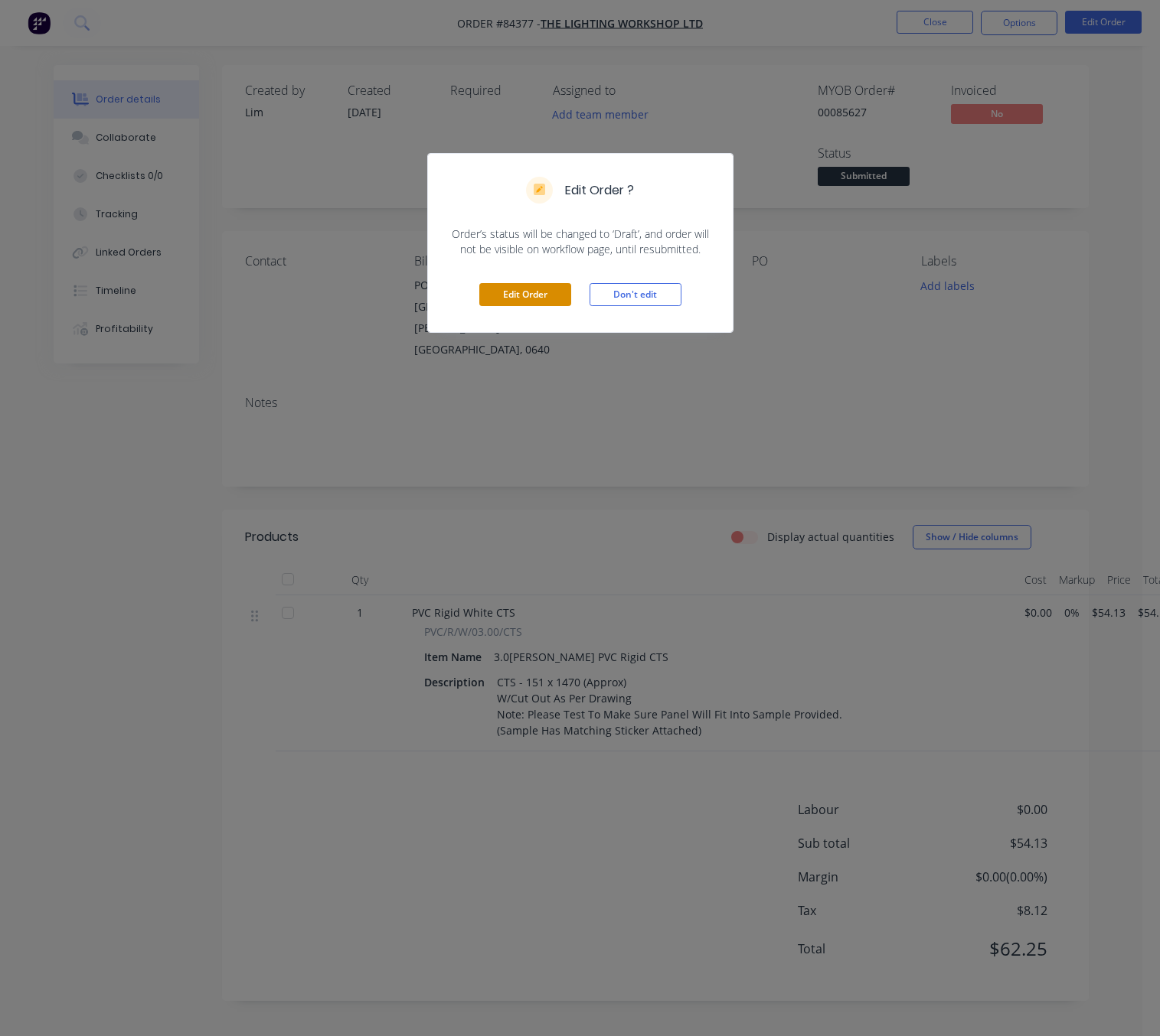
click at [535, 298] on button "Edit Order" at bounding box center [525, 294] width 92 height 23
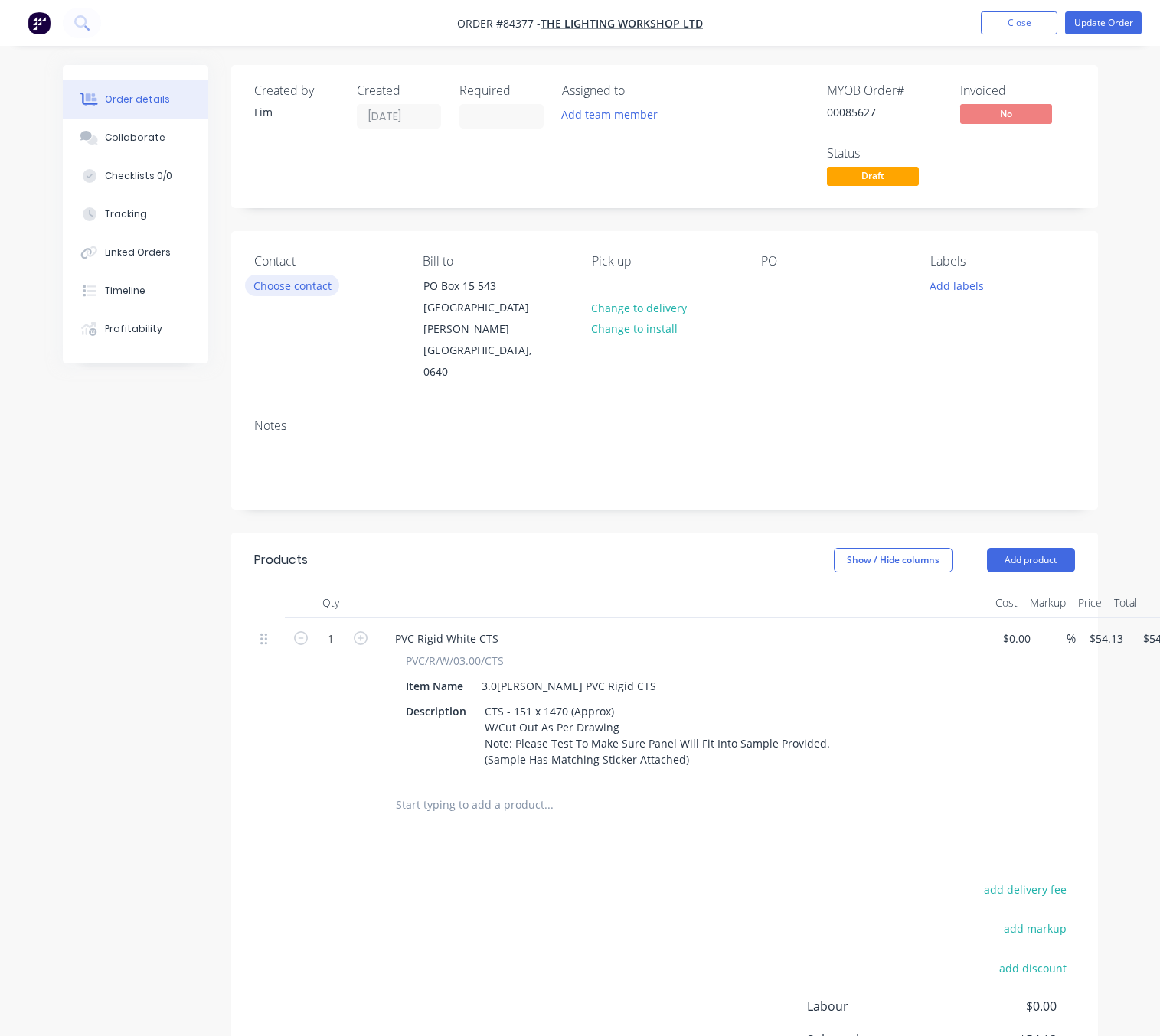
click at [281, 287] on button "Choose contact" at bounding box center [292, 285] width 94 height 21
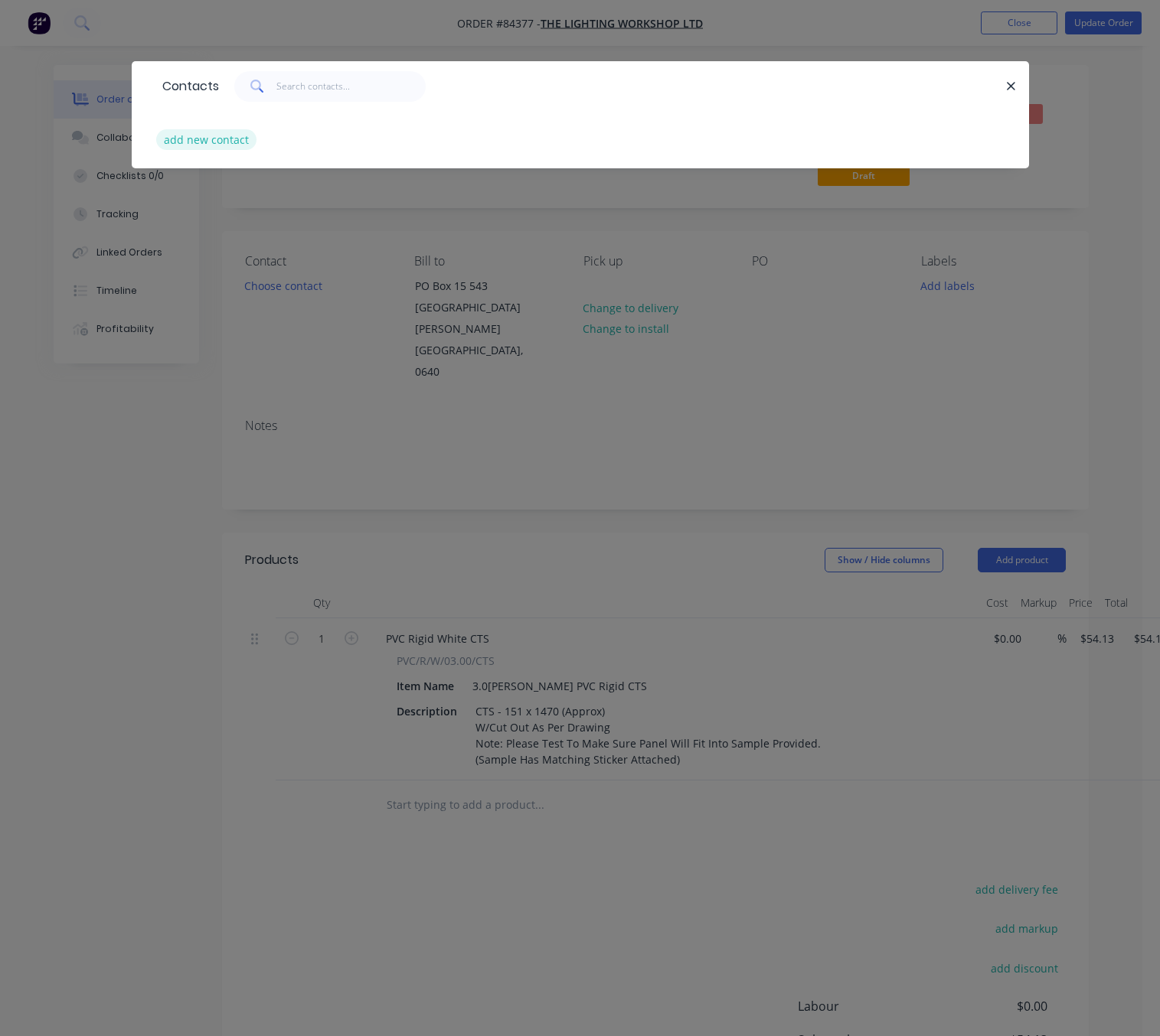
click at [193, 130] on button "add new contact" at bounding box center [206, 140] width 101 height 21
select select "NZ"
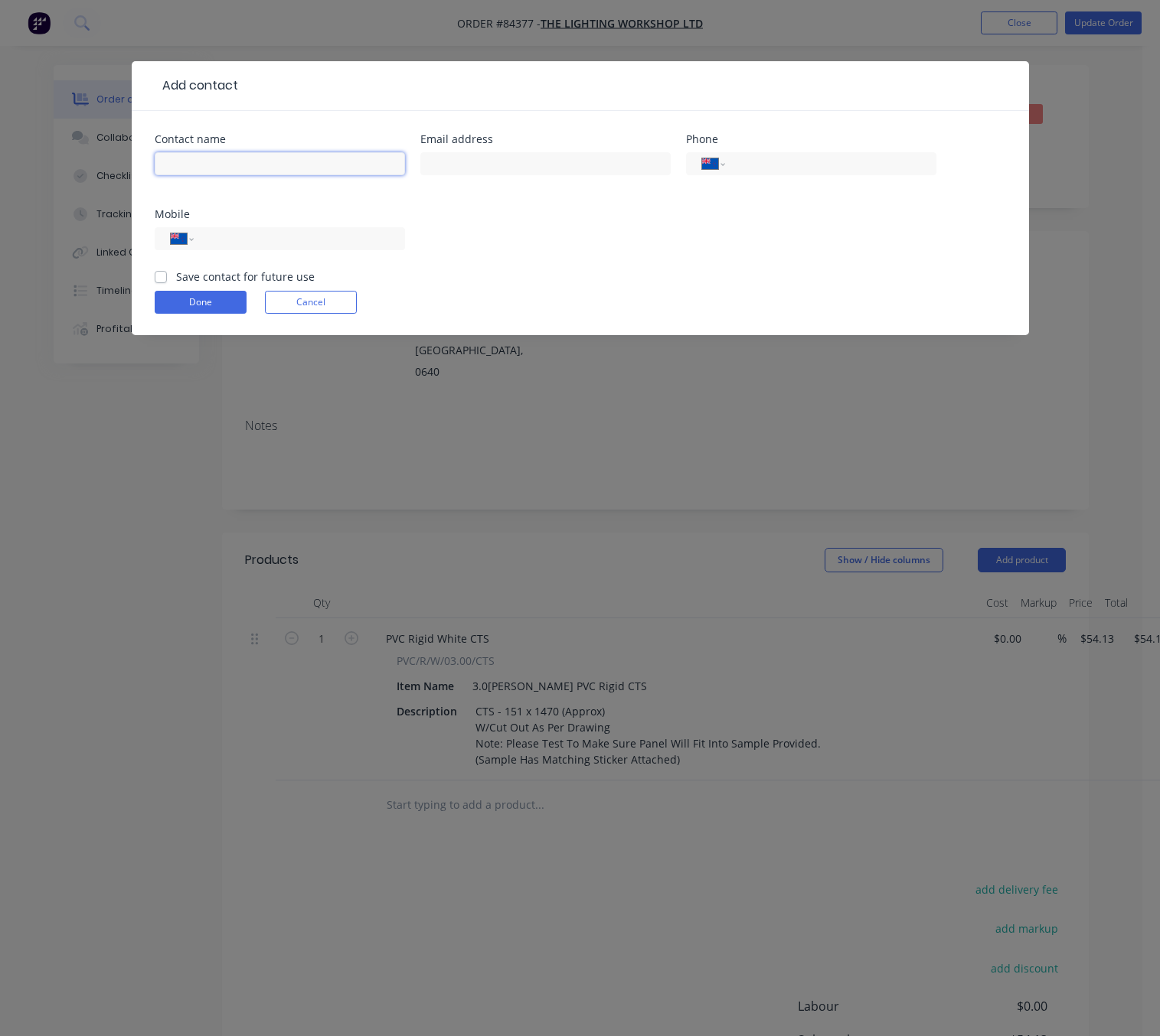
click at [214, 172] on input "text" at bounding box center [279, 164] width 250 height 23
type input "T"
drag, startPoint x: 179, startPoint y: 161, endPoint x: 148, endPoint y: 159, distance: 31.1
click at [148, 159] on div "Contact name TLW - Michael Email address Phone International Afghanistan Åland …" at bounding box center [580, 224] width 897 height 224
type input "The Lighting Workshop - Michael"
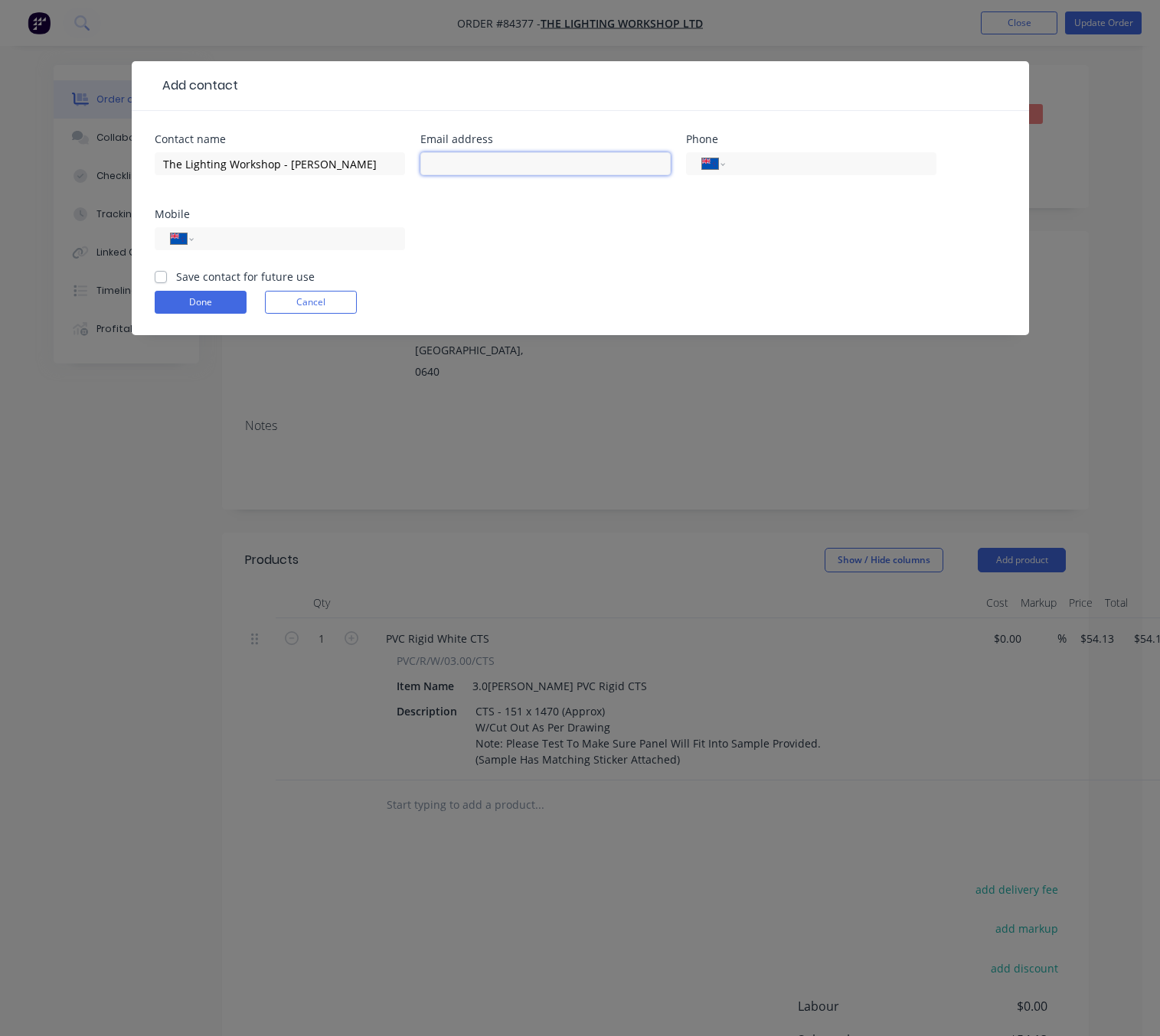
click at [522, 159] on input "text" at bounding box center [545, 164] width 250 height 23
type input "michael@tlw.co.nz"
click at [286, 234] on input "tel" at bounding box center [296, 239] width 183 height 17
type input "021 297 0679"
click at [176, 271] on label "Save contact for future use" at bounding box center [245, 276] width 138 height 16
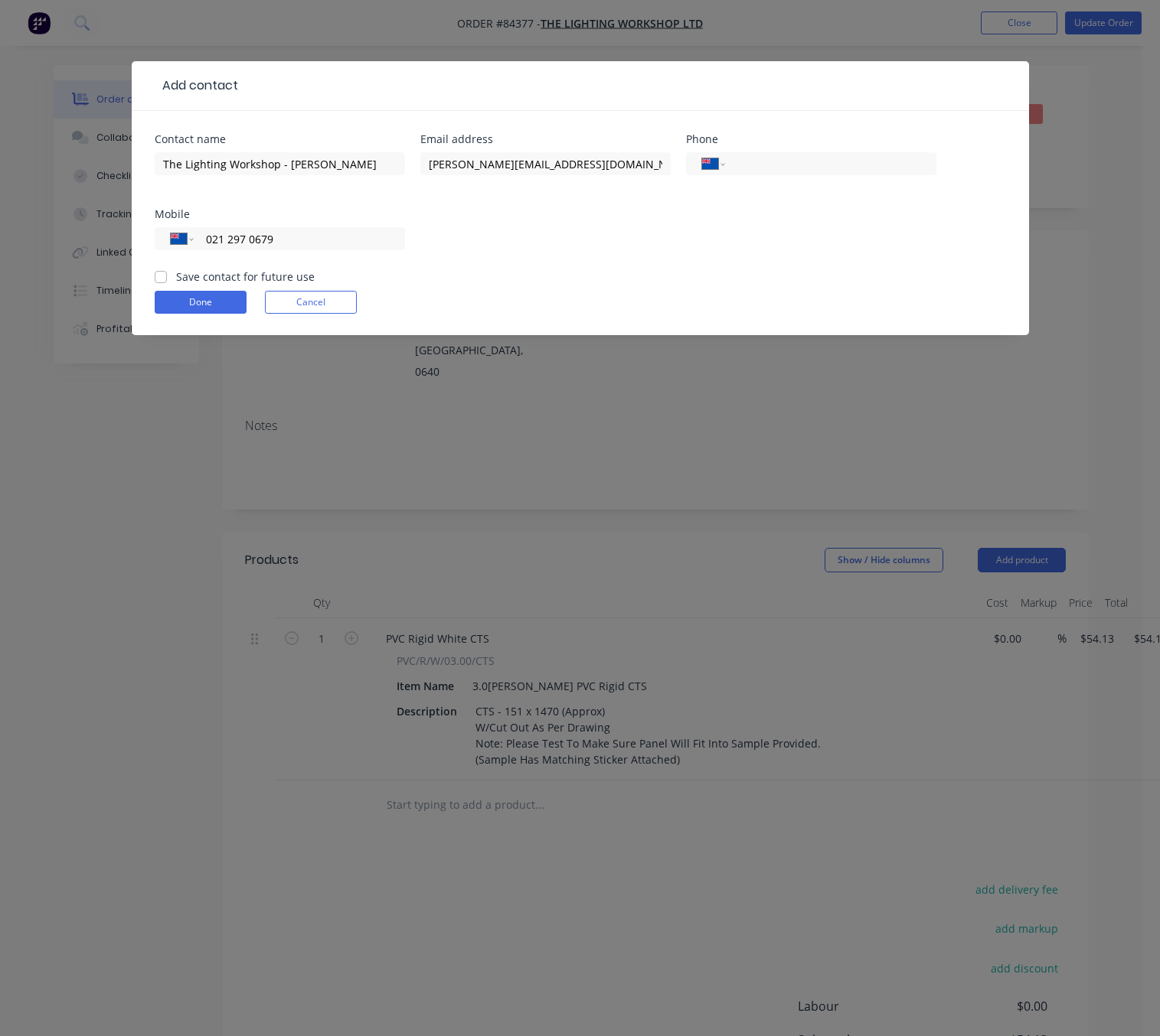
click at [161, 271] on input "Save contact for future use" at bounding box center [160, 275] width 12 height 14
checkbox input "true"
click at [201, 308] on button "Done" at bounding box center [201, 302] width 92 height 23
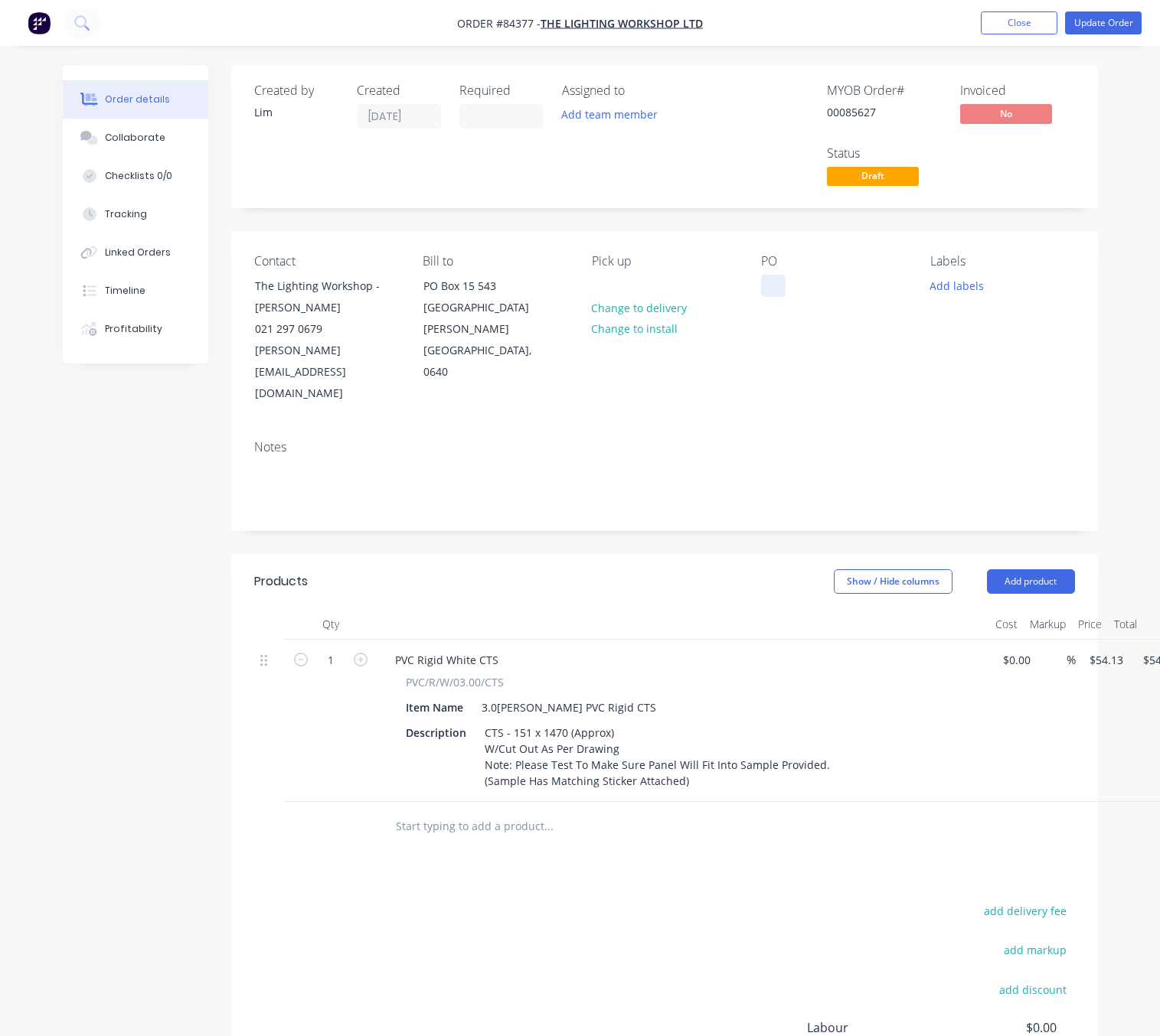
click at [778, 290] on div at bounding box center [773, 285] width 25 height 22
click at [825, 287] on div "TLW - PO#MIT" at bounding box center [809, 285] width 97 height 22
click at [781, 351] on div "PO TLW - PO# MIT" at bounding box center [833, 329] width 145 height 151
click at [970, 288] on button "Add labels" at bounding box center [956, 285] width 70 height 21
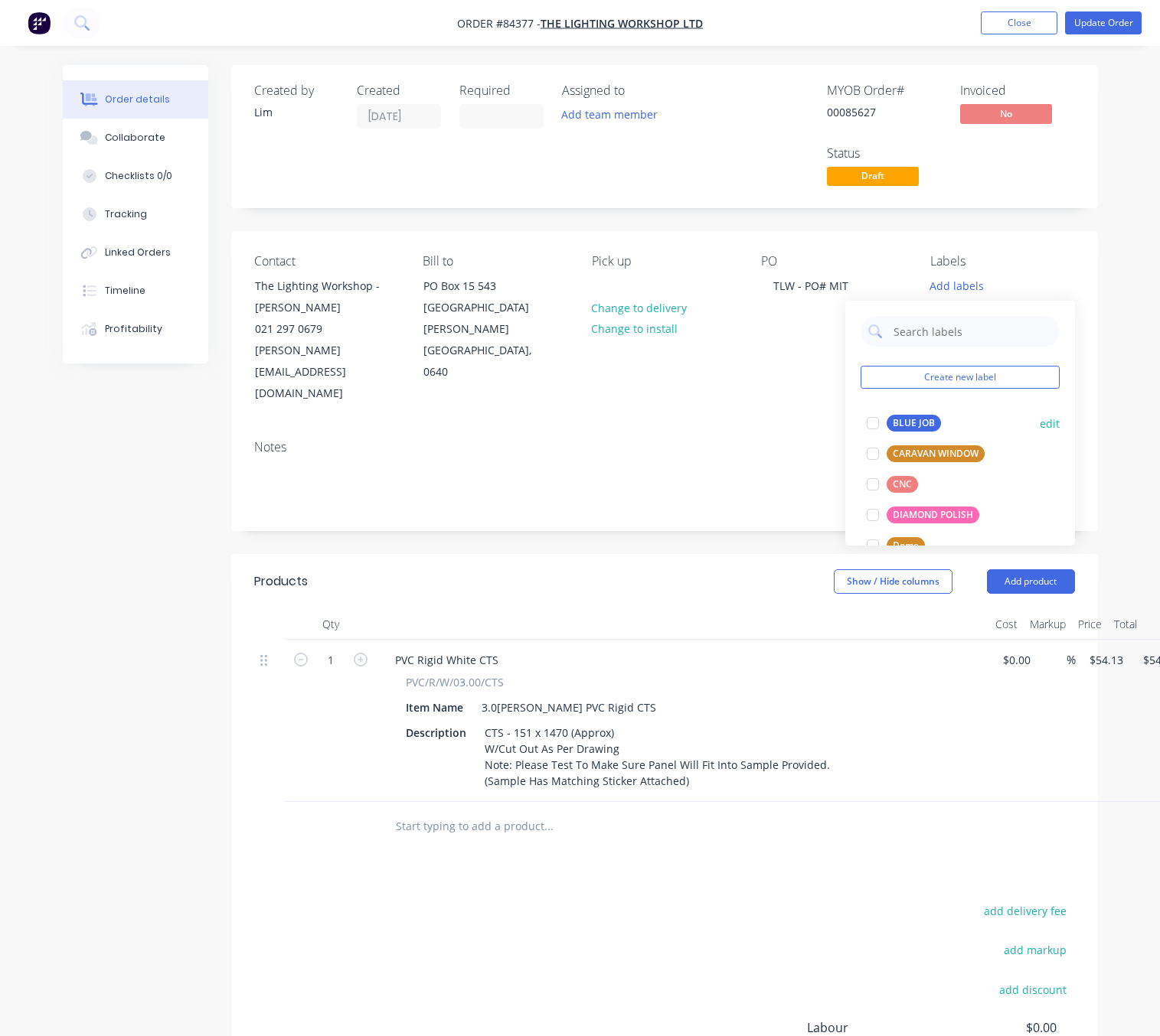
click at [921, 420] on div "BLUE JOB" at bounding box center [913, 423] width 55 height 17
click at [710, 508] on div "Created by Lim Created 03/09/25 Required Assigned to Add team member MYOB Order…" at bounding box center [664, 642] width 866 height 1154
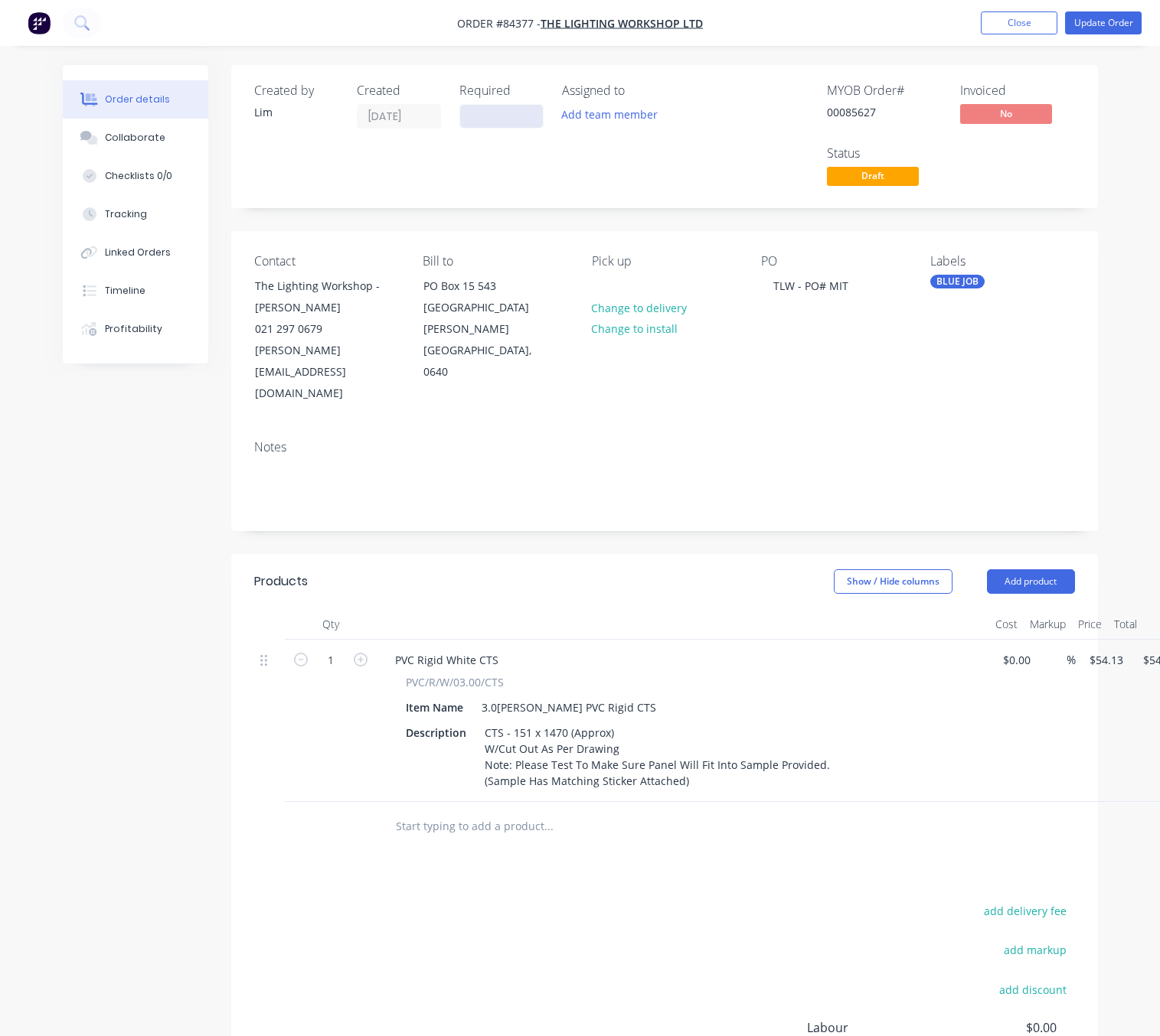
click at [492, 108] on input at bounding box center [501, 116] width 83 height 23
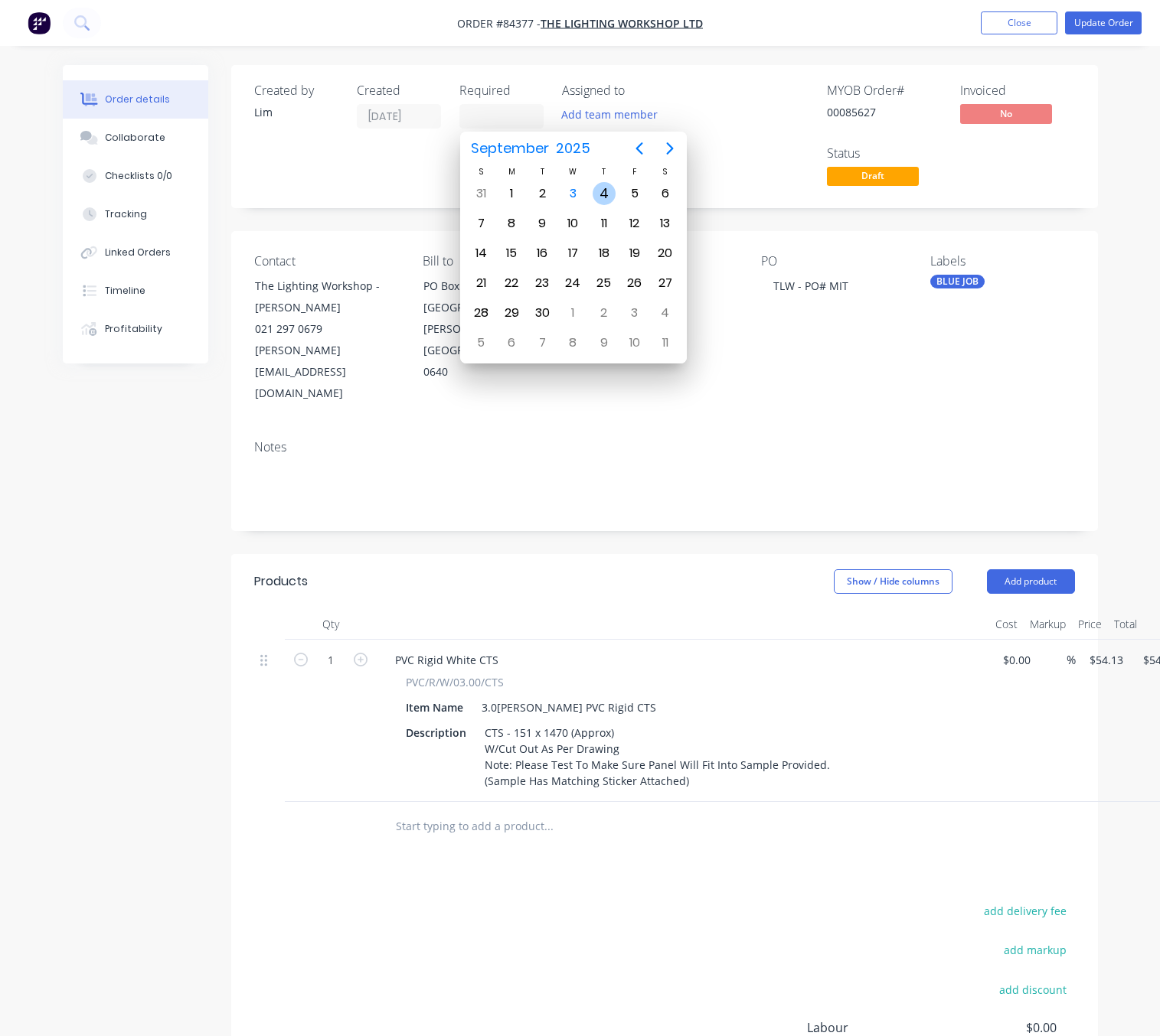
click at [602, 196] on div "4" at bounding box center [604, 194] width 23 height 23
type input "04/09/25"
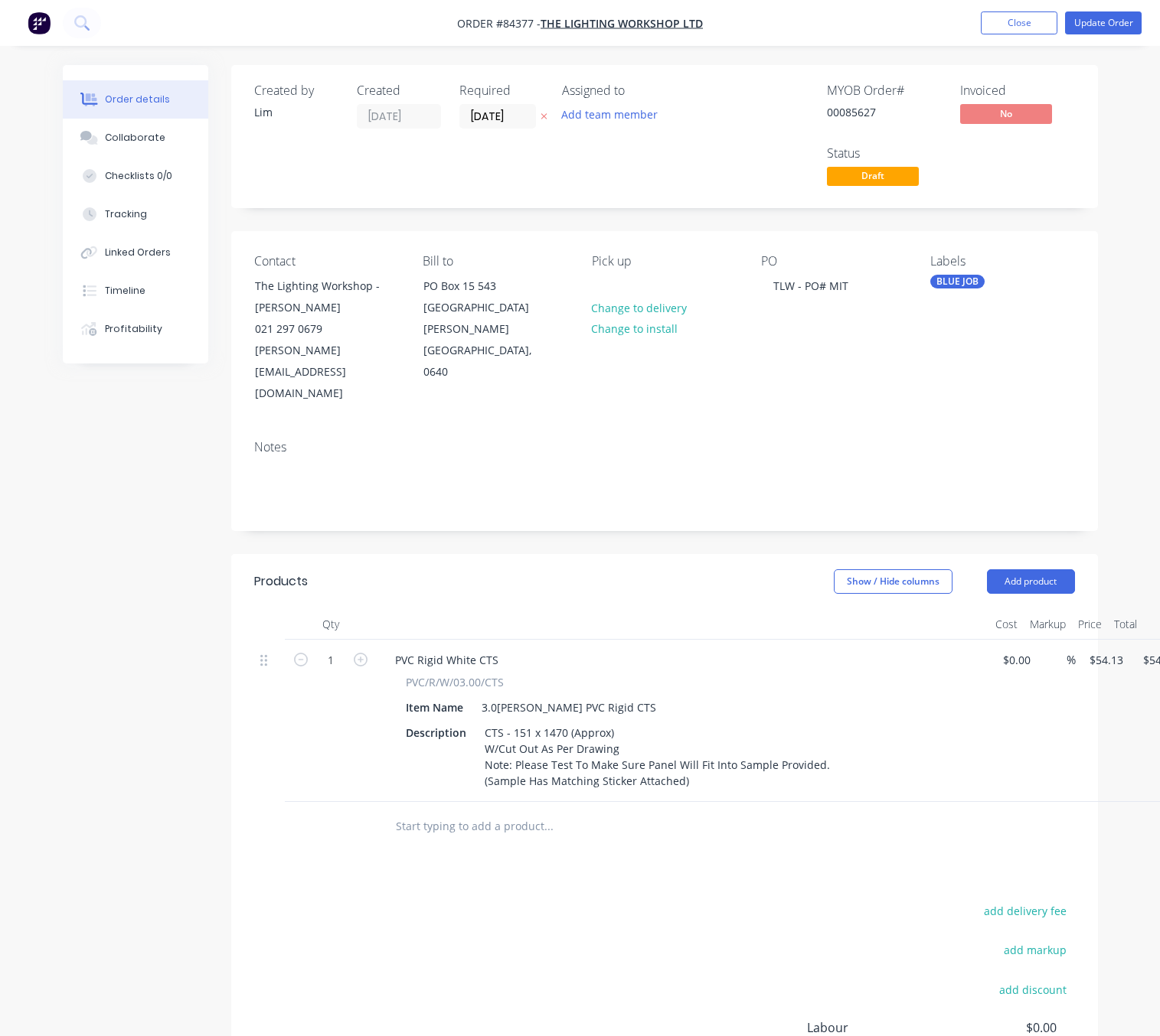
click at [202, 455] on div "Created by Lim Created 03/09/25 Required 04/09/25 Assigned to Add team member M…" at bounding box center [580, 653] width 1035 height 1177
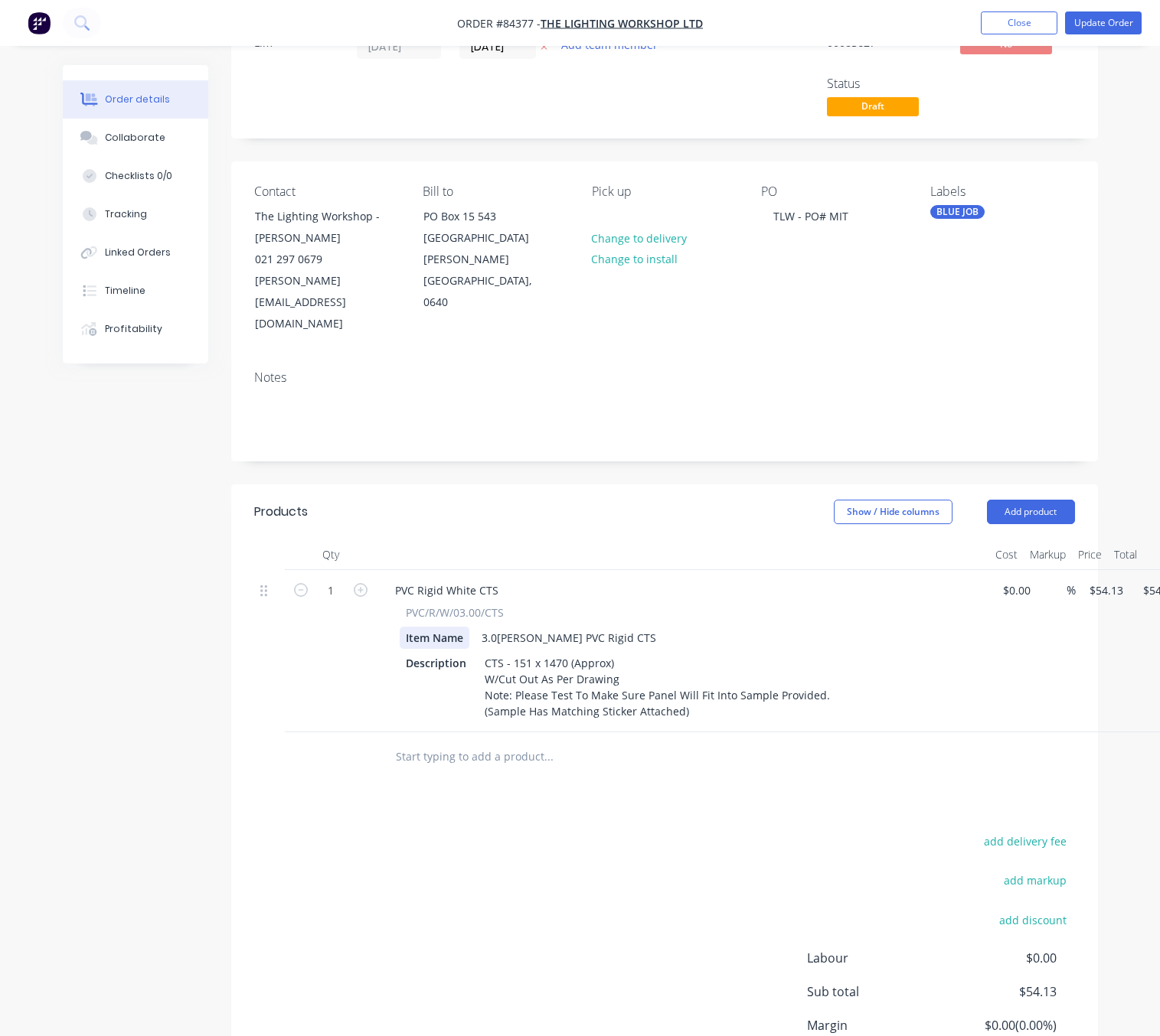
scroll to position [165, 0]
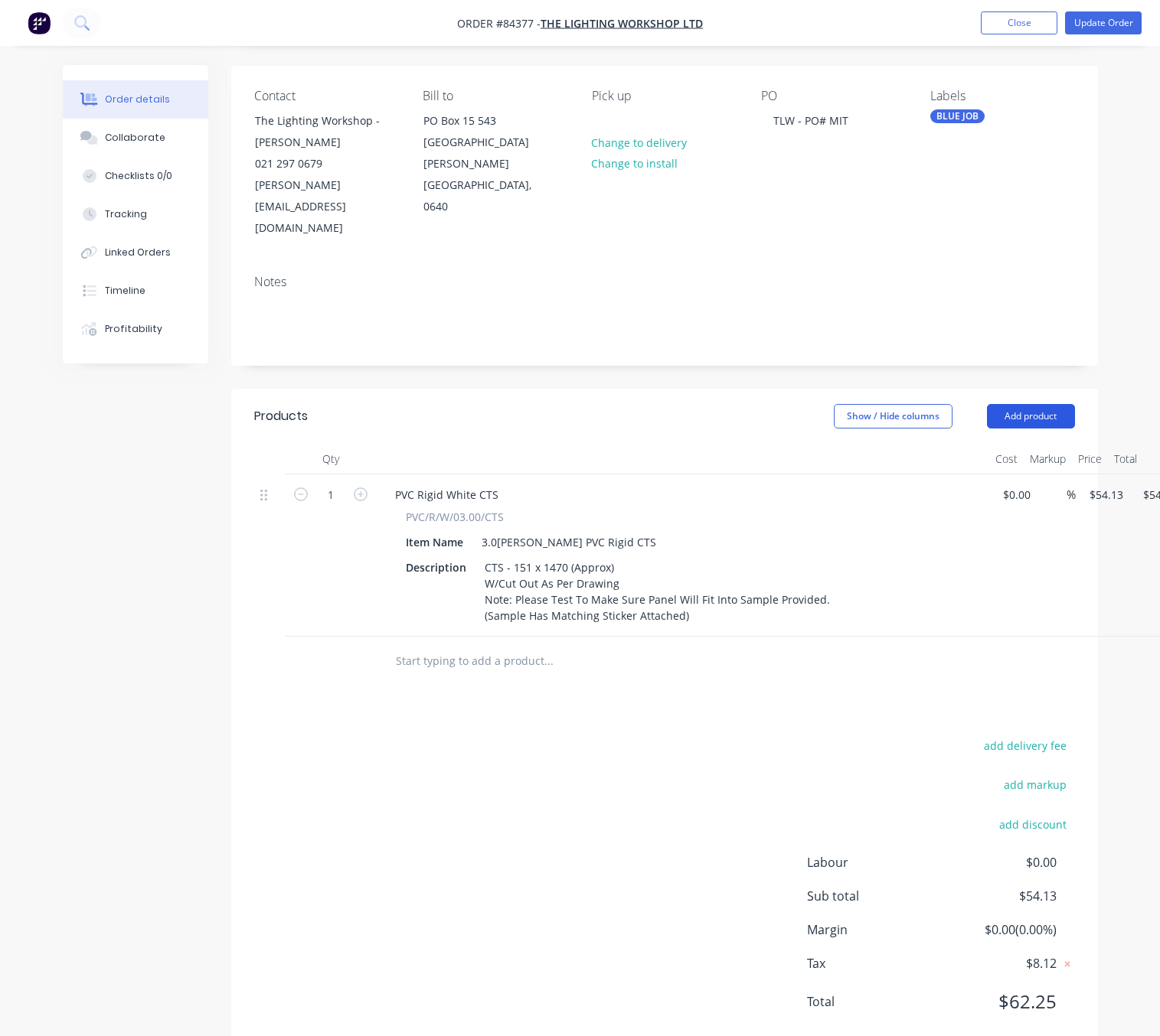
click at [1030, 404] on button "Add product" at bounding box center [1030, 416] width 88 height 25
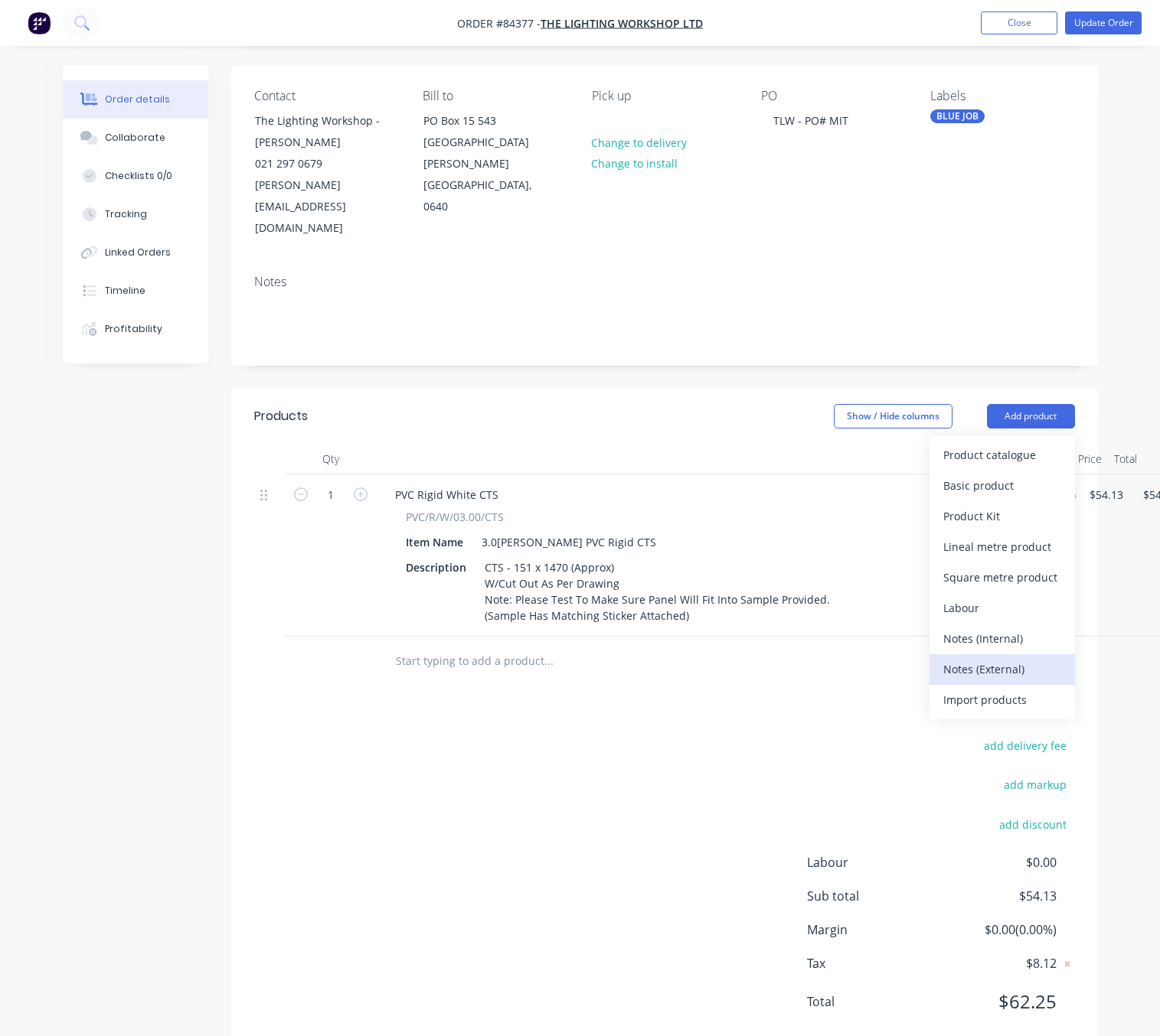
click at [1029, 658] on div "Notes (External)" at bounding box center [1002, 669] width 118 height 22
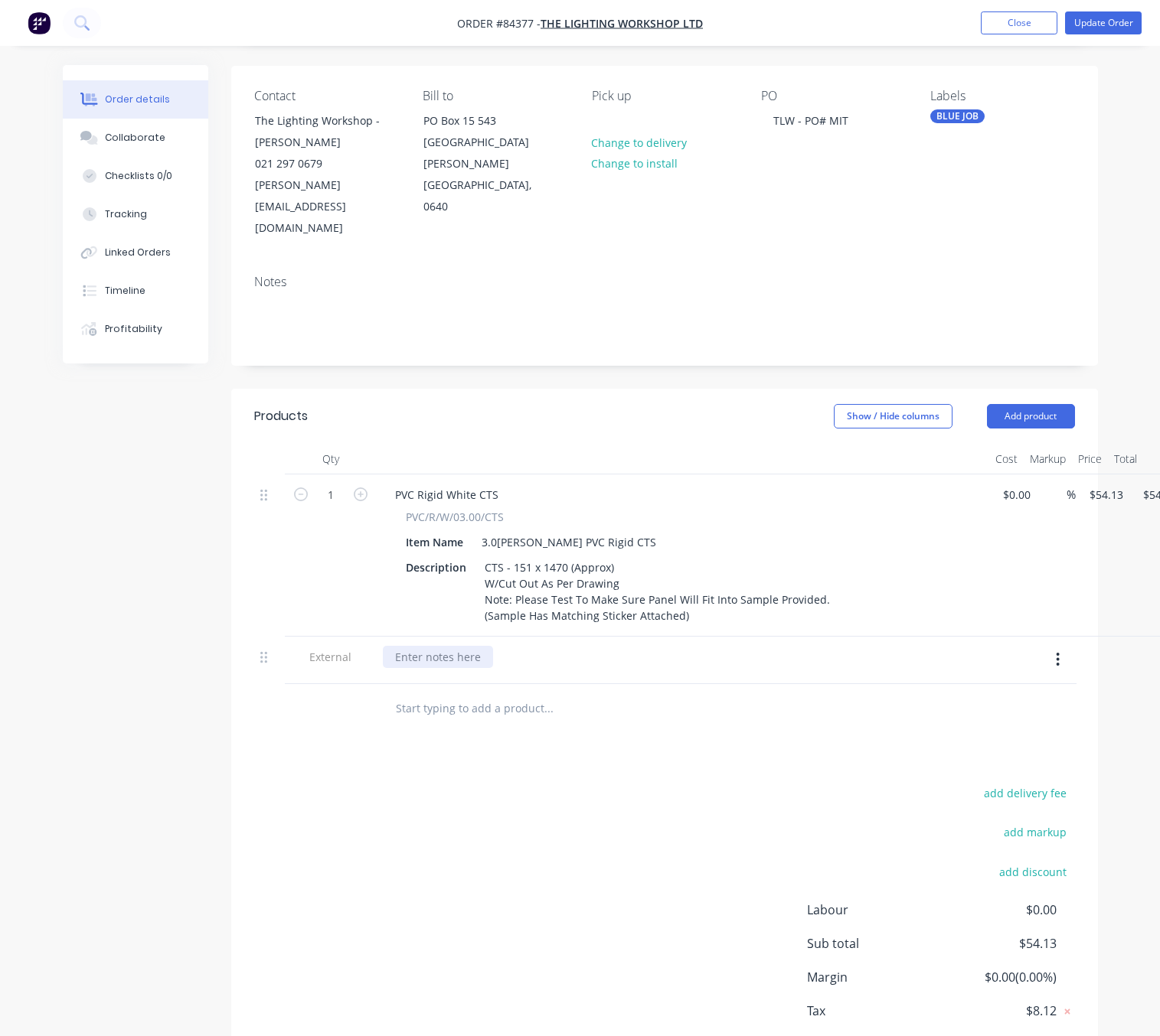
click at [441, 646] on div at bounding box center [438, 656] width 110 height 22
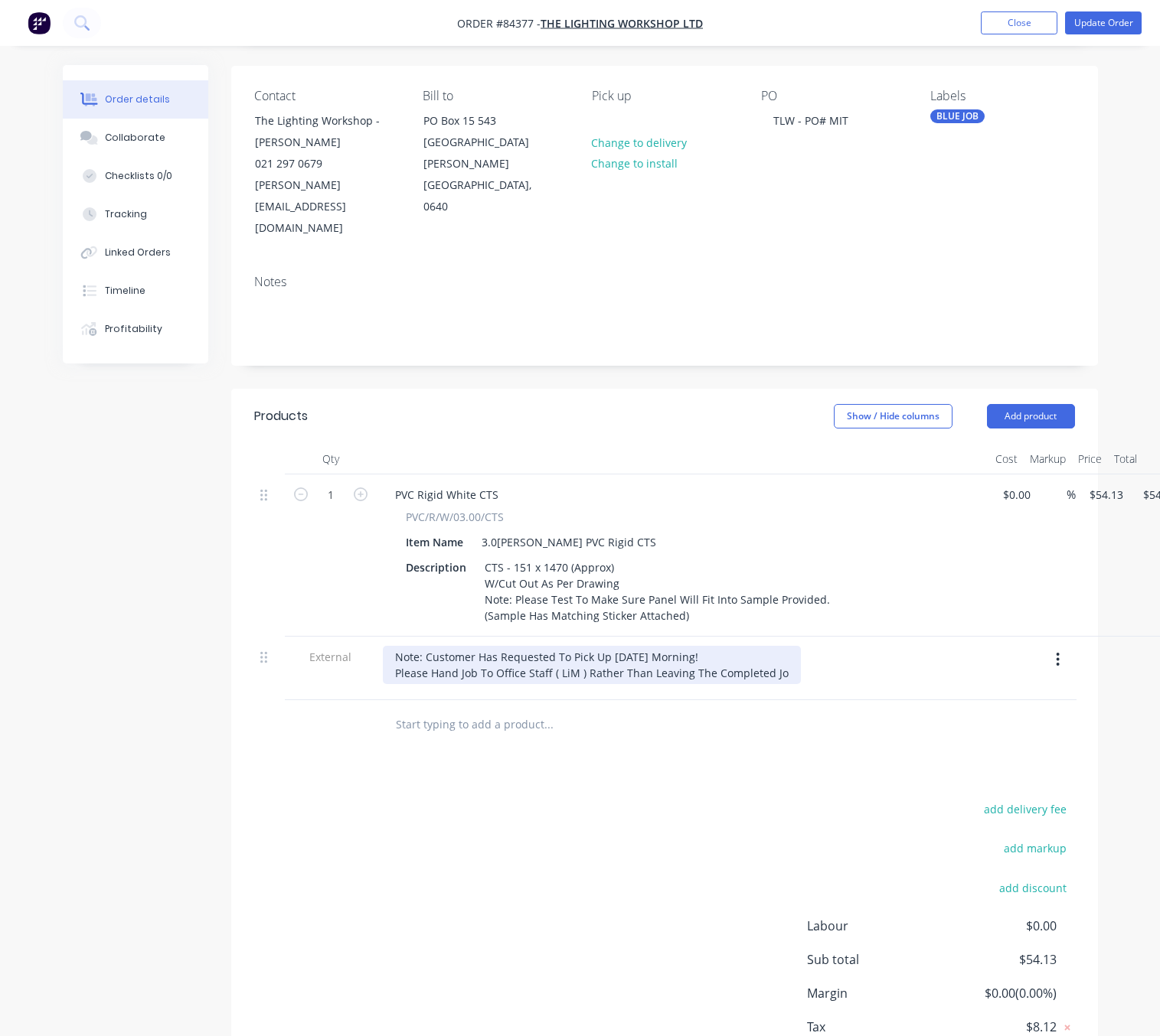
click at [705, 646] on div "Note: Customer Has Requested To Pick Up Tomorrow Morning! Please Hand Job To Of…" at bounding box center [592, 665] width 418 height 38
click at [859, 646] on div "Note: Customer Has Requested To Pick Up Tomorrow Morning! Please Hand Job To Of…" at bounding box center [632, 665] width 500 height 38
drag, startPoint x: 885, startPoint y: 632, endPoint x: 866, endPoint y: 634, distance: 19.1
click at [866, 646] on div "Note: Customer Has Requested To Pick Up Tomorrow Morning! Please Hand Job To Of…" at bounding box center [657, 665] width 550 height 38
click at [475, 646] on div "Note: Customer Has Requested To Pick Up Tomorrow Morning! Please Hand Job To Of…" at bounding box center [651, 665] width 537 height 38
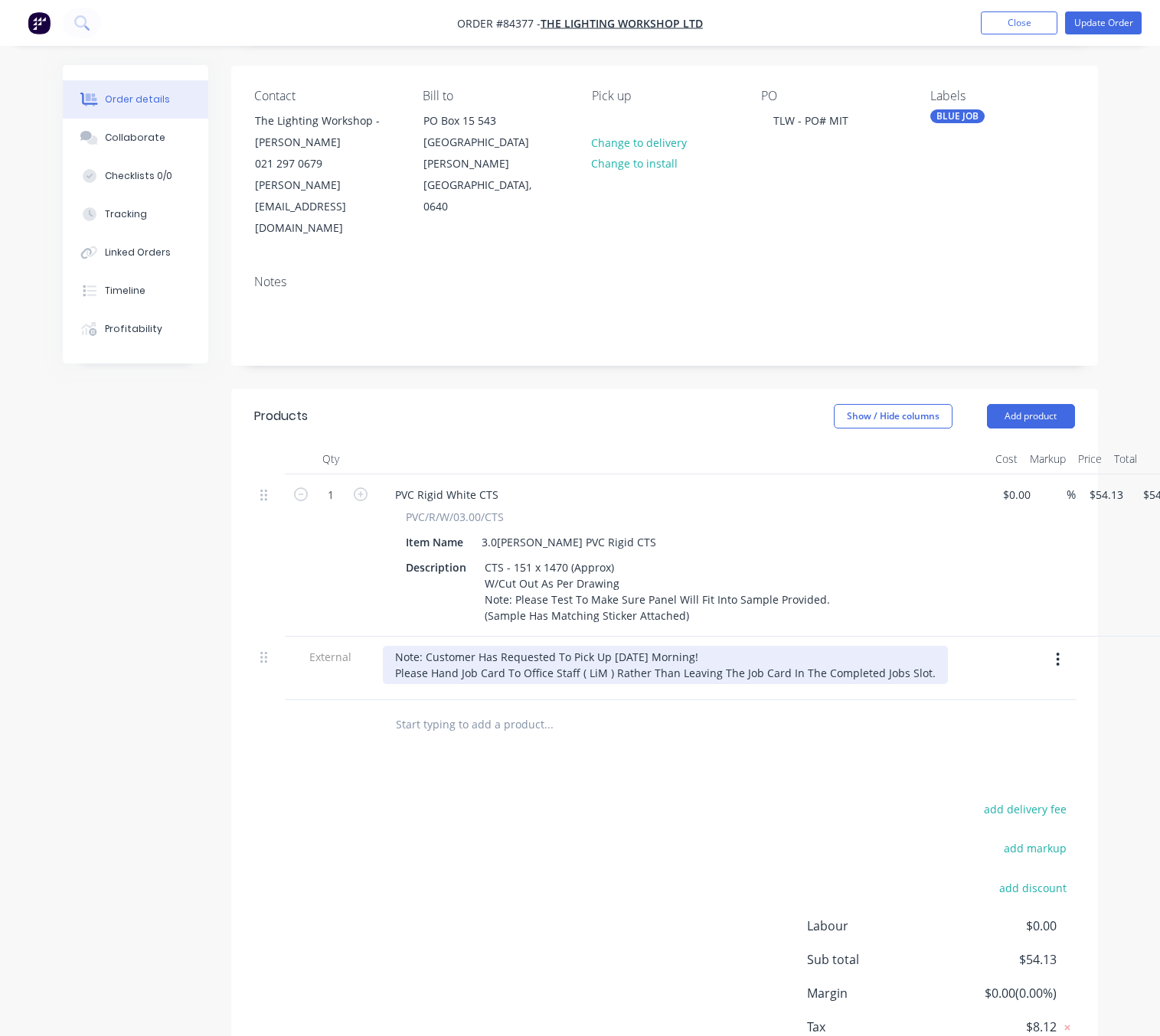
click at [462, 646] on div "Note: Customer Has Requested To Pick Up Tomorrow Morning! Please Hand Job Card …" at bounding box center [665, 665] width 565 height 38
click at [453, 646] on div "Note: Customer Has Requested To Pick Up Tomorrow Morning! Please Hand Job Card …" at bounding box center [665, 665] width 565 height 38
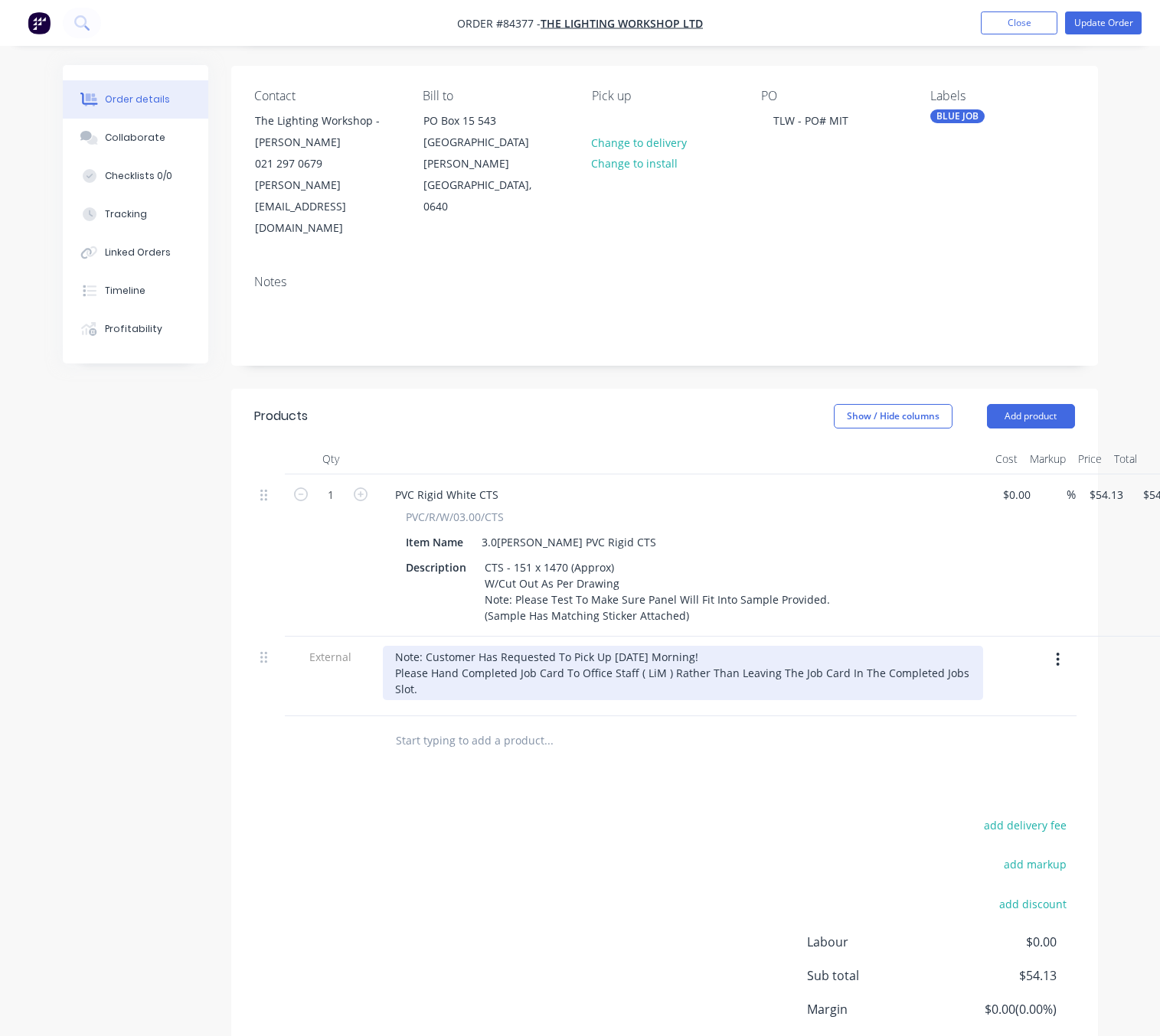
click at [656, 646] on div "Note: Customer Has Requested To Pick Up Tomorrow Morning! Please Hand Completed…" at bounding box center [682, 672] width 600 height 55
click at [660, 646] on div "Note: Customer Has Requested To Pick Up Tomorrow Morning! Please Hand Completed…" at bounding box center [682, 672] width 600 height 55
click at [641, 646] on div "Note: Customer Has Requested To Pick Up Tomorrow Morning! Please Hand Completed…" at bounding box center [682, 672] width 600 height 55
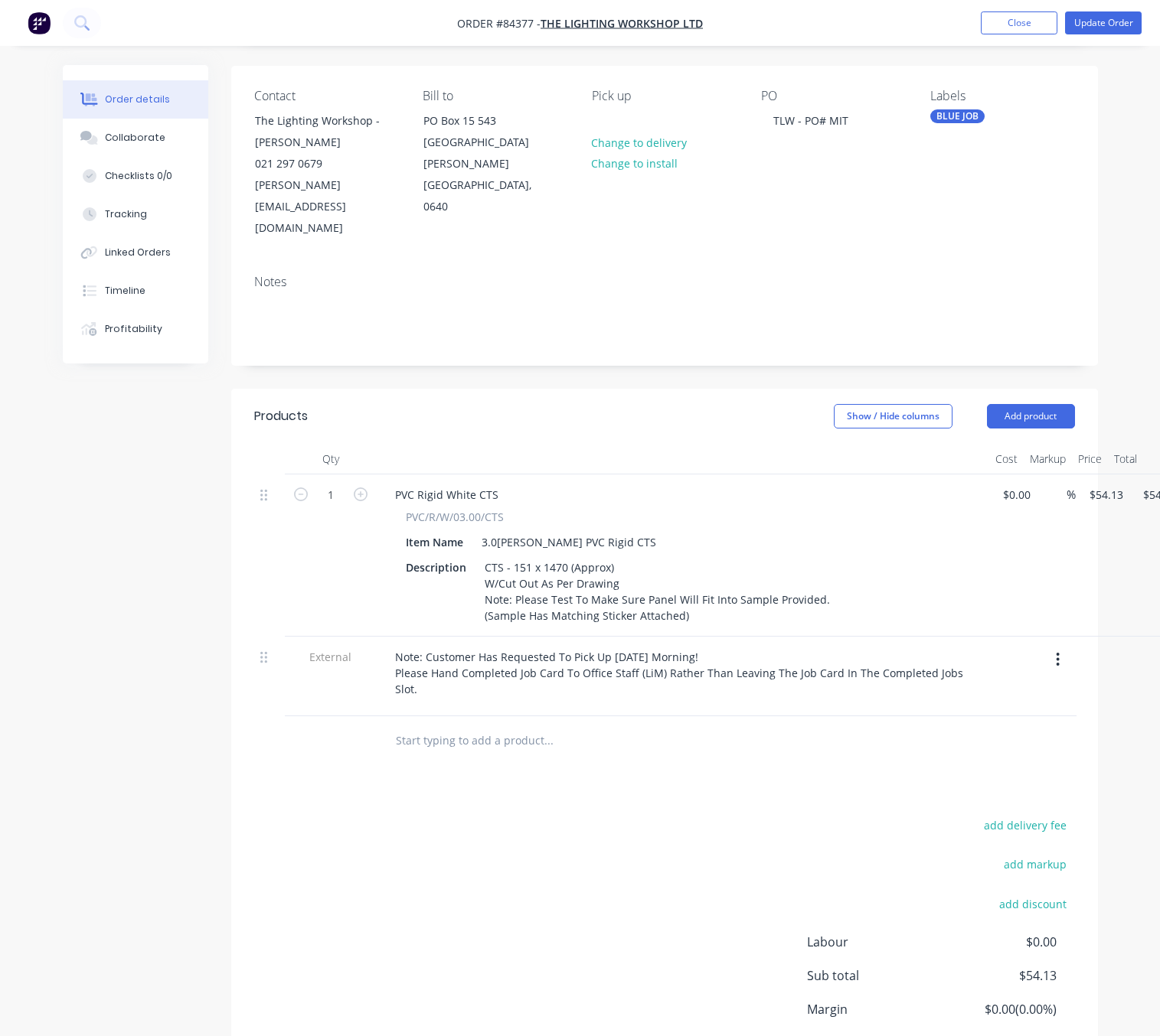
click at [538, 818] on div "add delivery fee add markup add discount Labour $0.00 Sub total $54.13 Margin $…" at bounding box center [664, 963] width 820 height 295
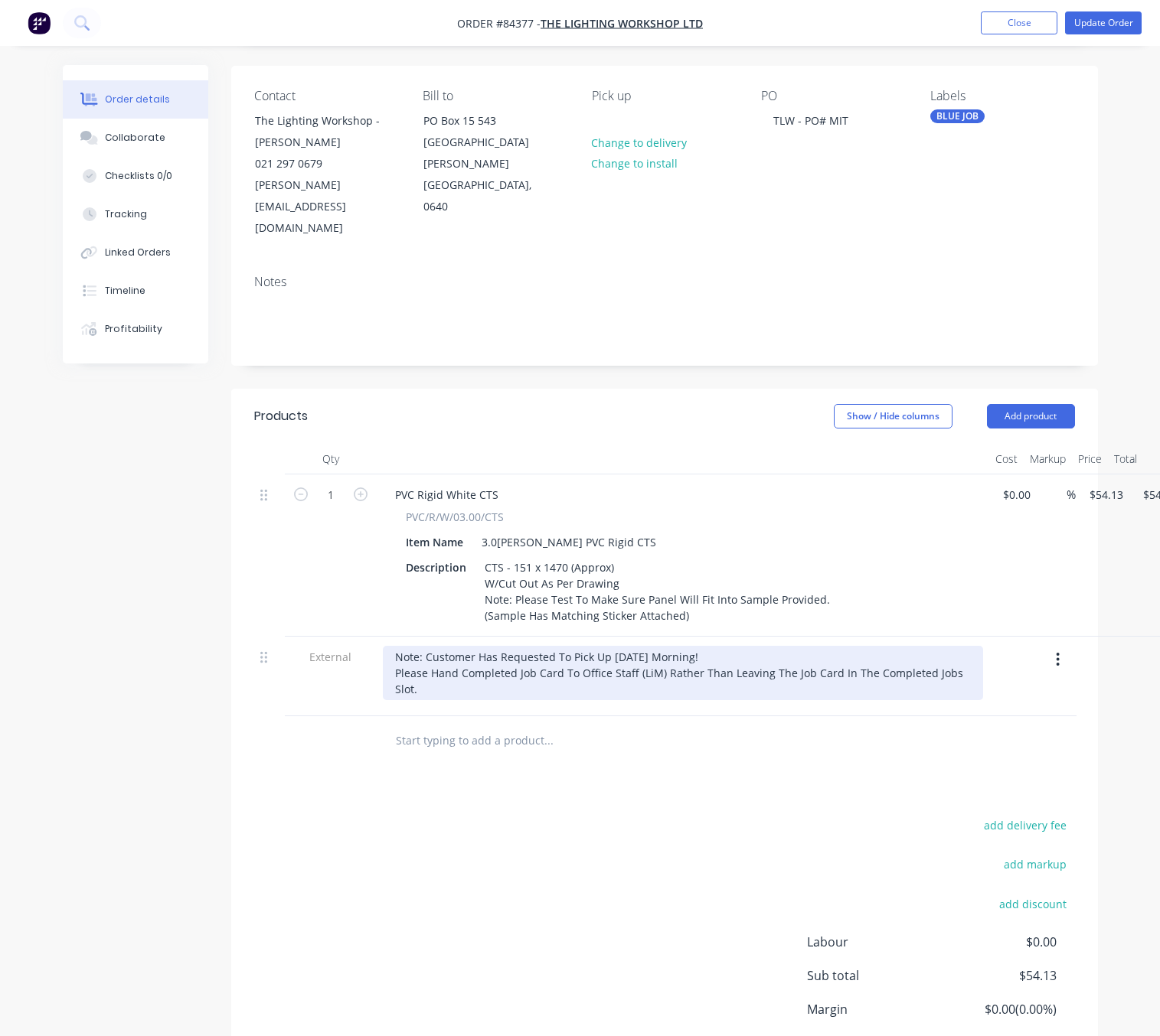
click at [746, 646] on div "Note: Customer Has Requested To Pick Up Tomorrow Morning! Please Hand Completed…" at bounding box center [682, 672] width 600 height 55
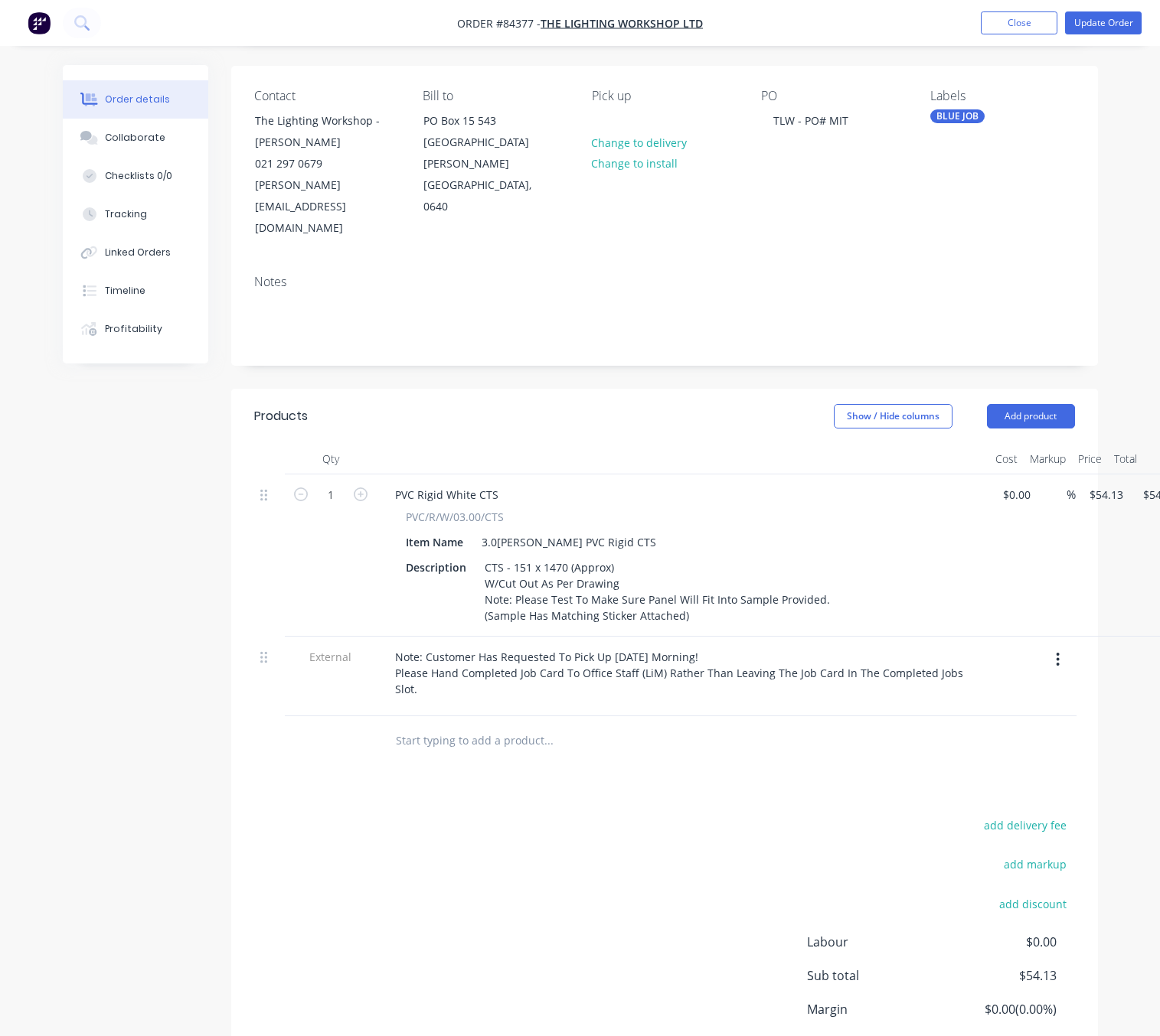
click at [965, 118] on div "BLUE JOB" at bounding box center [957, 116] width 55 height 13
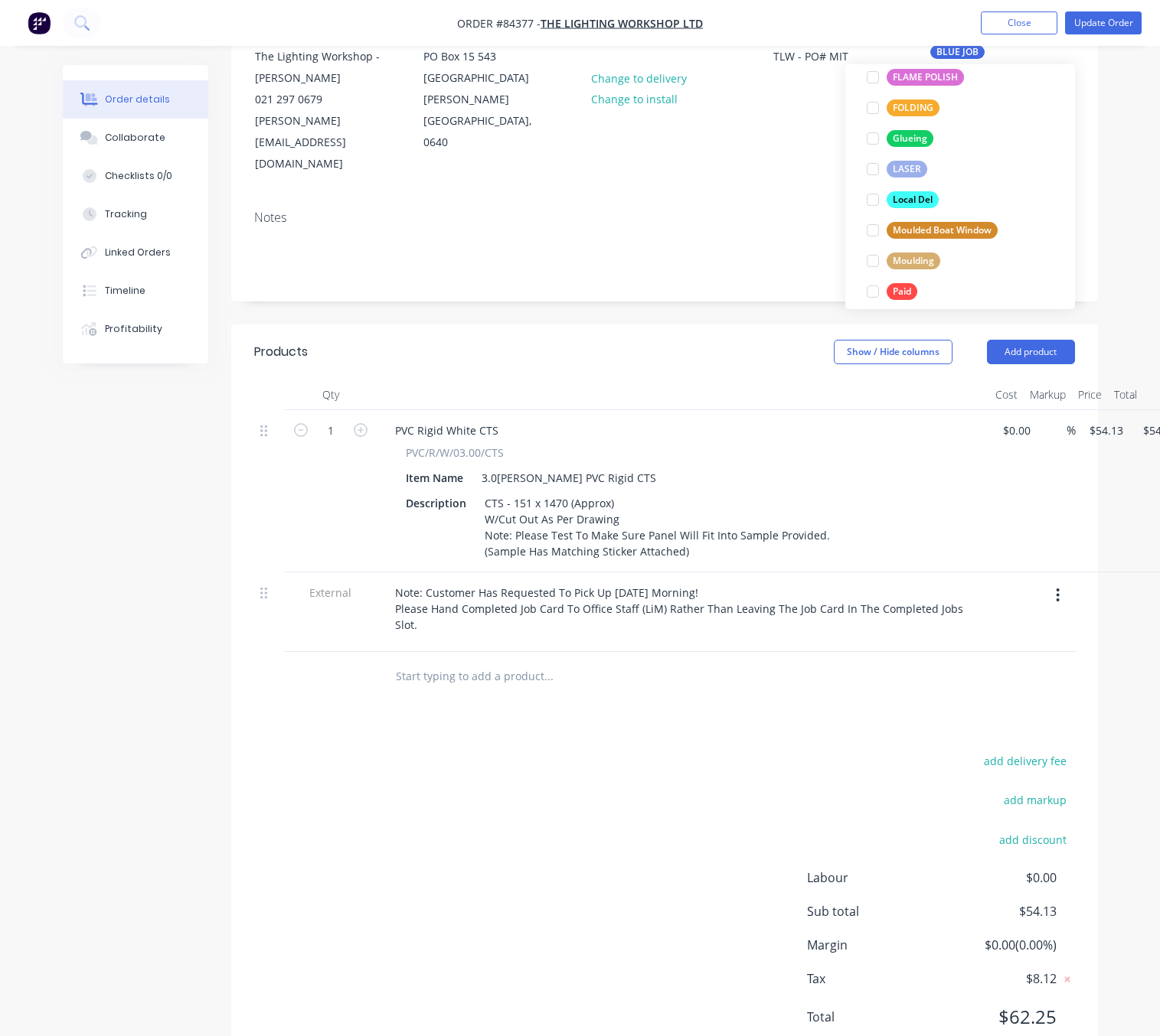
scroll to position [574, 0]
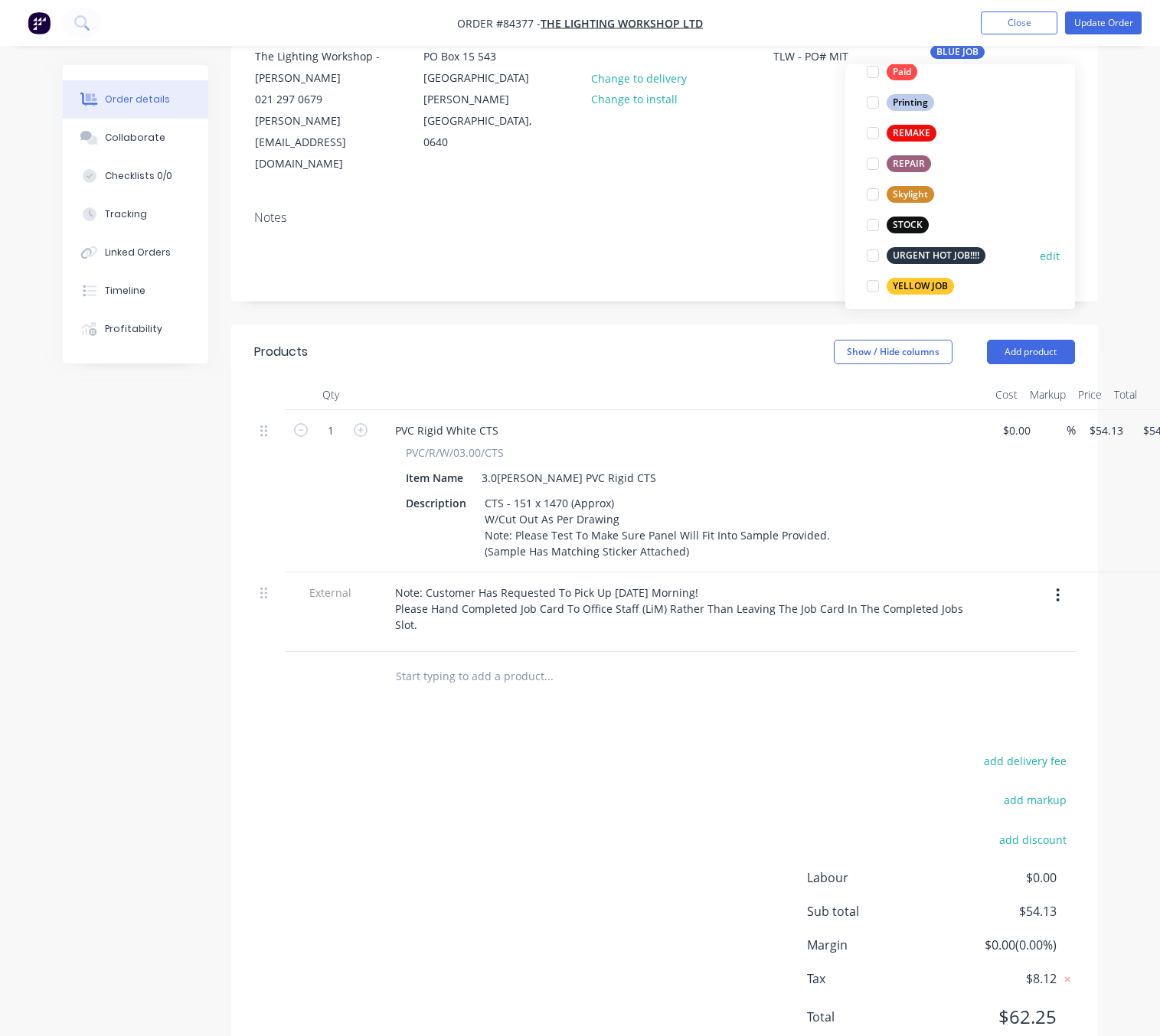
click at [959, 253] on div "URGENT HOT JOB!!!!" at bounding box center [935, 256] width 99 height 17
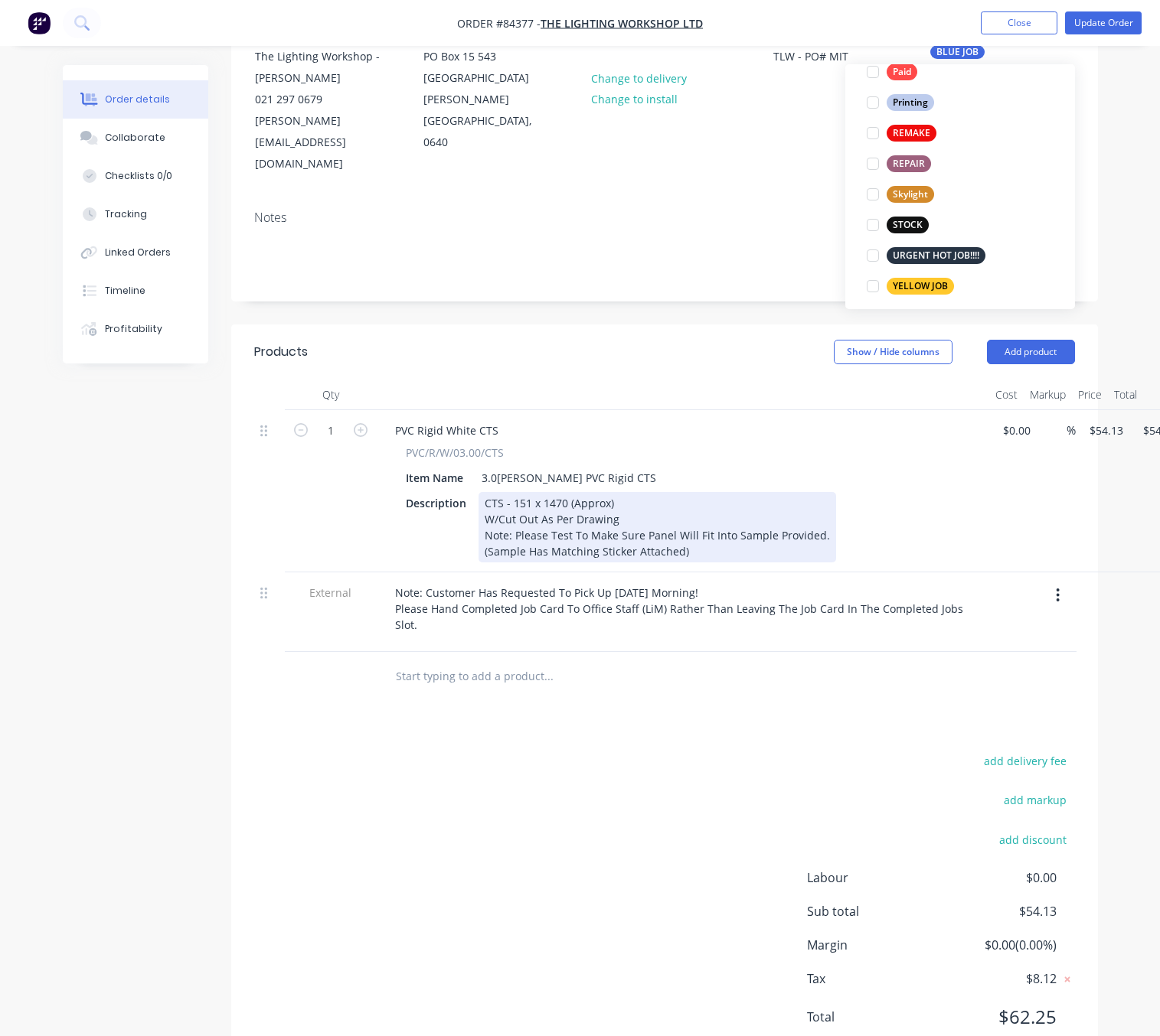
scroll to position [0, 0]
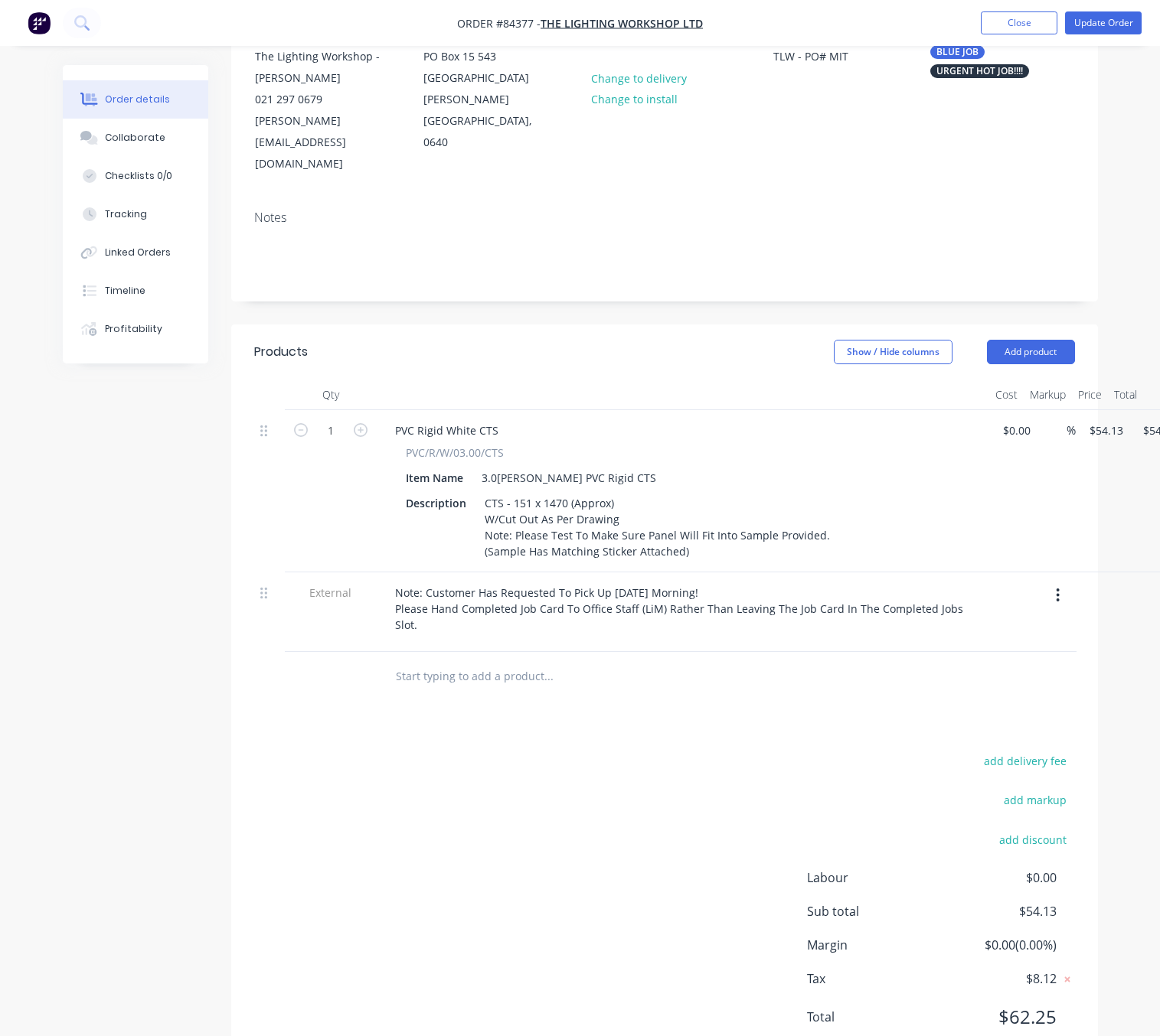
click at [591, 751] on div "add delivery fee add markup add discount Labour $0.00 Sub total $54.13 Margin $…" at bounding box center [664, 899] width 820 height 295
click at [1124, 25] on button "Update Order" at bounding box center [1103, 23] width 77 height 23
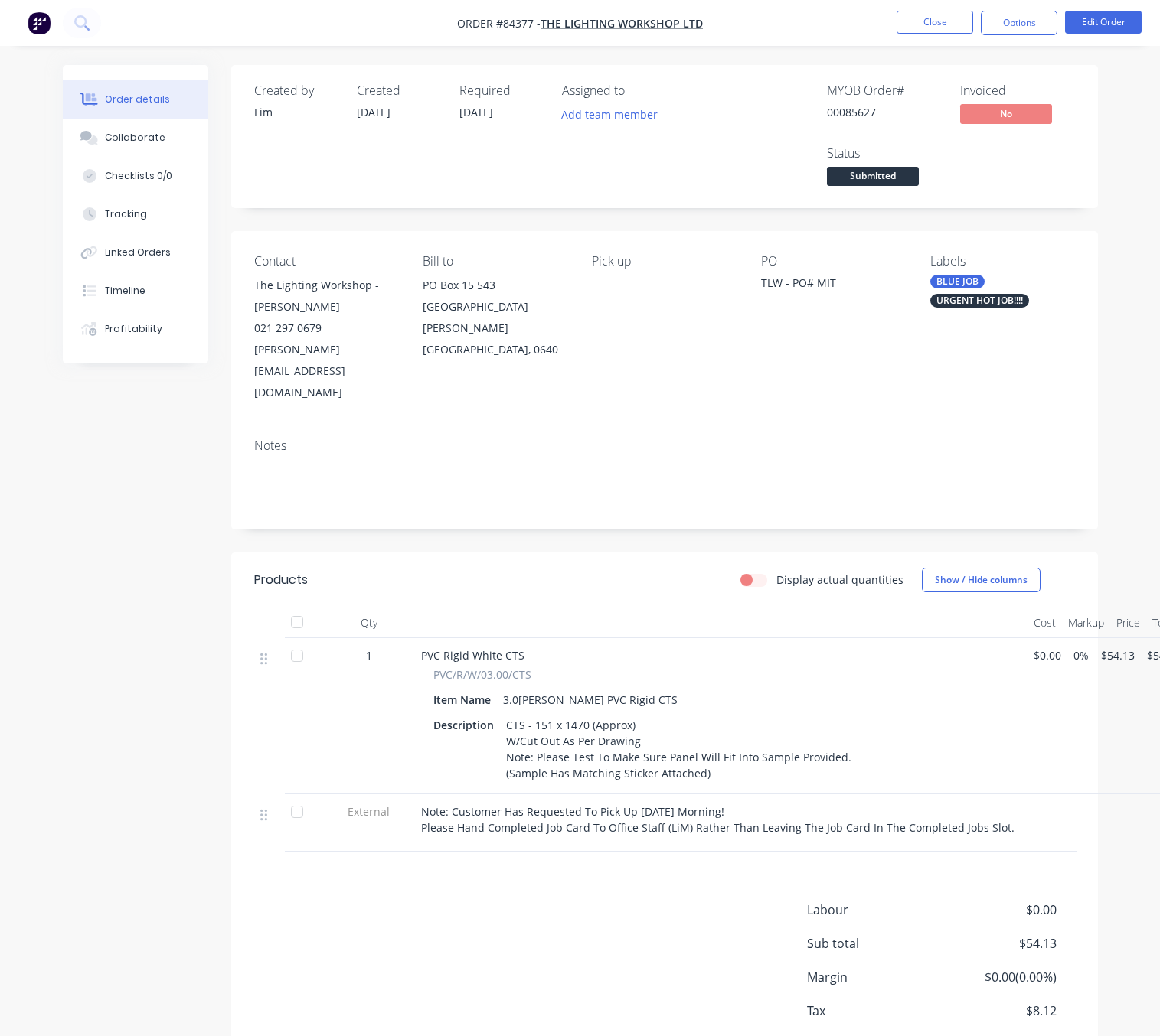
click at [1027, 6] on nav "Order #84377 - The Lighting Workshop Ltd Close Options Edit Order" at bounding box center [580, 23] width 1160 height 46
click at [1027, 24] on button "Options" at bounding box center [1019, 23] width 77 height 25
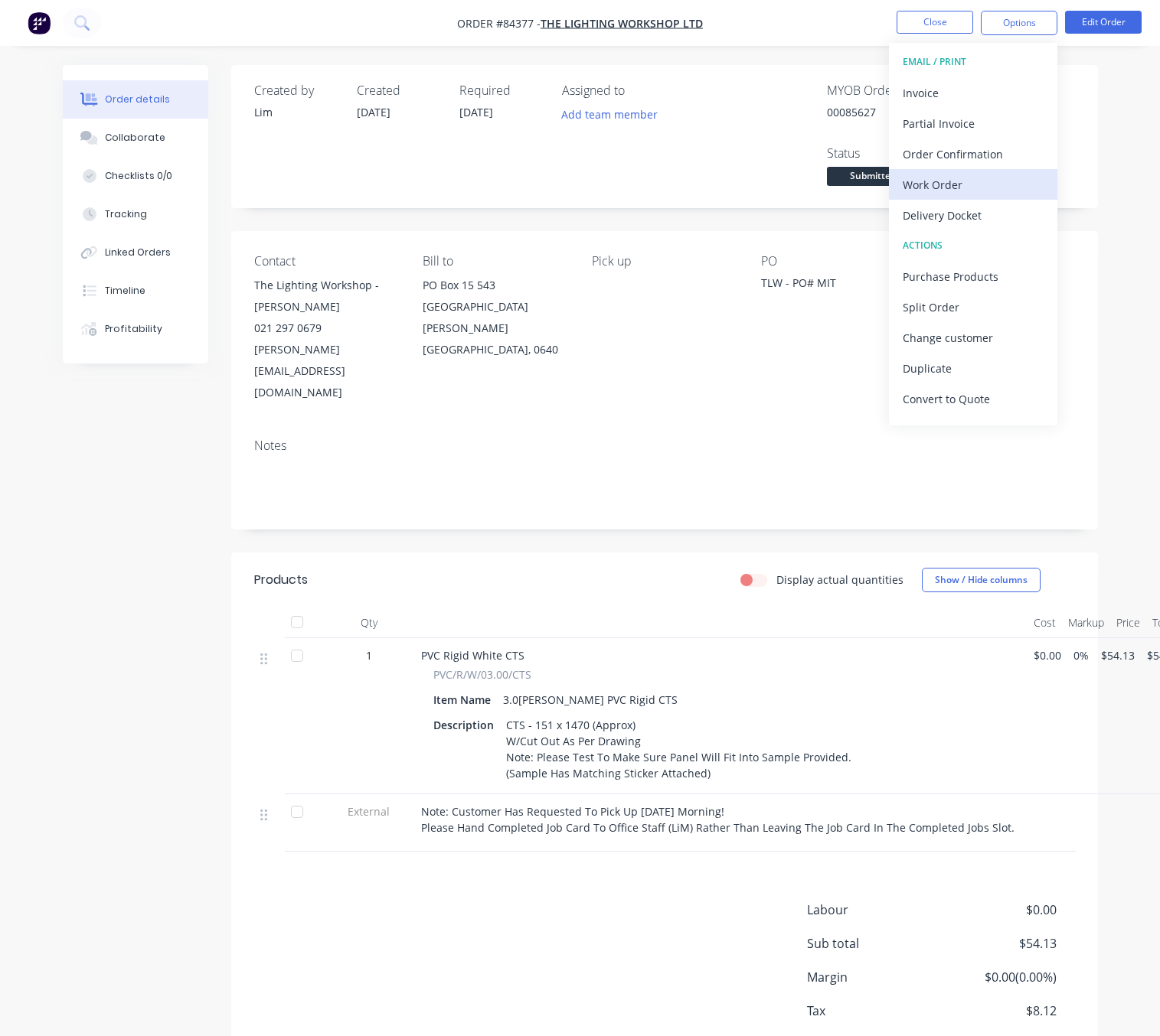
click at [959, 184] on div "Work Order" at bounding box center [973, 184] width 141 height 22
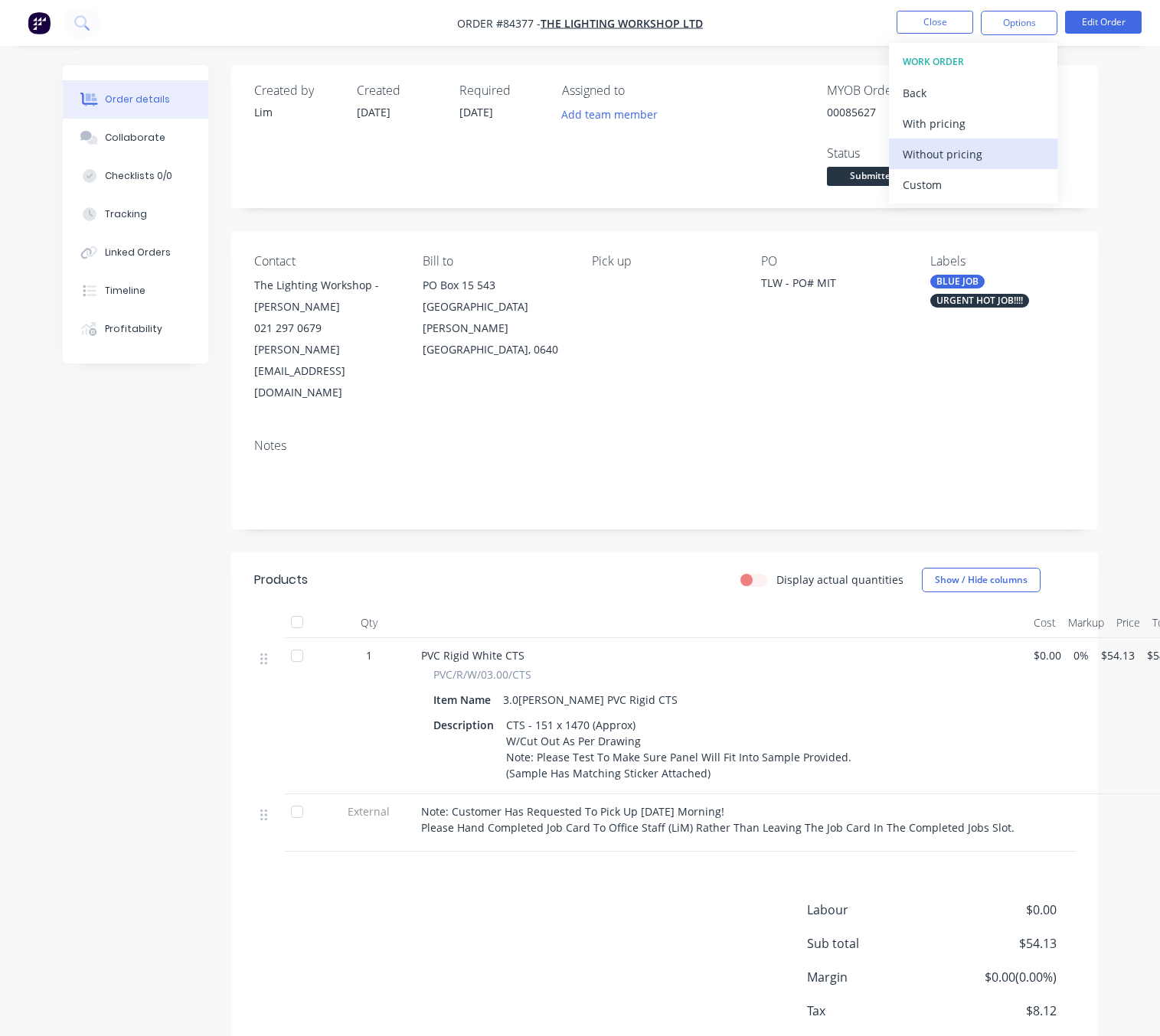
click at [962, 161] on div "Without pricing" at bounding box center [973, 153] width 141 height 22
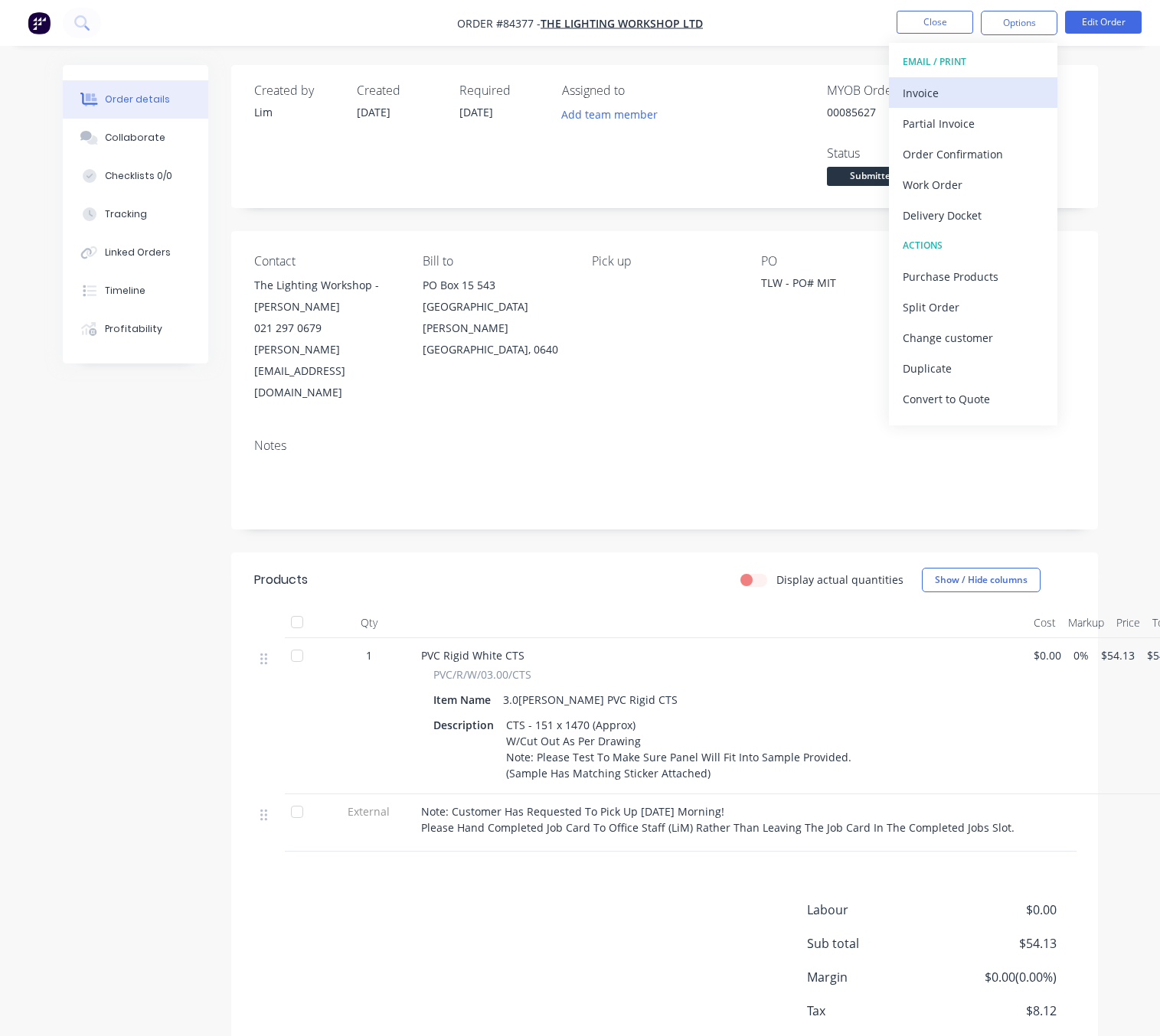
click at [1004, 93] on div "Invoice" at bounding box center [973, 92] width 141 height 22
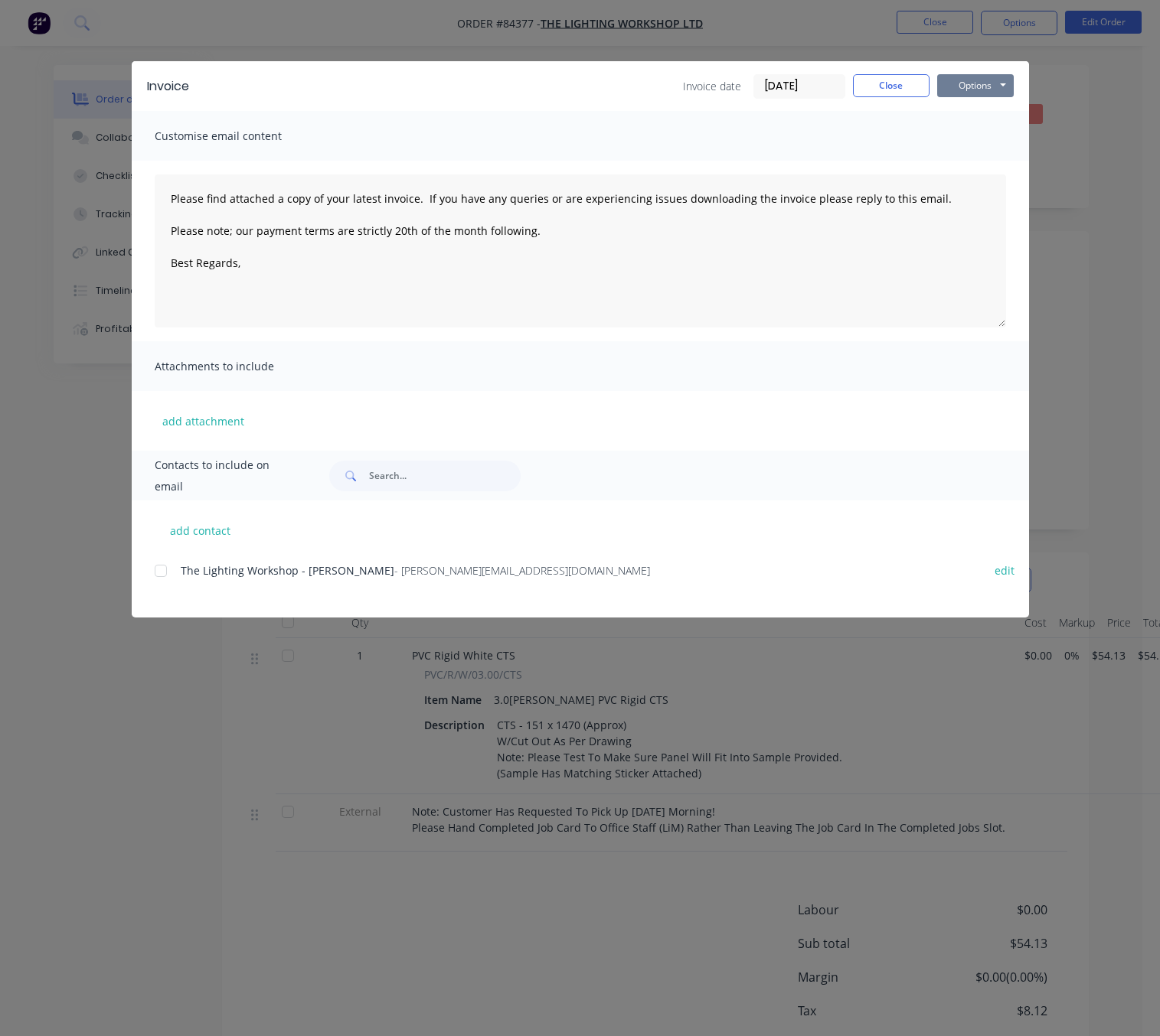
drag, startPoint x: 993, startPoint y: 81, endPoint x: 994, endPoint y: 94, distance: 13.0
click at [992, 81] on button "Options" at bounding box center [975, 85] width 77 height 23
click at [997, 115] on button "Preview" at bounding box center [985, 113] width 98 height 25
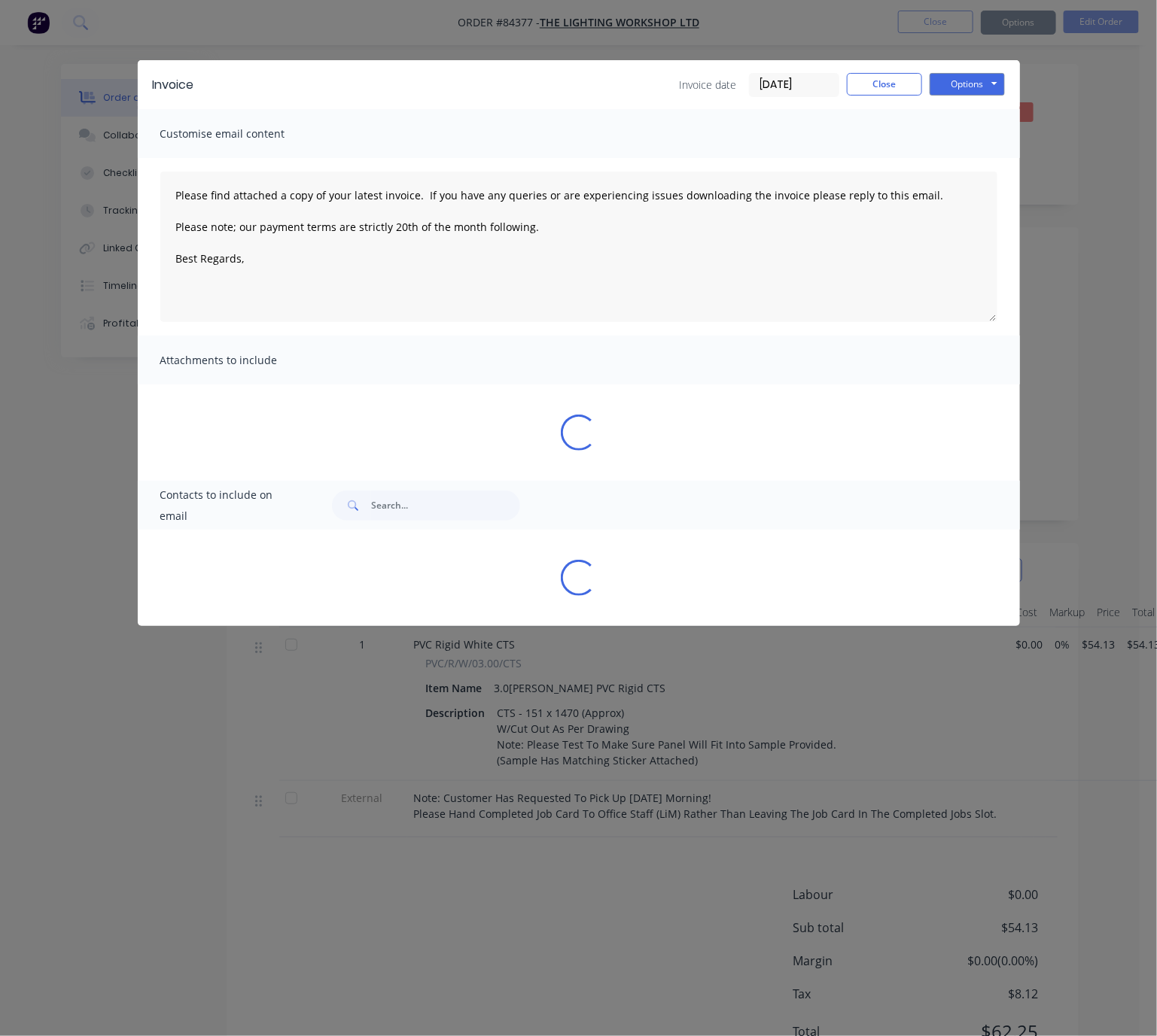
type textarea "Please find attached a copy of your latest invoice. If you have any queries or …"
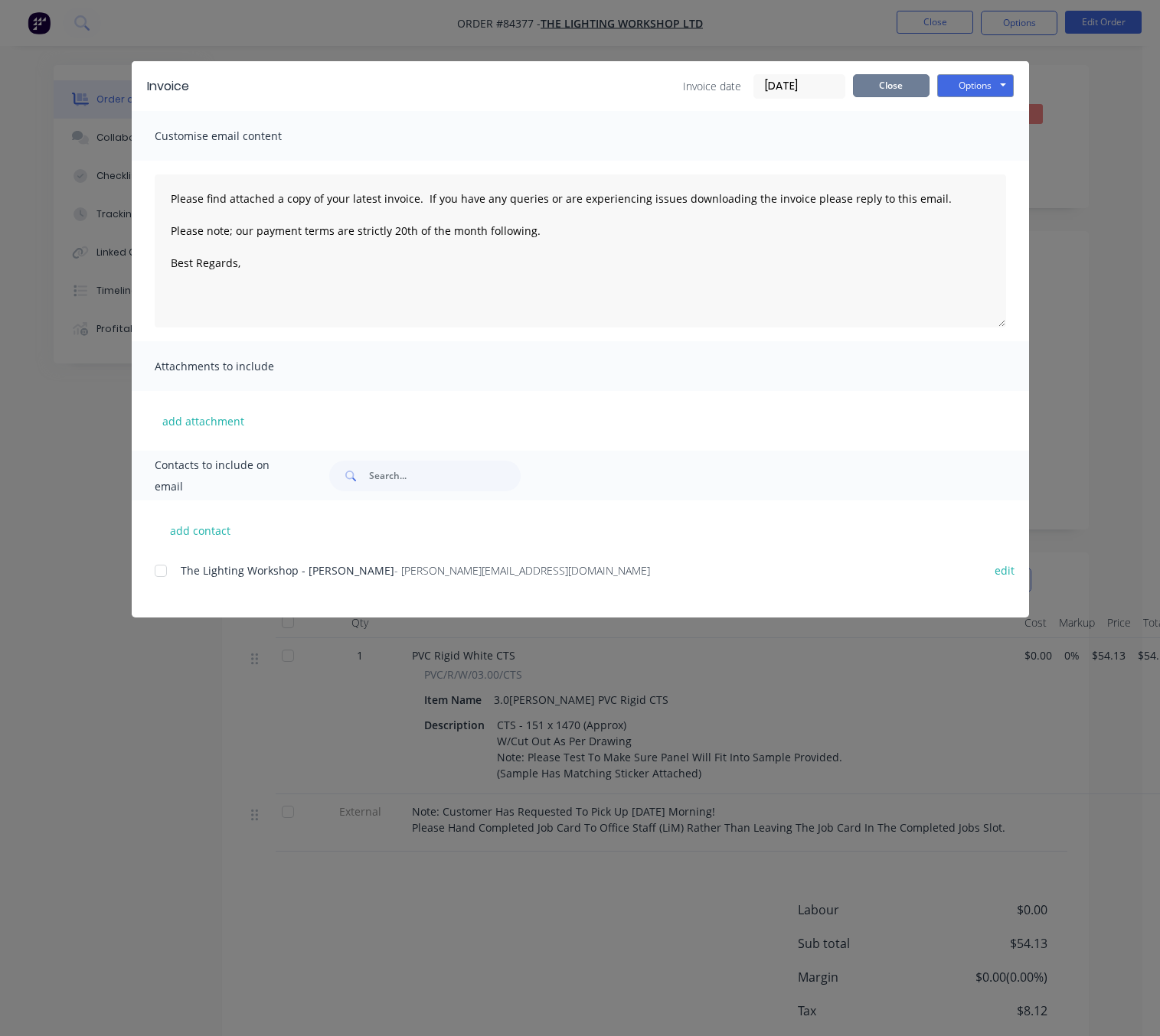
drag, startPoint x: 868, startPoint y: 82, endPoint x: 908, endPoint y: 55, distance: 48.3
click at [870, 83] on button "Close" at bounding box center [891, 85] width 77 height 23
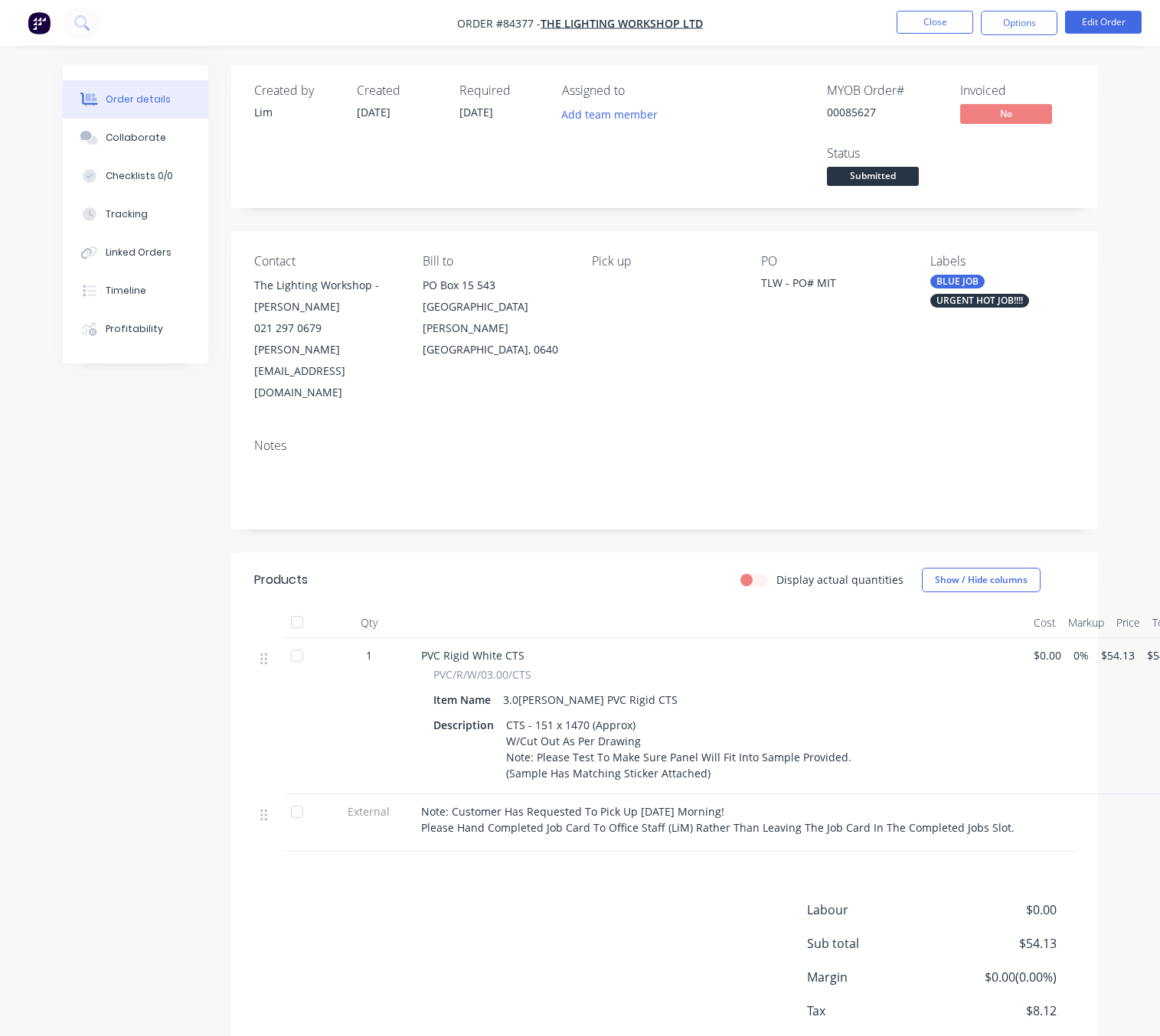
click at [923, 2] on nav "Order #84377 - The Lighting Workshop Ltd Close Options Edit Order" at bounding box center [580, 23] width 1160 height 46
click at [929, 24] on button "Close" at bounding box center [935, 22] width 77 height 23
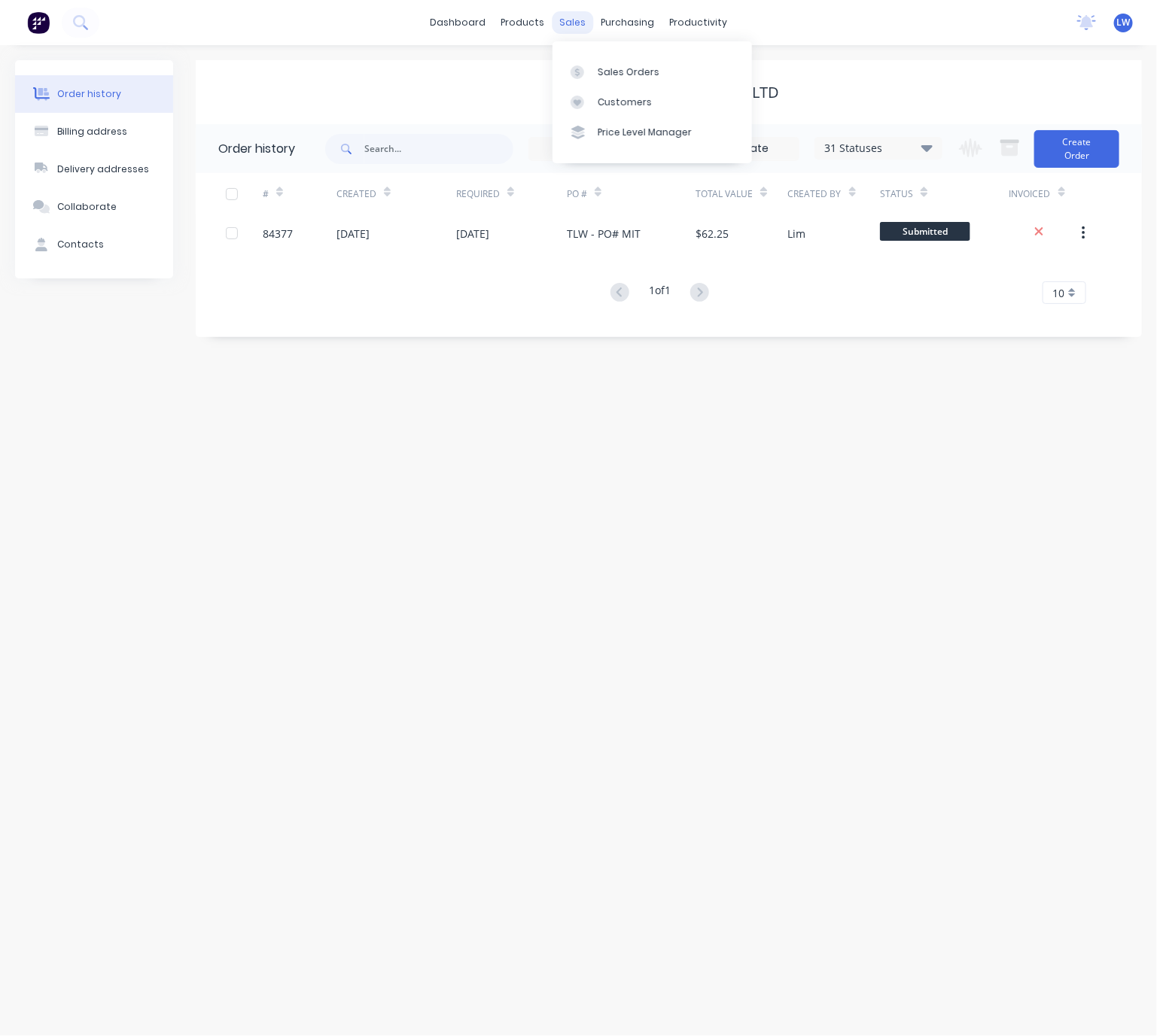
click at [575, 16] on div "sales" at bounding box center [573, 23] width 42 height 23
click at [610, 73] on div "Sales Orders" at bounding box center [628, 72] width 61 height 13
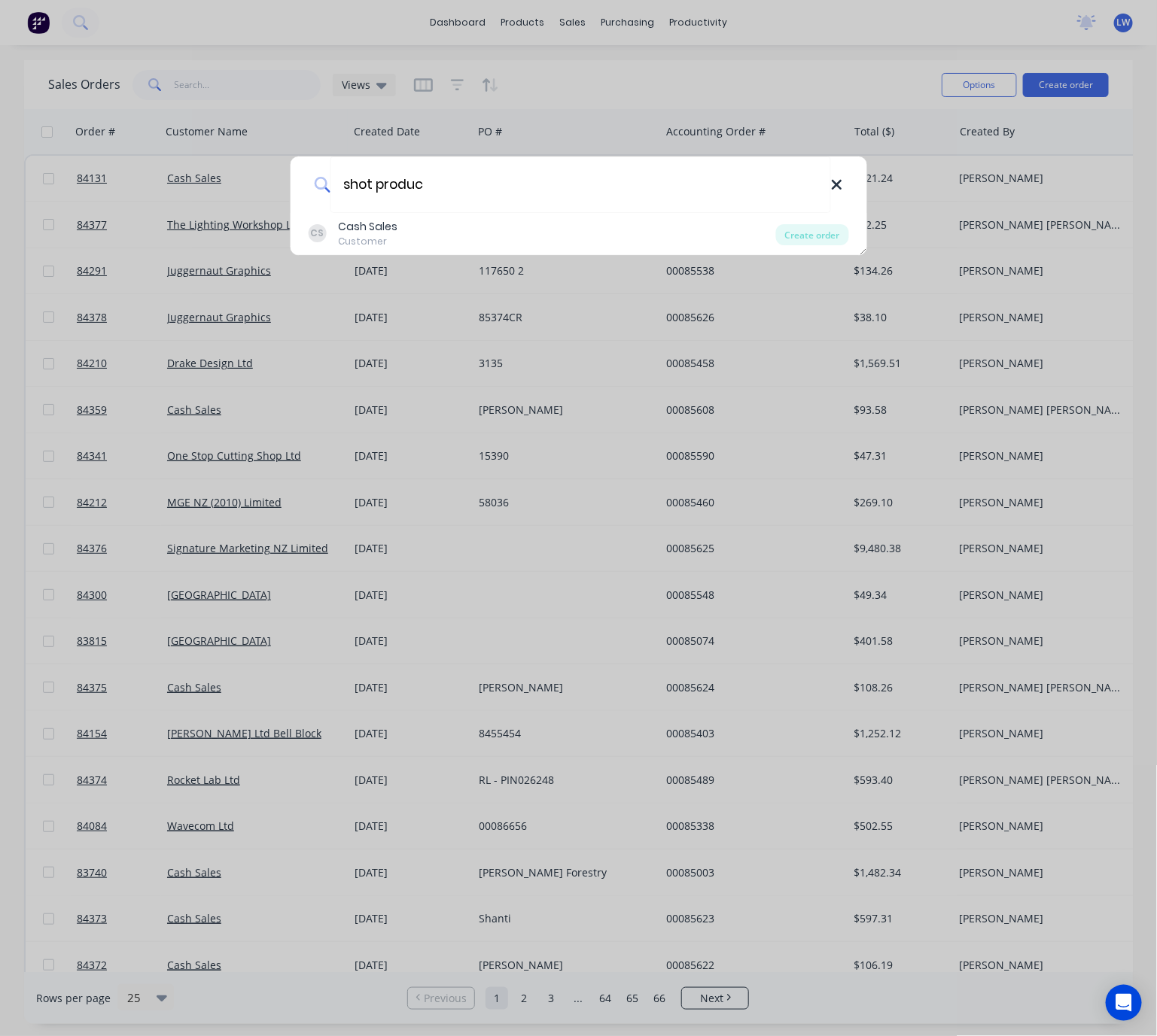
type input "shot produc"
click at [831, 181] on icon at bounding box center [836, 185] width 9 height 9
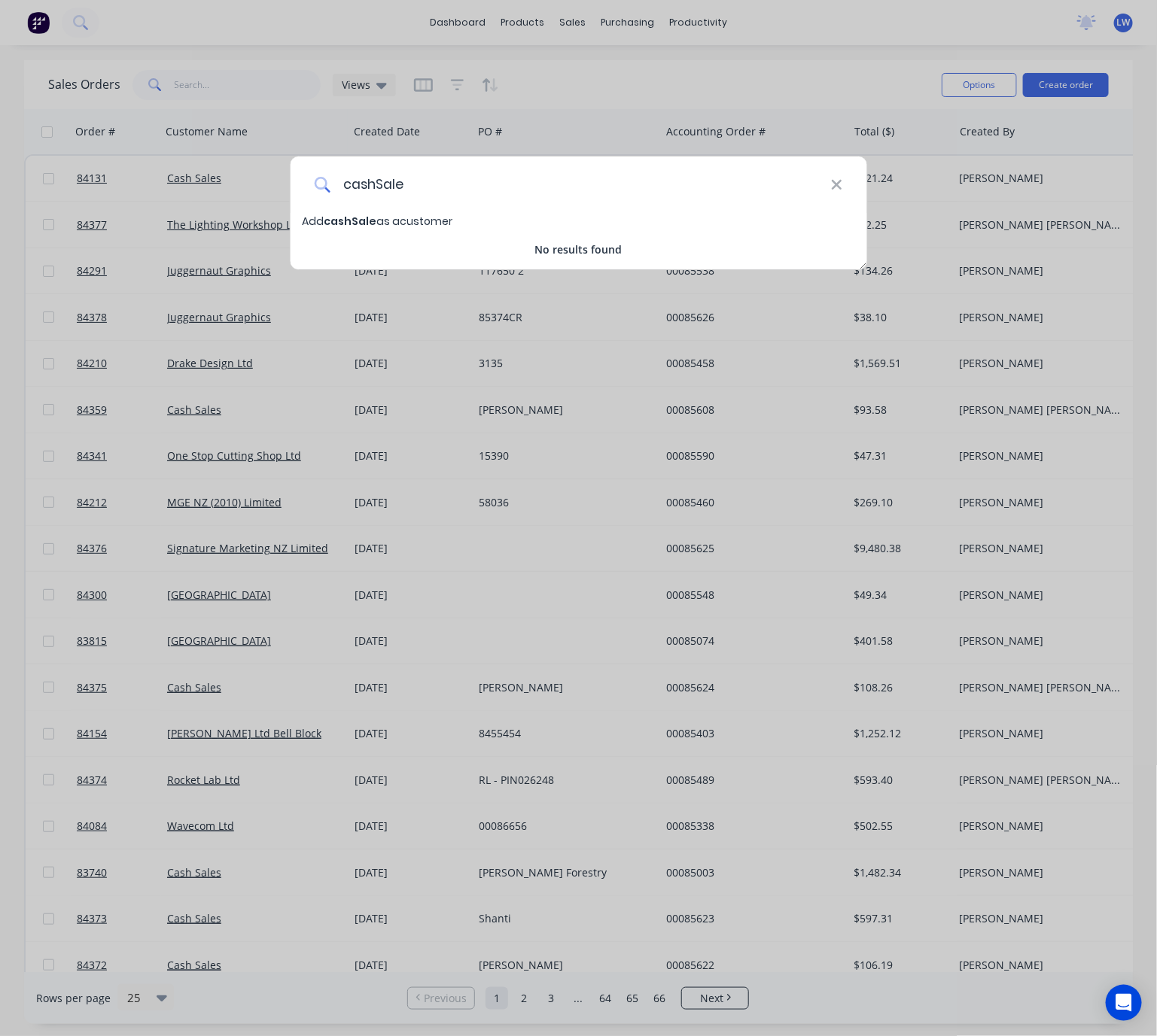
click at [384, 181] on input "cashSale" at bounding box center [580, 185] width 500 height 57
click at [379, 179] on input "cashSale" at bounding box center [580, 185] width 500 height 57
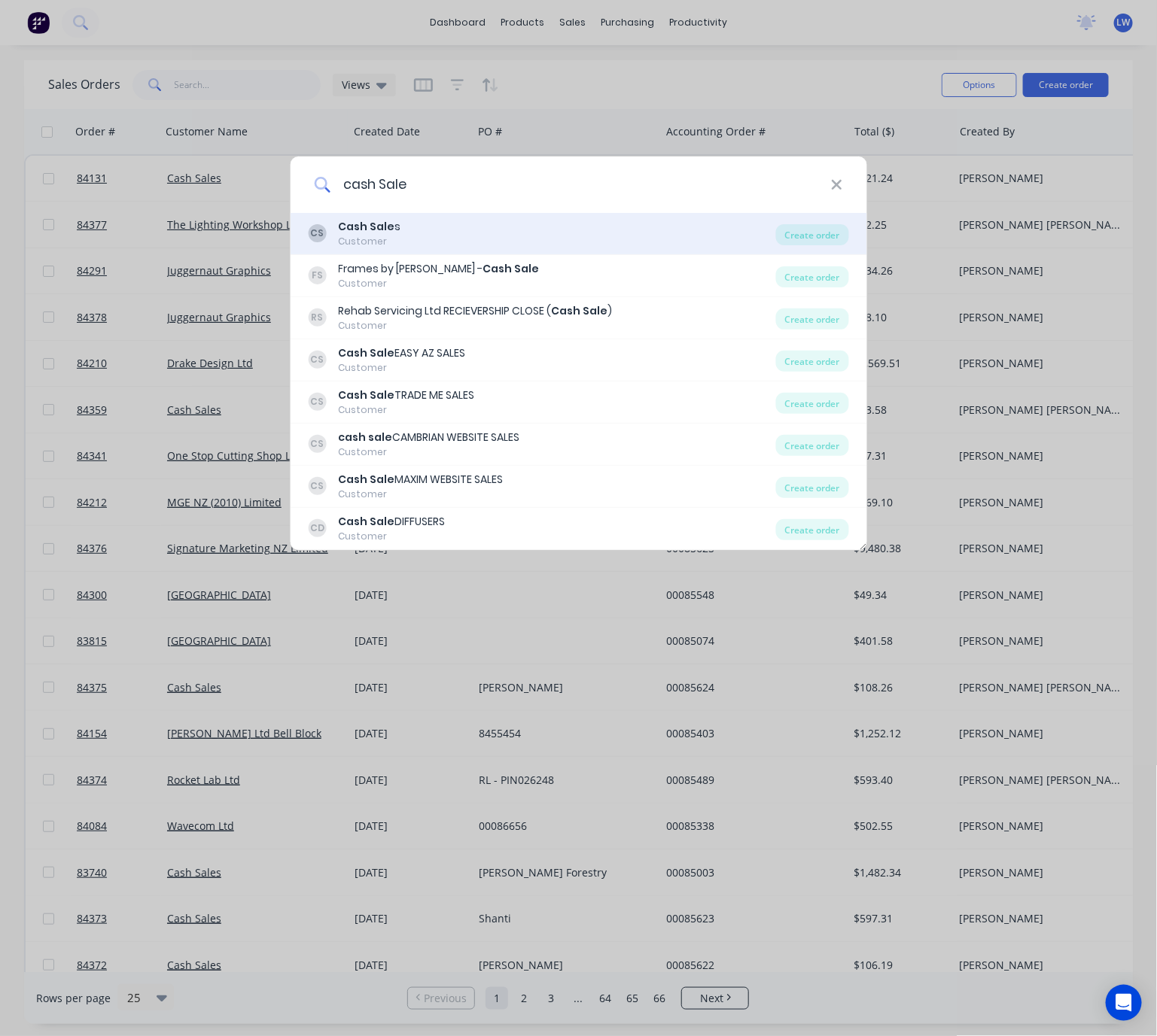
type input "cash Sale"
click at [582, 244] on div "CS Cash Sale s Customer" at bounding box center [542, 233] width 468 height 29
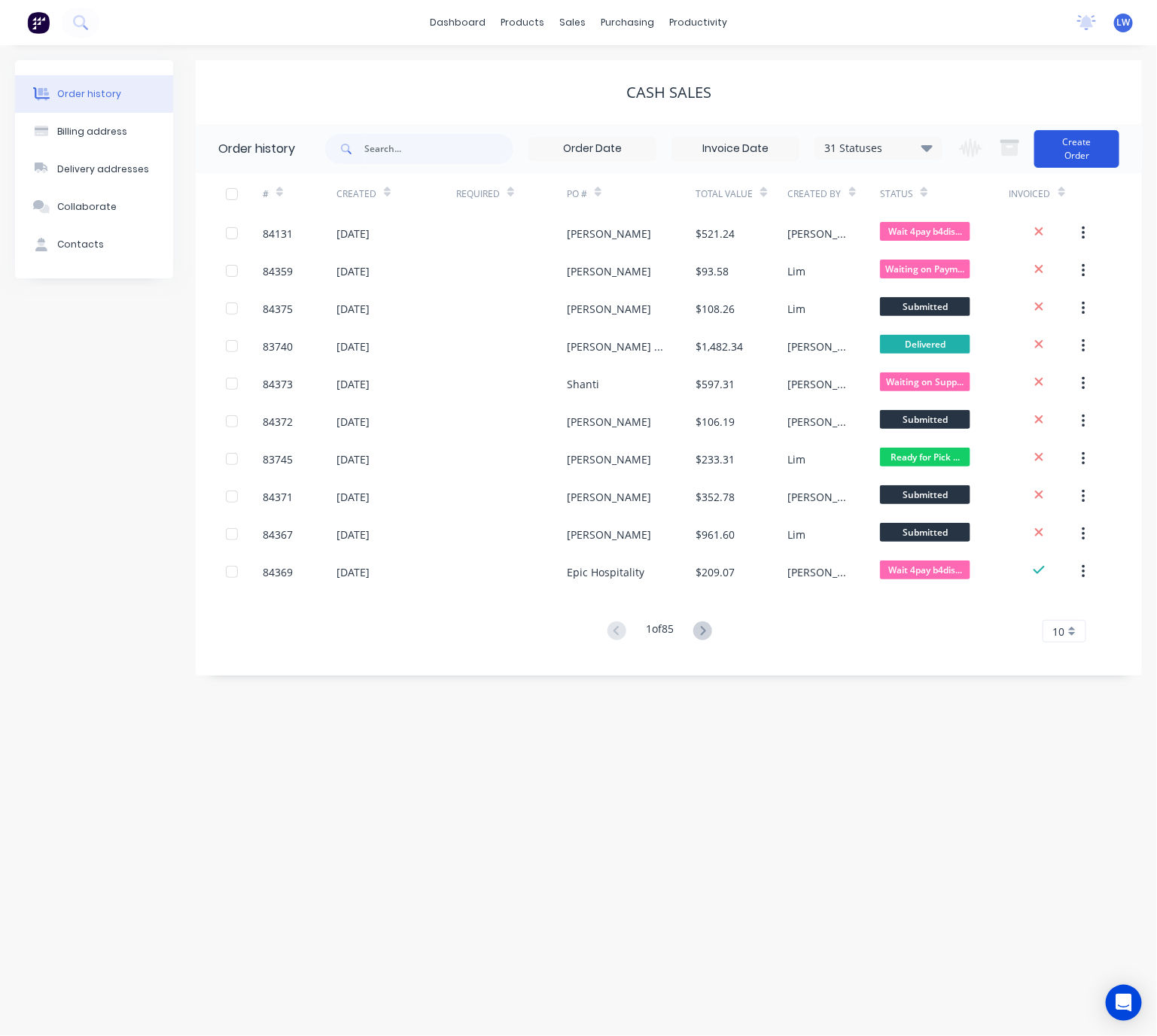
click at [1110, 144] on button "Create Order" at bounding box center [1077, 149] width 85 height 38
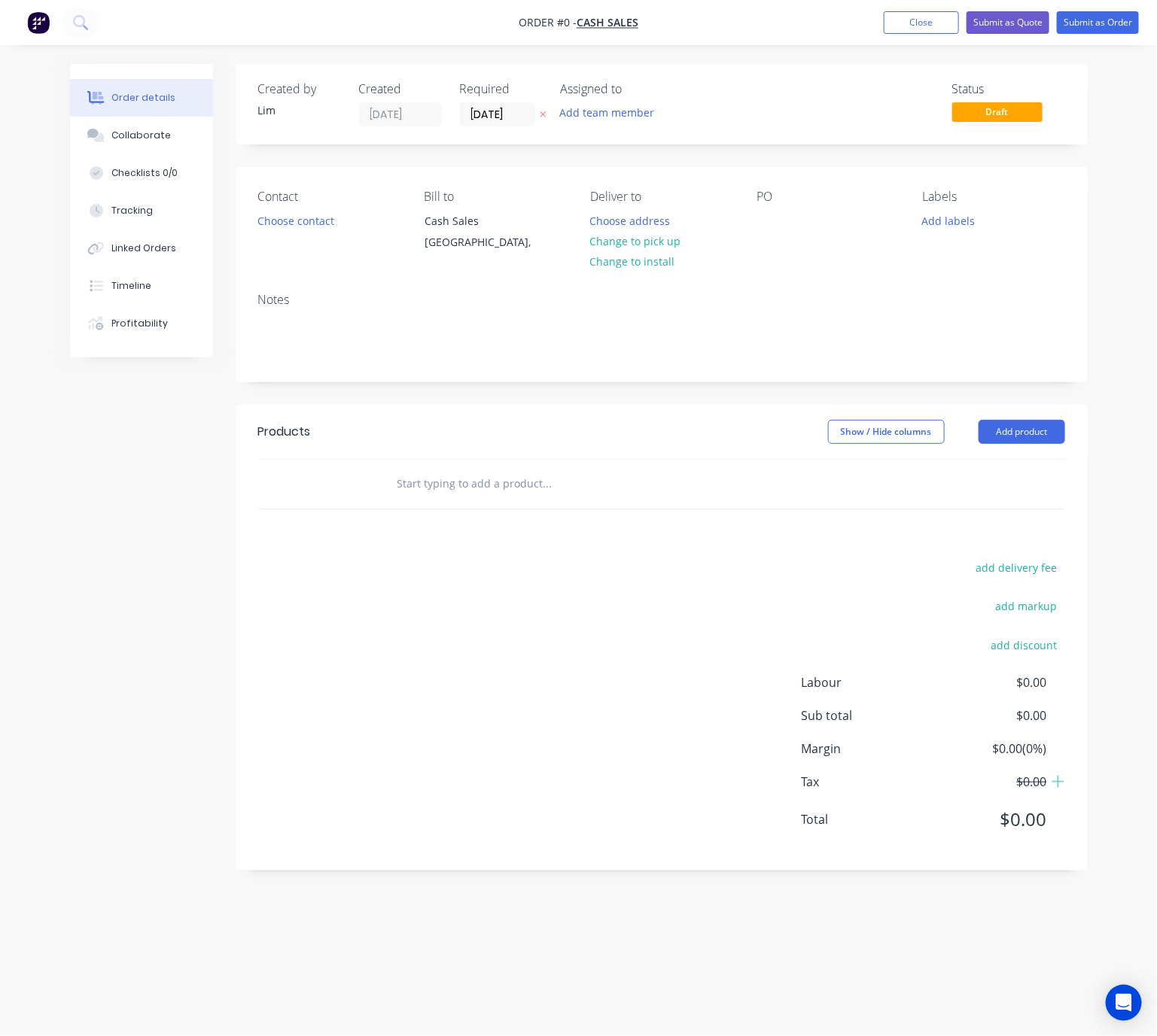
click at [540, 118] on button at bounding box center [543, 114] width 16 height 17
click at [293, 224] on button "Choose contact" at bounding box center [295, 221] width 92 height 21
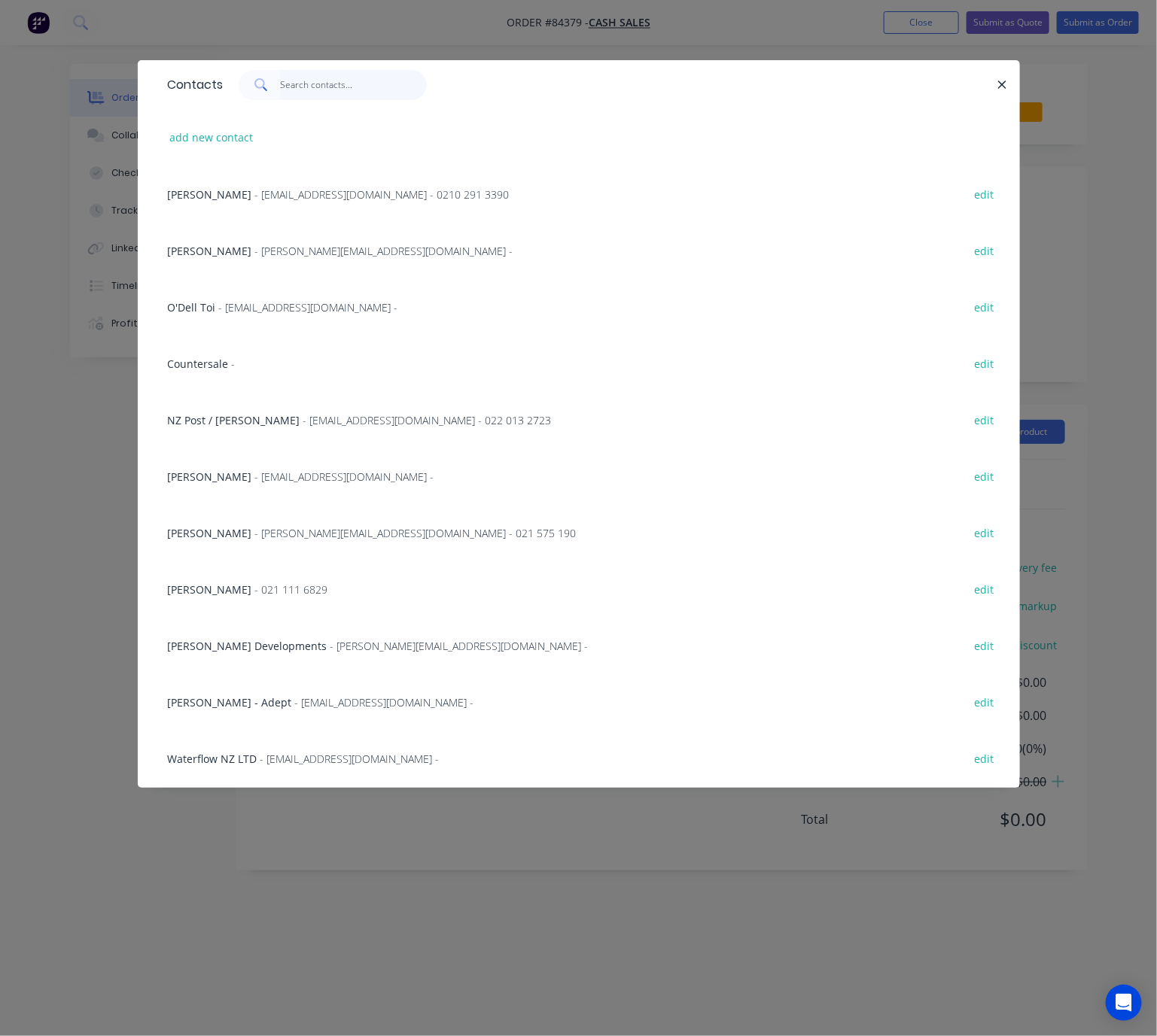
click at [303, 81] on input "text" at bounding box center [354, 85] width 147 height 30
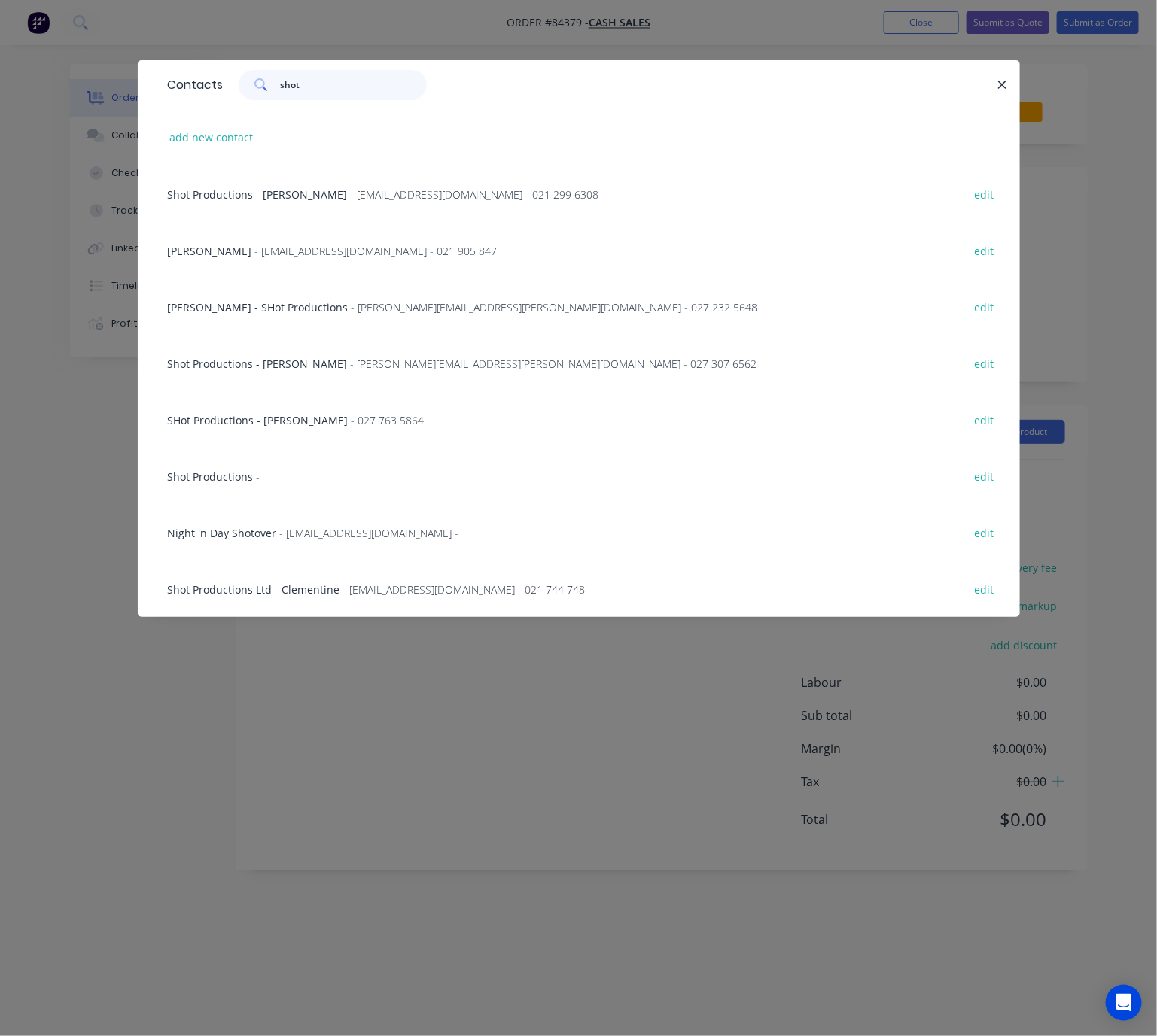
type input "shot"
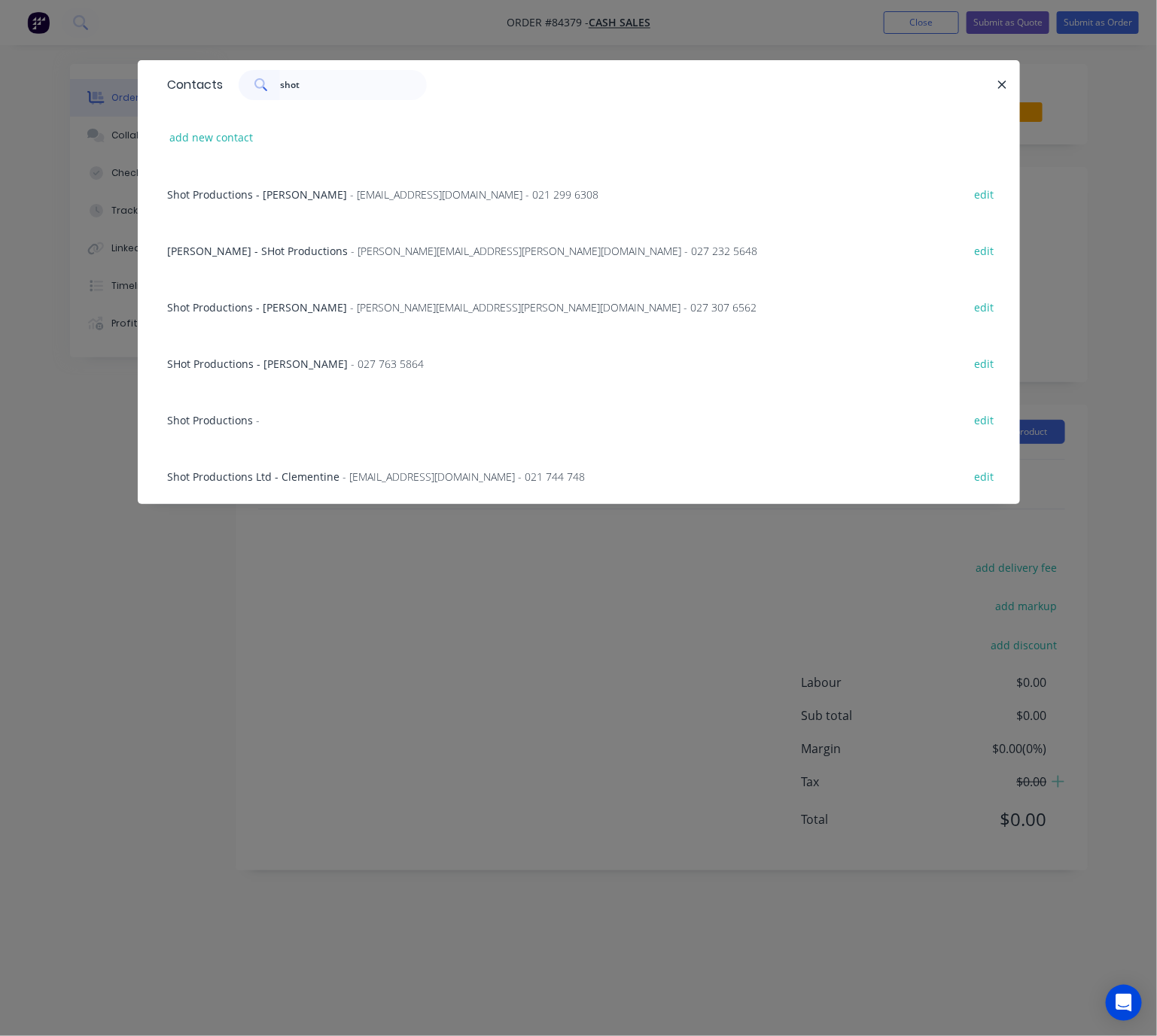
click at [457, 473] on span "- clementine.cracroftwilson@sonypicturesmp.com - 021 744 748" at bounding box center [464, 476] width 243 height 14
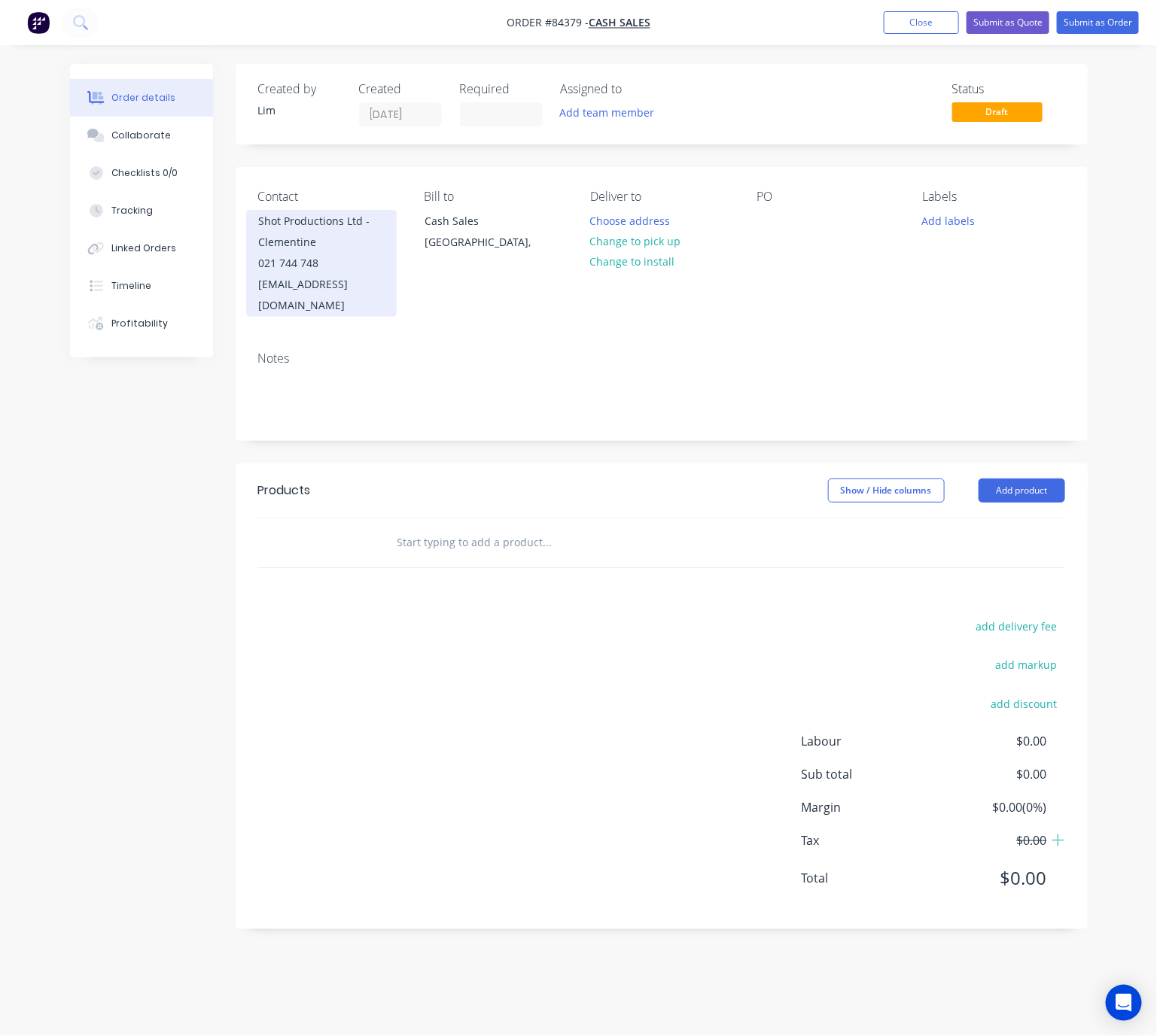
click at [348, 283] on div "clementine.cracroftwilson@sonypicturesmp.com" at bounding box center [321, 294] width 125 height 42
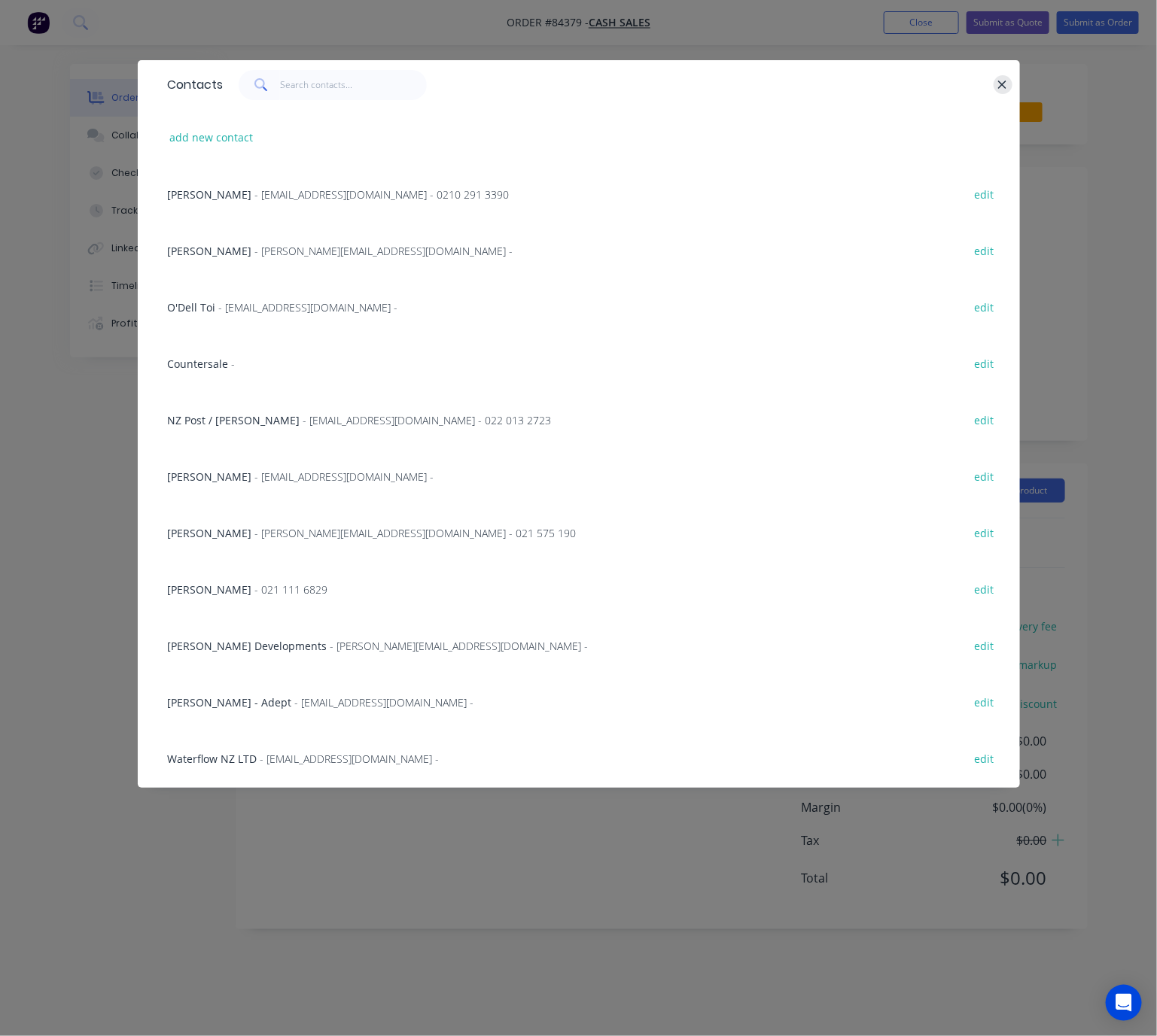
click at [1007, 76] on button "button" at bounding box center [1003, 85] width 19 height 19
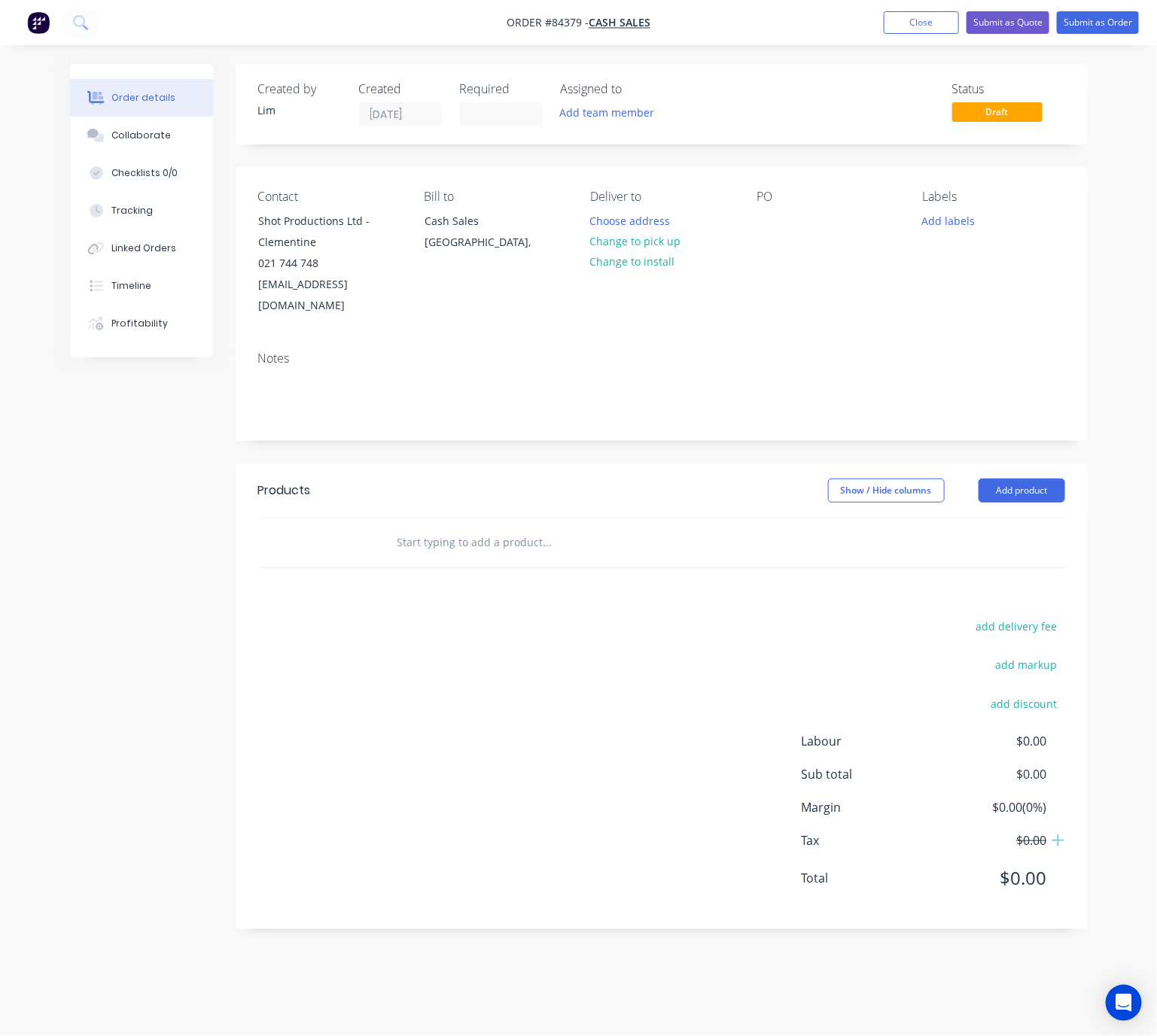
click at [917, 0] on nav "Order #84379 - Cash Sales Add product Close Submit as Quote Submit as Order" at bounding box center [578, 23] width 1157 height 45
click at [926, 14] on button "Close" at bounding box center [922, 23] width 75 height 23
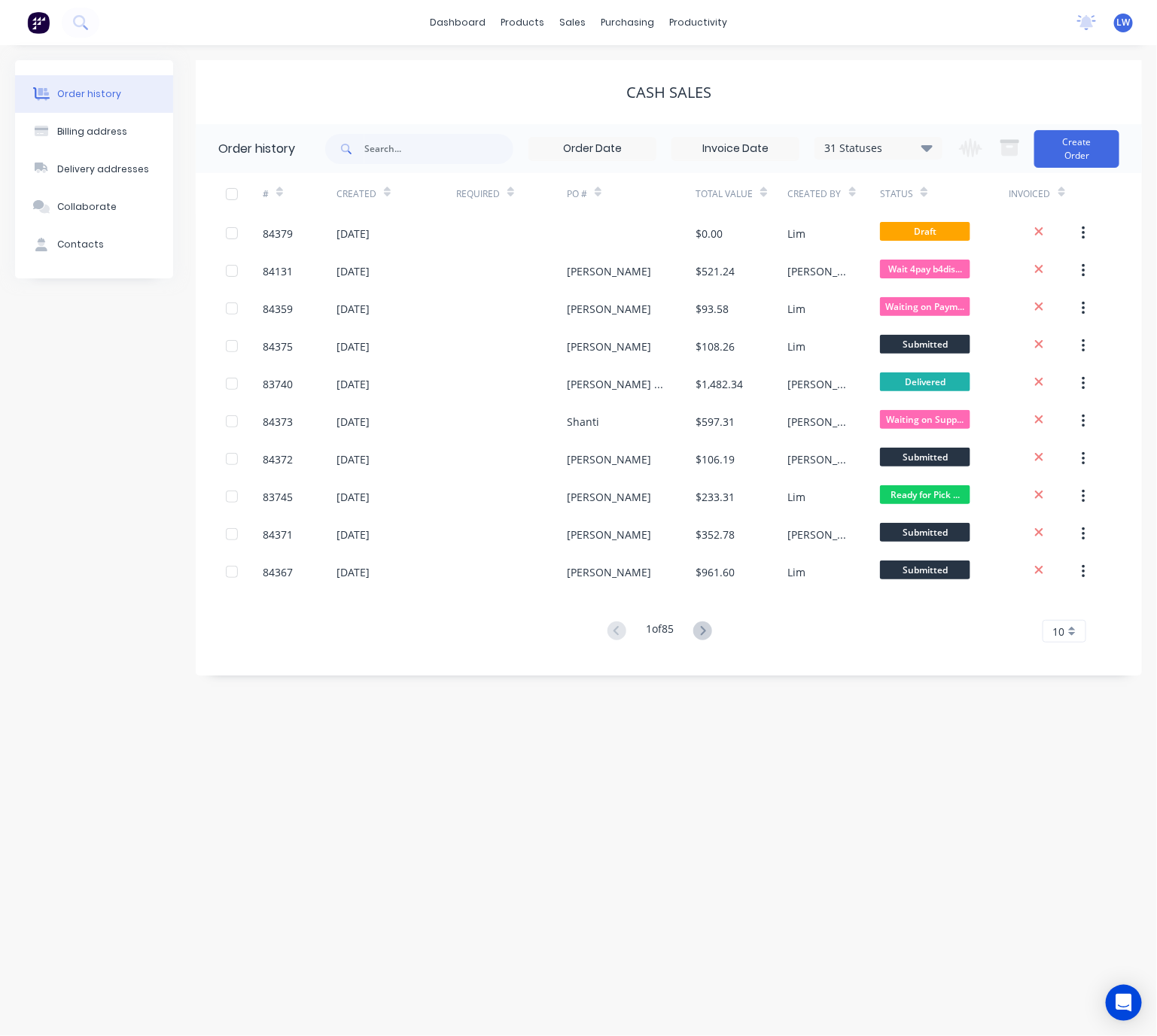
click at [364, 156] on span at bounding box center [344, 149] width 39 height 30
click at [392, 156] on input "text" at bounding box center [439, 149] width 149 height 30
type input "85607"
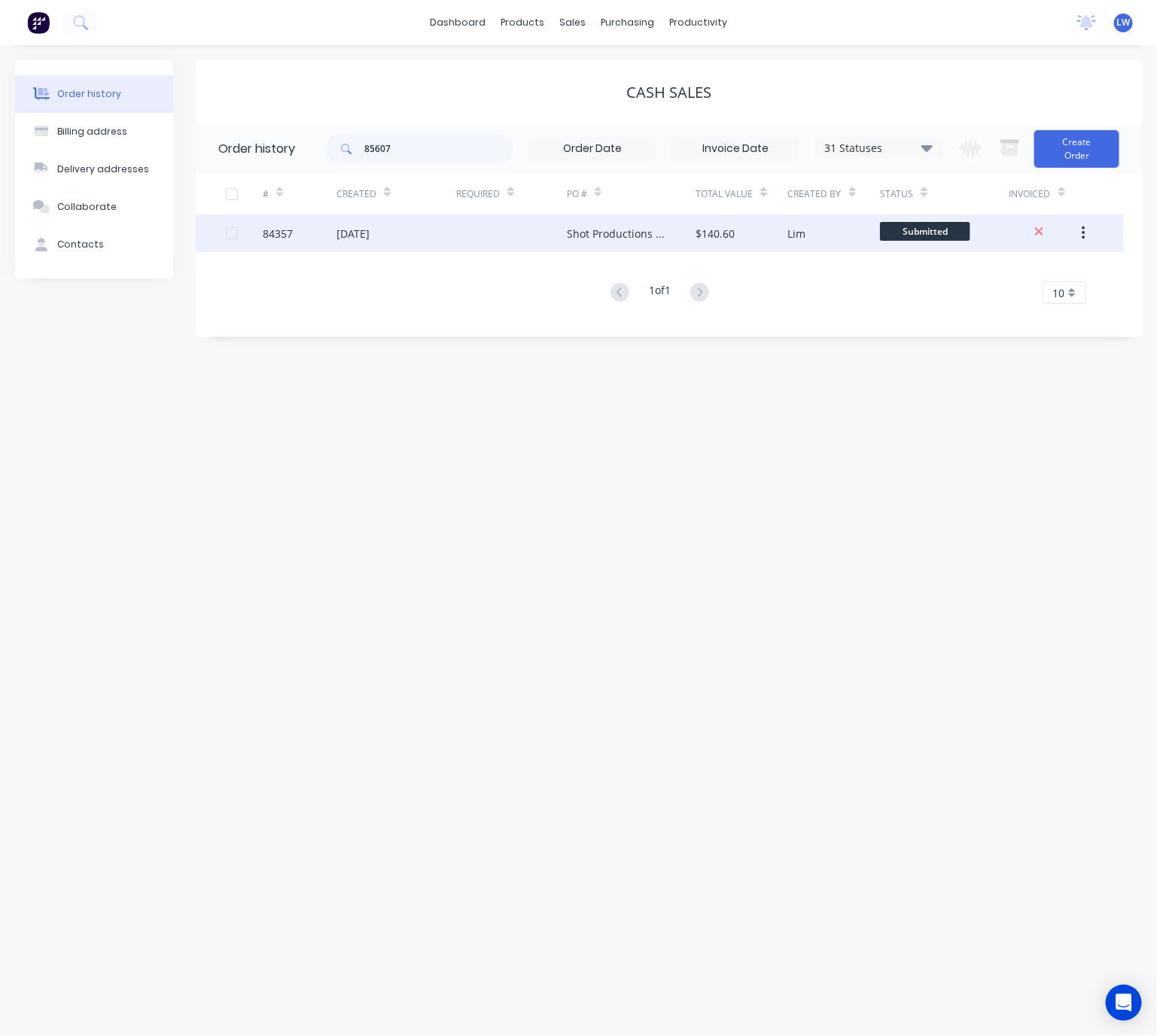
click at [486, 240] on div at bounding box center [511, 233] width 110 height 38
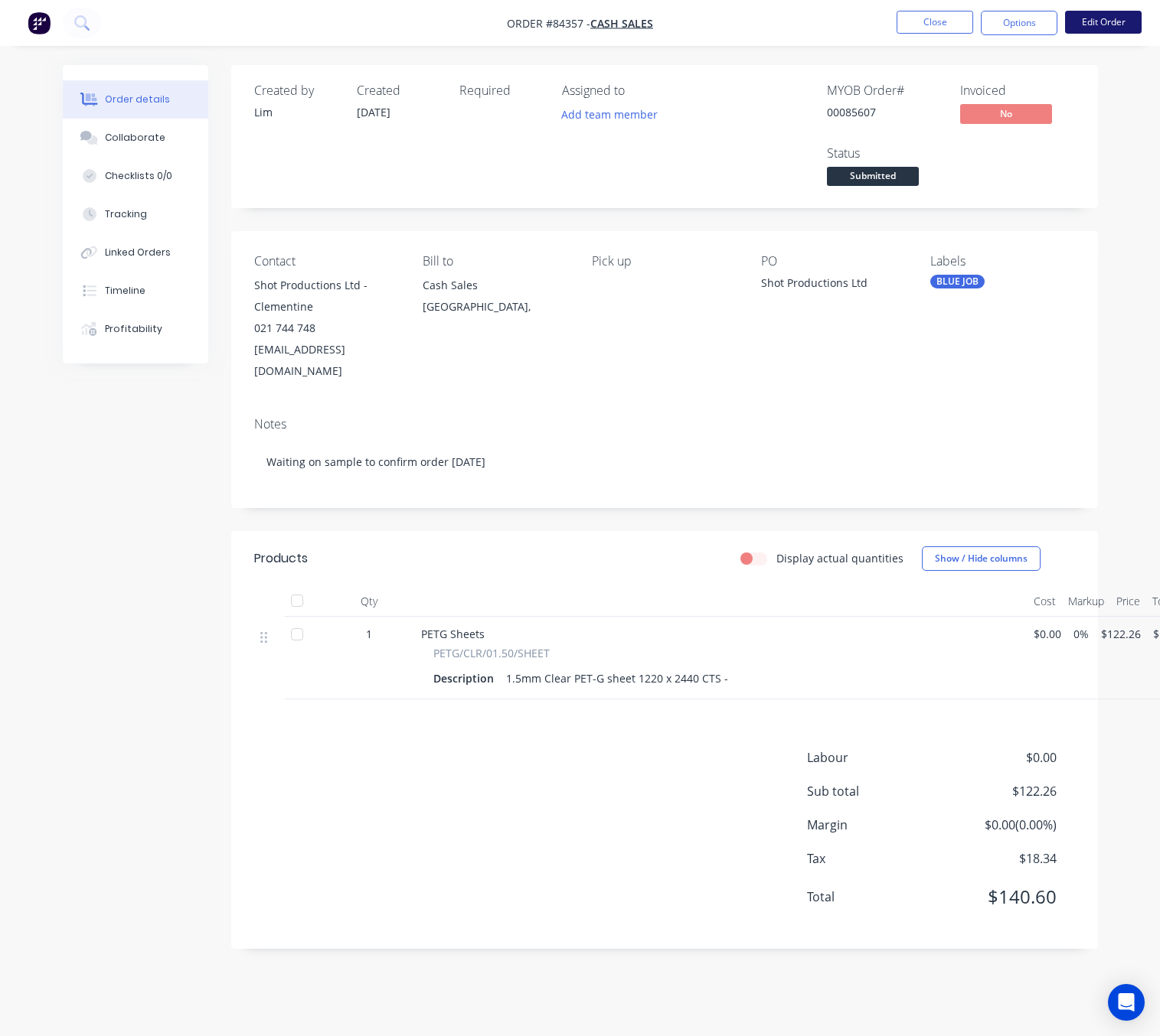
click at [1114, 18] on button "Edit Order" at bounding box center [1103, 22] width 77 height 23
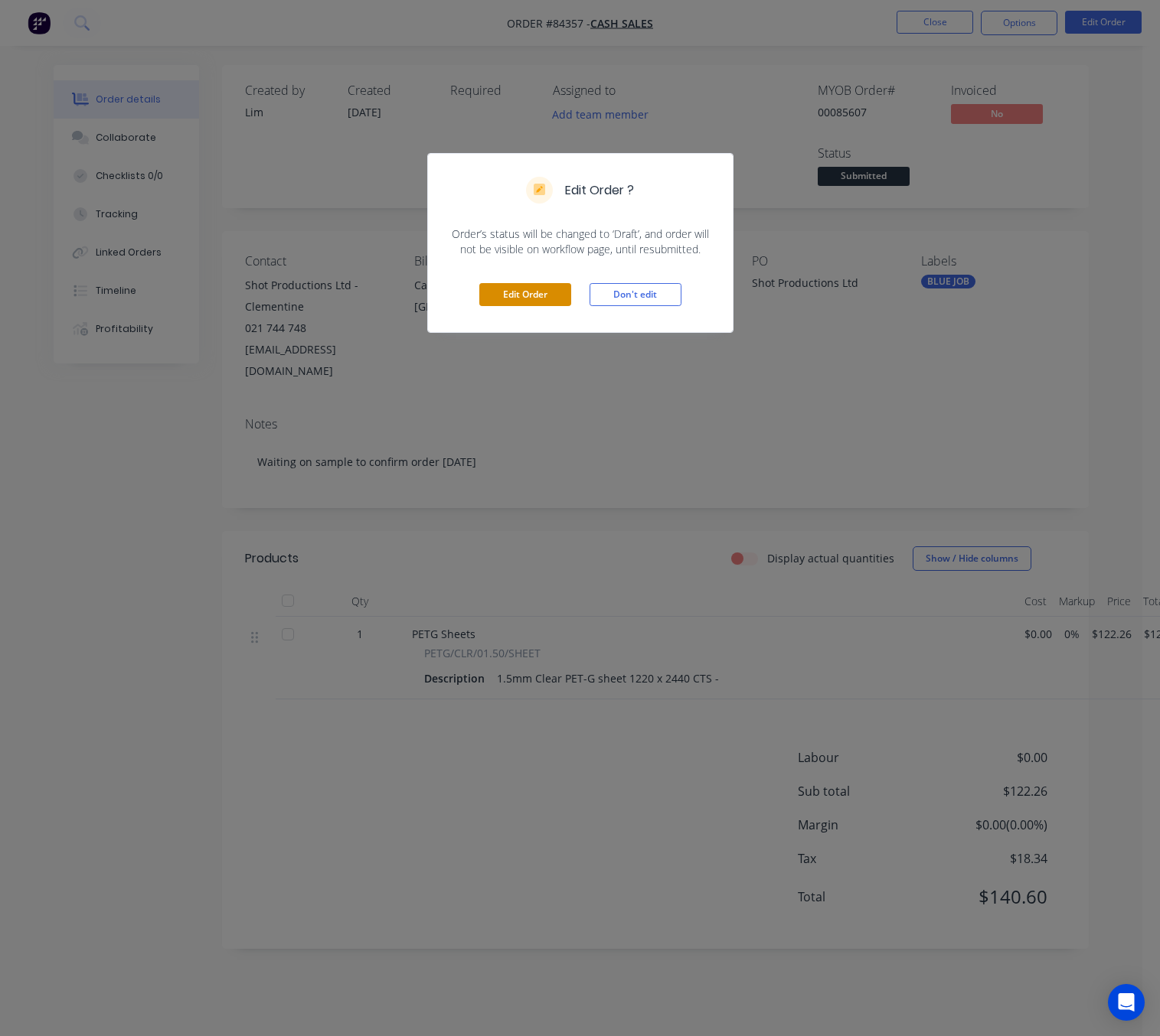
click at [532, 294] on button "Edit Order" at bounding box center [525, 294] width 92 height 23
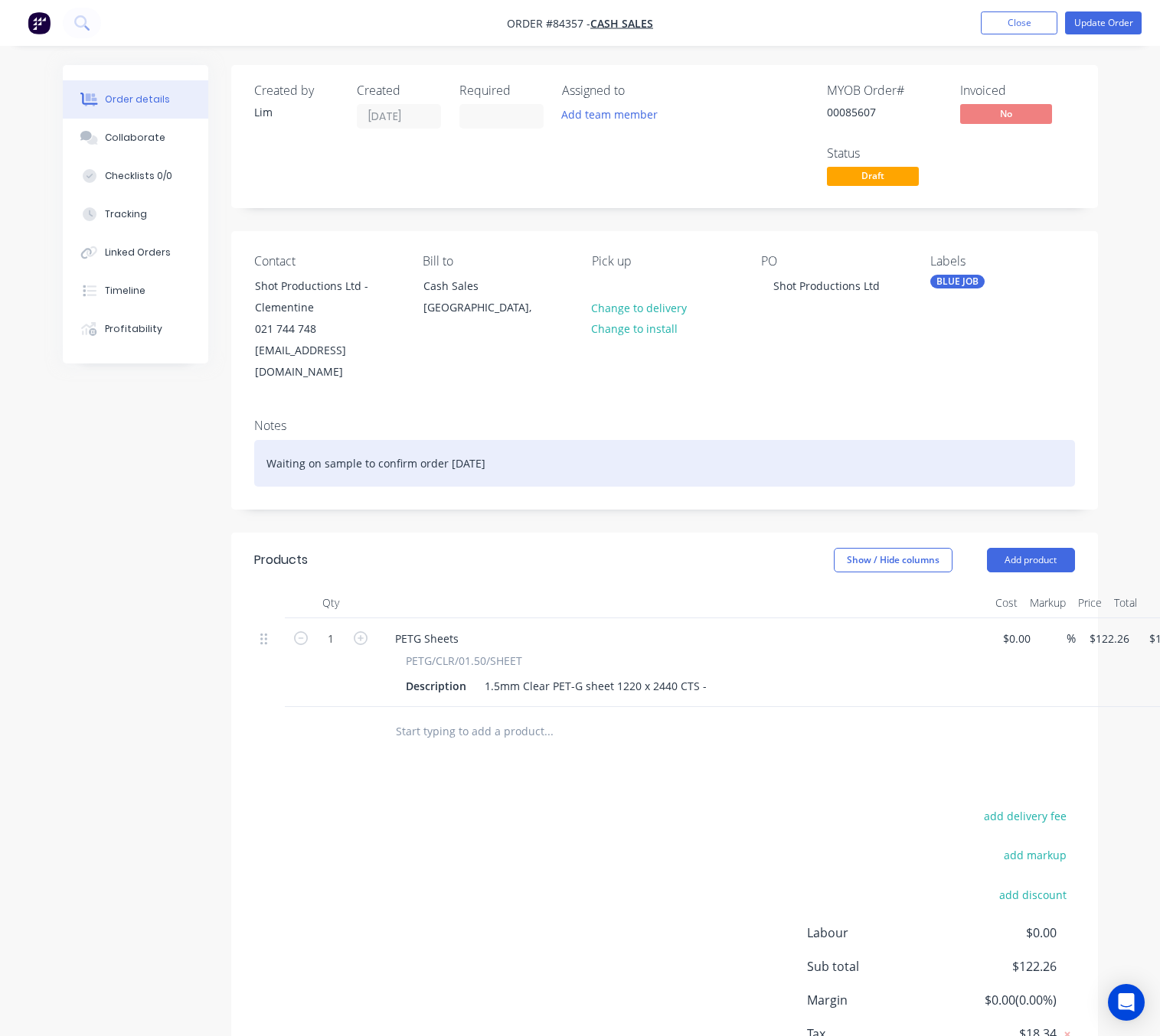
drag, startPoint x: 503, startPoint y: 444, endPoint x: 158, endPoint y: 434, distance: 345.1
click at [159, 430] on div "Created by Lim Created 02/09/25 Required Assigned to Add team member MYOB Order…" at bounding box center [580, 606] width 1035 height 1082
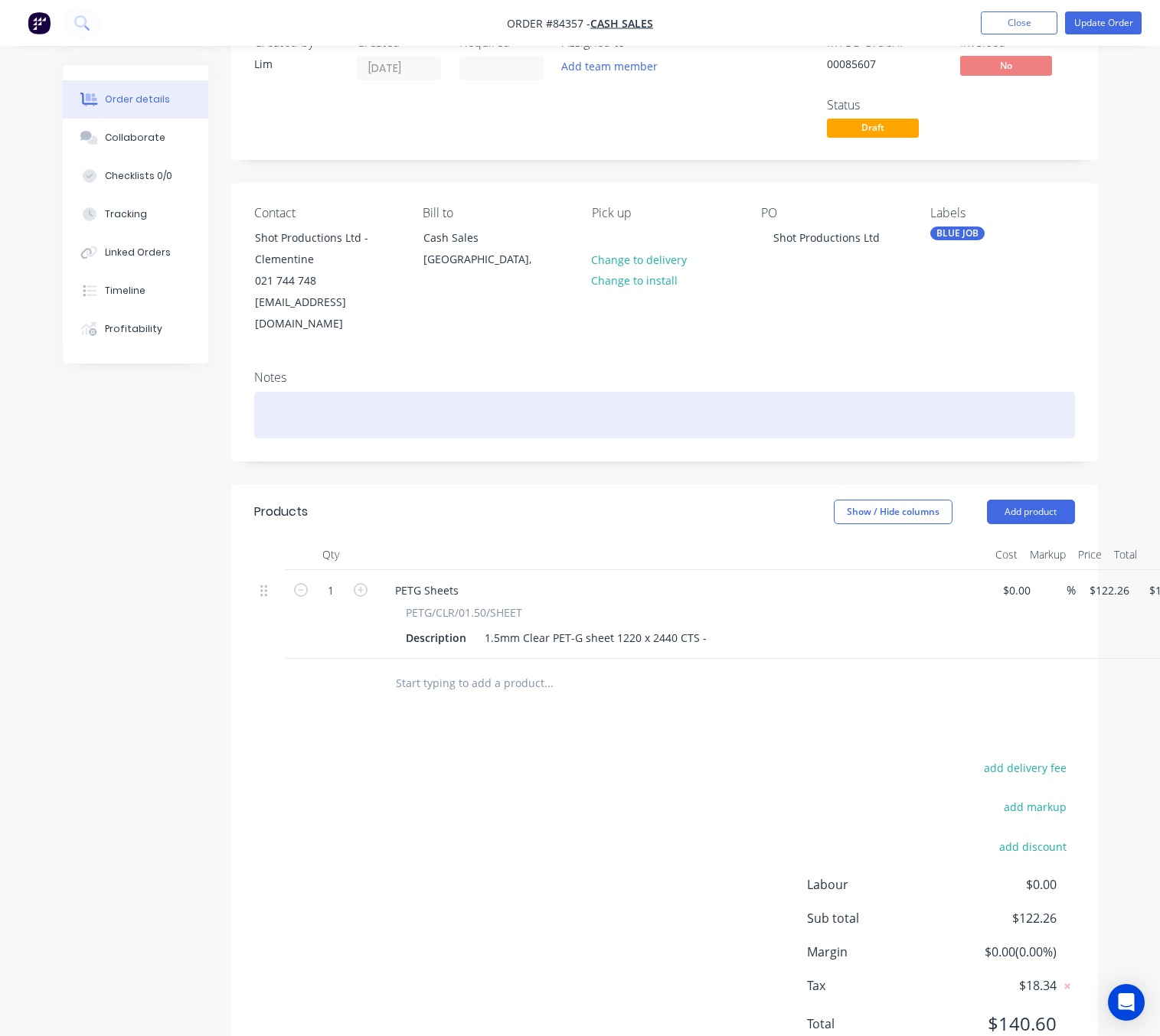
scroll to position [92, 0]
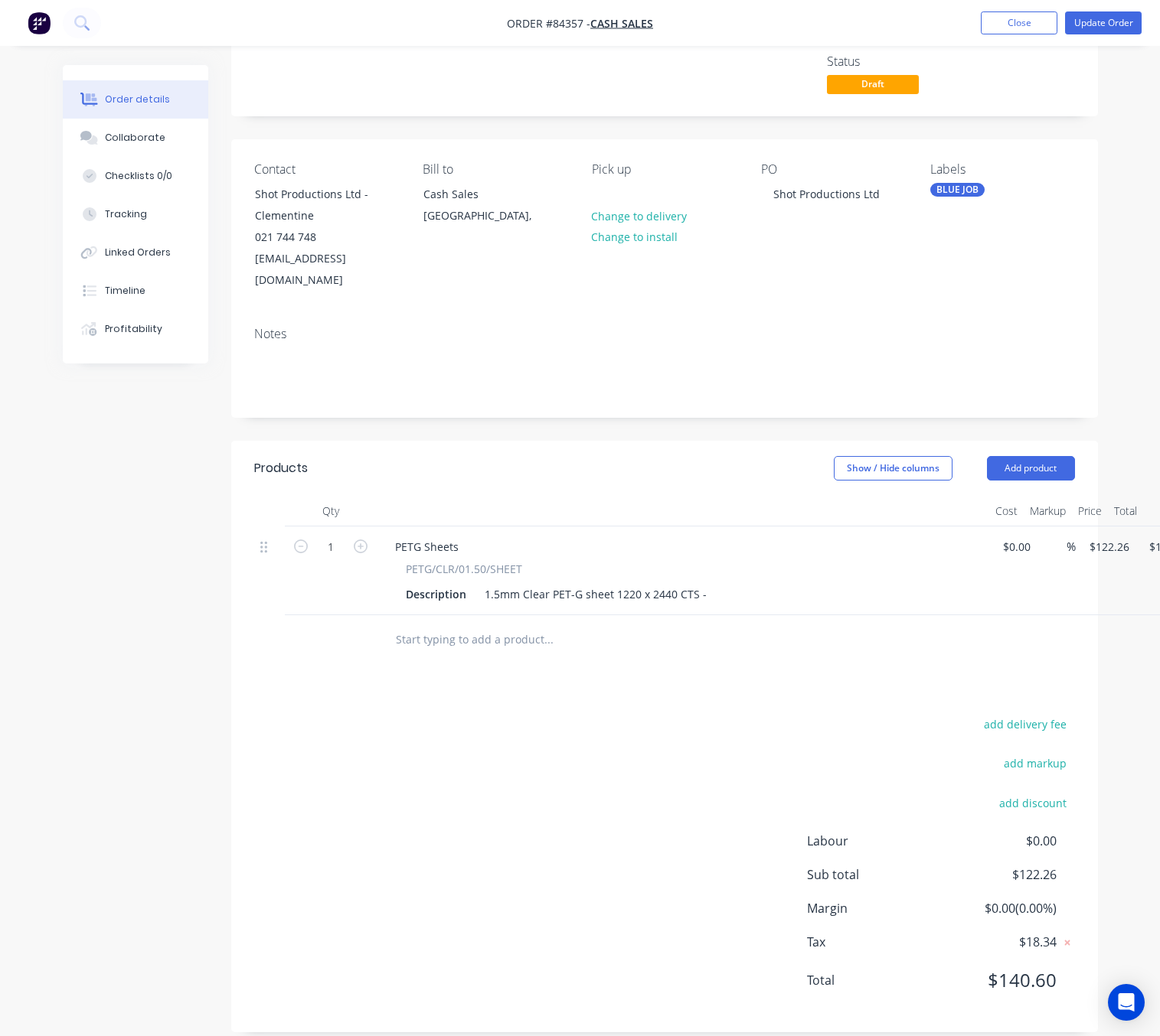
click at [703, 583] on div "1.5mm Clear PET-G sheet 1220 x 2440 CTS -" at bounding box center [596, 594] width 234 height 22
click at [695, 583] on div "1.5mm Clear PET-G sheet 1220 x 2440 CTS -" at bounding box center [596, 594] width 234 height 22
click at [702, 583] on div "1.5mm Clear PET-G sheet 1220 x 2440 CTS -" at bounding box center [596, 594] width 234 height 22
click at [717, 583] on div "1.5mm Clear PET-G sheet 1220 x 2440 CTS - AS Per Sample" at bounding box center [634, 594] width 312 height 22
click at [776, 583] on div "1.5mm Clear PET-G sheet 1220 x 2440 CTS - As Per Sample" at bounding box center [634, 594] width 311 height 22
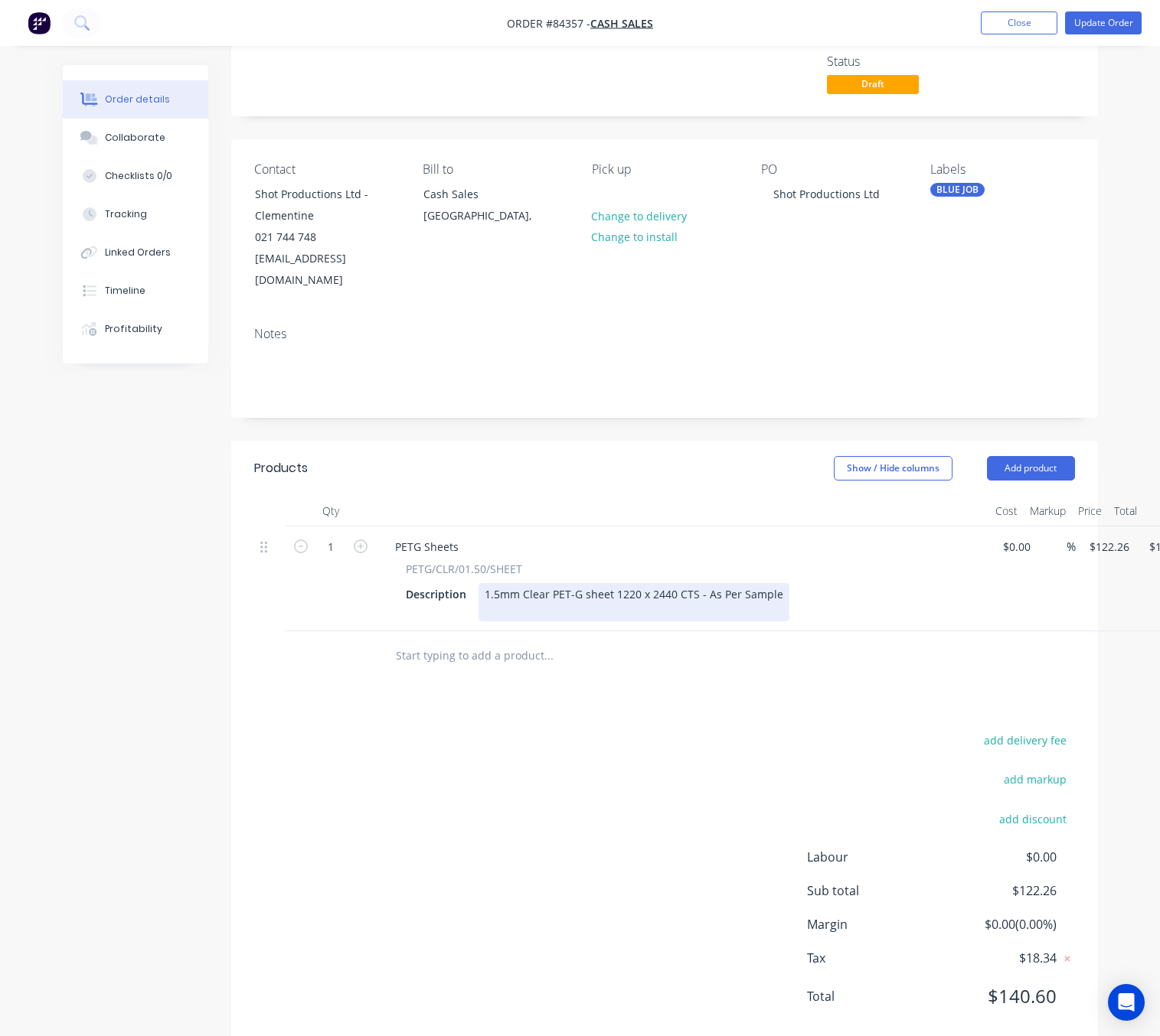
click at [623, 590] on div "1.5mm Clear PET-G sheet 1220 x 2440 CTS - As Per Sample" at bounding box center [634, 602] width 311 height 38
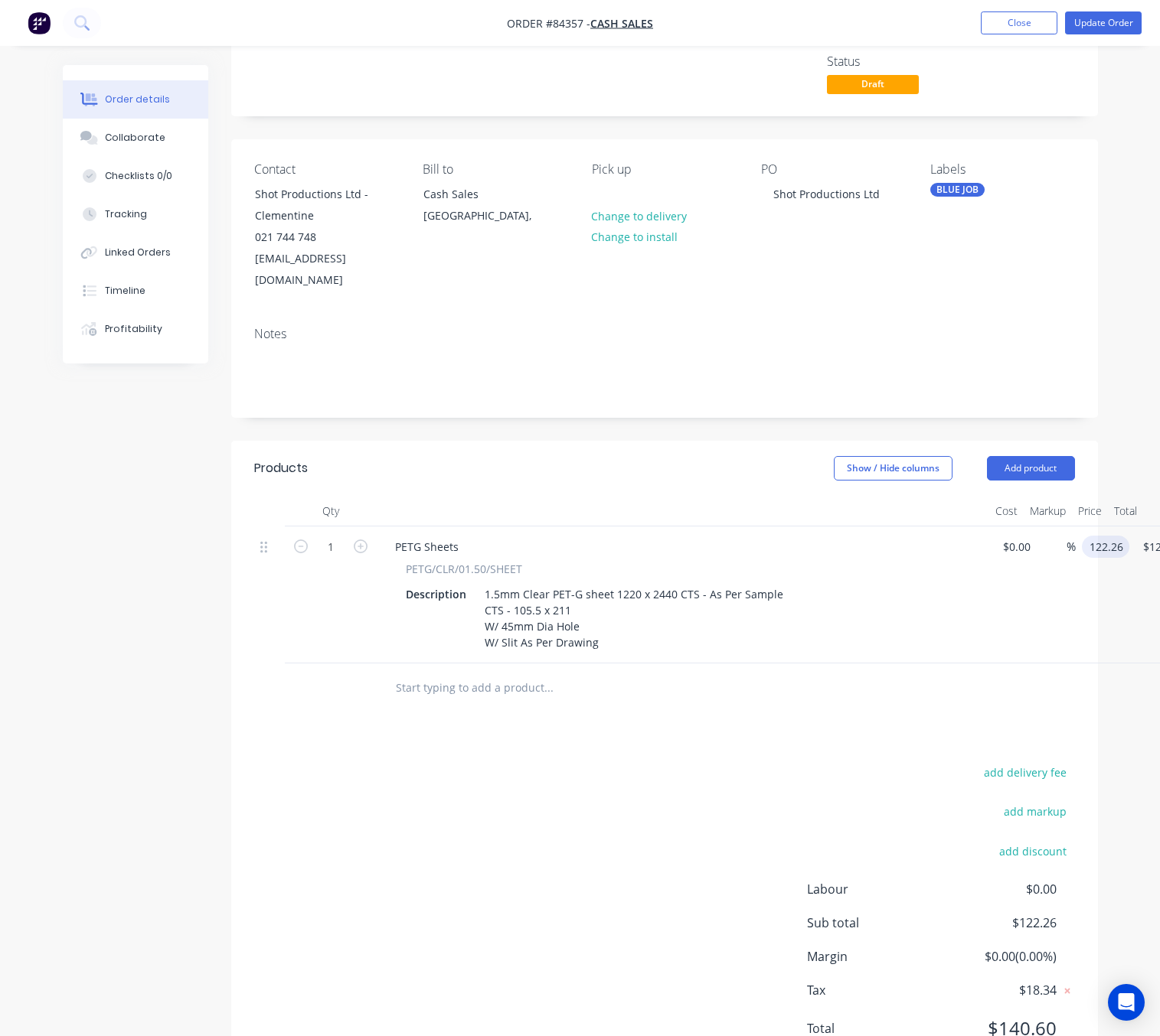
click at [1111, 535] on input "122.26" at bounding box center [1108, 546] width 41 height 22
type input "$122.26"
click at [329, 535] on input "1" at bounding box center [330, 547] width 39 height 23
type input "121"
type input "122.26"
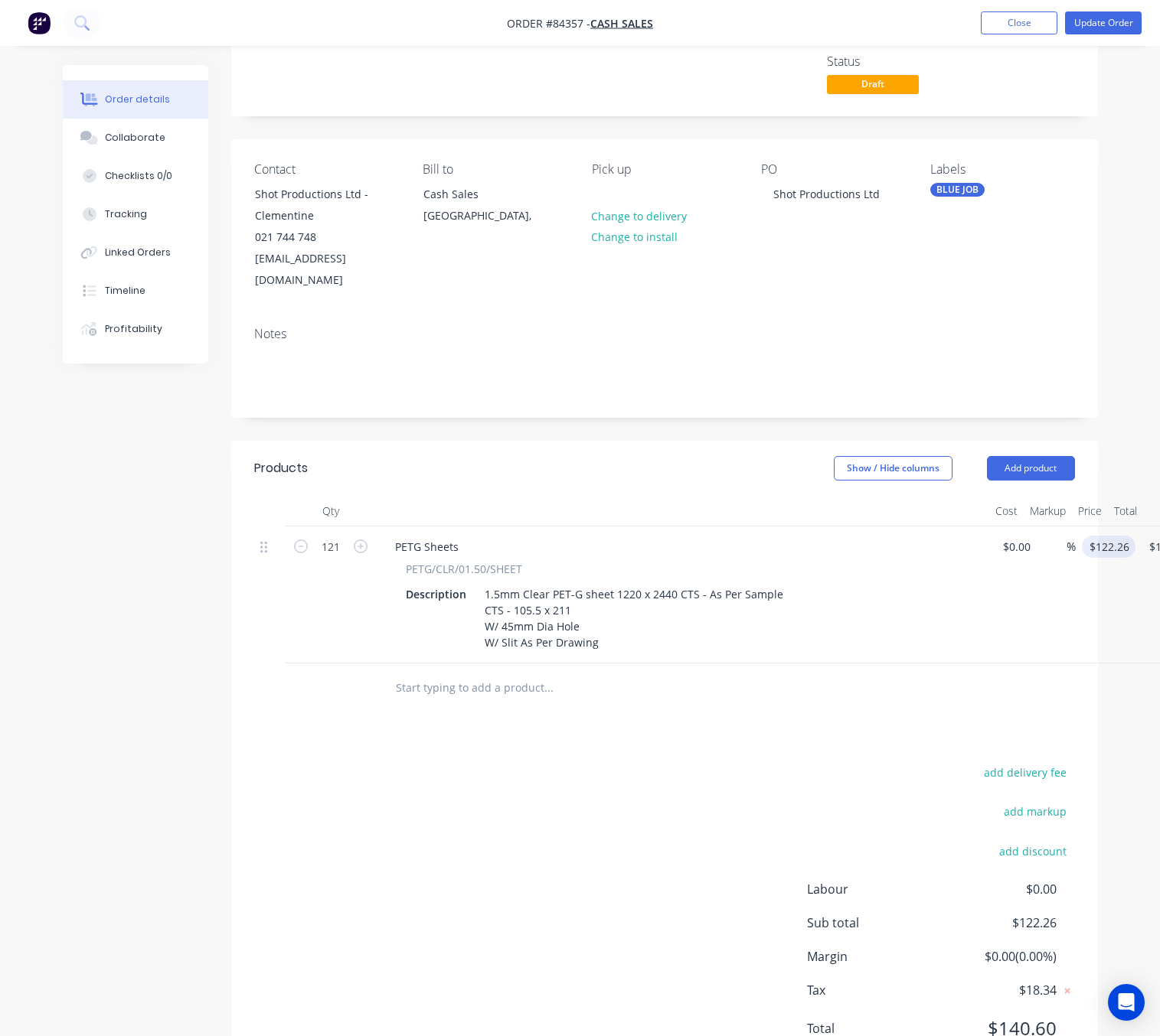
type input "$14,793.46"
click at [1114, 535] on input "122.26" at bounding box center [1111, 546] width 47 height 22
type input "3"
type input "$4.11"
type input "$497.31"
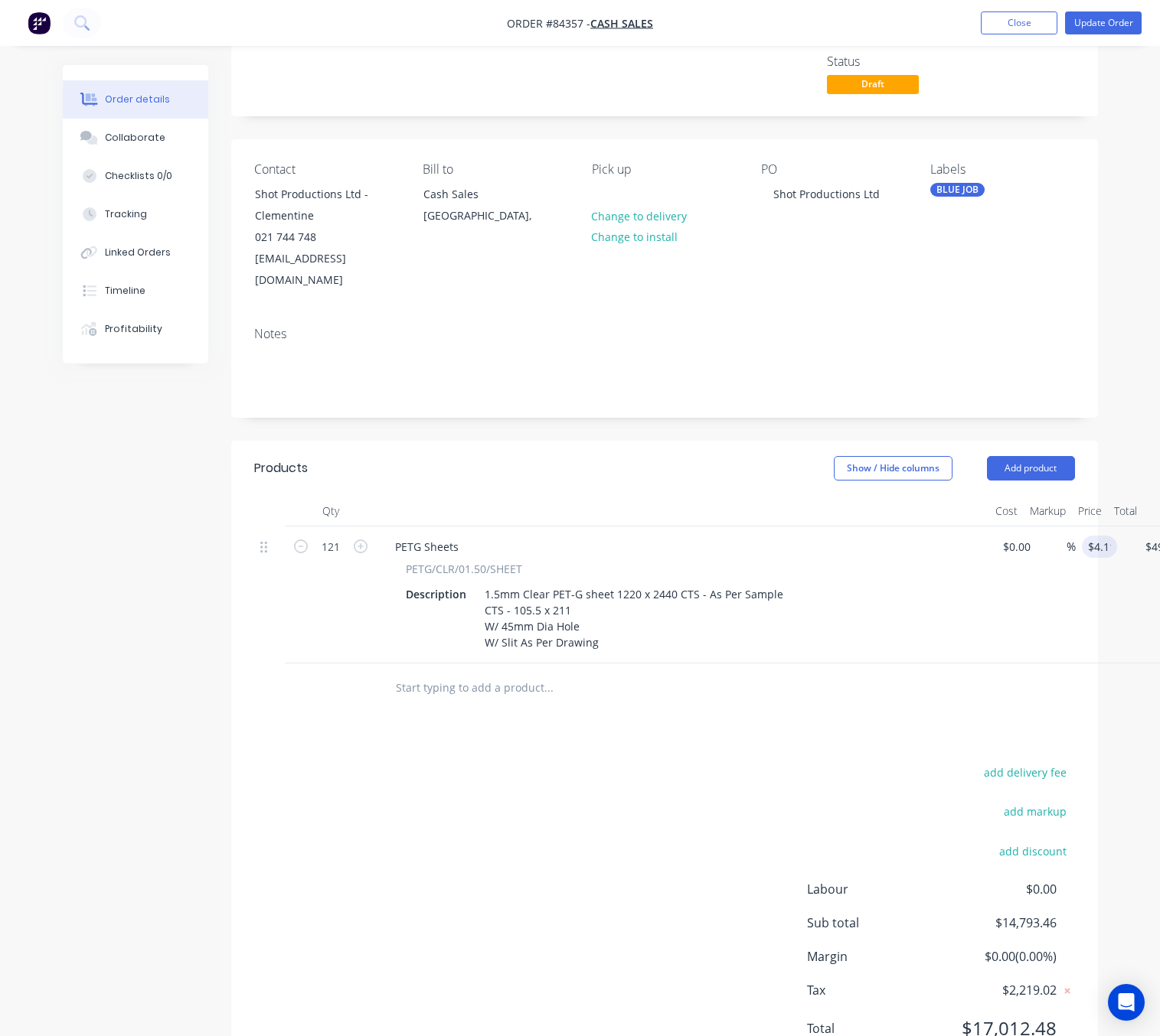
drag, startPoint x: 374, startPoint y: 898, endPoint x: 384, endPoint y: 893, distance: 11.2
click at [372, 898] on div "add delivery fee add markup add discount Labour $0.00 Sub total $14,793.46 Marg…" at bounding box center [664, 910] width 820 height 295
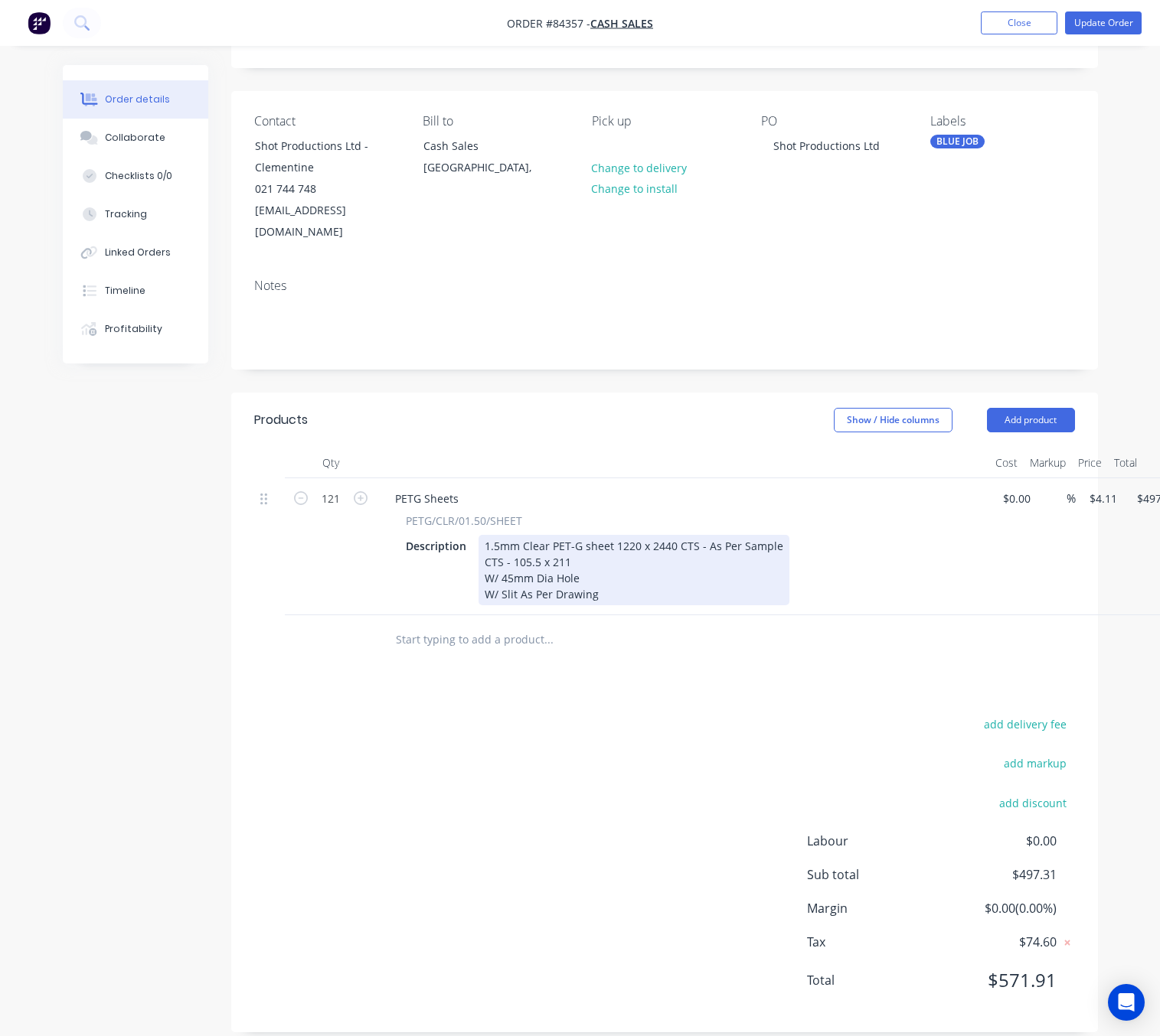
click at [629, 579] on div "1.5mm Clear PET-G sheet 1220 x 2440 CTS - As Per Sample CTS - 105.5 x 211 W/ 45…" at bounding box center [634, 570] width 311 height 70
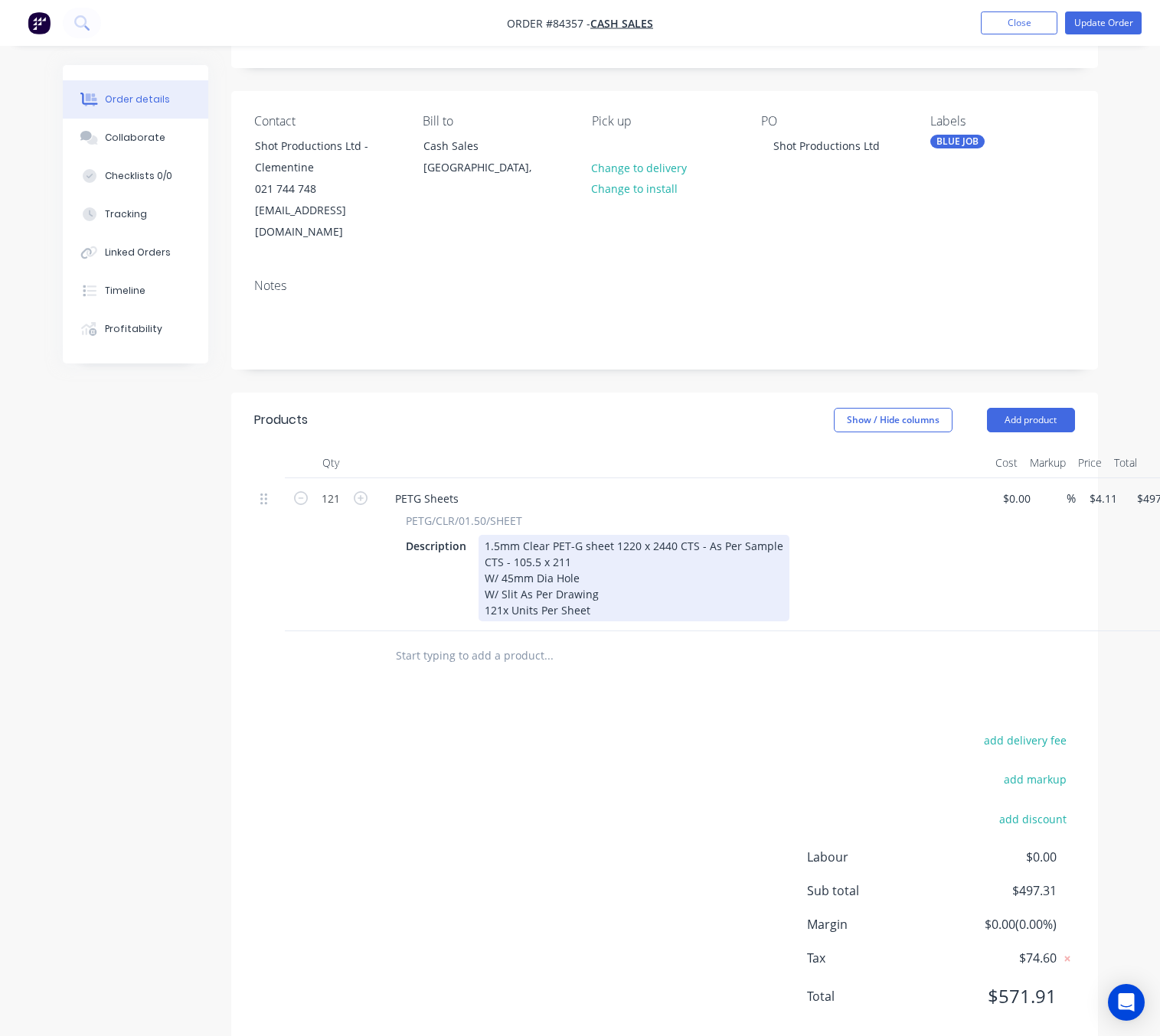
click at [560, 585] on div "1.5mm Clear PET-G sheet 1220 x 2440 CTS - As Per Sample CTS - 105.5 x 211 W/ 45…" at bounding box center [634, 578] width 311 height 86
click at [689, 592] on div "1.5mm Clear PET-G sheet 1220 x 2440 CTS - As Per Sample CTS - 105.5 x 211 W/ 45…" at bounding box center [634, 578] width 311 height 86
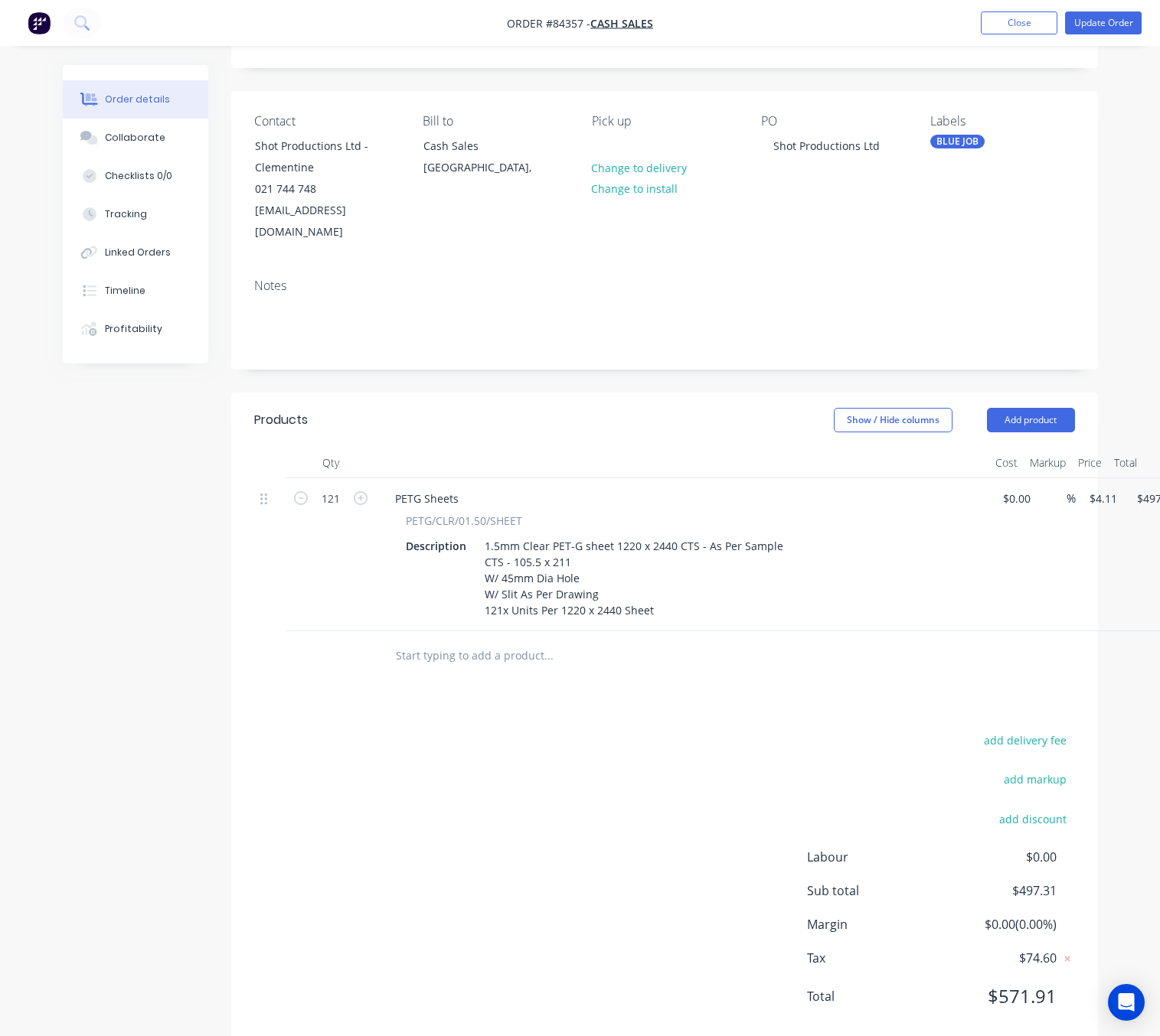
click at [577, 811] on div "add delivery fee add markup add discount Labour $0.00 Sub total $497.31 Margin …" at bounding box center [664, 878] width 820 height 295
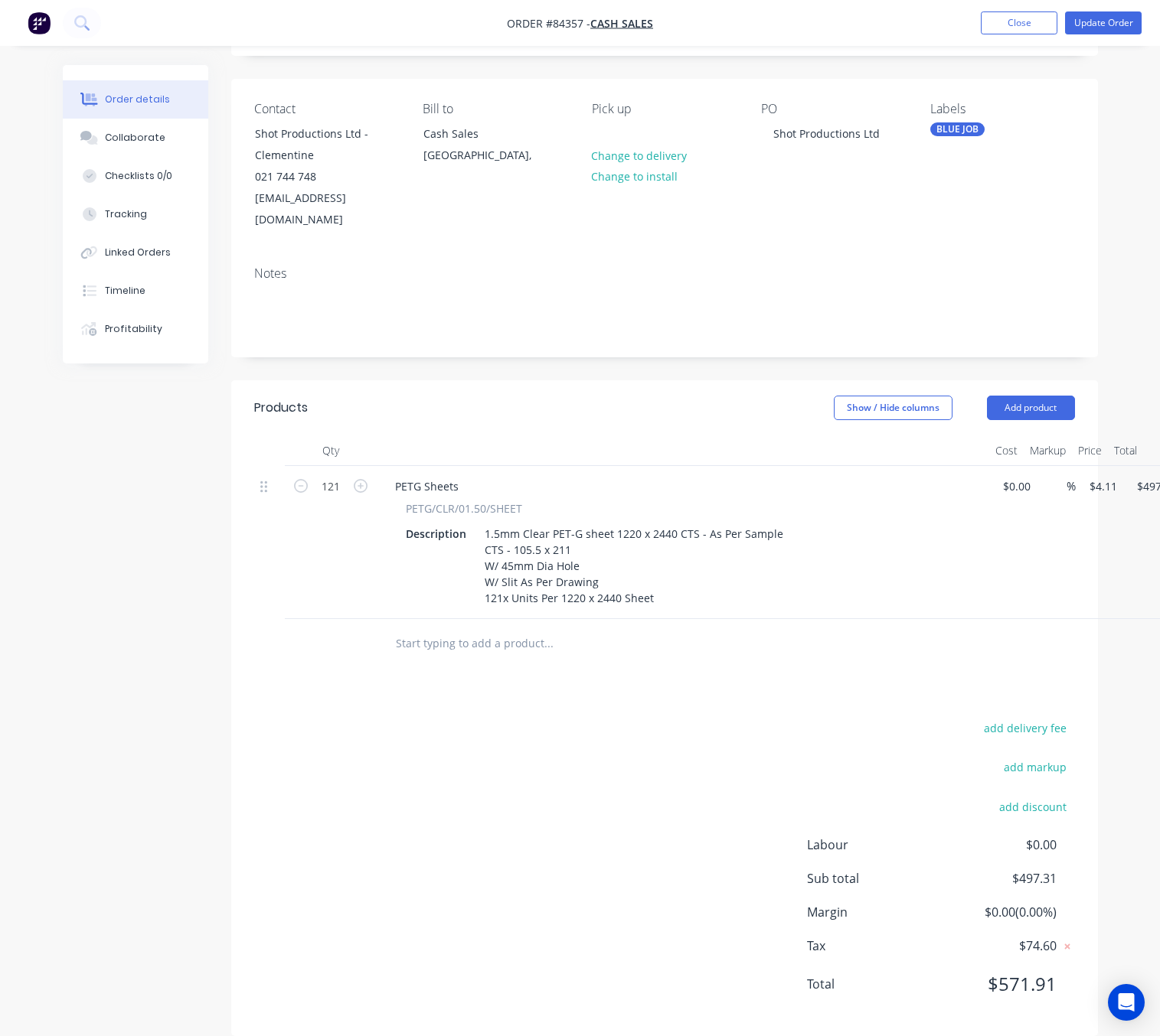
scroll to position [156, 0]
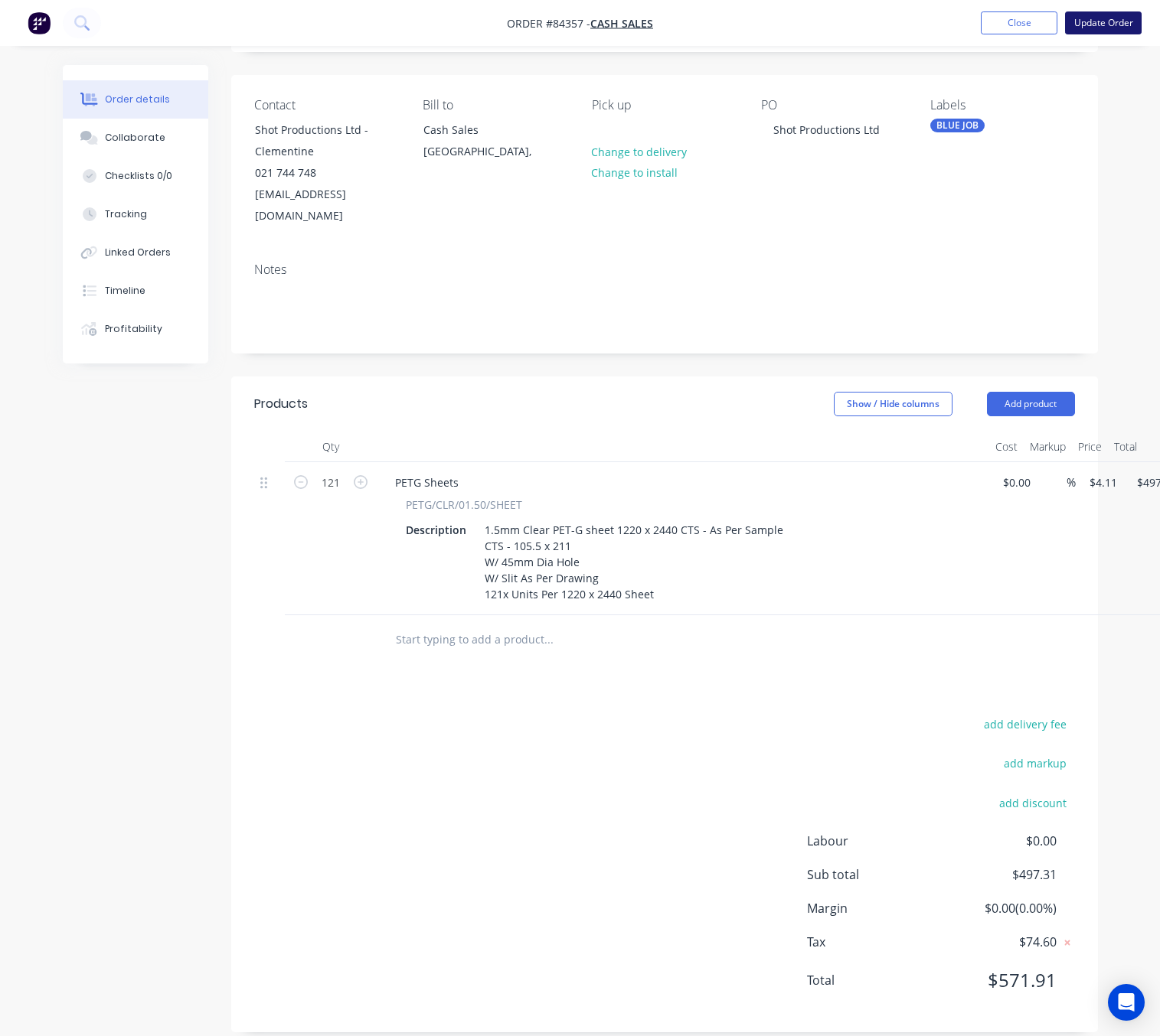
click at [1118, 28] on button "Update Order" at bounding box center [1103, 23] width 77 height 23
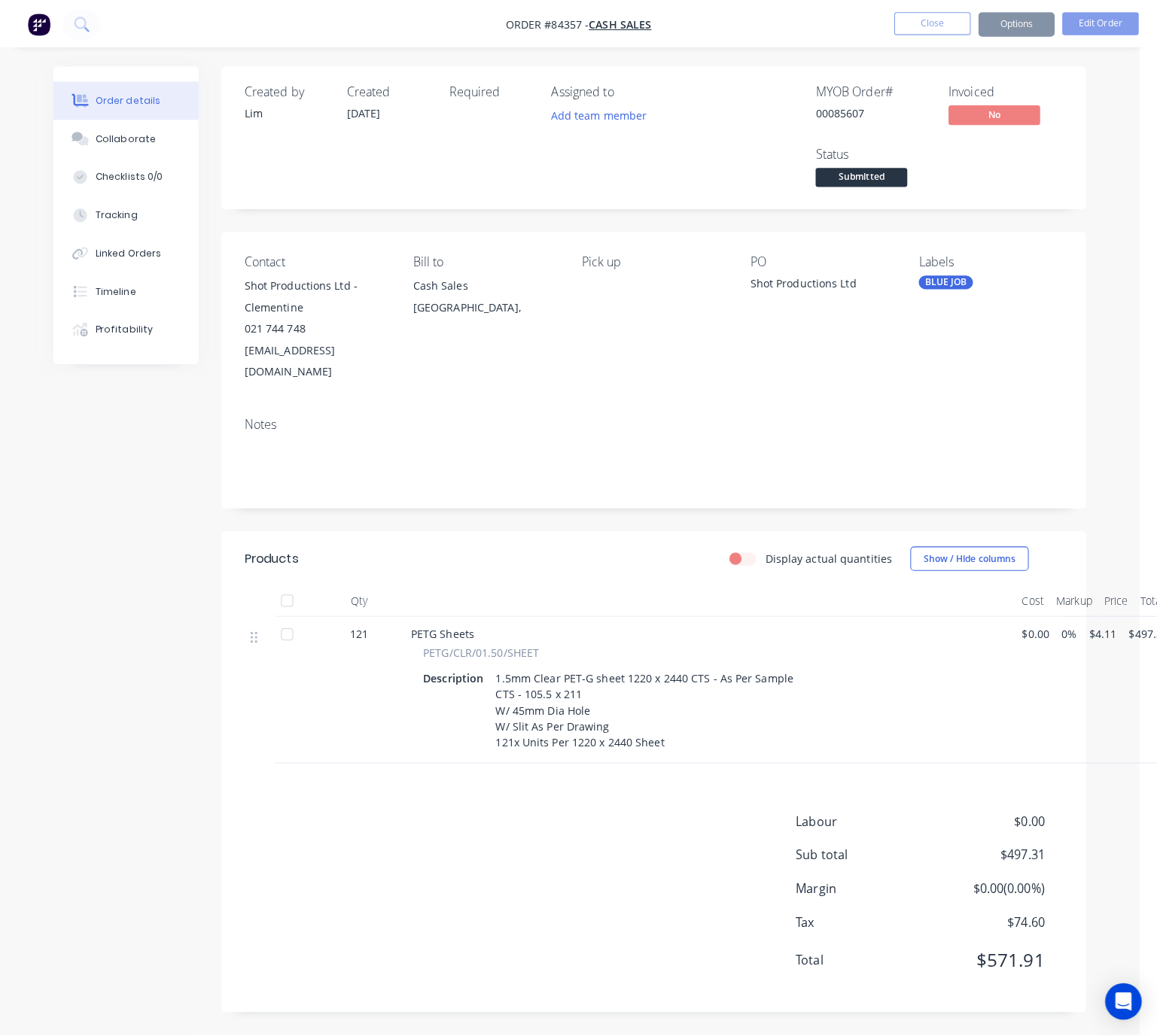
scroll to position [0, 0]
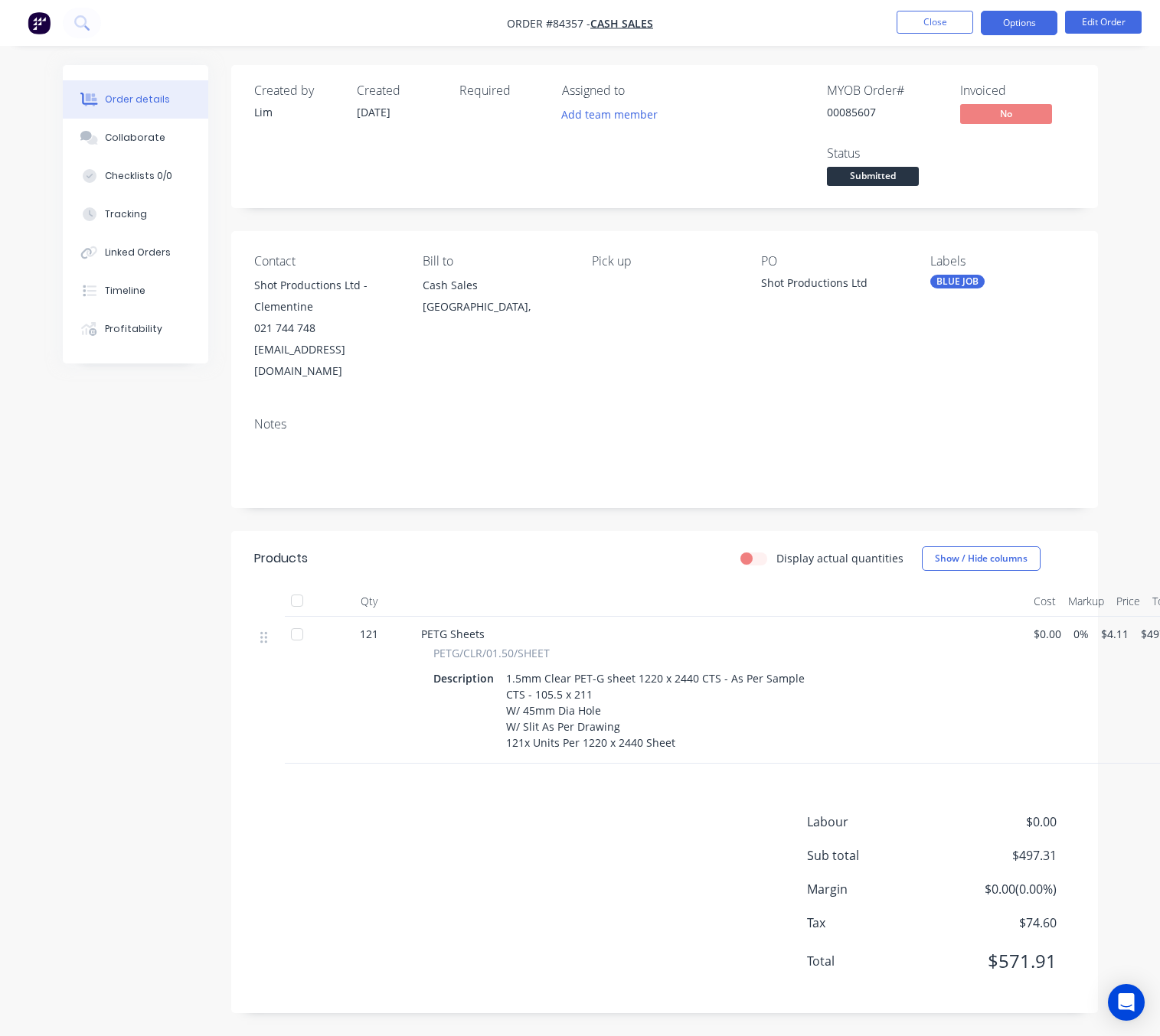
click at [1035, 21] on button "Options" at bounding box center [1019, 23] width 77 height 25
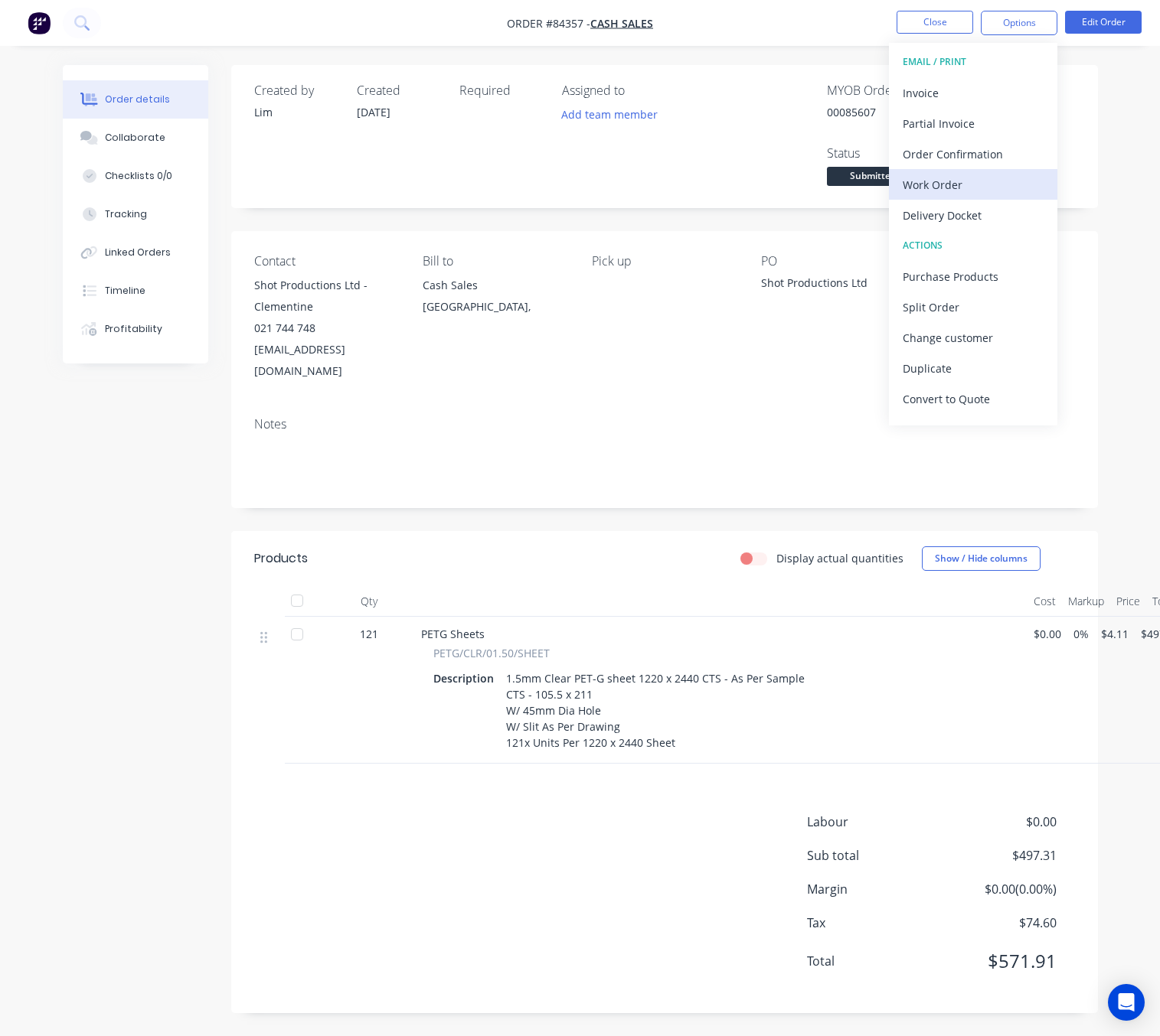
click at [965, 179] on div "Work Order" at bounding box center [973, 184] width 141 height 22
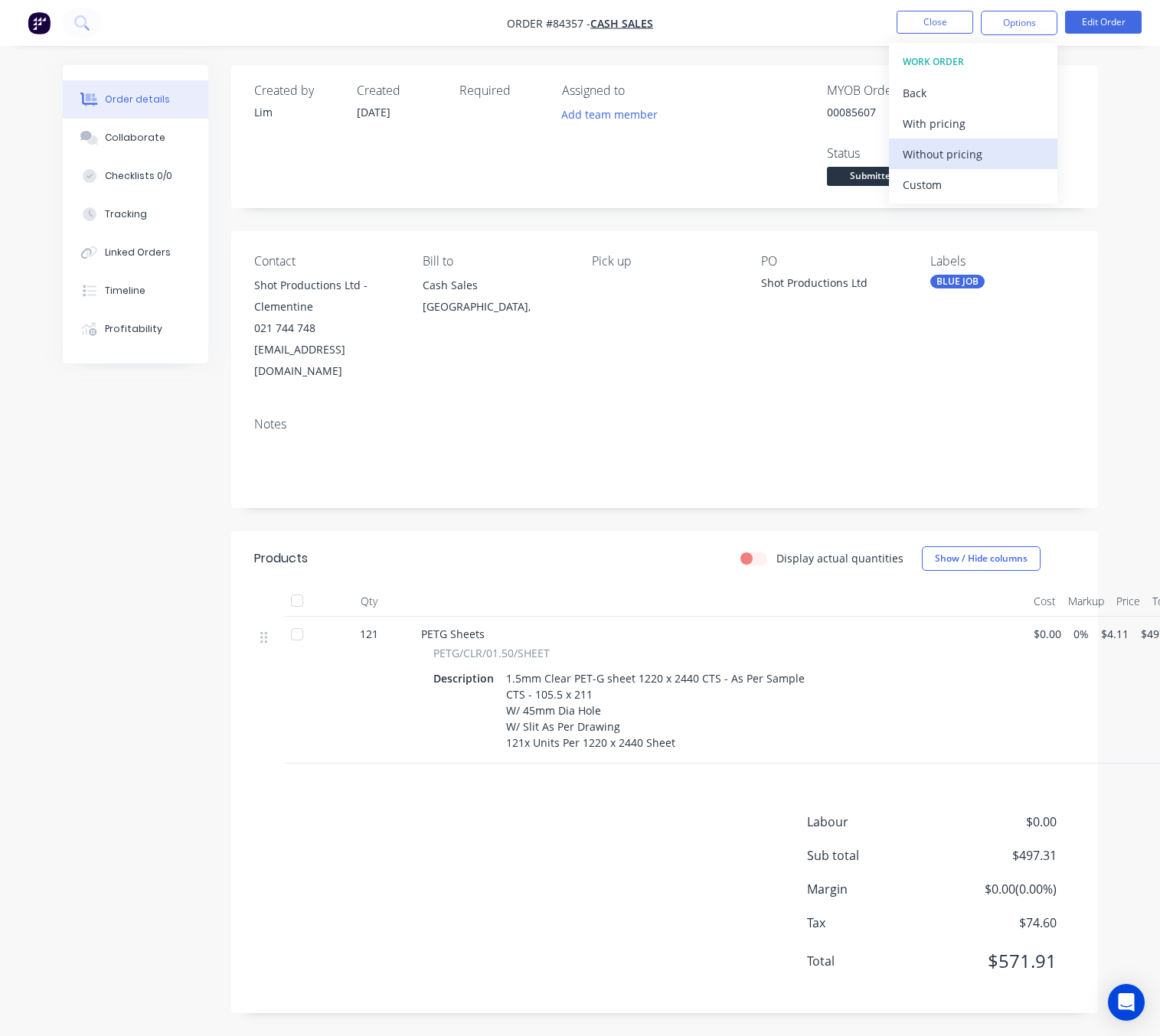
click at [965, 161] on div "Without pricing" at bounding box center [973, 153] width 141 height 22
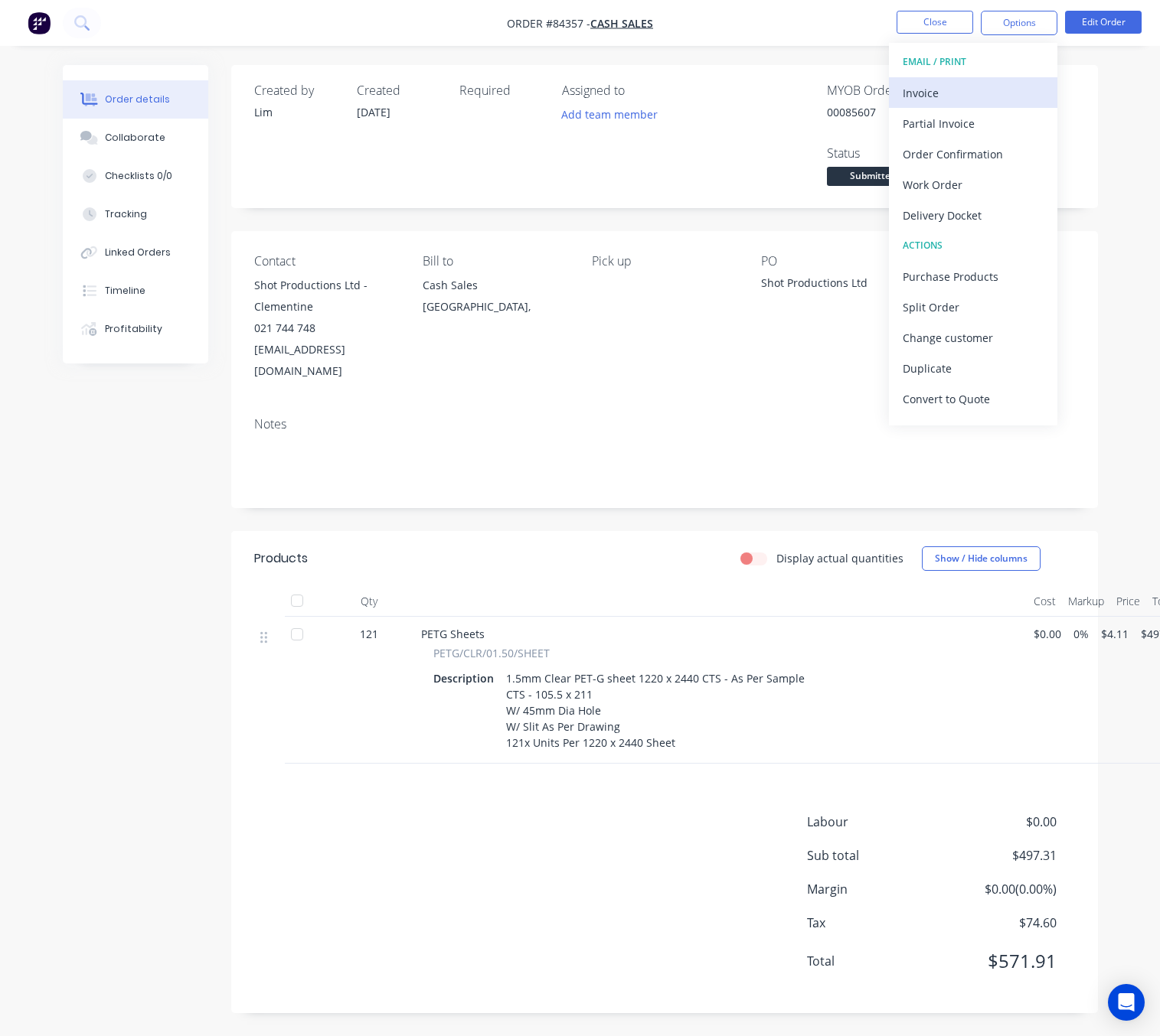
click at [974, 85] on div "Invoice" at bounding box center [973, 92] width 141 height 22
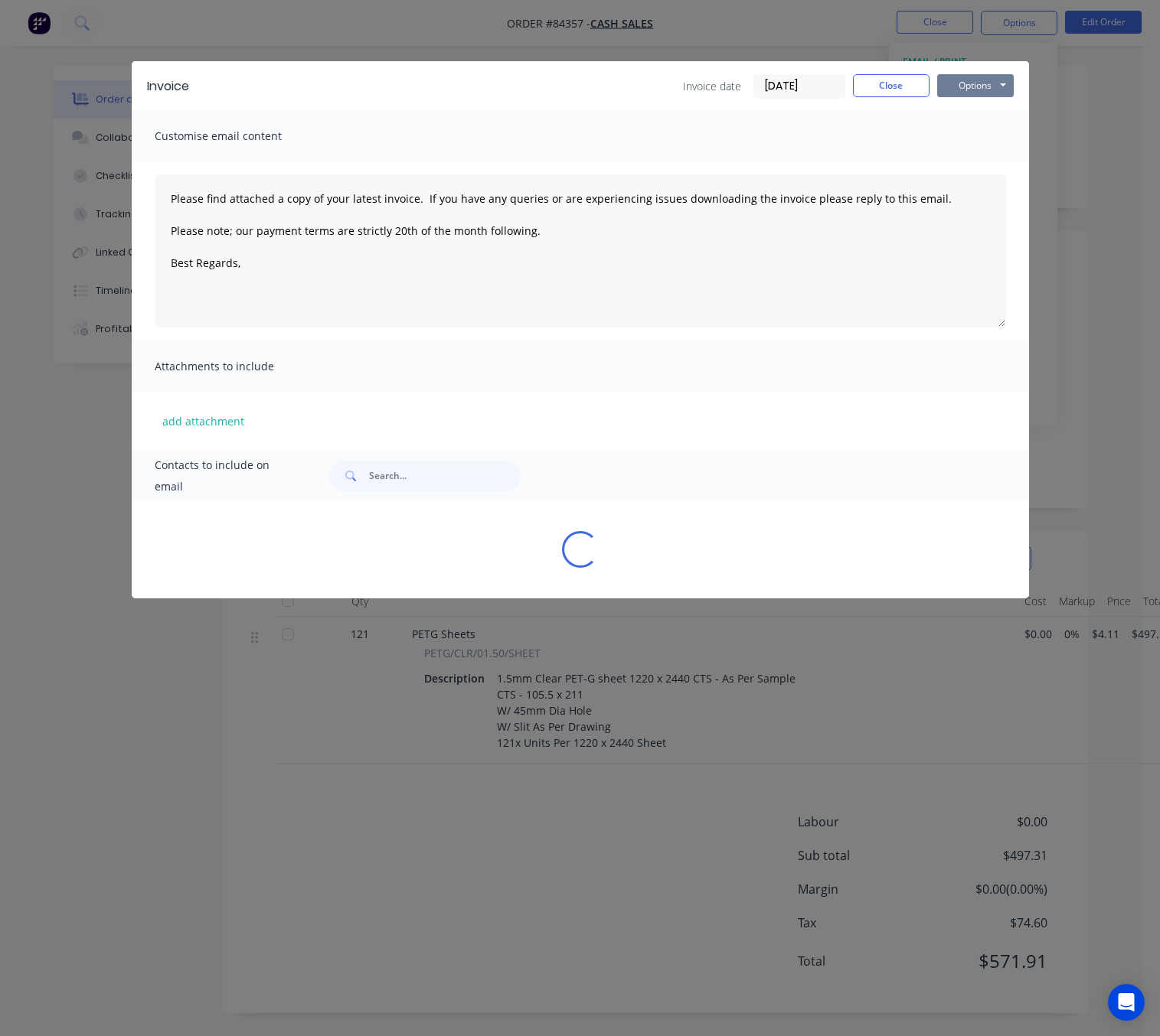
click at [977, 85] on button "Options" at bounding box center [975, 85] width 77 height 23
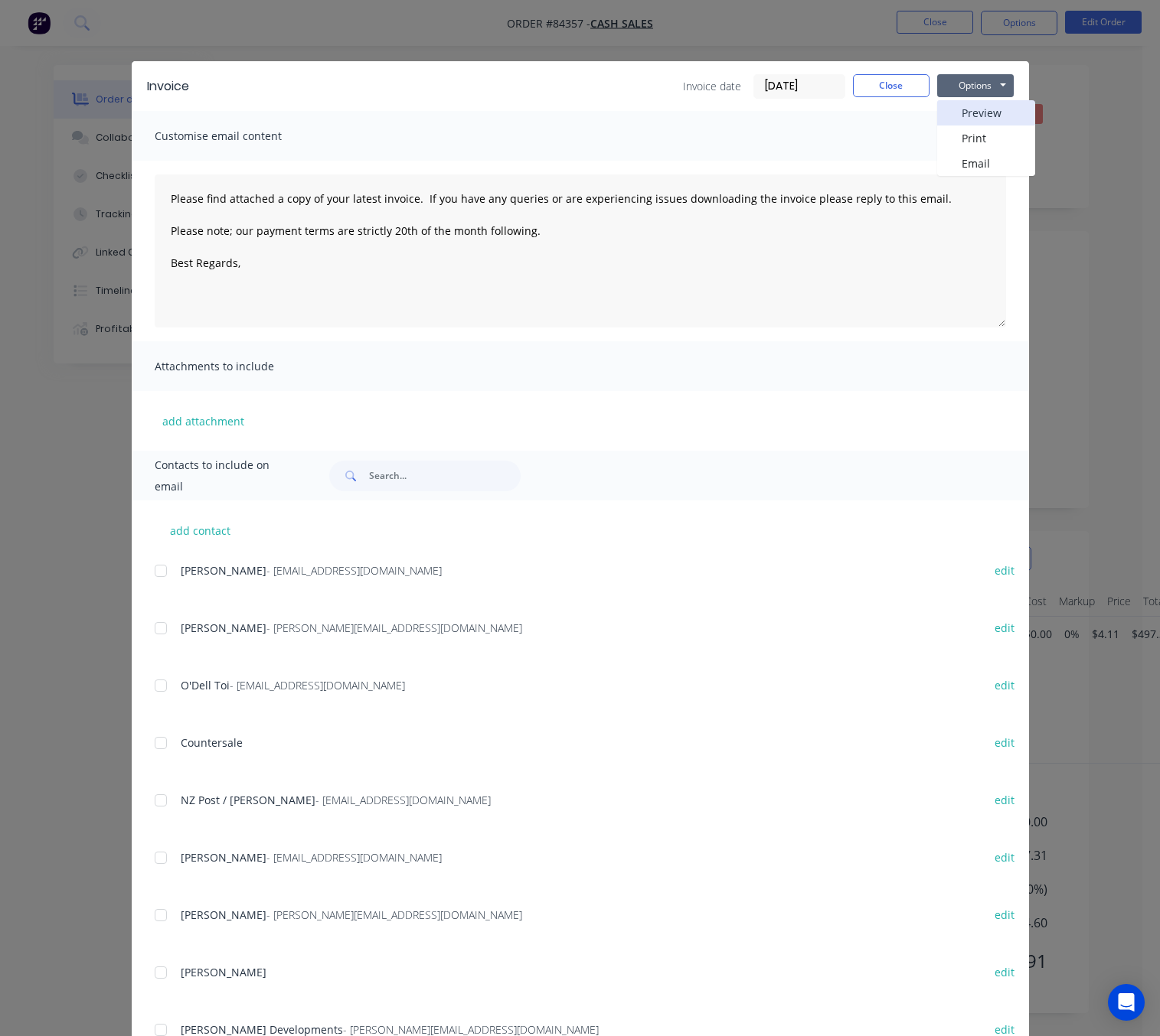
click at [992, 108] on button "Preview" at bounding box center [985, 113] width 98 height 25
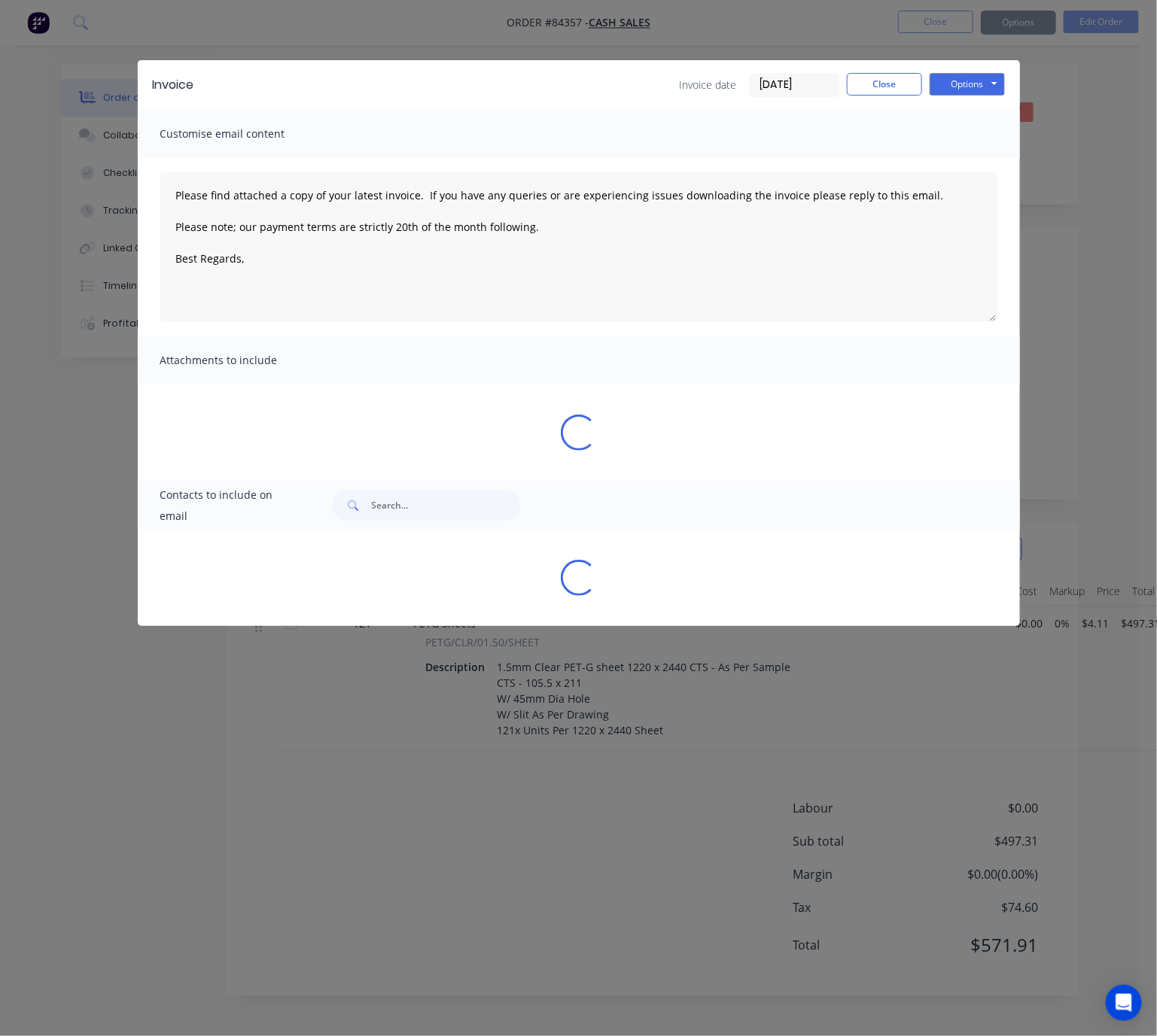
type textarea "Please find attached a copy of your latest invoice. If you have any queries or …"
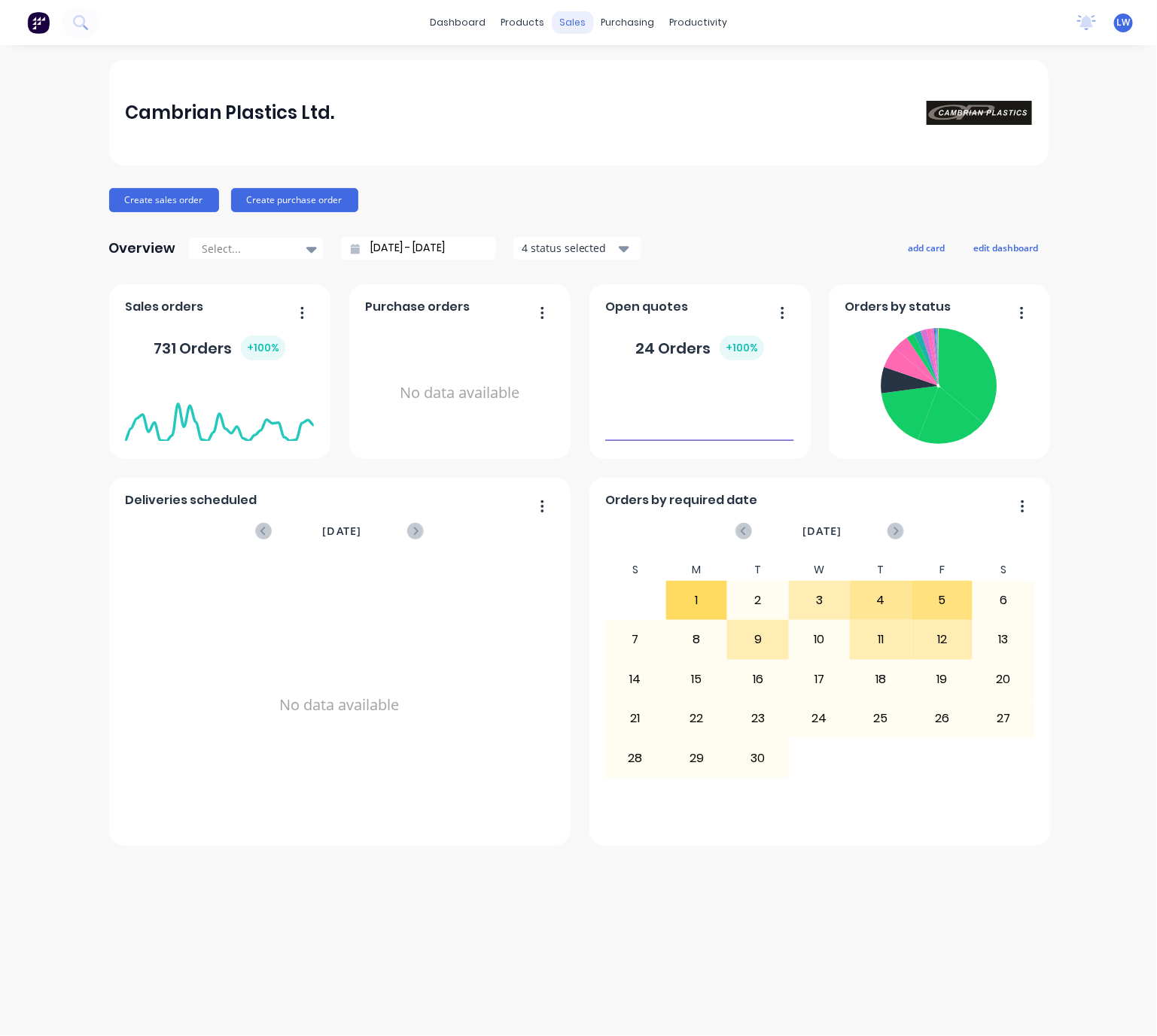
click at [560, 21] on div "sales" at bounding box center [573, 23] width 42 height 23
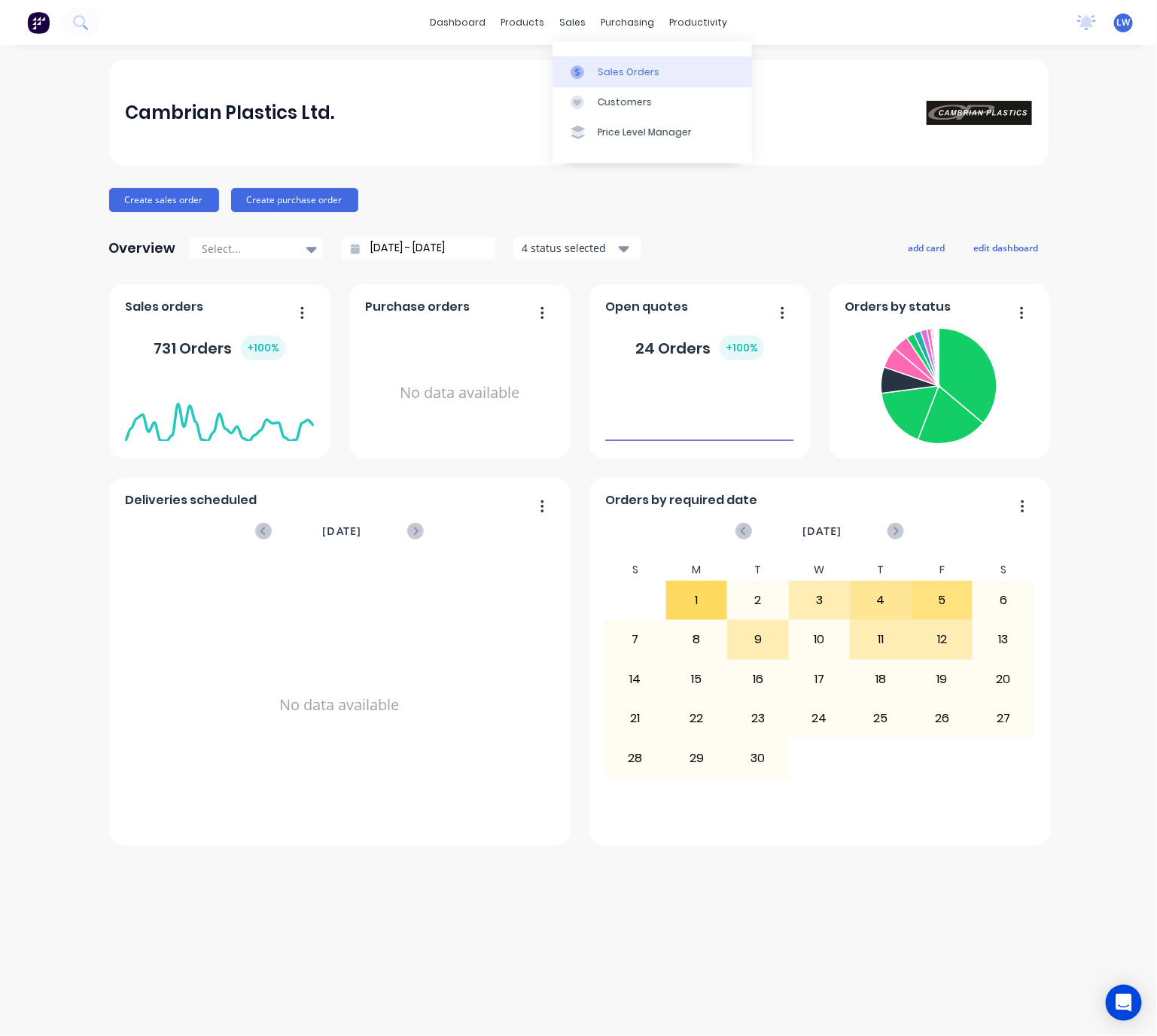
click at [617, 75] on div "Sales Orders" at bounding box center [628, 72] width 61 height 13
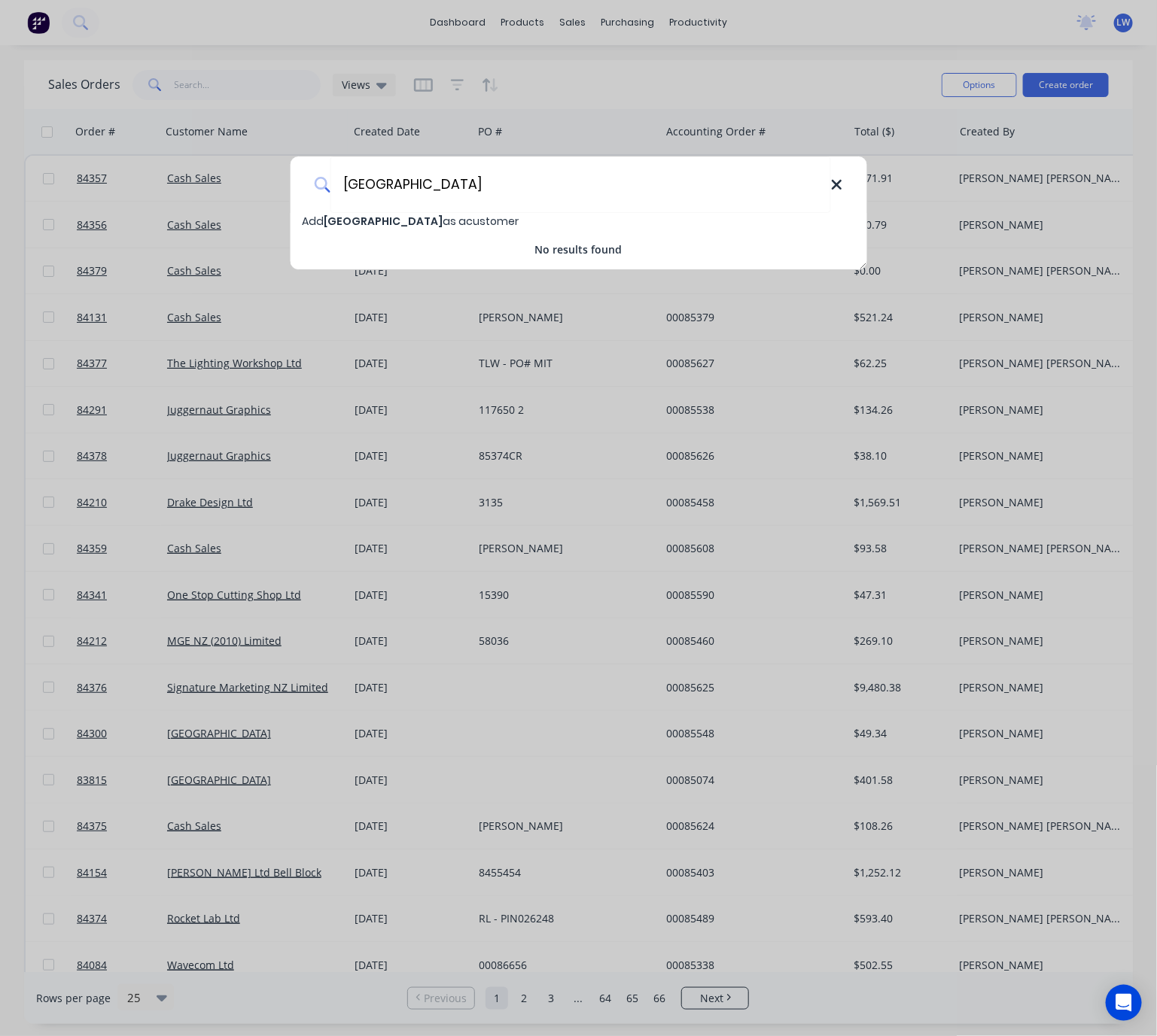
click at [829, 181] on input "[GEOGRAPHIC_DATA]" at bounding box center [580, 185] width 500 height 57
type input "[GEOGRAPHIC_DATA]"
click at [833, 188] on icon at bounding box center [836, 185] width 9 height 9
